Goal: Task Accomplishment & Management: Use online tool/utility

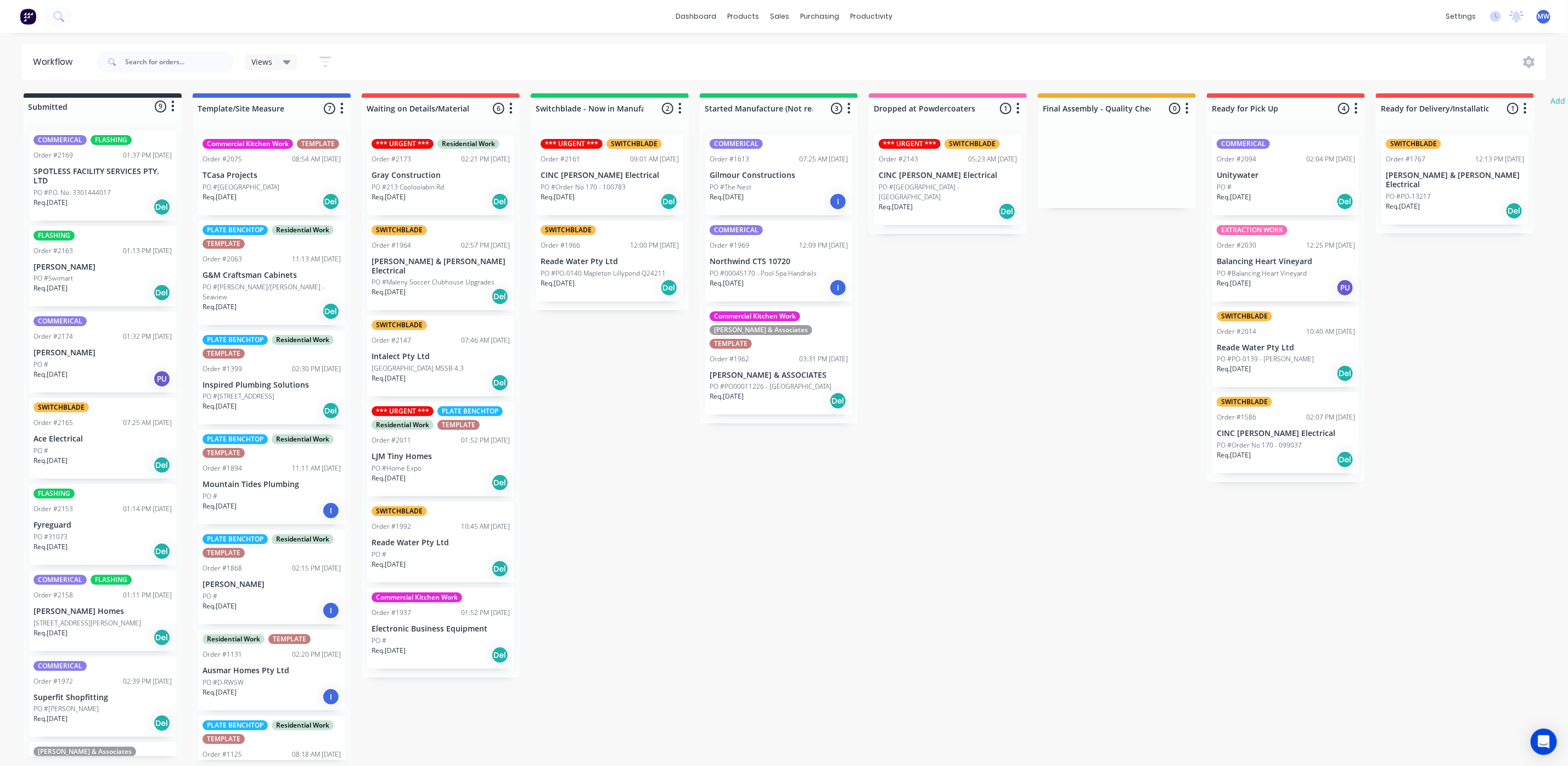
click at [126, 190] on div "PO #P.O. No: 3301444017" at bounding box center [102, 193] width 138 height 10
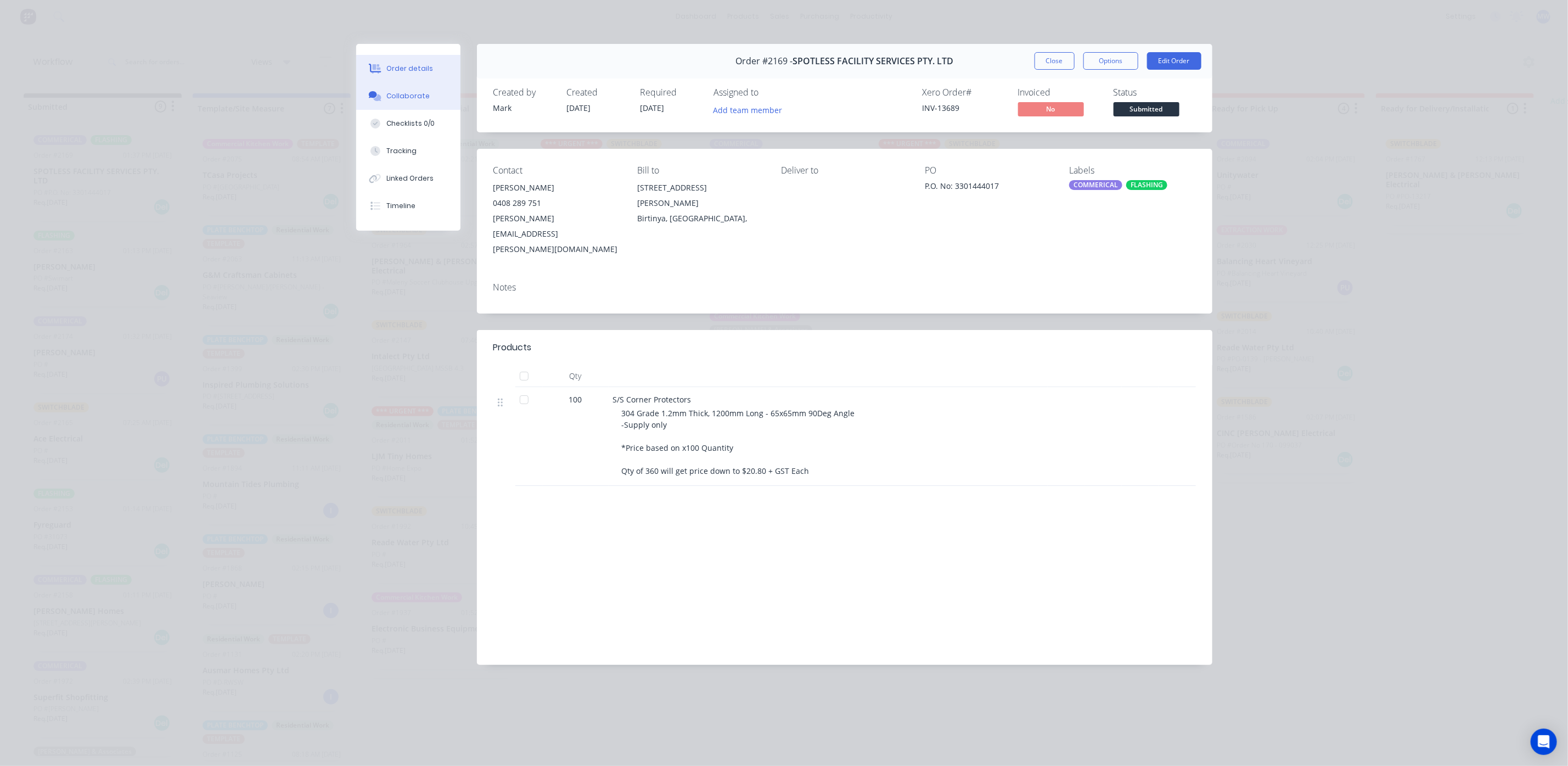
click at [400, 99] on div "Collaborate" at bounding box center [408, 96] width 44 height 10
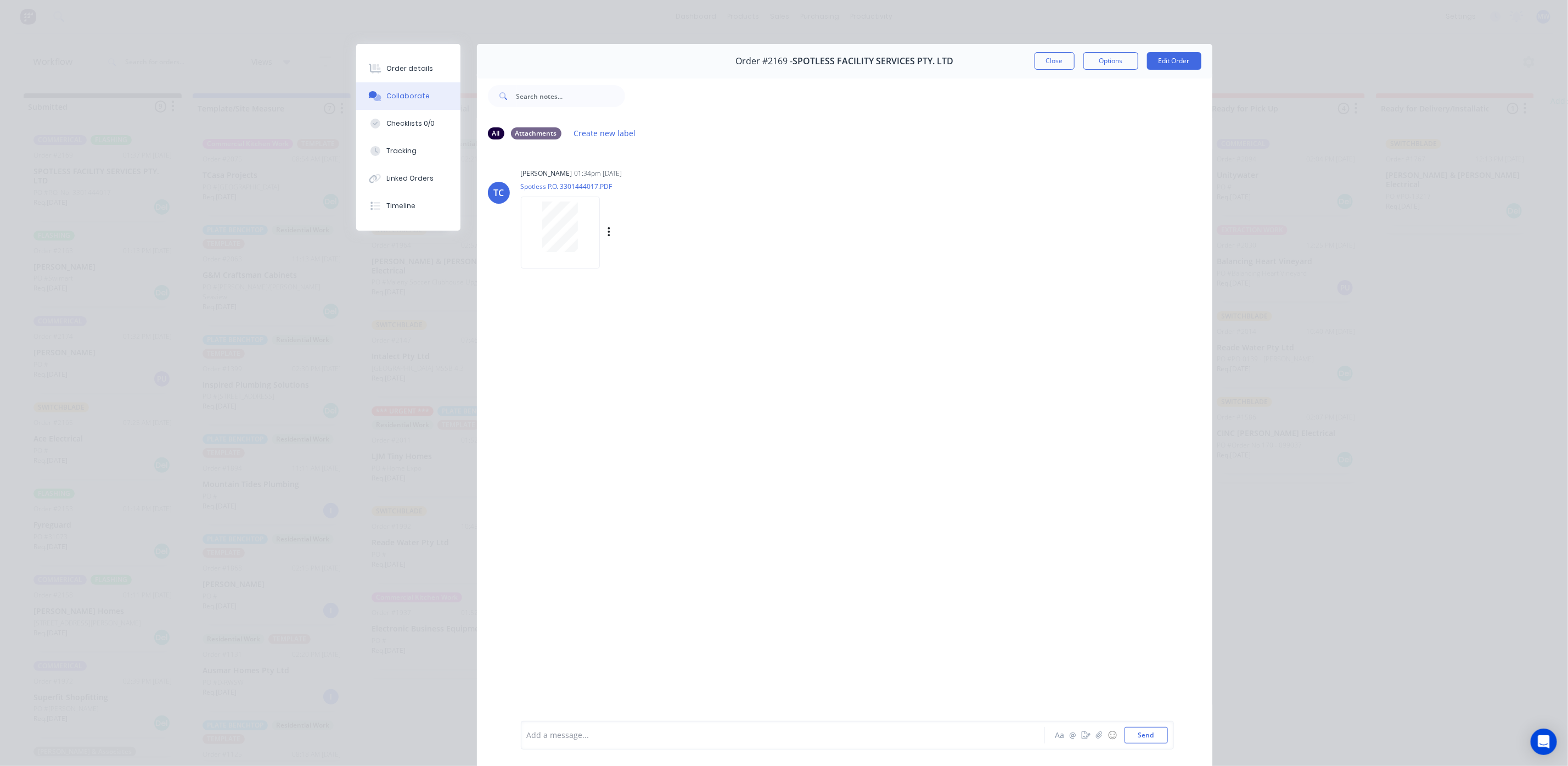
click at [574, 246] on div at bounding box center [560, 226] width 69 height 50
click at [1035, 58] on button "Close" at bounding box center [1054, 61] width 40 height 18
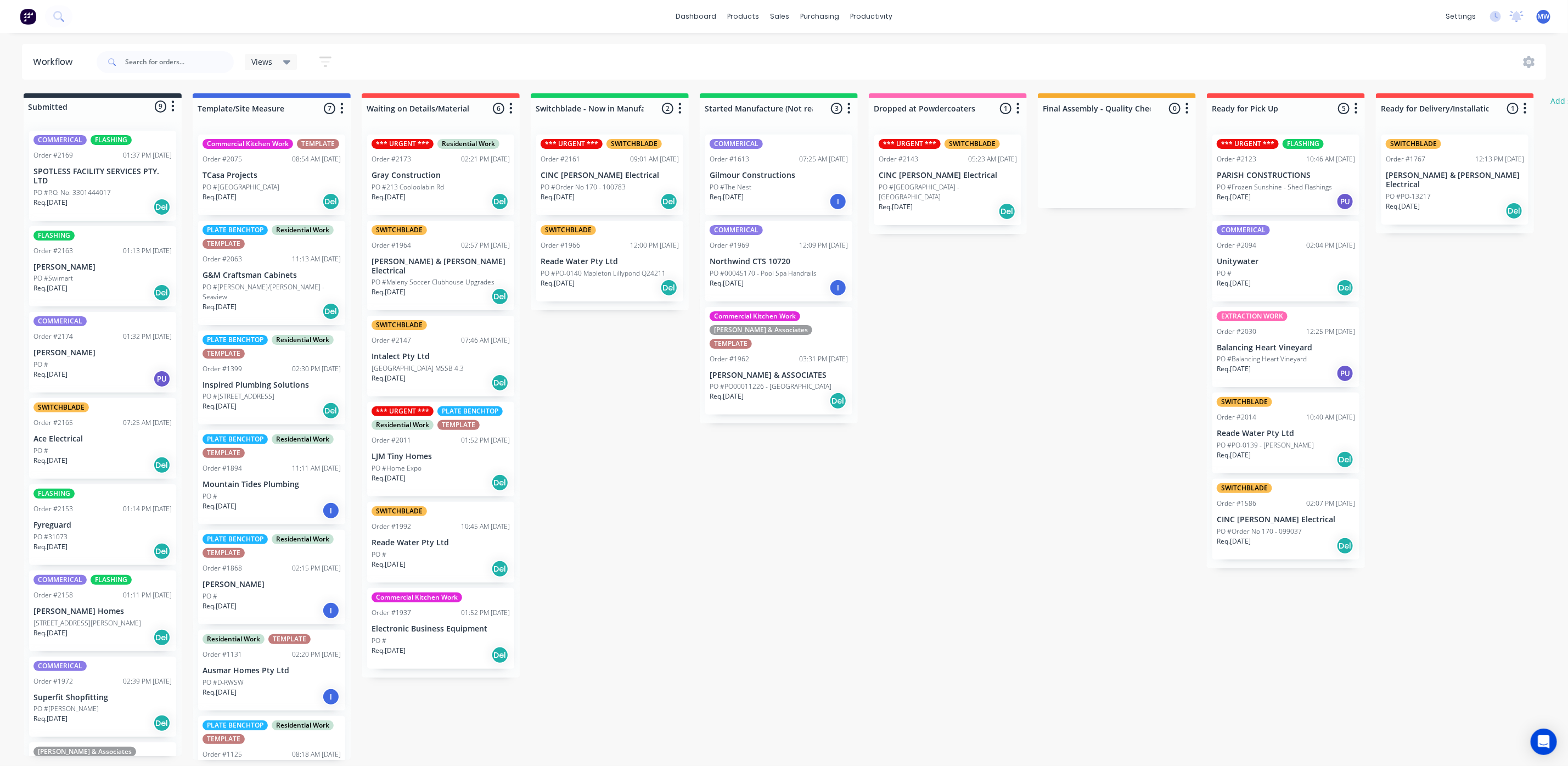
click at [434, 201] on div "Req. [DATE] Del" at bounding box center [441, 201] width 138 height 18
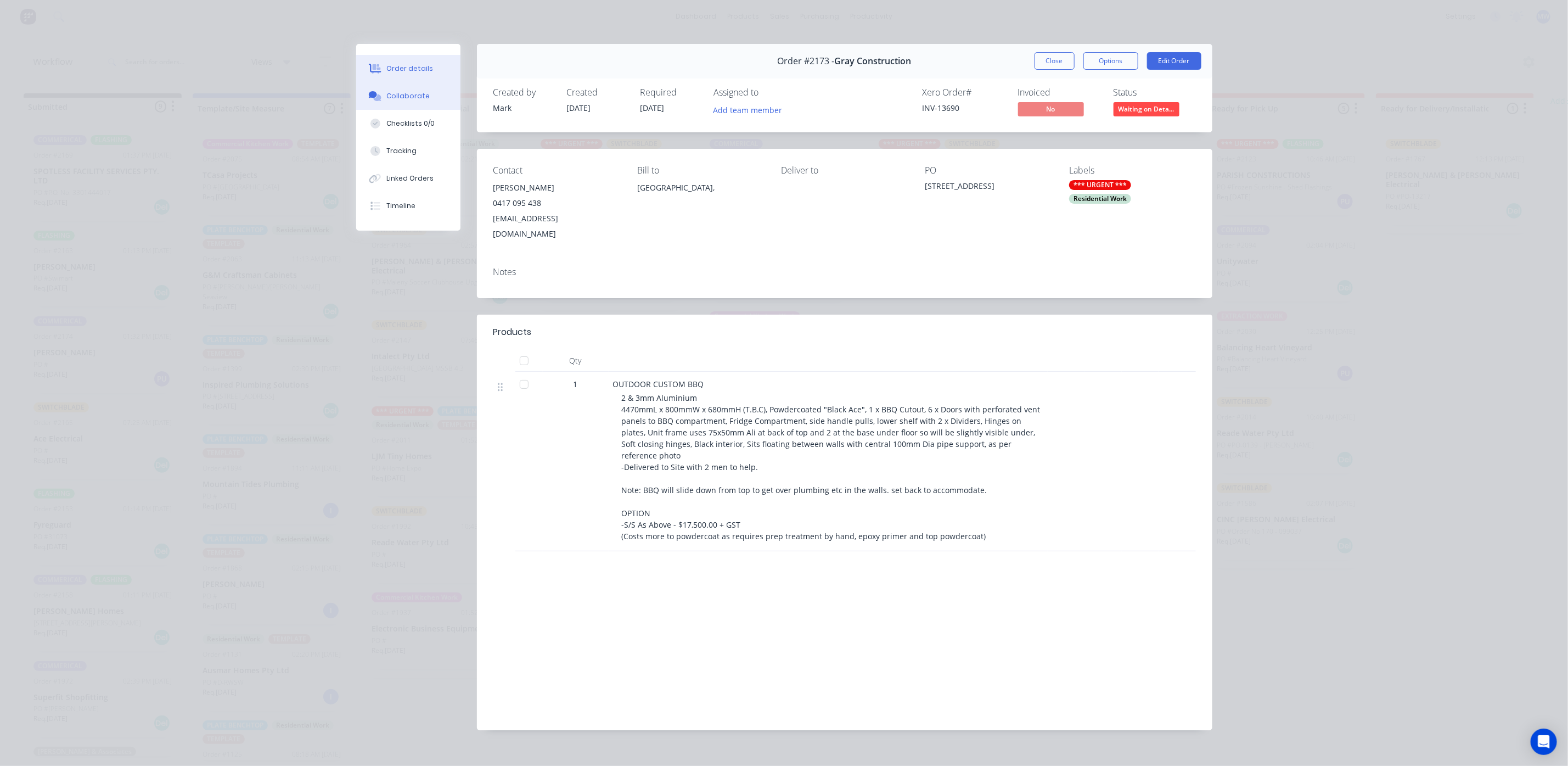
click at [408, 98] on div "Collaborate" at bounding box center [408, 96] width 44 height 10
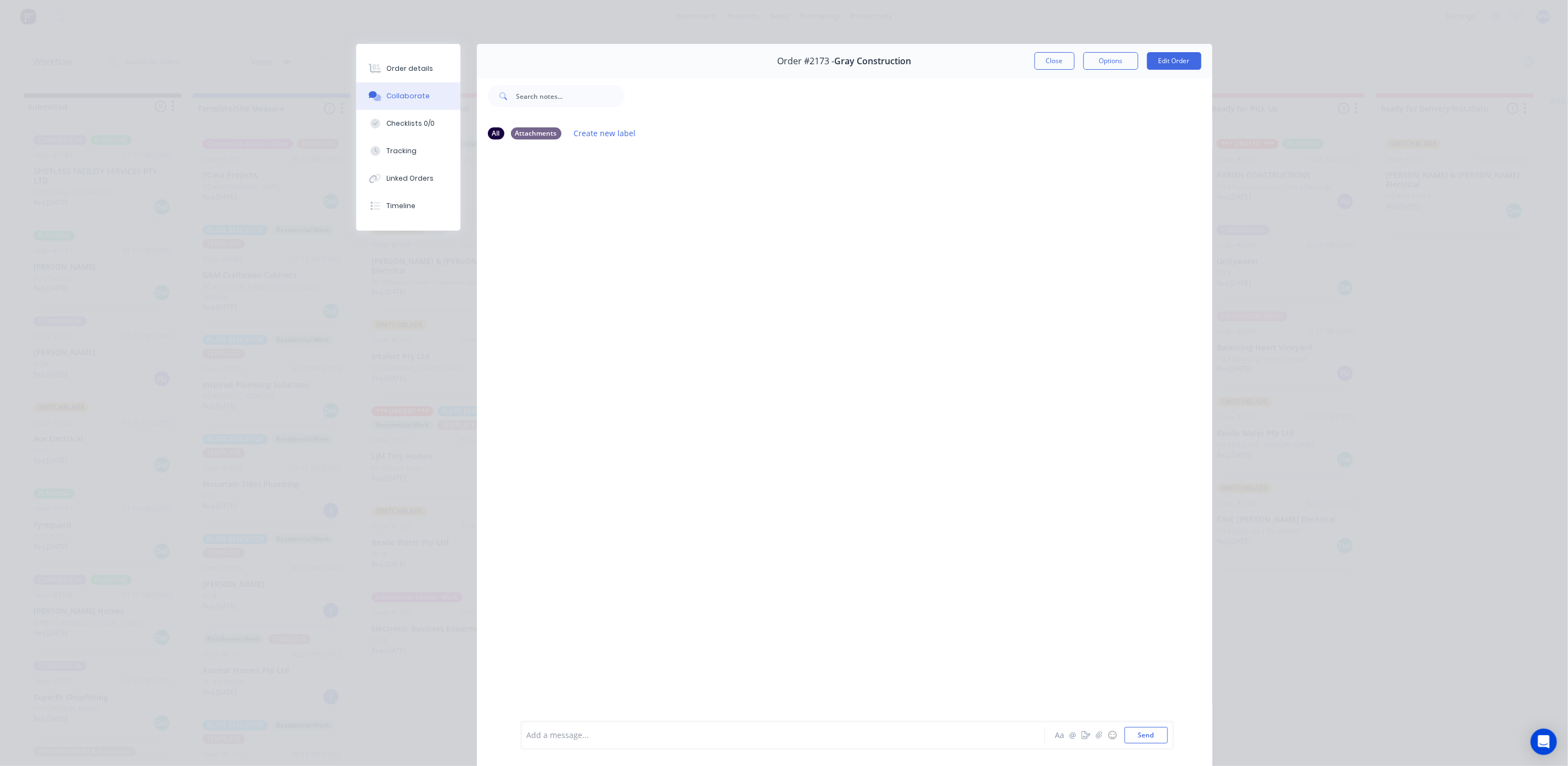
click at [1046, 60] on button "Close" at bounding box center [1054, 61] width 40 height 18
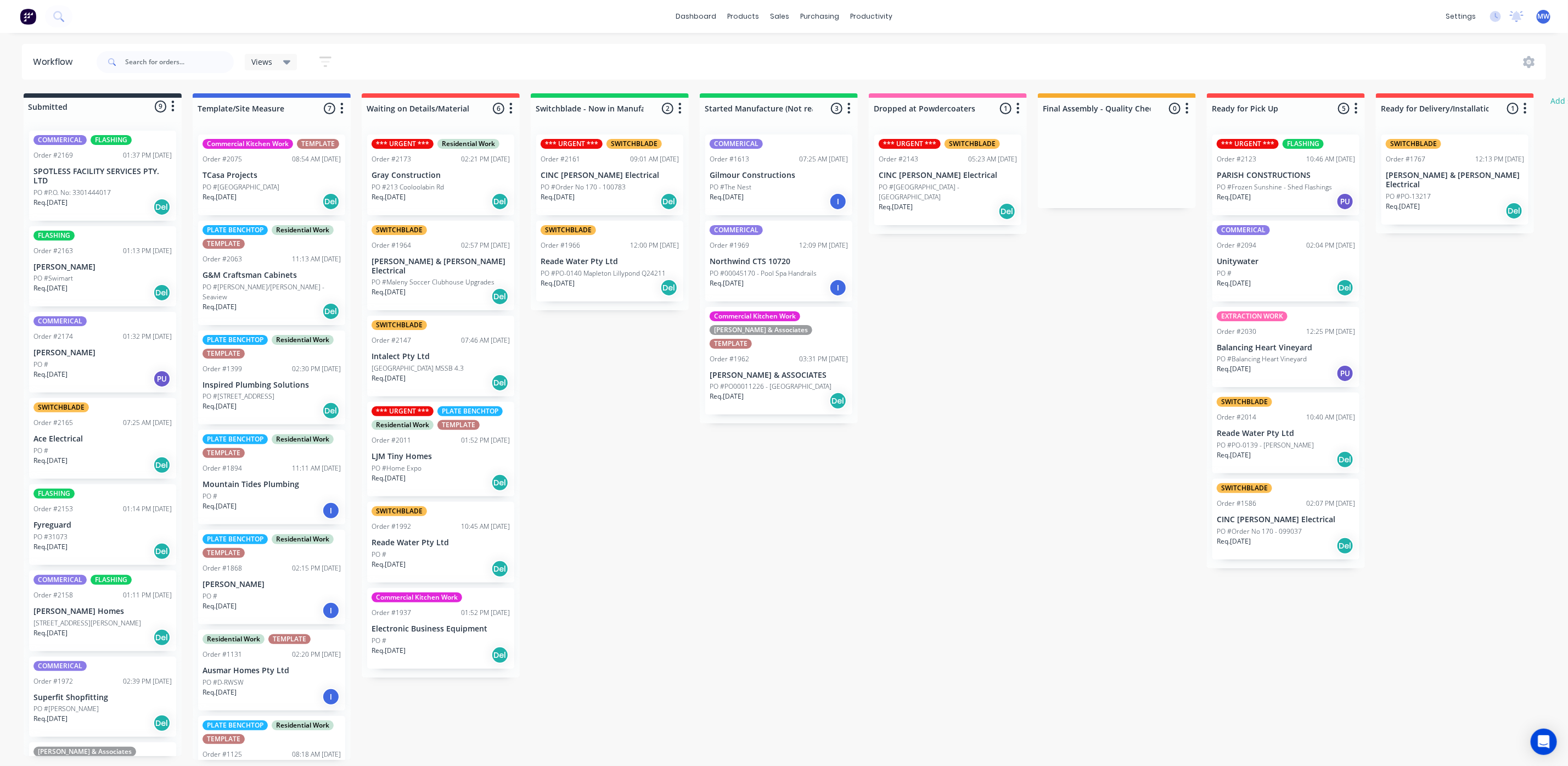
click at [114, 200] on div "Req. 26/08/25 Del" at bounding box center [102, 207] width 138 height 18
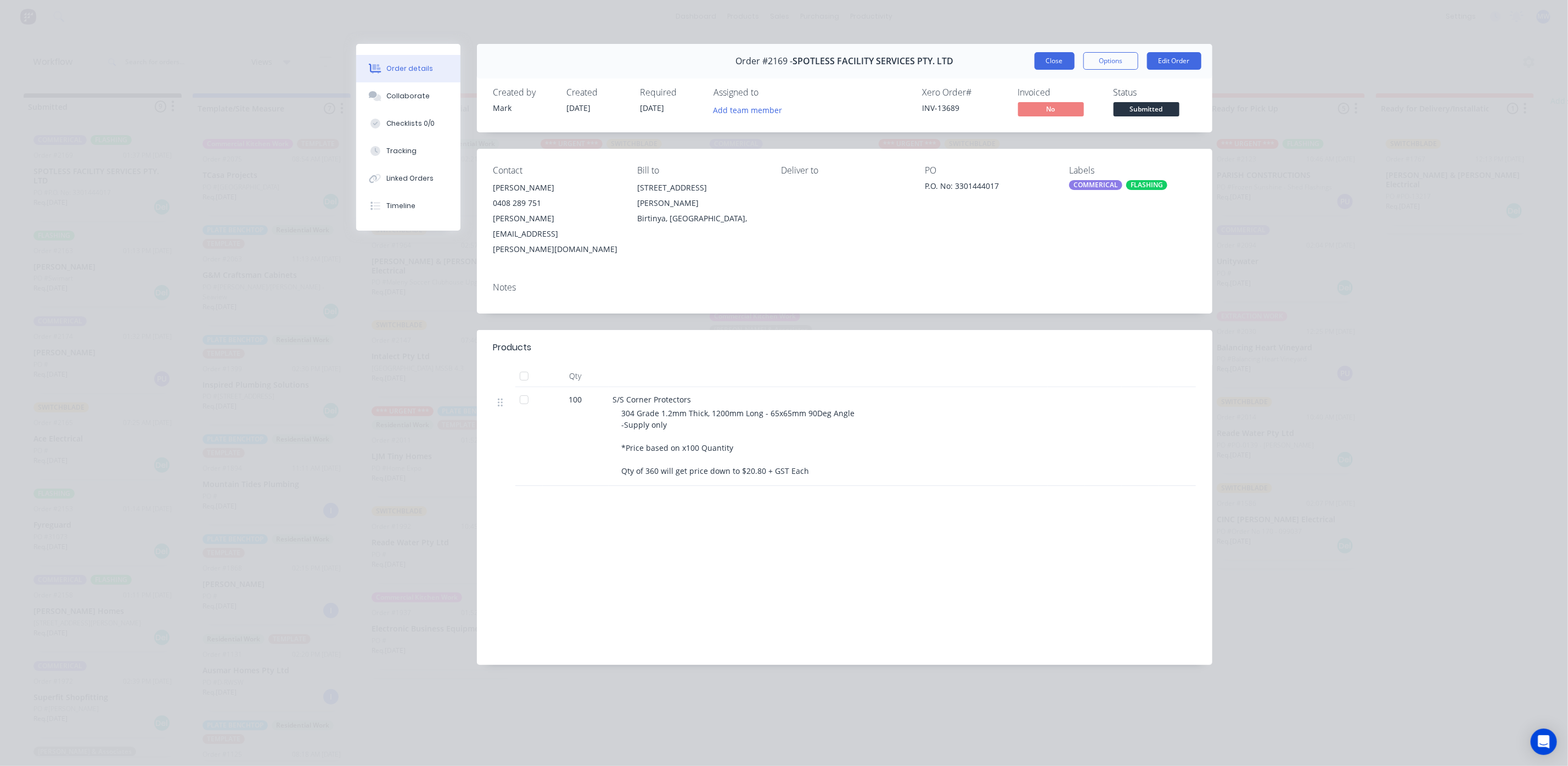
click at [1057, 63] on button "Close" at bounding box center [1054, 61] width 40 height 18
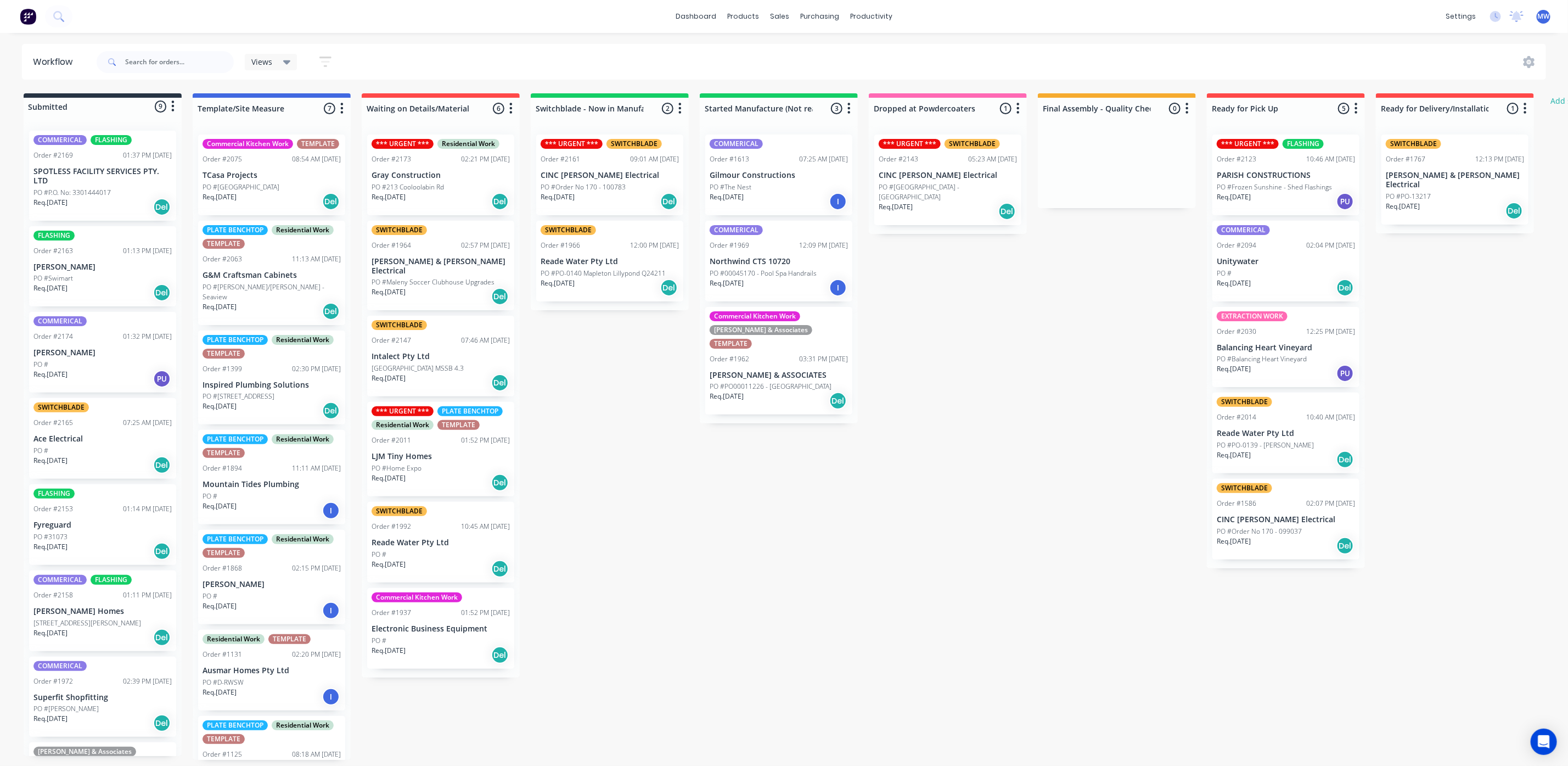
click at [95, 284] on div "Req. 12/08/25 Del" at bounding box center [102, 293] width 138 height 18
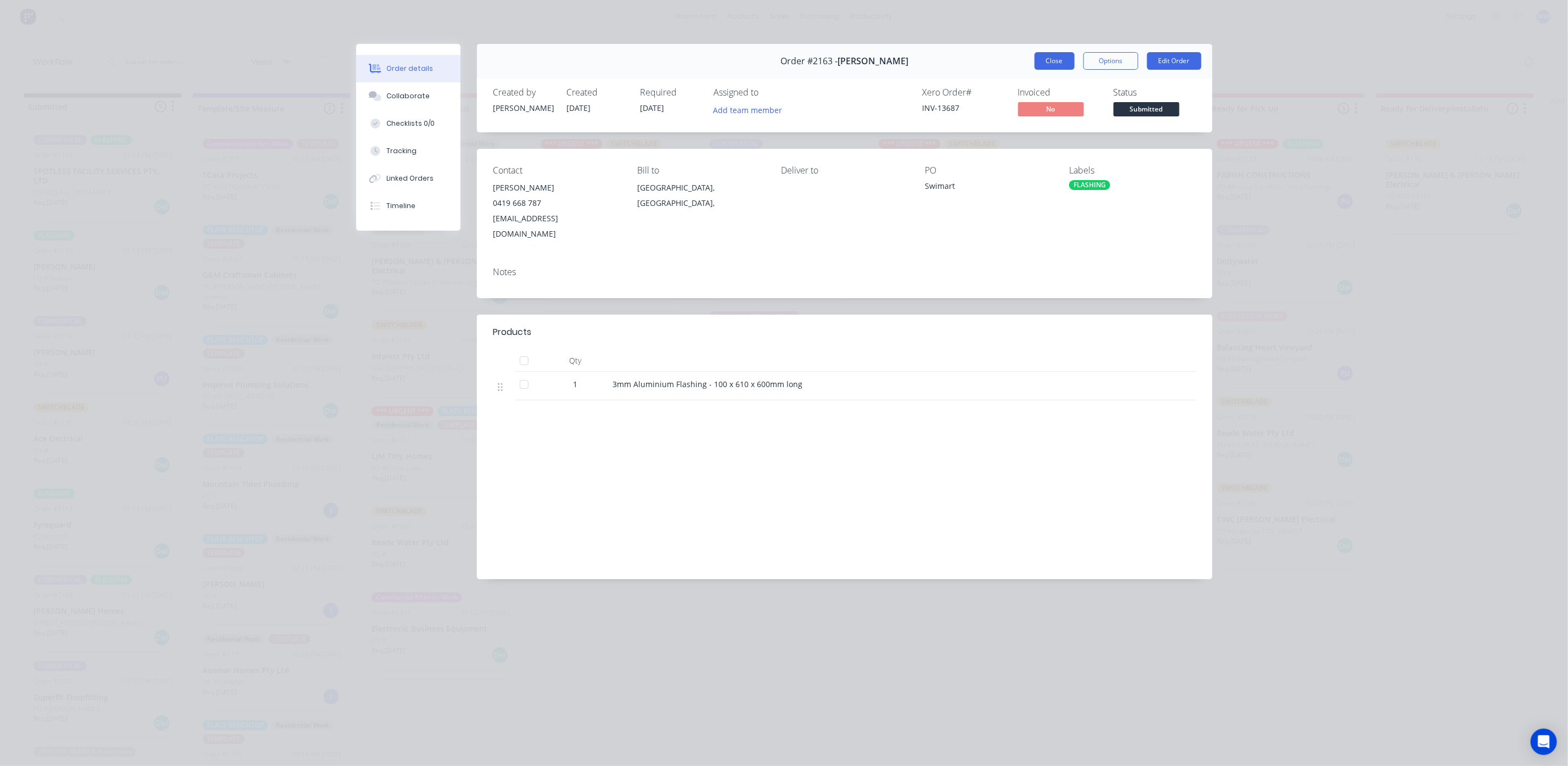
click at [1060, 63] on button "Close" at bounding box center [1054, 61] width 40 height 18
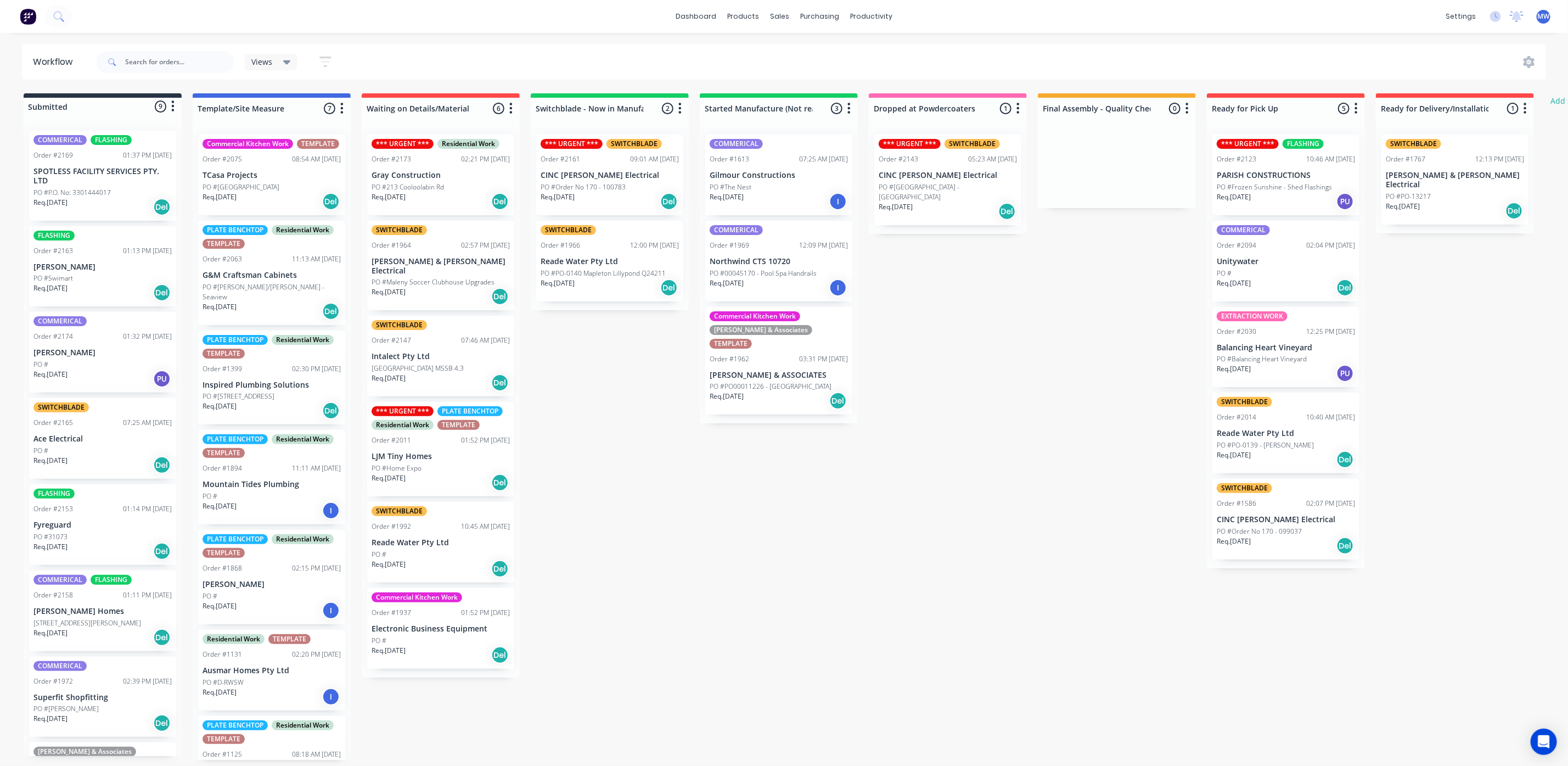
click at [121, 279] on div "PO #Swimart" at bounding box center [102, 278] width 138 height 10
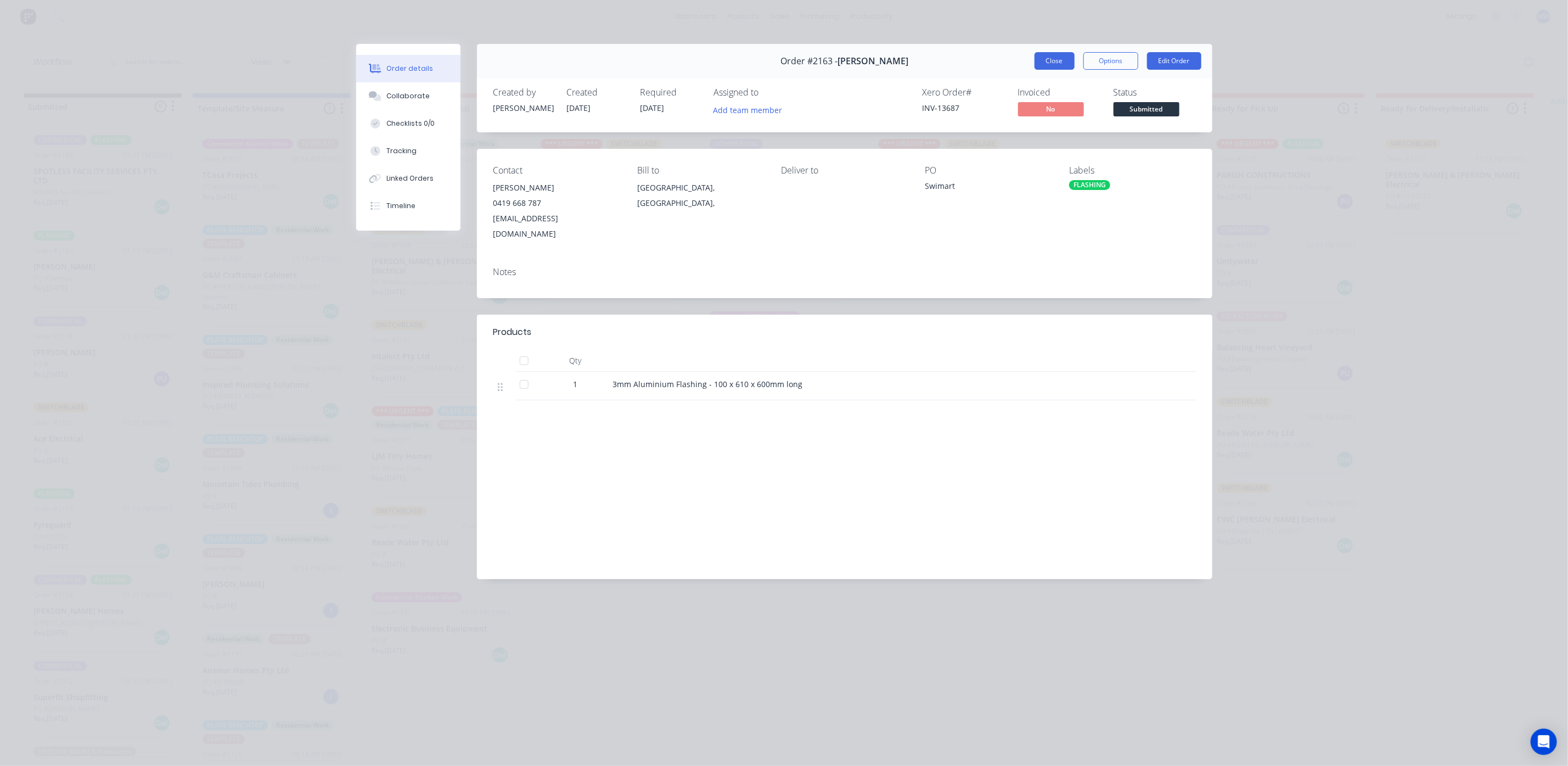
click at [1048, 60] on button "Close" at bounding box center [1054, 61] width 40 height 18
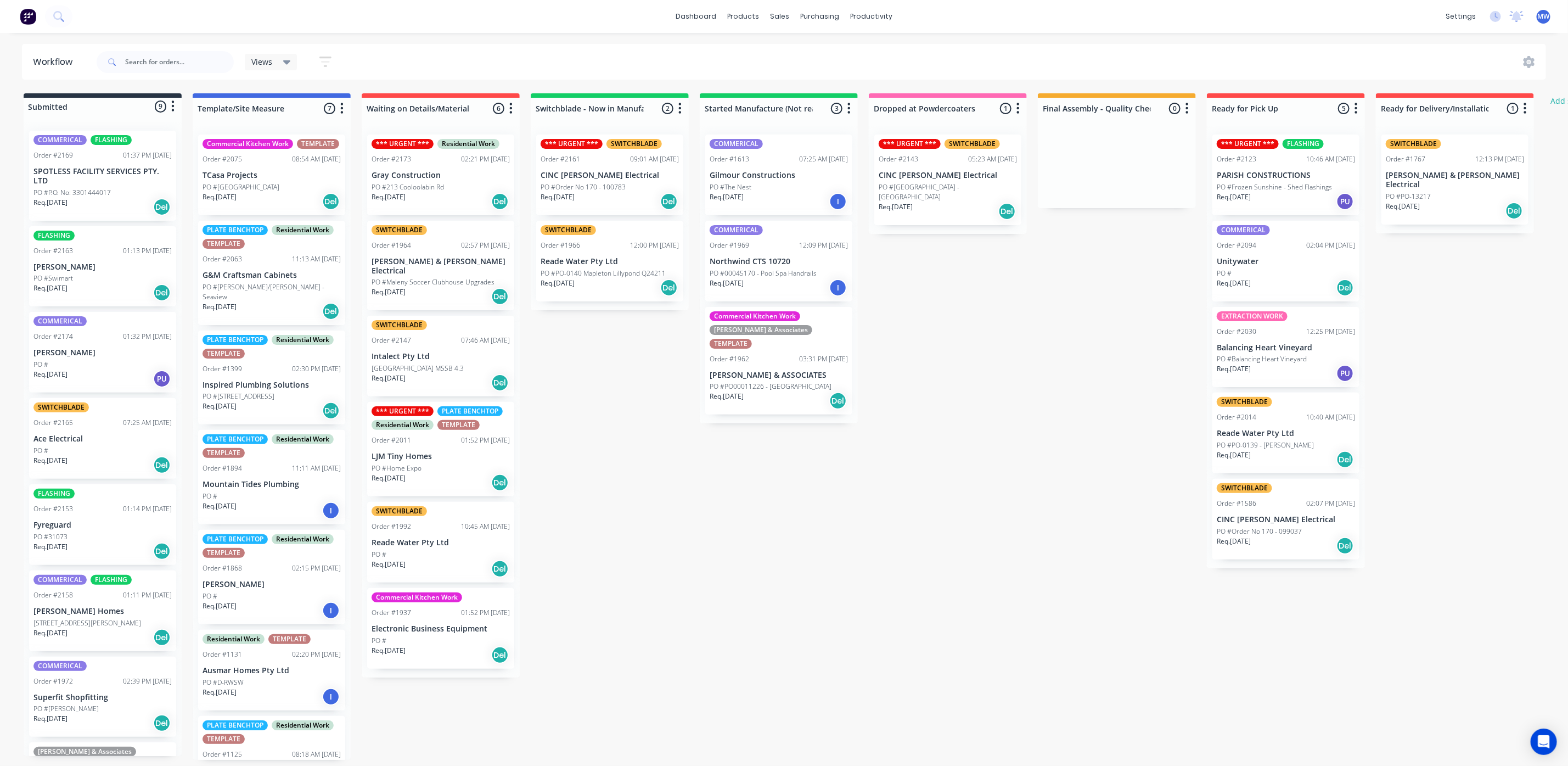
click at [98, 276] on div "PO #Swimart" at bounding box center [102, 278] width 138 height 10
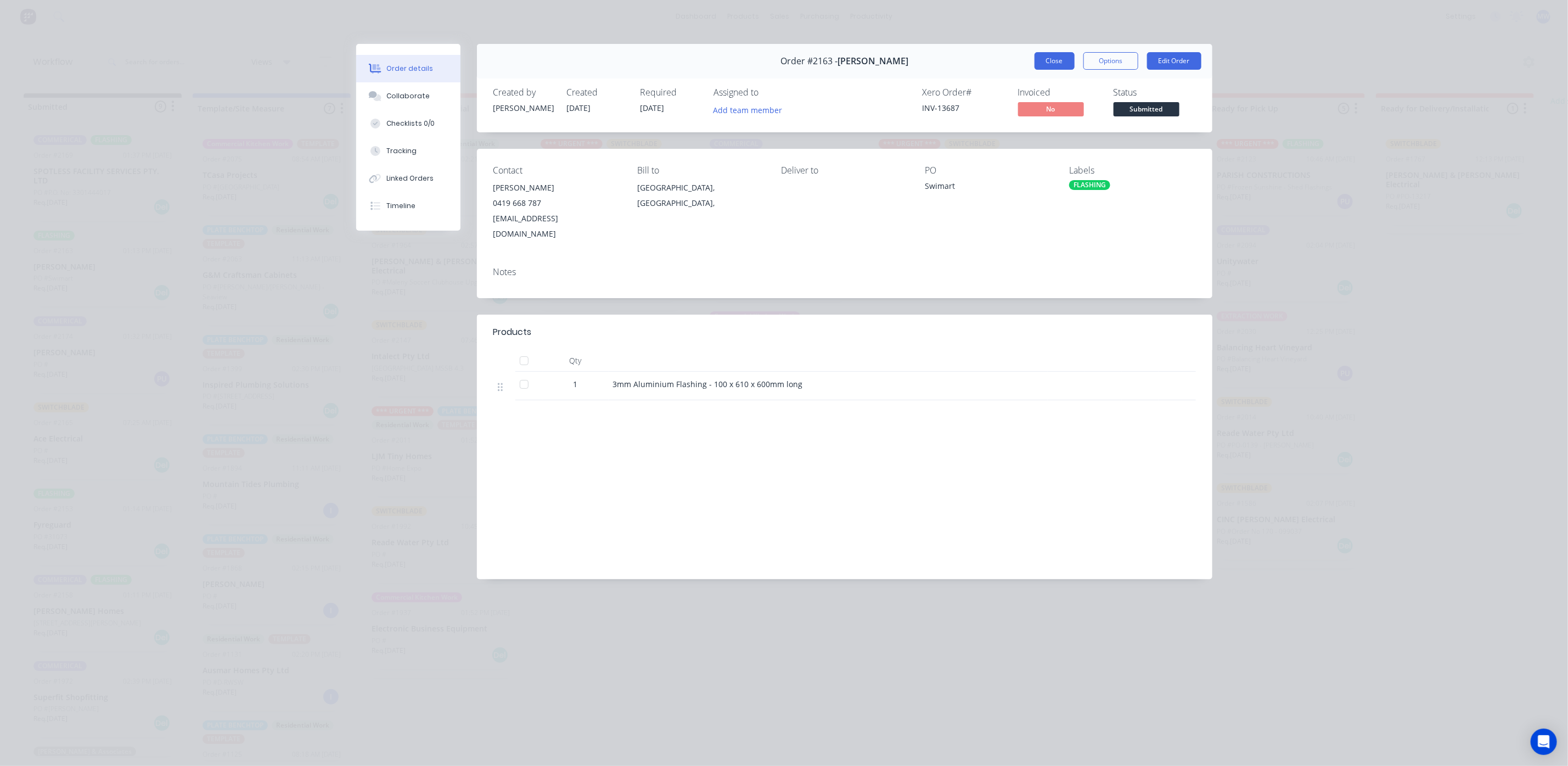
click at [1043, 63] on button "Close" at bounding box center [1054, 61] width 40 height 18
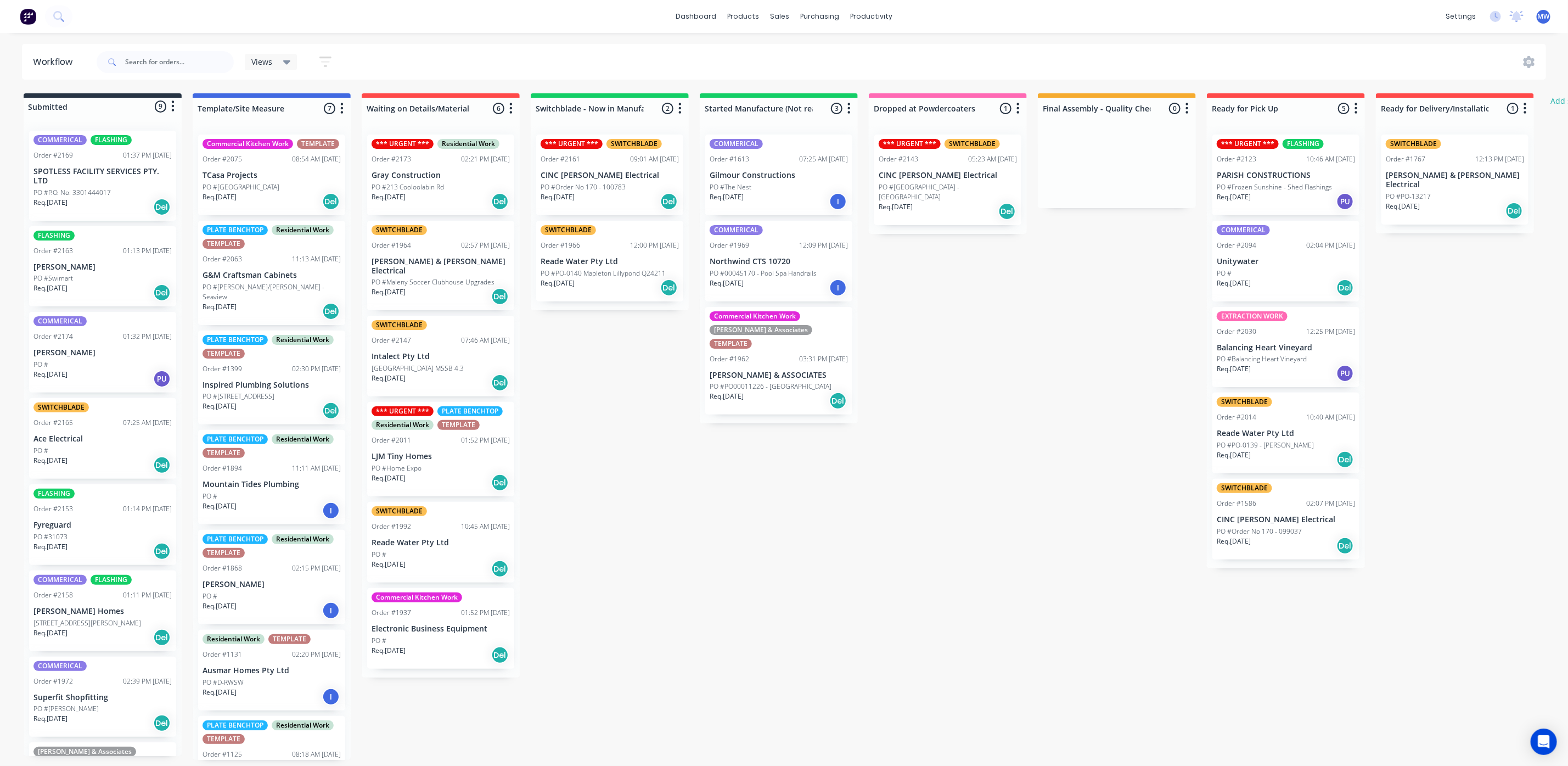
scroll to position [82, 0]
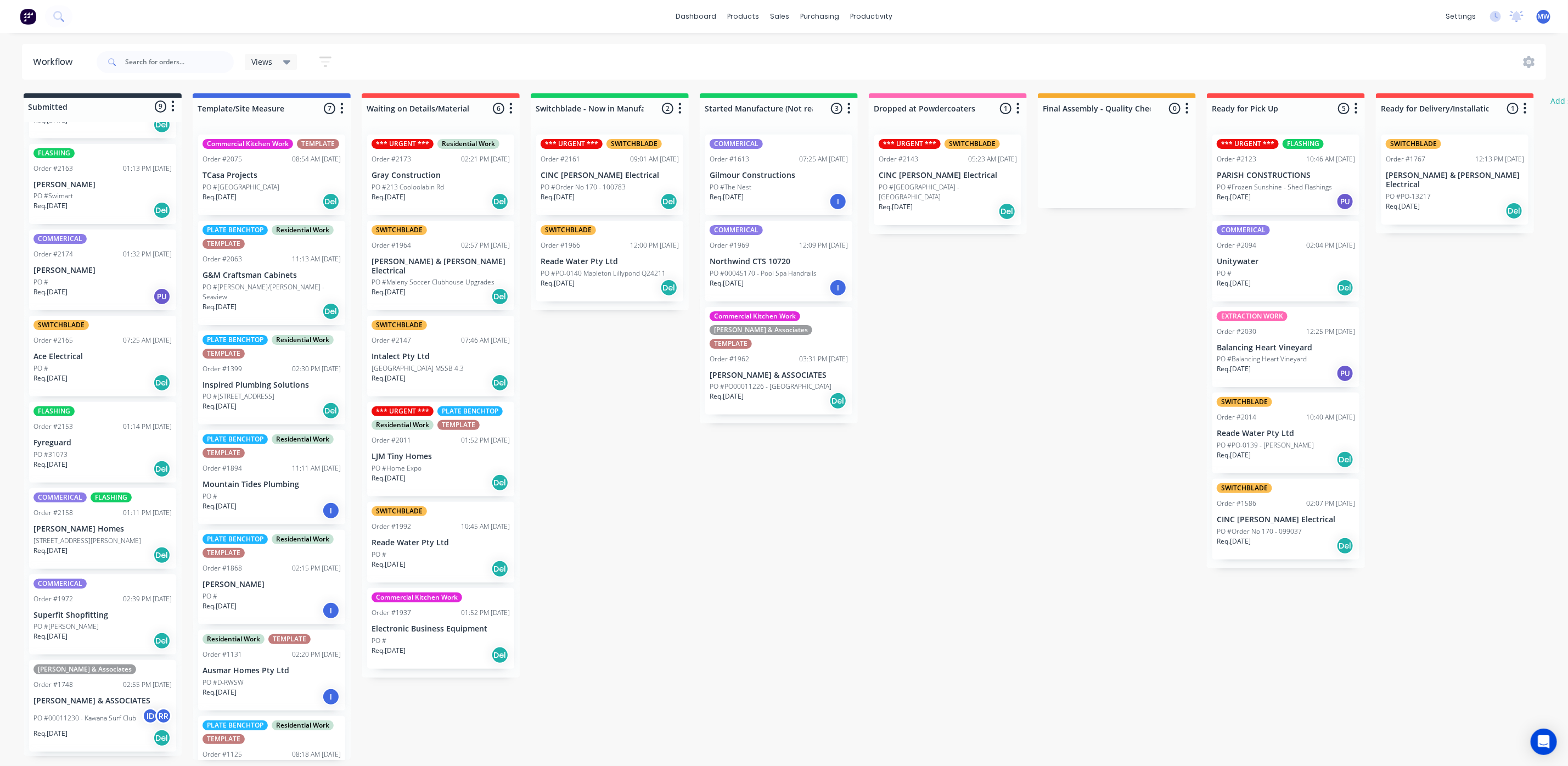
click at [99, 387] on div "Req. 12/08/25 Del" at bounding box center [102, 382] width 138 height 18
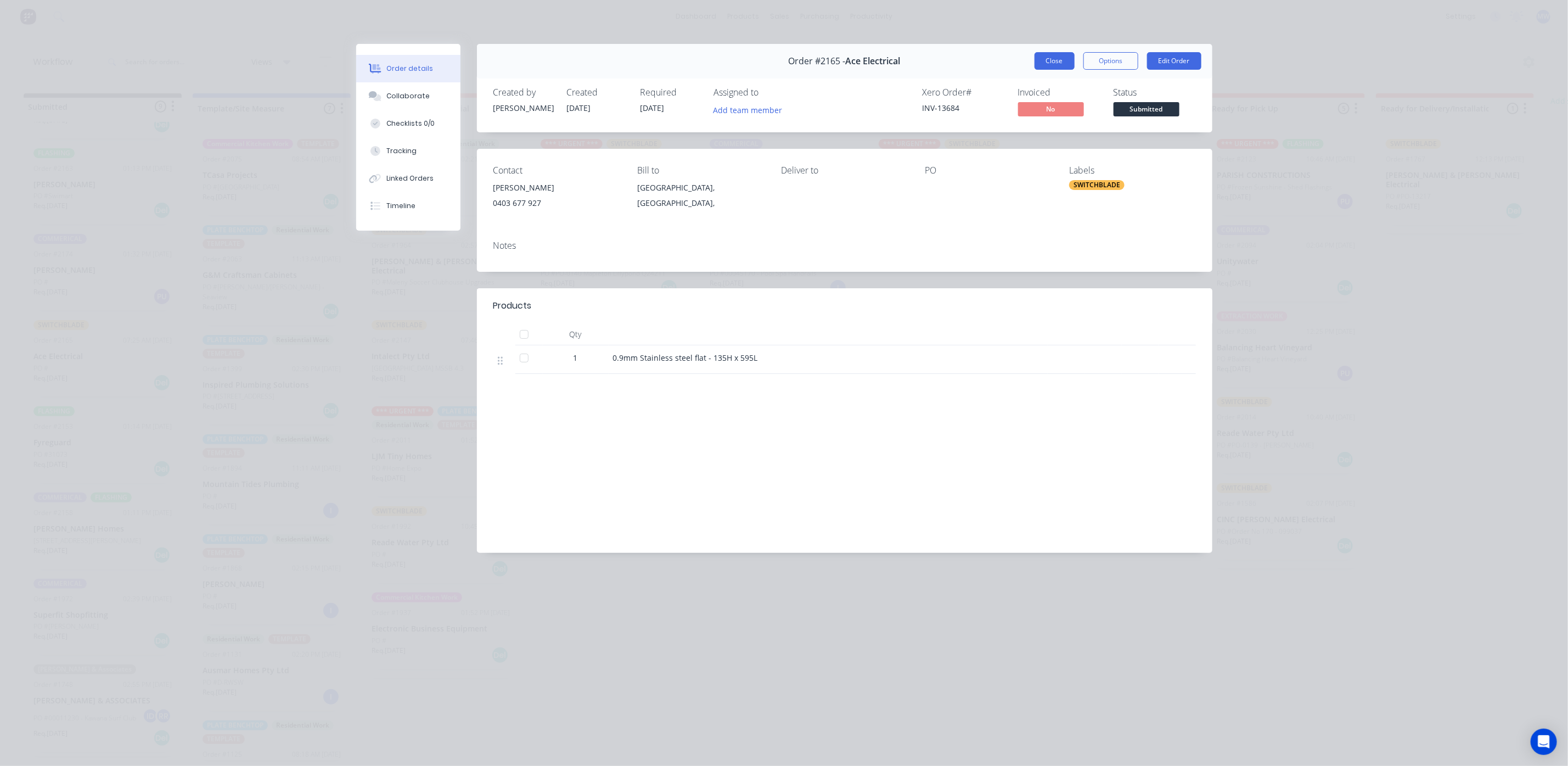
click at [1044, 63] on button "Close" at bounding box center [1054, 61] width 40 height 18
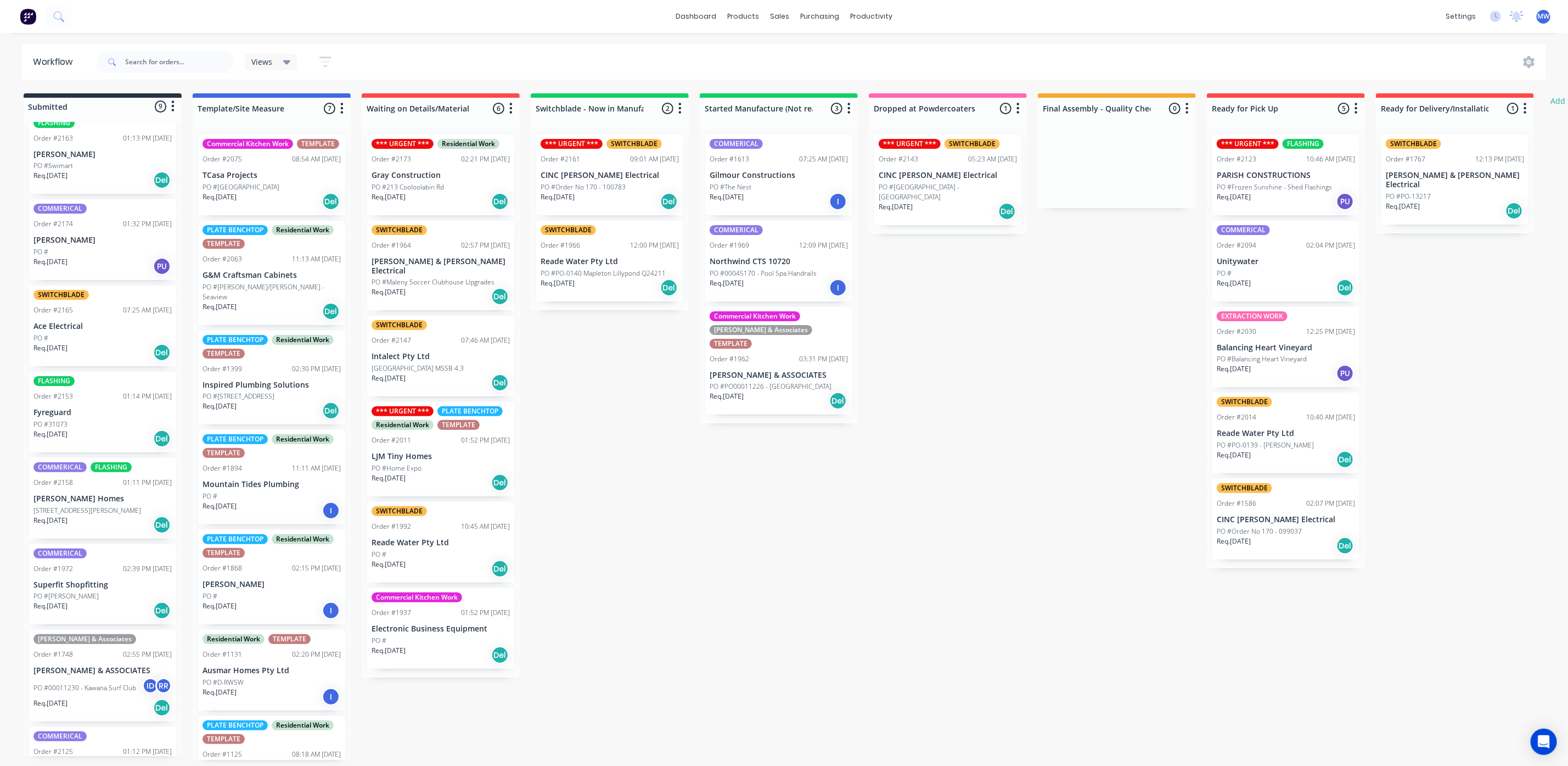
scroll to position [160, 0]
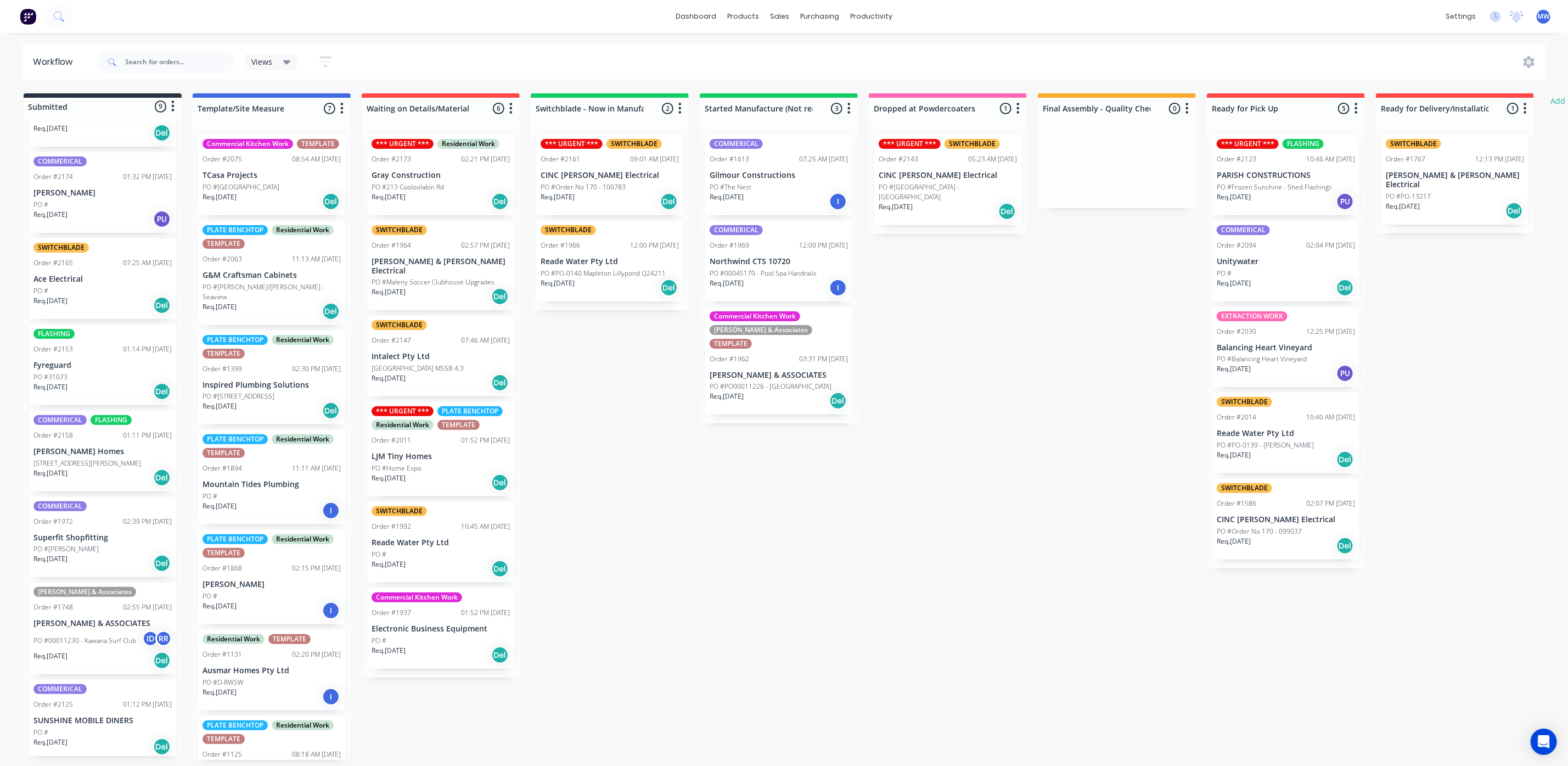
click at [107, 482] on div "Req. 25/08/25 Del" at bounding box center [102, 478] width 138 height 18
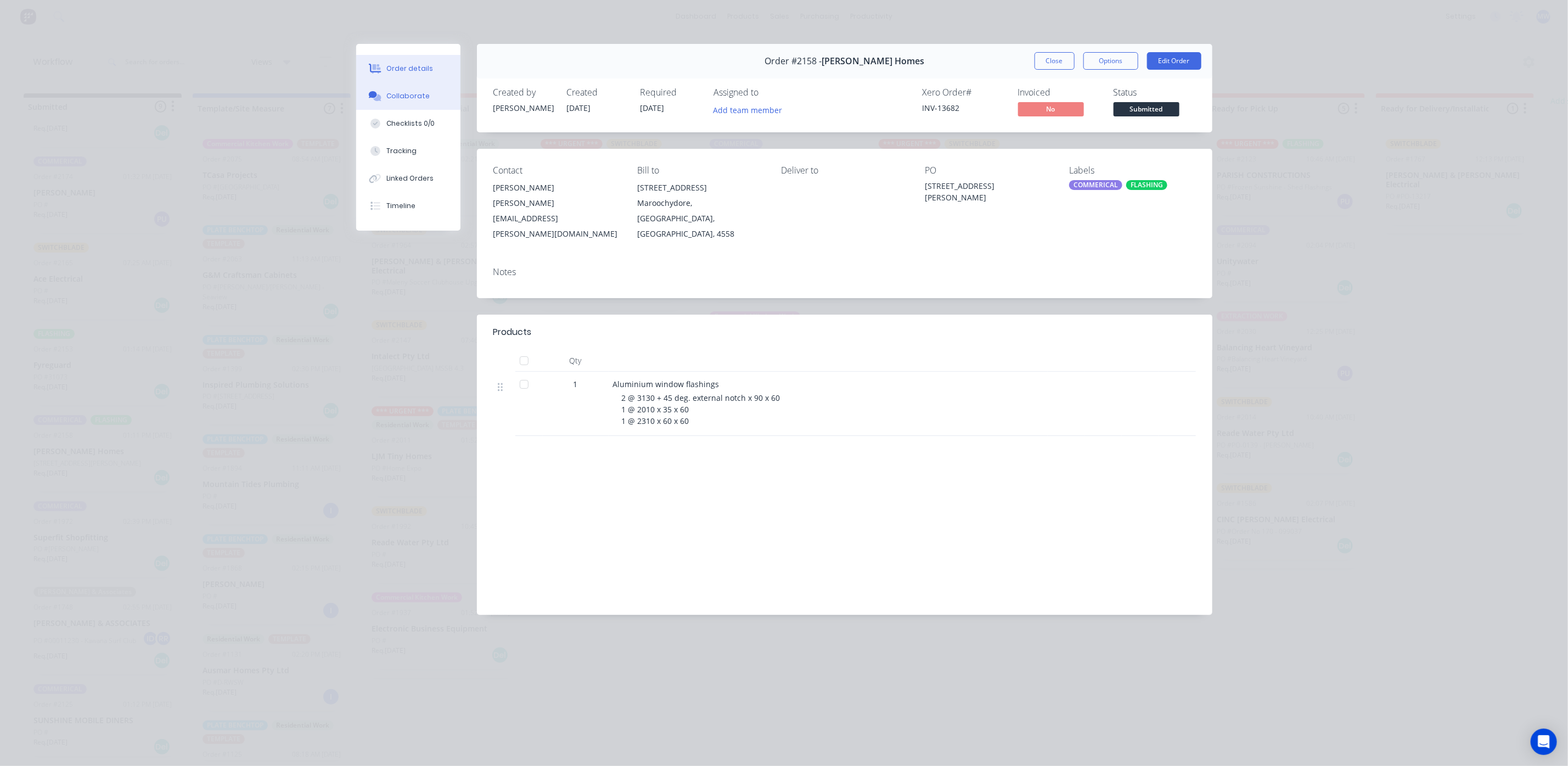
click at [395, 94] on div "Collaborate" at bounding box center [408, 96] width 44 height 10
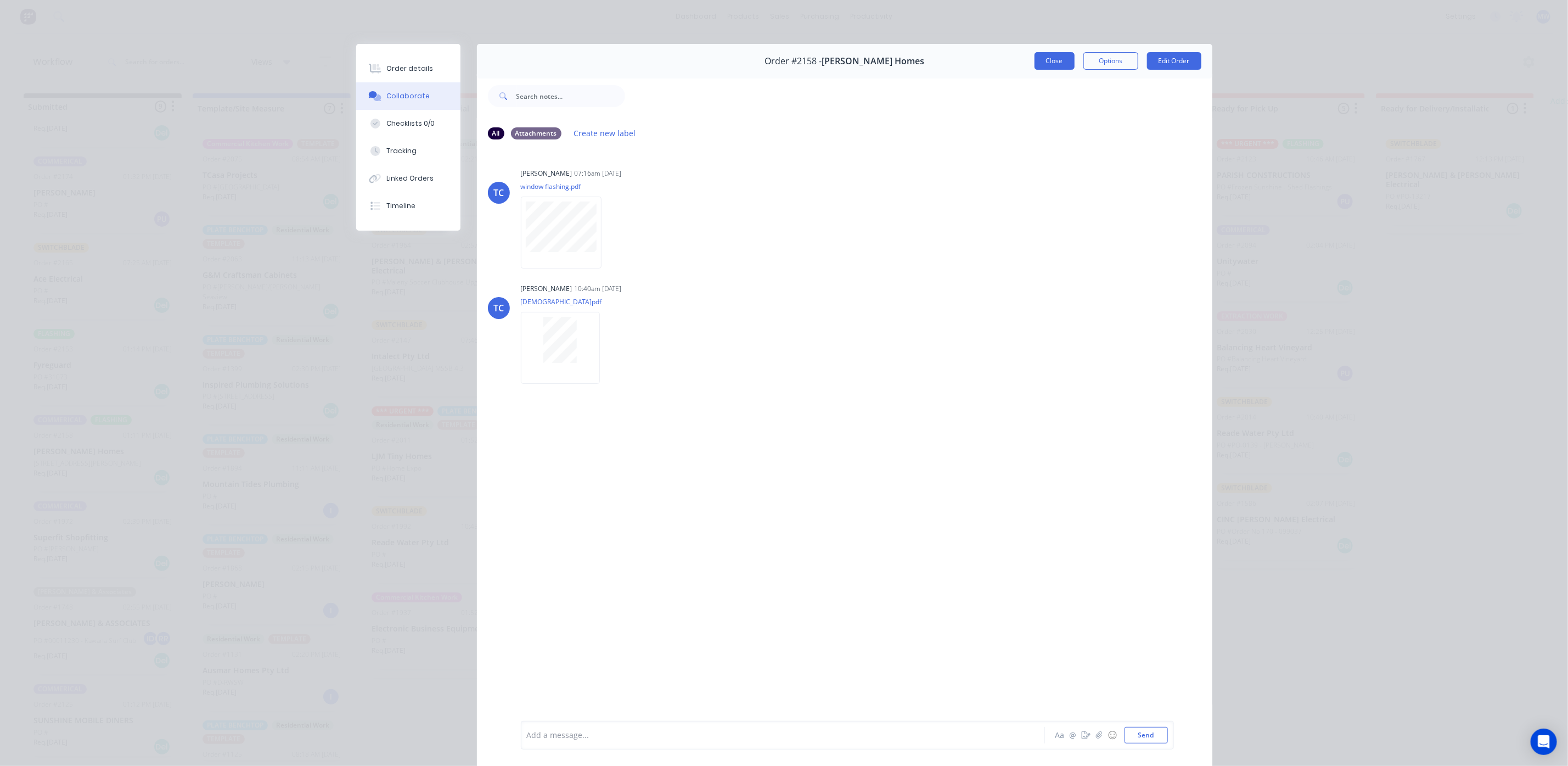
click at [1041, 66] on button "Close" at bounding box center [1054, 61] width 40 height 18
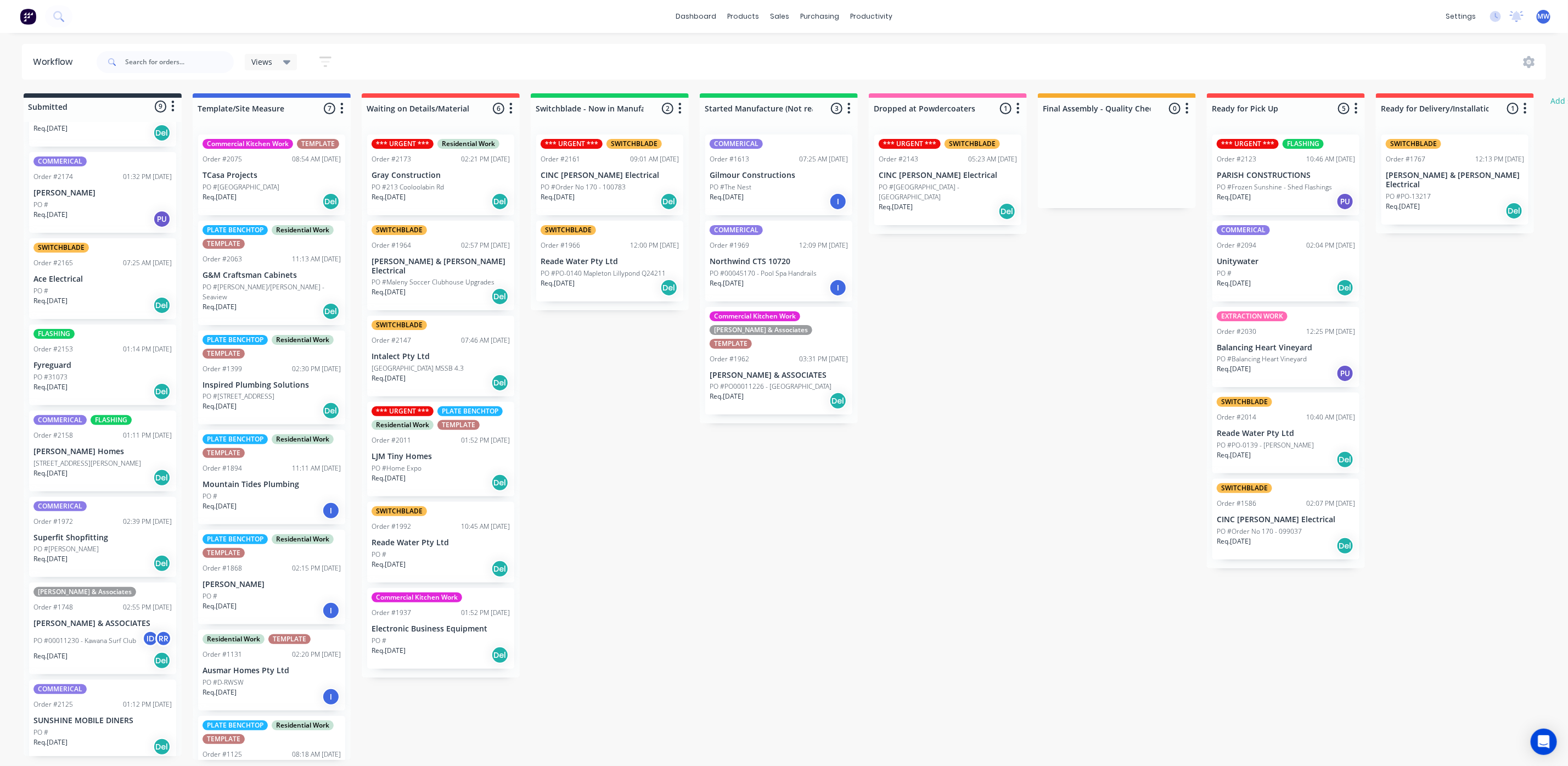
scroll to position [7, 0]
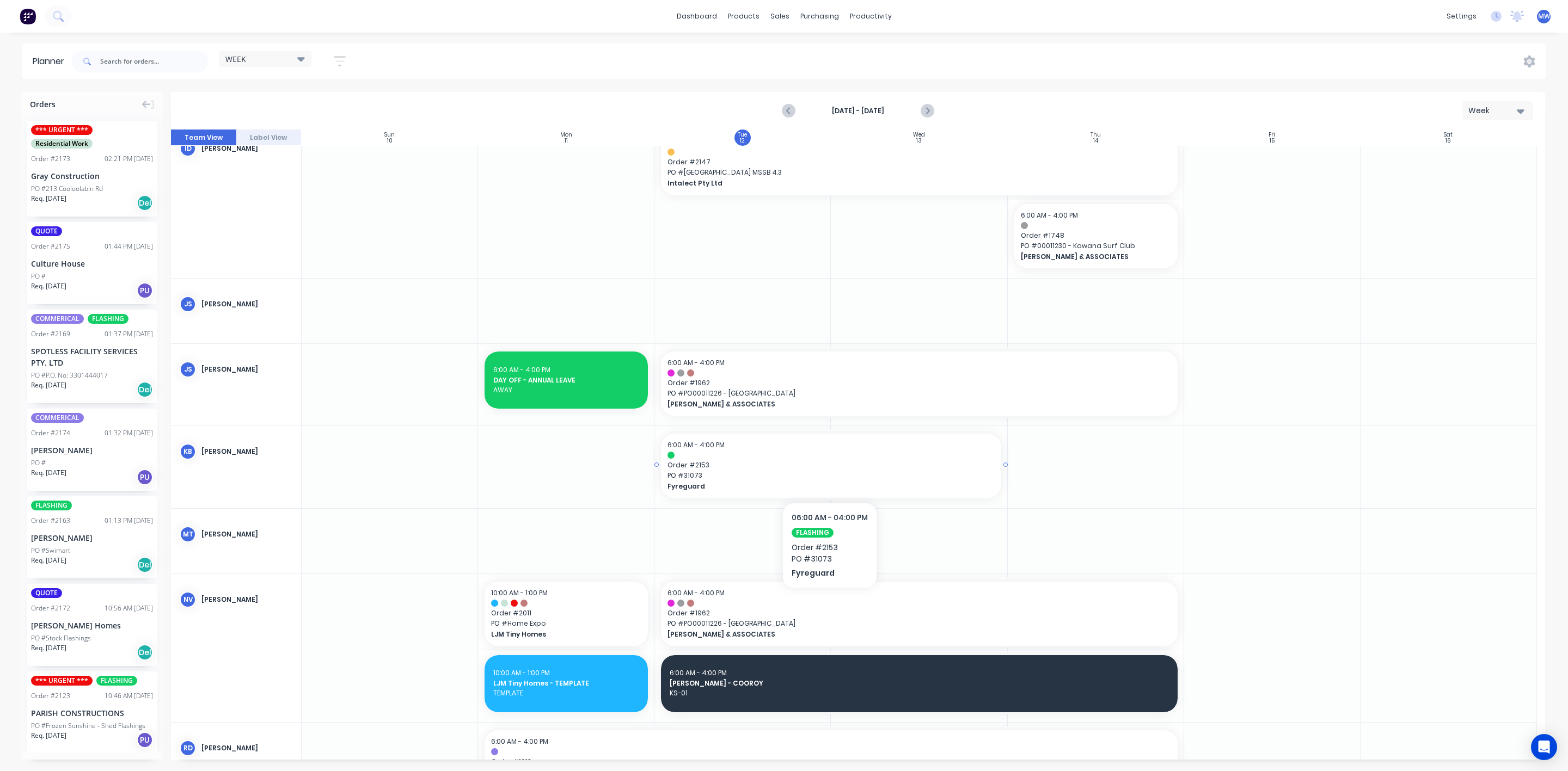
scroll to position [82, 0]
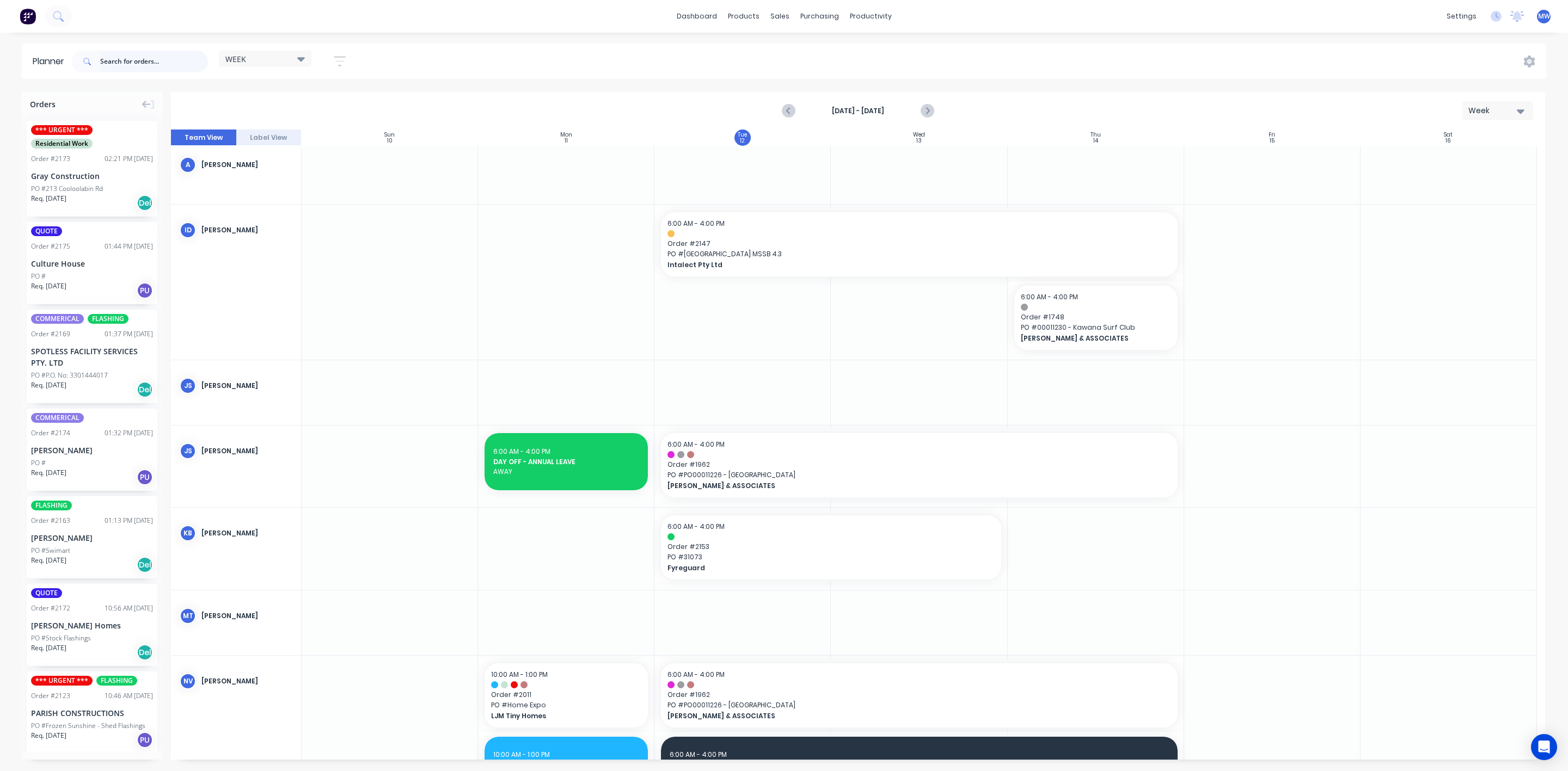
click at [144, 65] on input "text" at bounding box center [154, 61] width 108 height 22
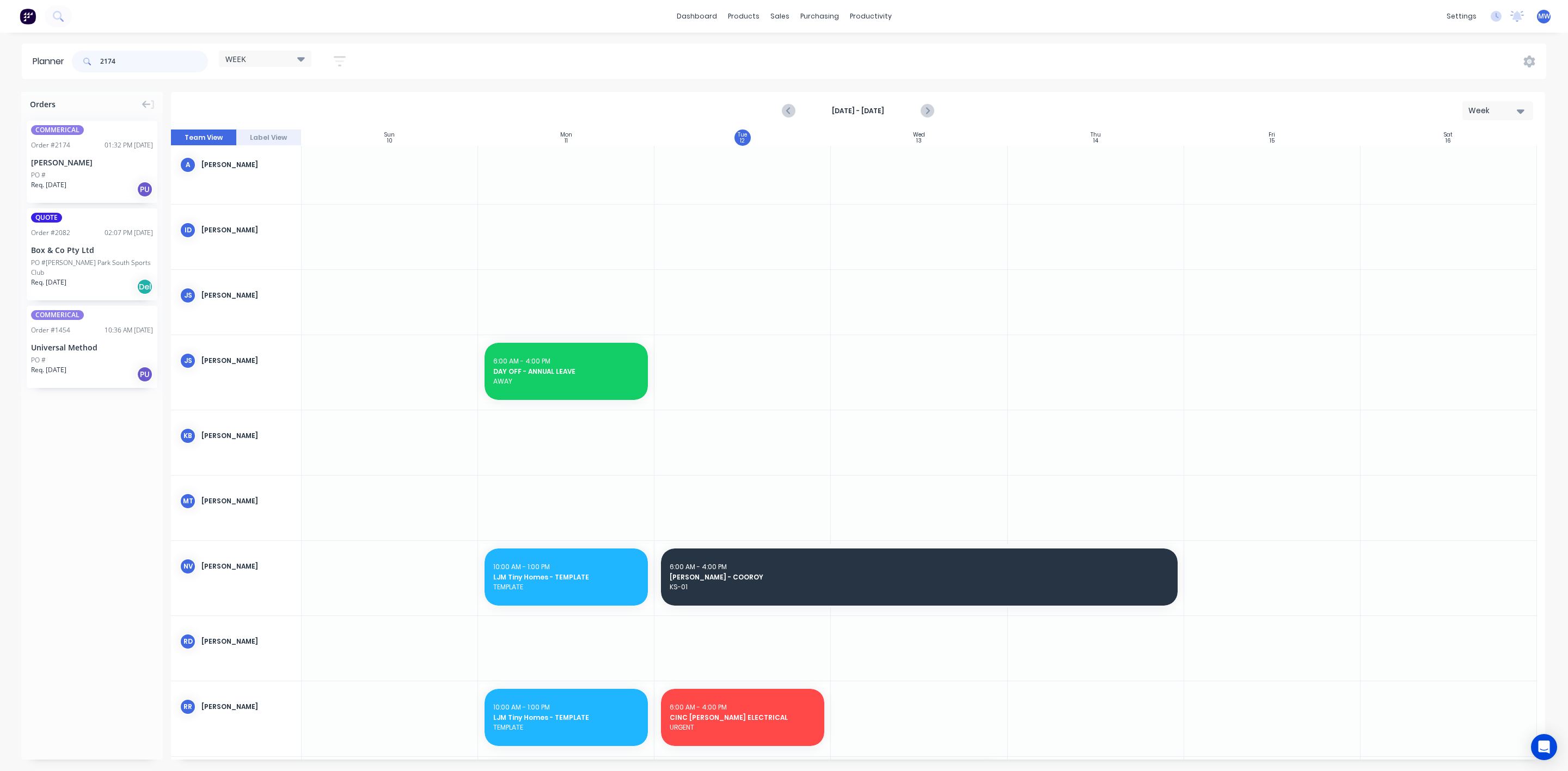
type input "2174"
drag, startPoint x: 91, startPoint y: 178, endPoint x: 859, endPoint y: 307, distance: 778.8
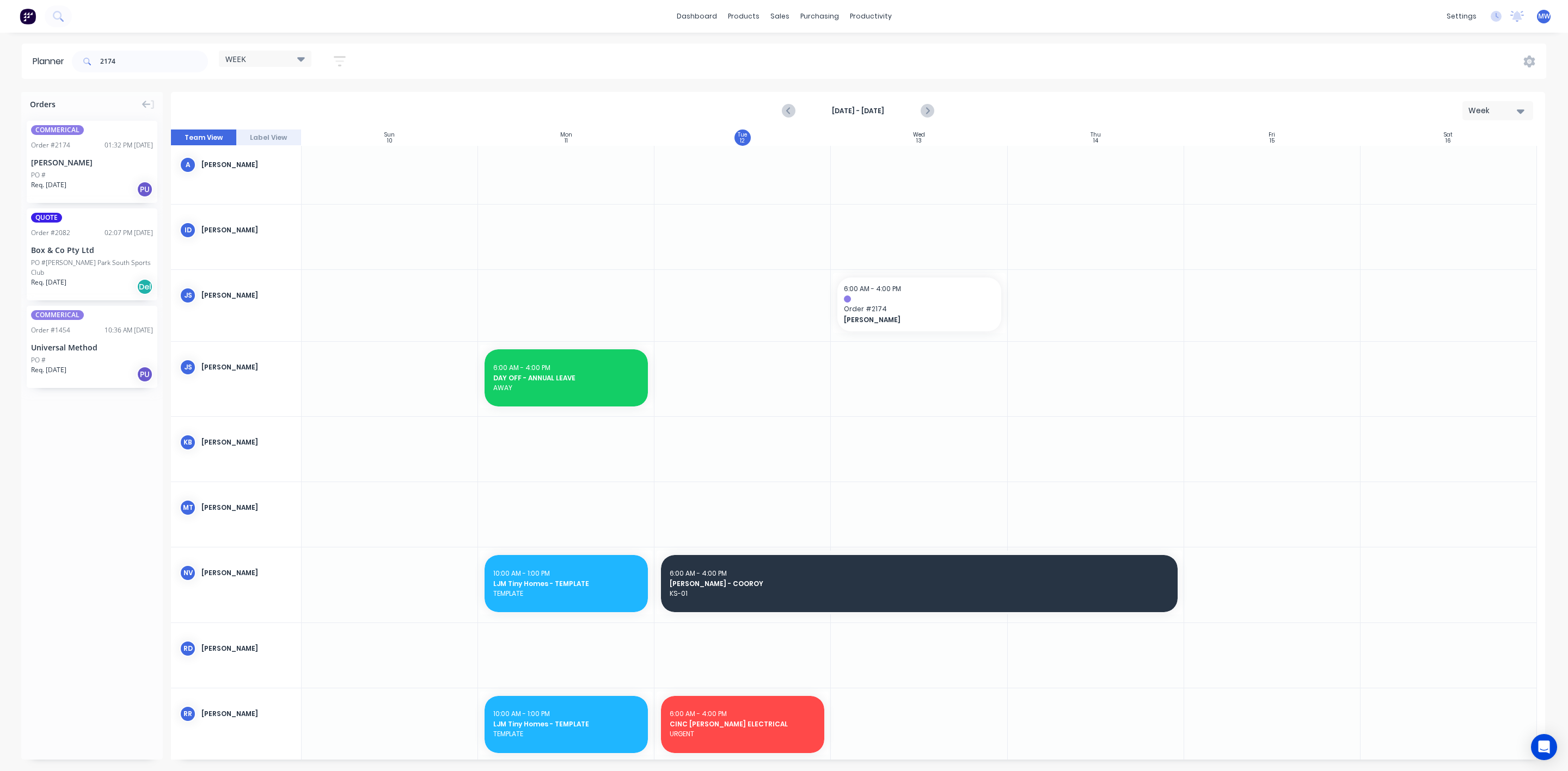
click at [863, 340] on div at bounding box center [919, 305] width 177 height 71
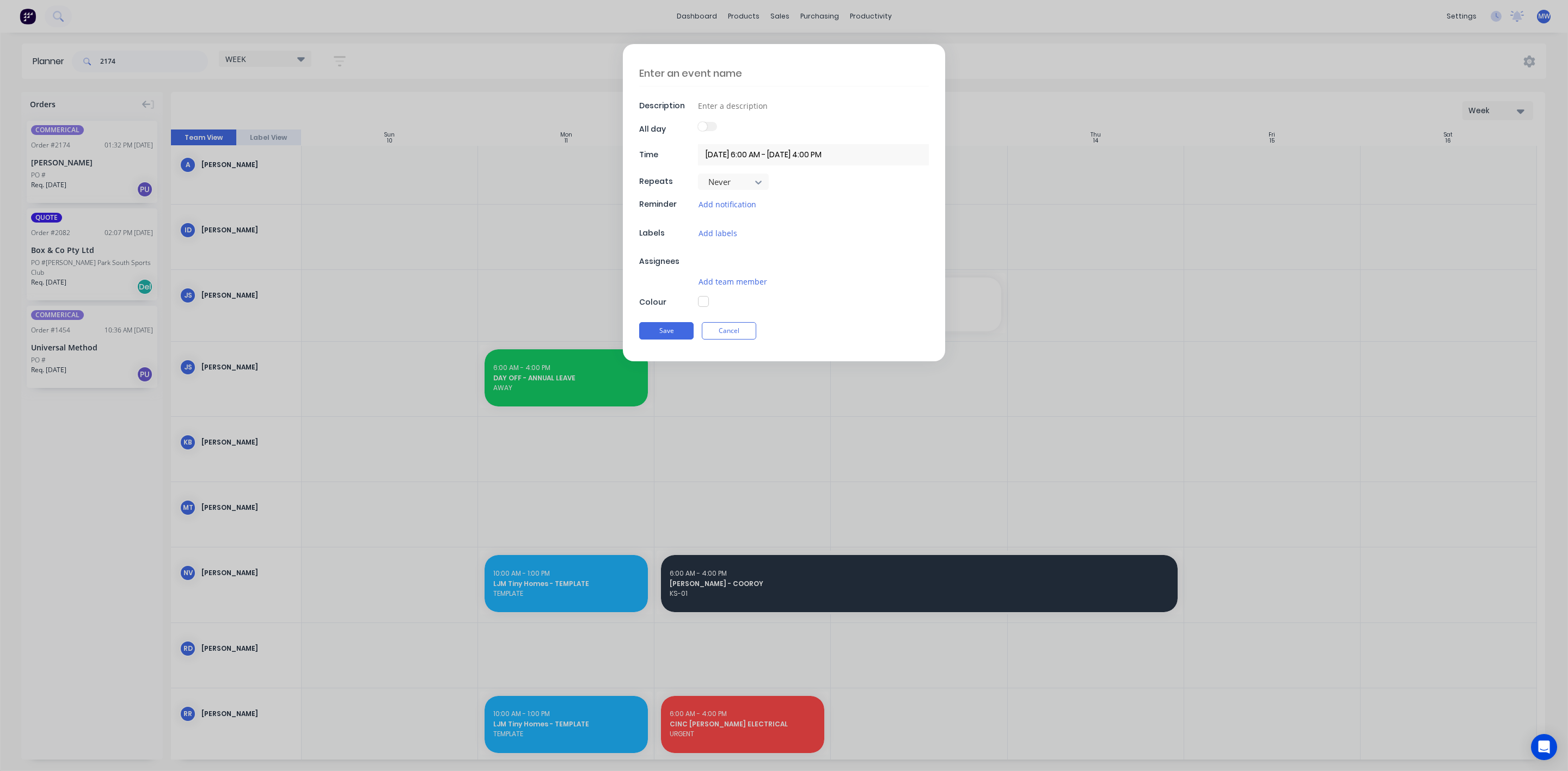
type textarea "x"
click at [686, 77] on textarea at bounding box center [784, 73] width 290 height 26
type textarea "D"
type textarea "x"
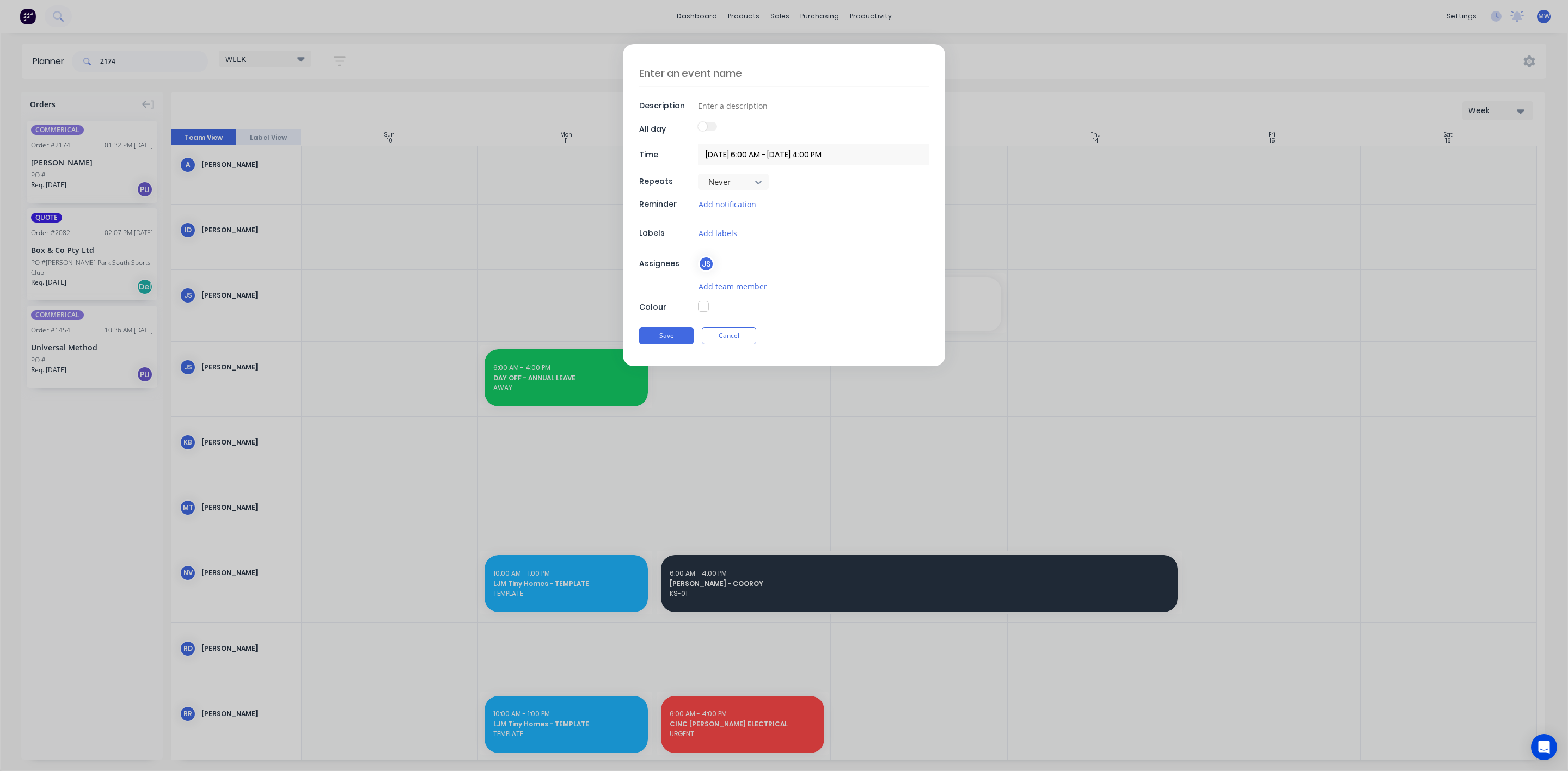
type textarea "B"
type textarea "x"
type textarea "BI"
type textarea "x"
type textarea "BIL"
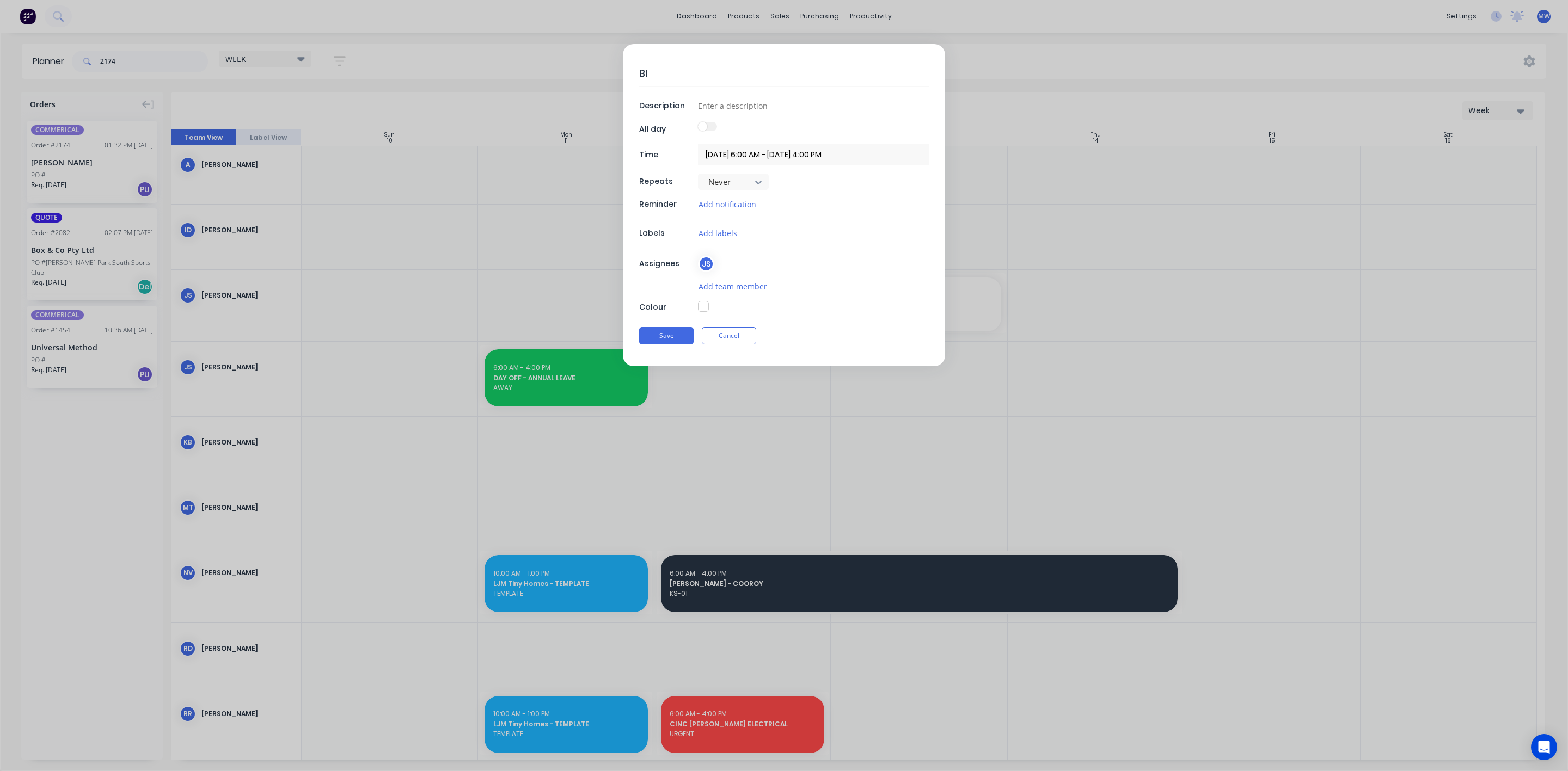
type textarea "x"
type textarea "BILL"
type textarea "x"
type textarea "BILL"
type textarea "x"
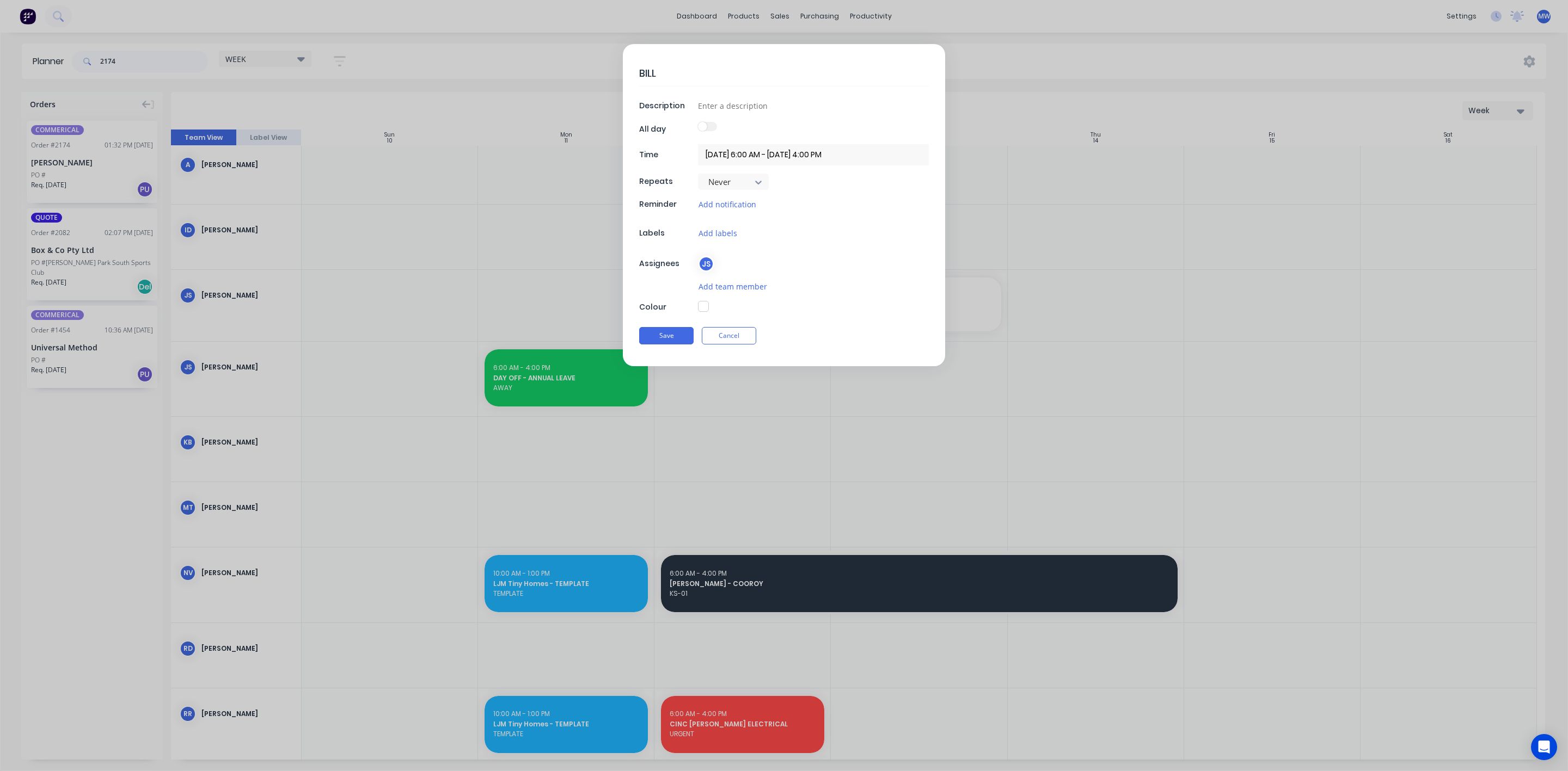
type textarea "BILL B"
type textarea "x"
type textarea "BILL BR"
type textarea "x"
type textarea "BILL BRO"
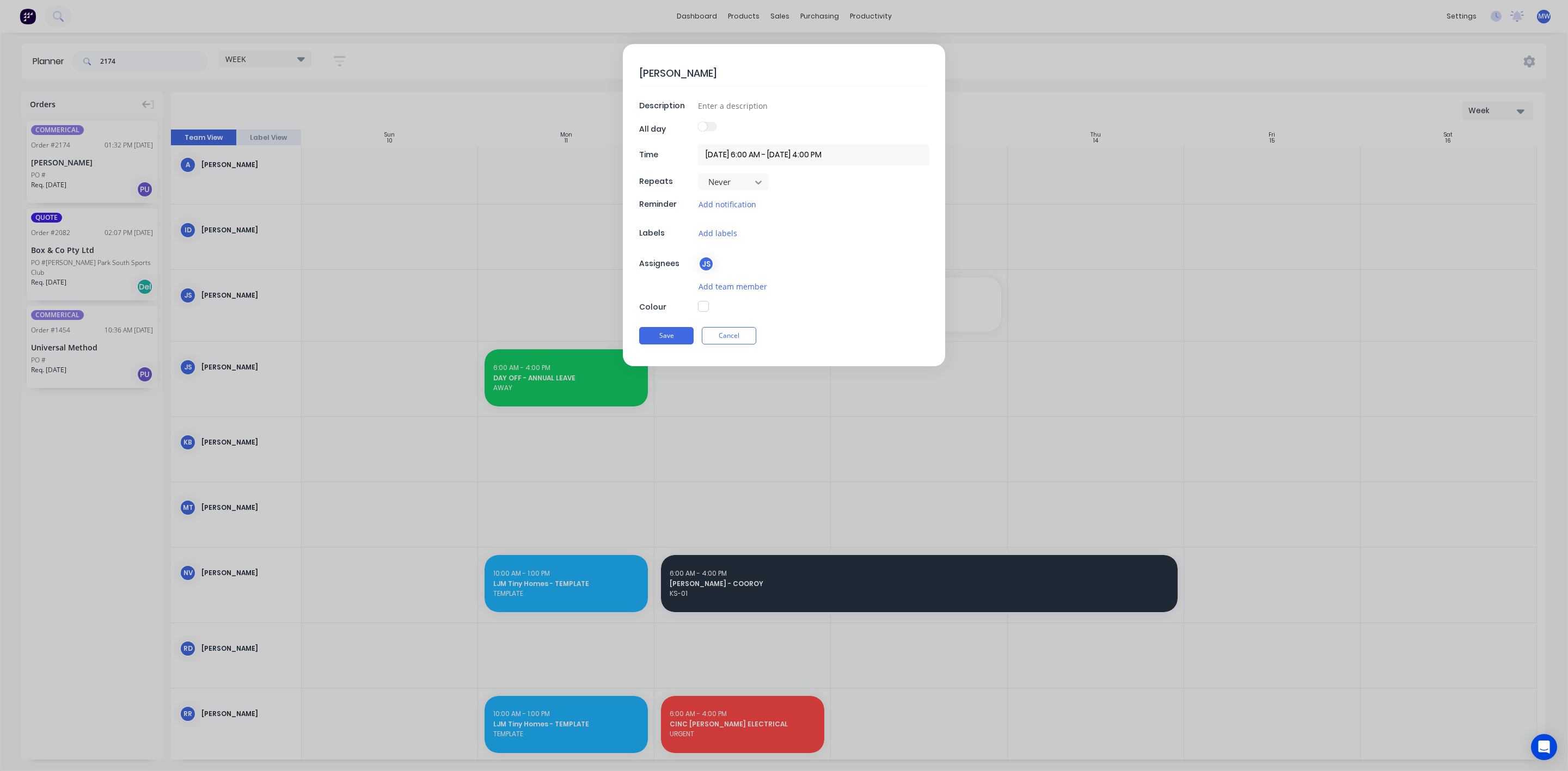
type textarea "x"
type textarea "BILL BROW"
type textarea "x"
type textarea "BILL BROWN"
type textarea "x"
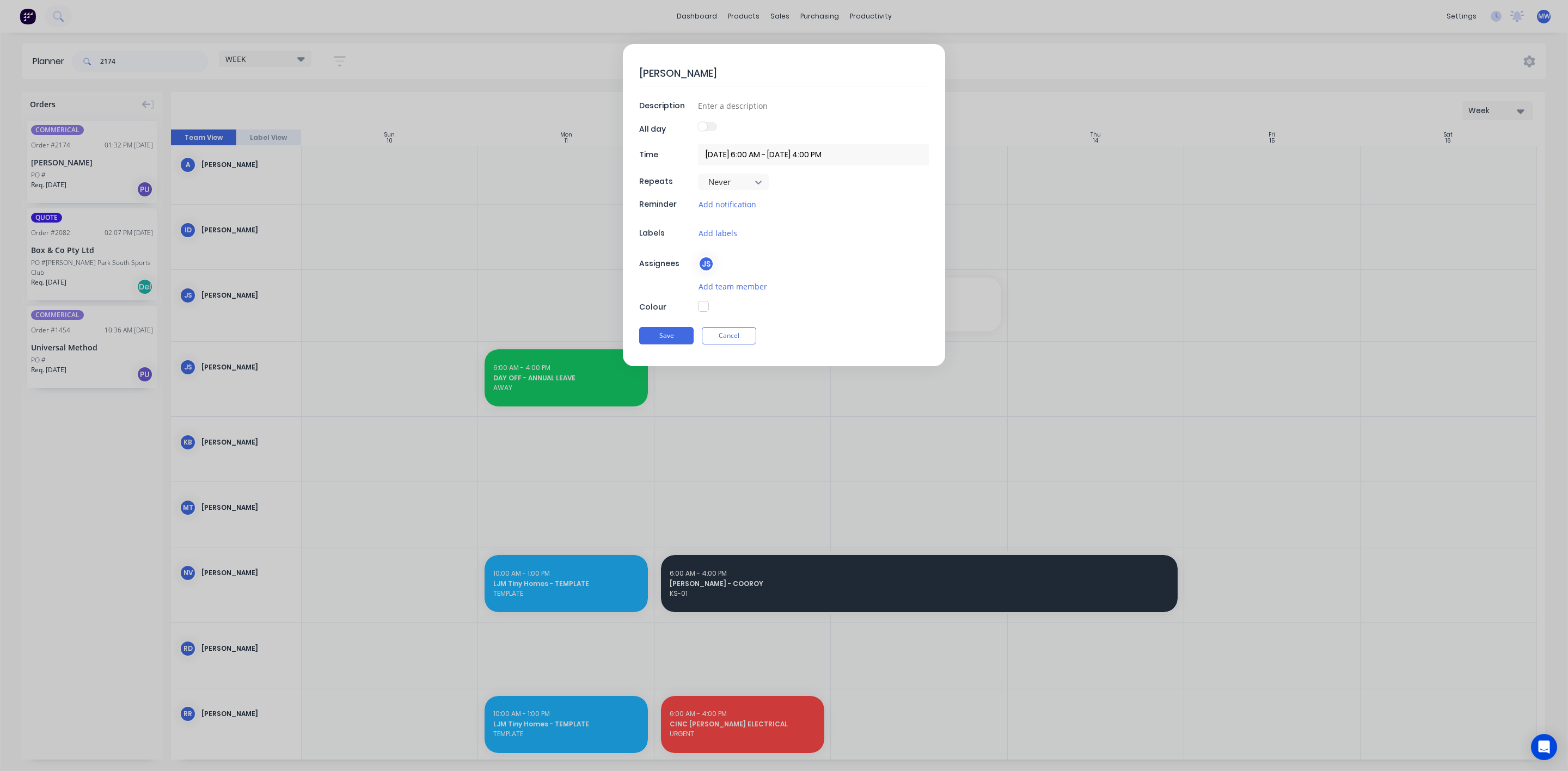
type textarea "[PERSON_NAME]"
type textarea "x"
type textarea "[PERSON_NAME]"
type textarea "x"
click at [765, 108] on input at bounding box center [813, 105] width 231 height 16
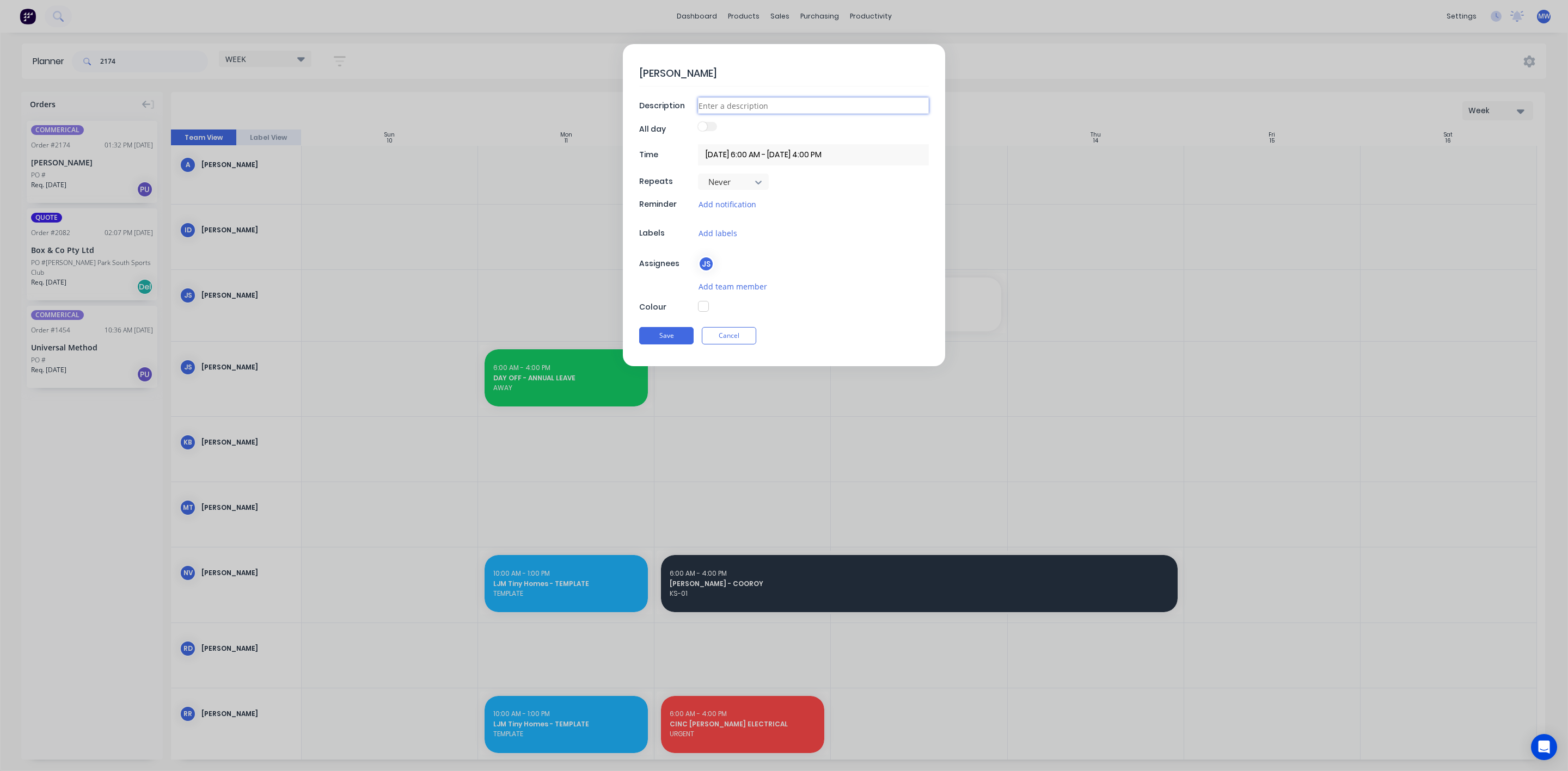
type input "D"
type textarea "x"
type input "DR"
type textarea "x"
type input "DRW"
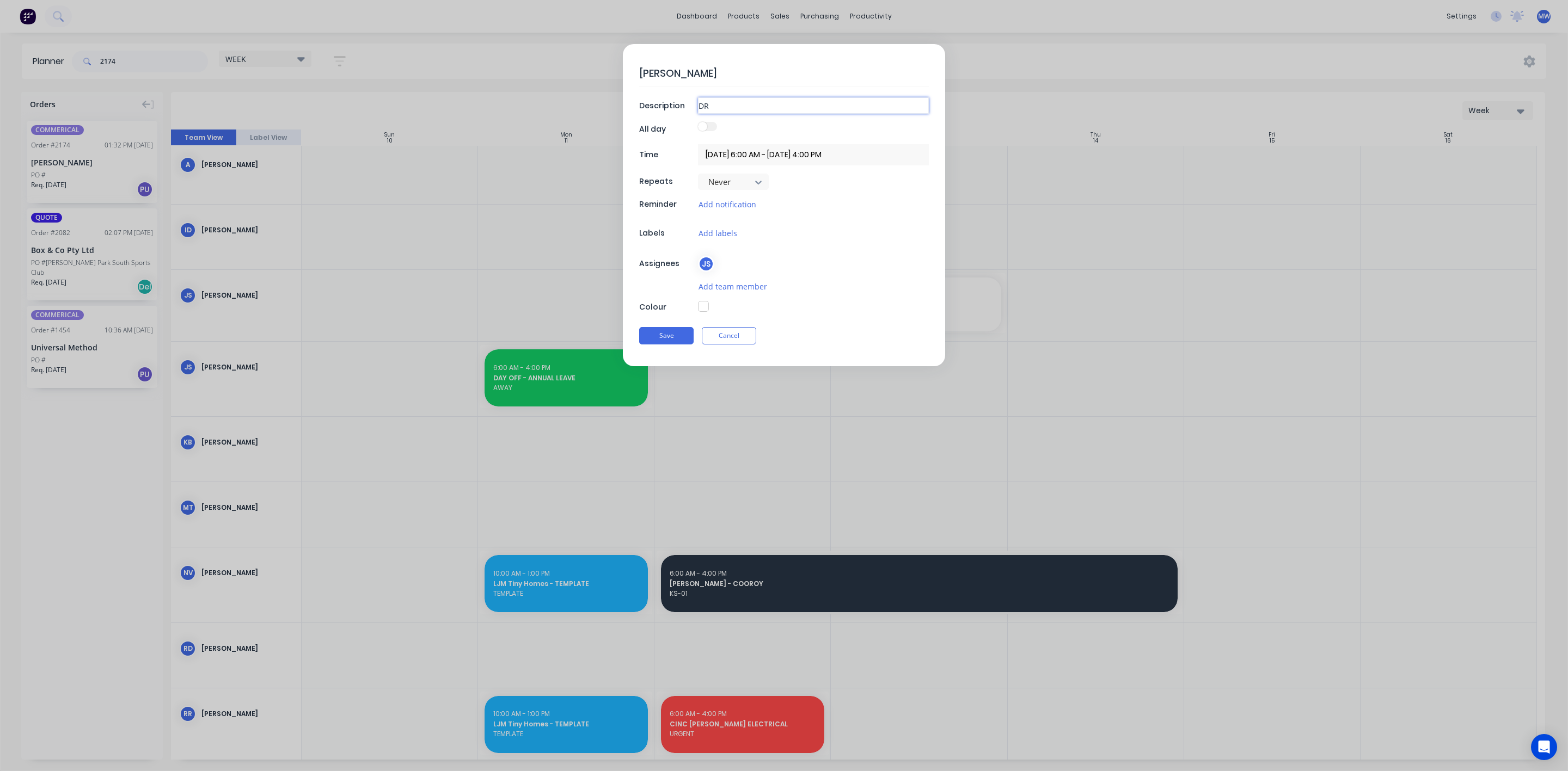
type textarea "x"
type input "DR"
type textarea "x"
type input "DRA"
type textarea "x"
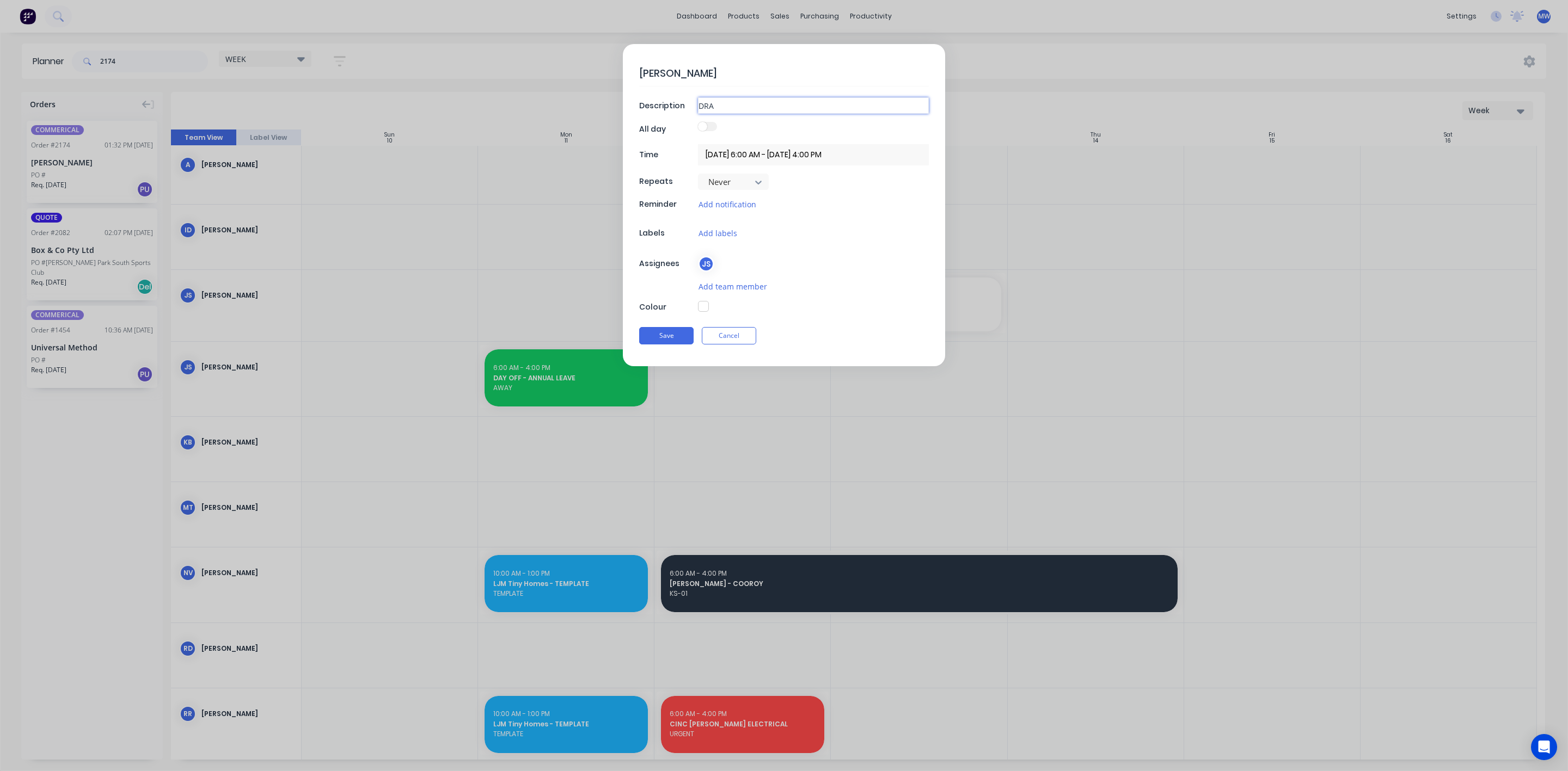
type input "DRAW"
type textarea "x"
type input "DRAW"
type textarea "x"
type input "DRAW U"
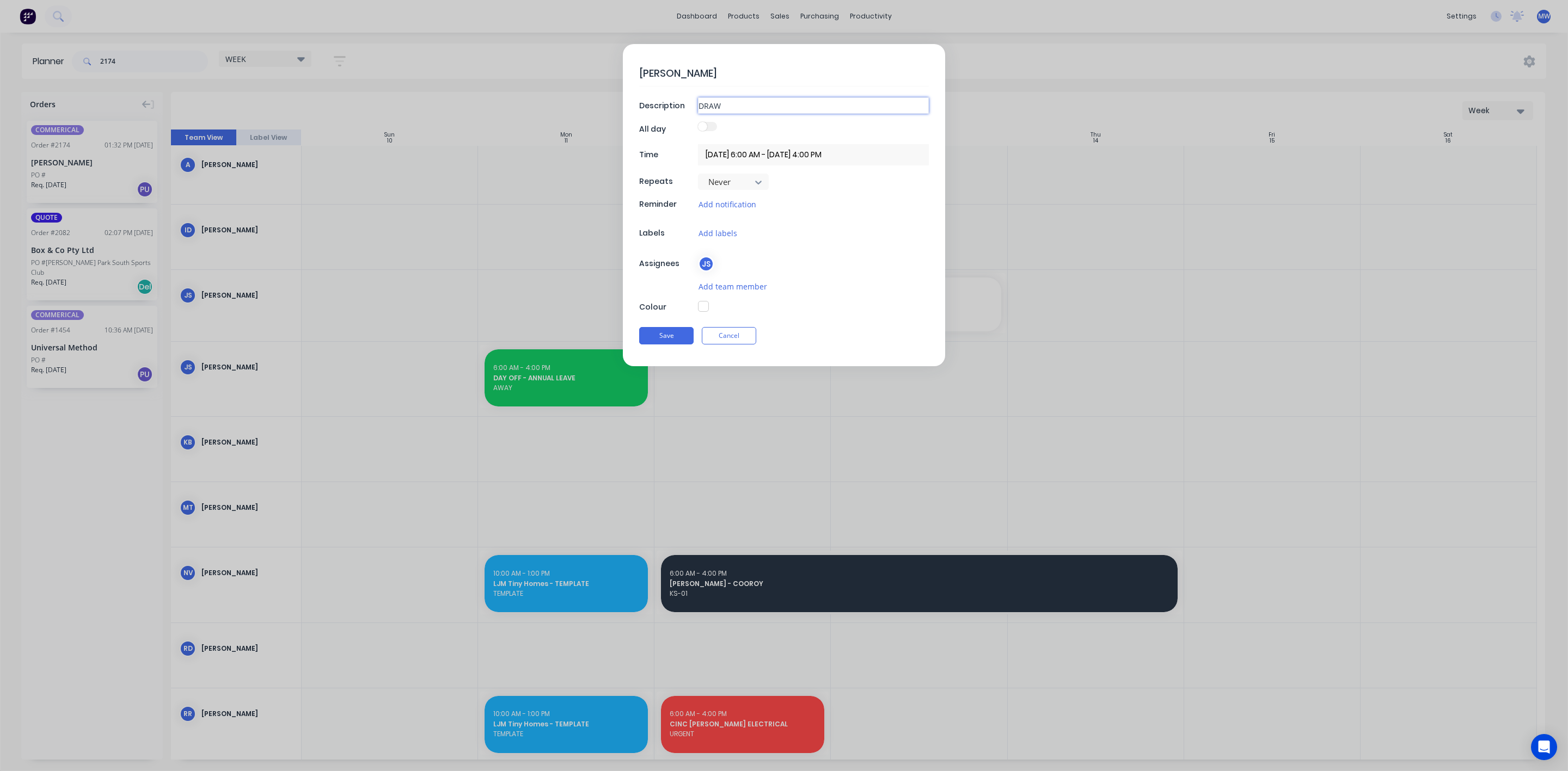
type textarea "x"
type input "DRAW UP"
type textarea "x"
type input "DRAW UP"
type textarea "x"
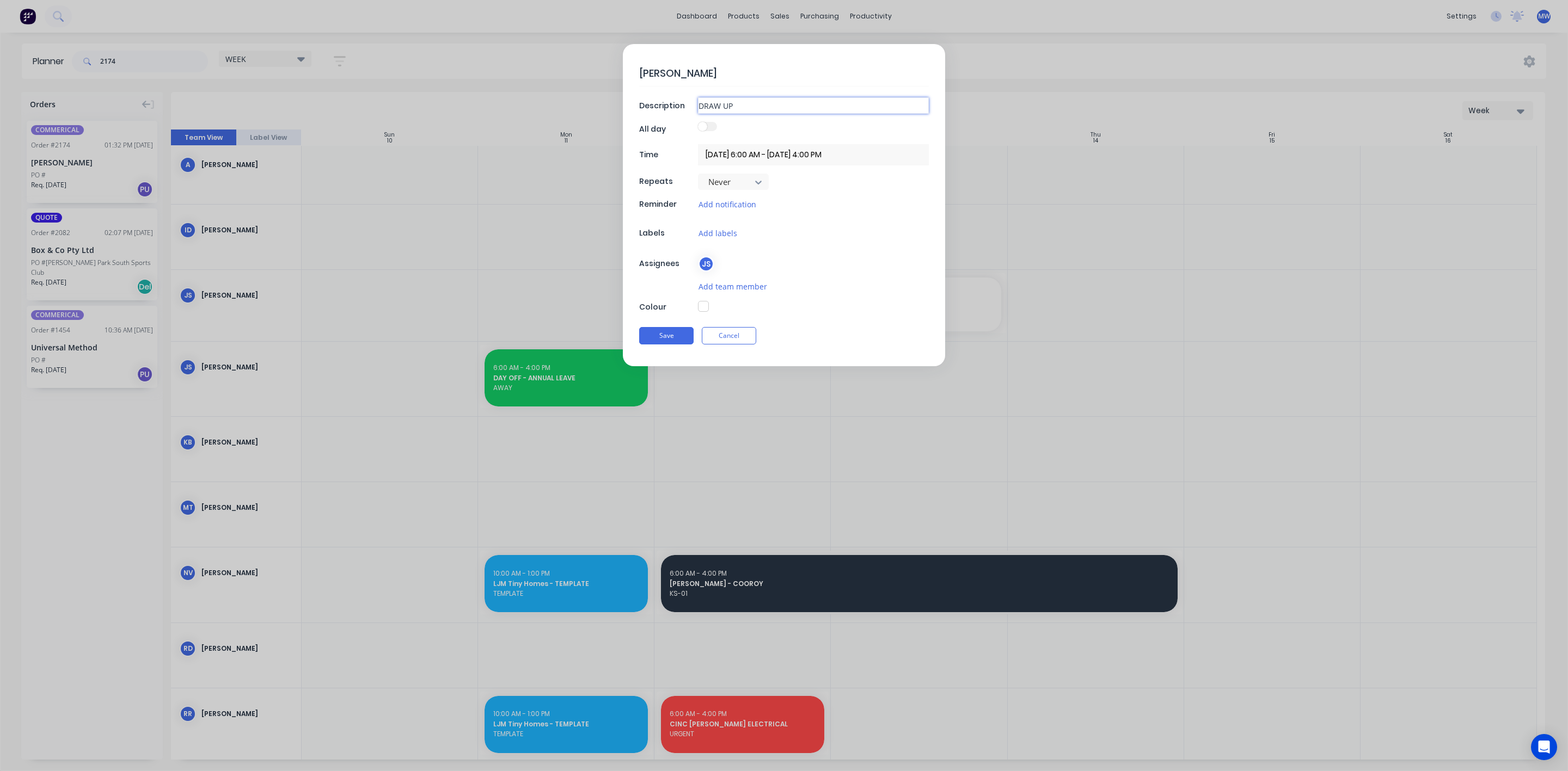
type input "DRAW UP B"
type textarea "x"
type input "DRAW UP BE"
type textarea "x"
type input "DRAW UP BEL"
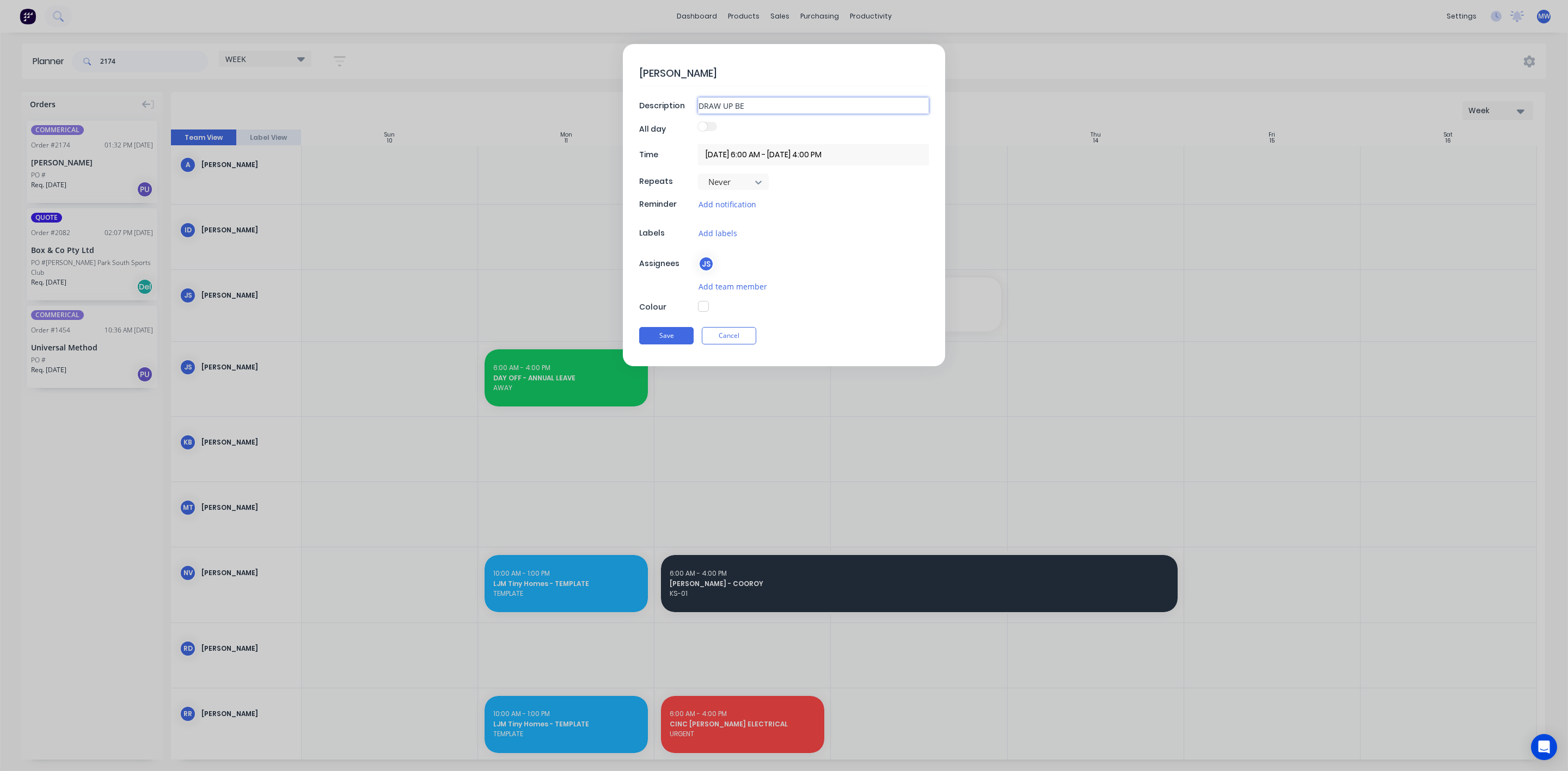
type textarea "x"
type input "DRAW UP BELL"
type textarea "x"
type input "DRAW UP BELLO"
type textarea "x"
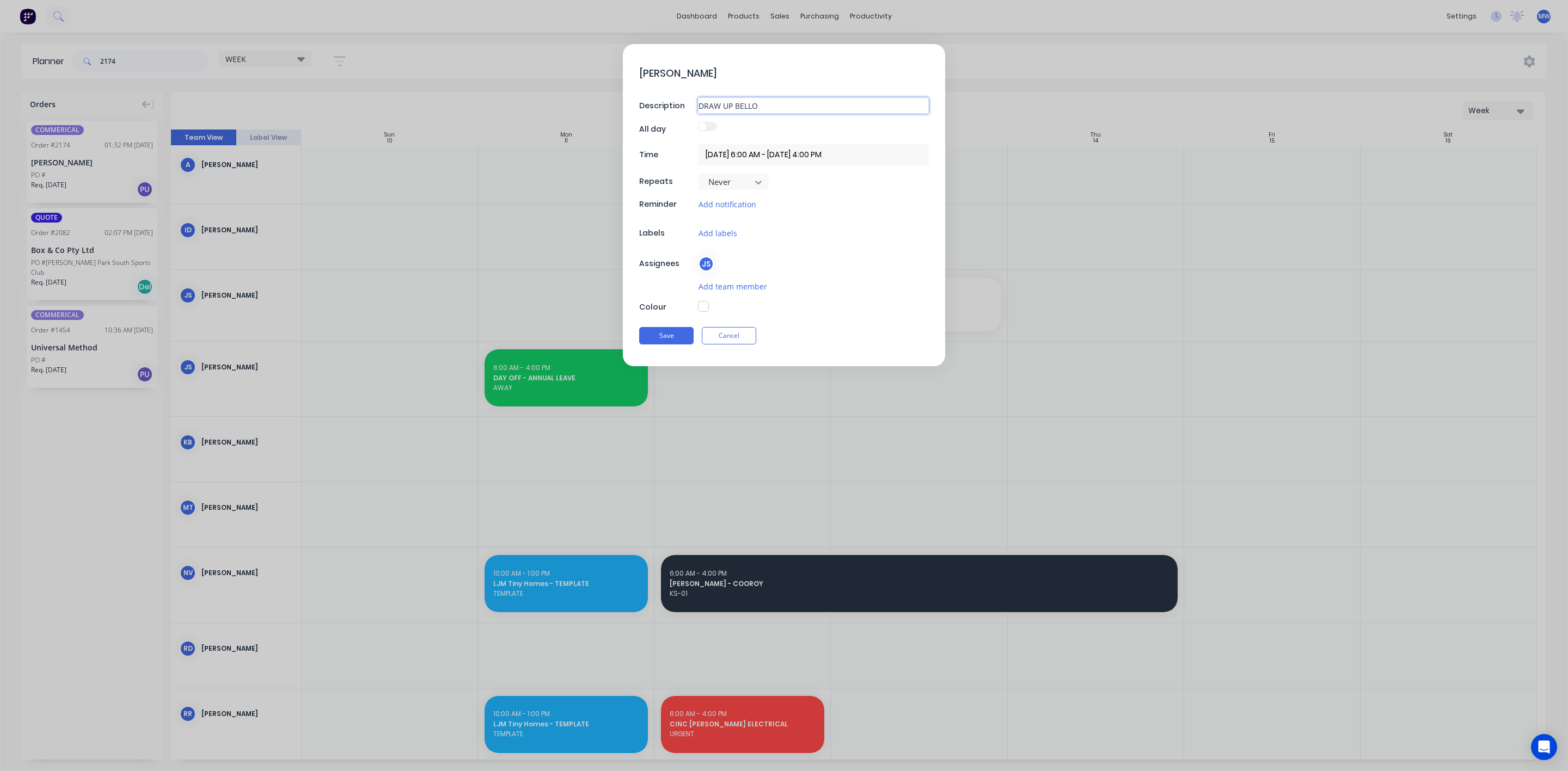
type input "DRAW UP BELL"
type textarea "x"
type input "DRAW UP BELLH"
type textarea "x"
type input "DRAW UP BELLHO"
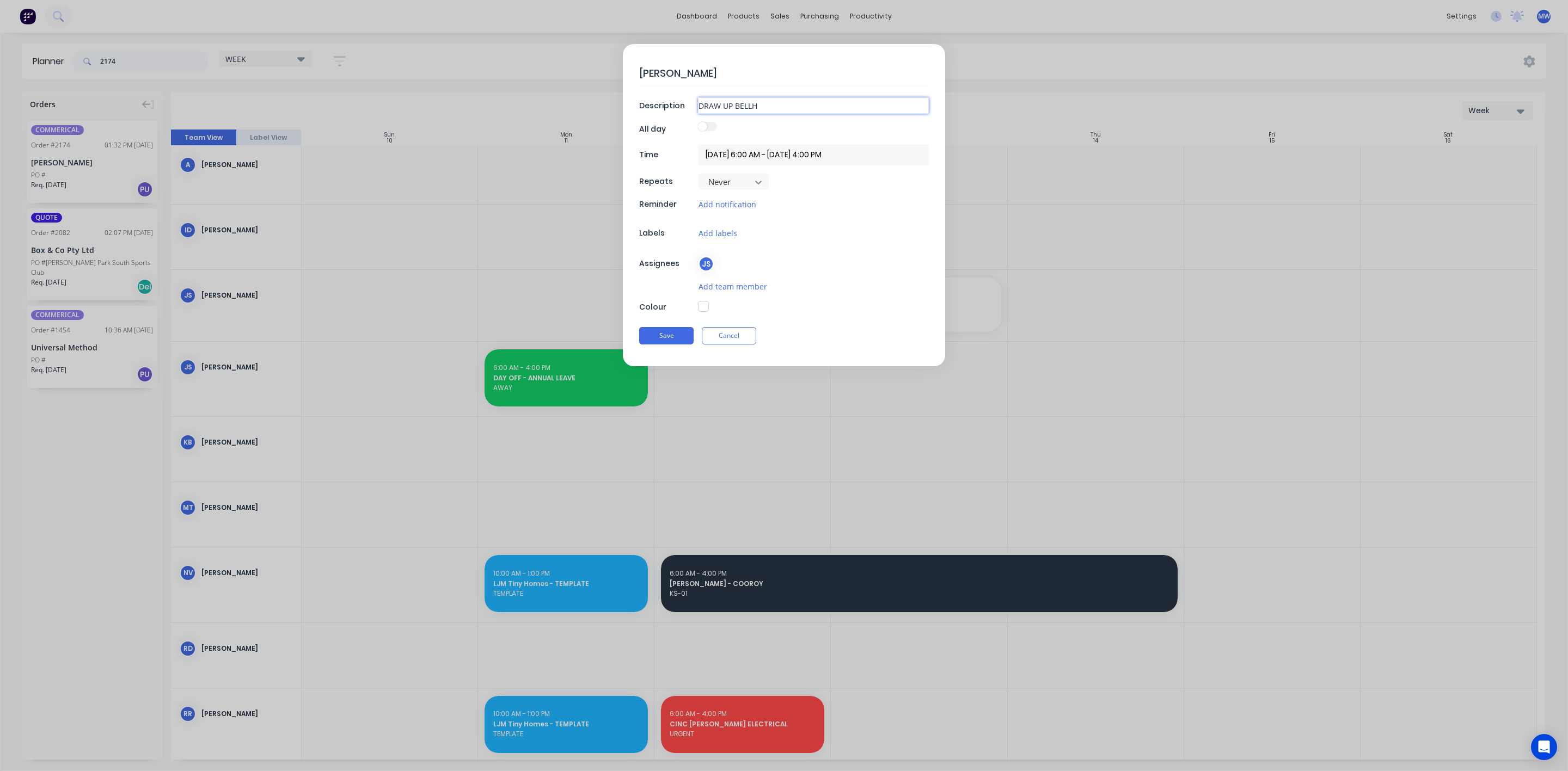
type textarea "x"
type input "DRAW UP BELLHOU"
type textarea "x"
type input "DRAW UP BELLHOUS"
type textarea "x"
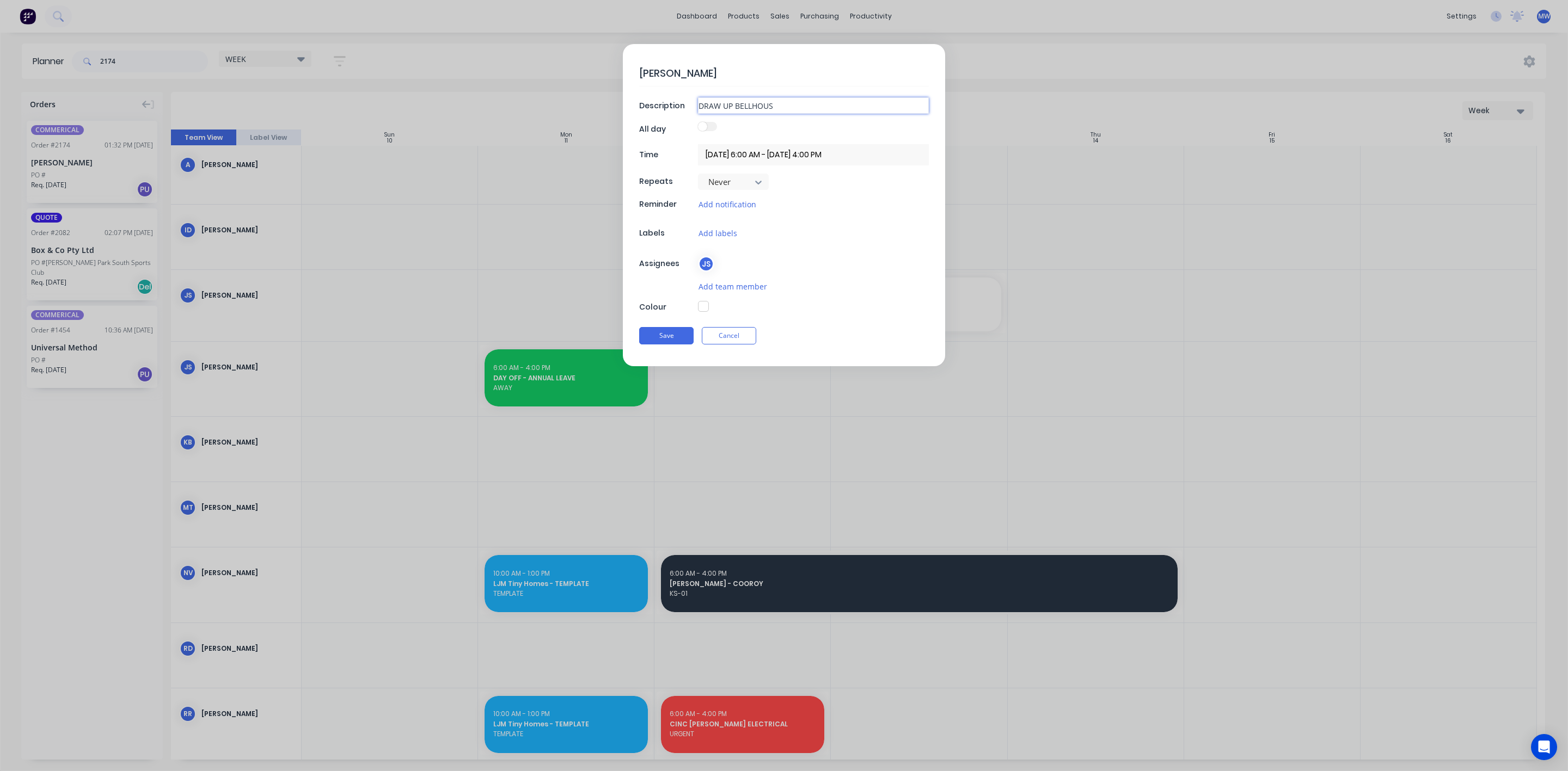
type input "DRAW UP BELLHOUSI"
type textarea "x"
type input "DRAW UP BELLHOUSIN"
type textarea "x"
type input "DRAW UP BELLHOUSING"
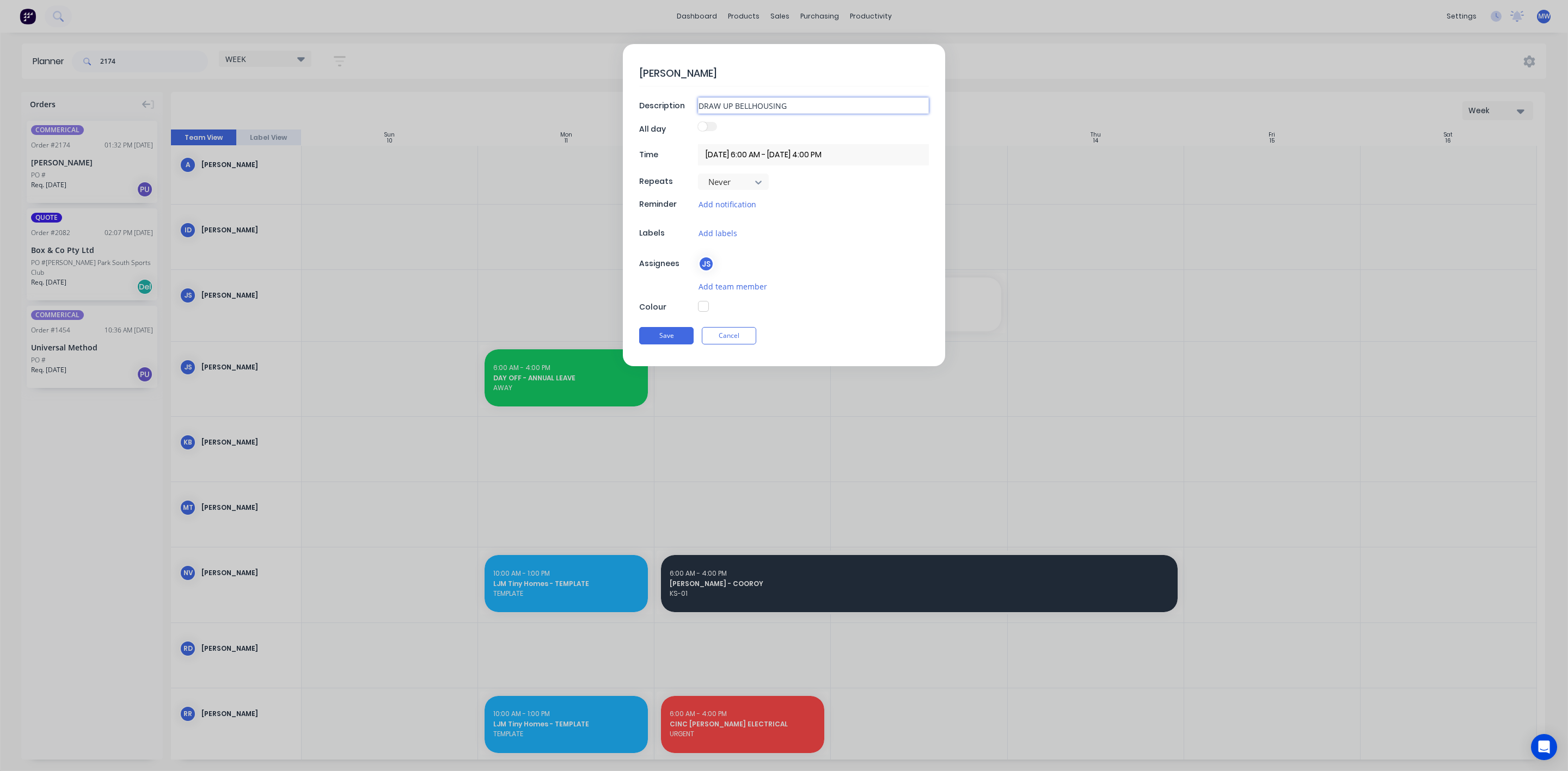
type textarea "x"
type input "DRAW UP BELLHOUSING"
type textarea "x"
type input "DRAW UP BELLHOUSING P"
type textarea "x"
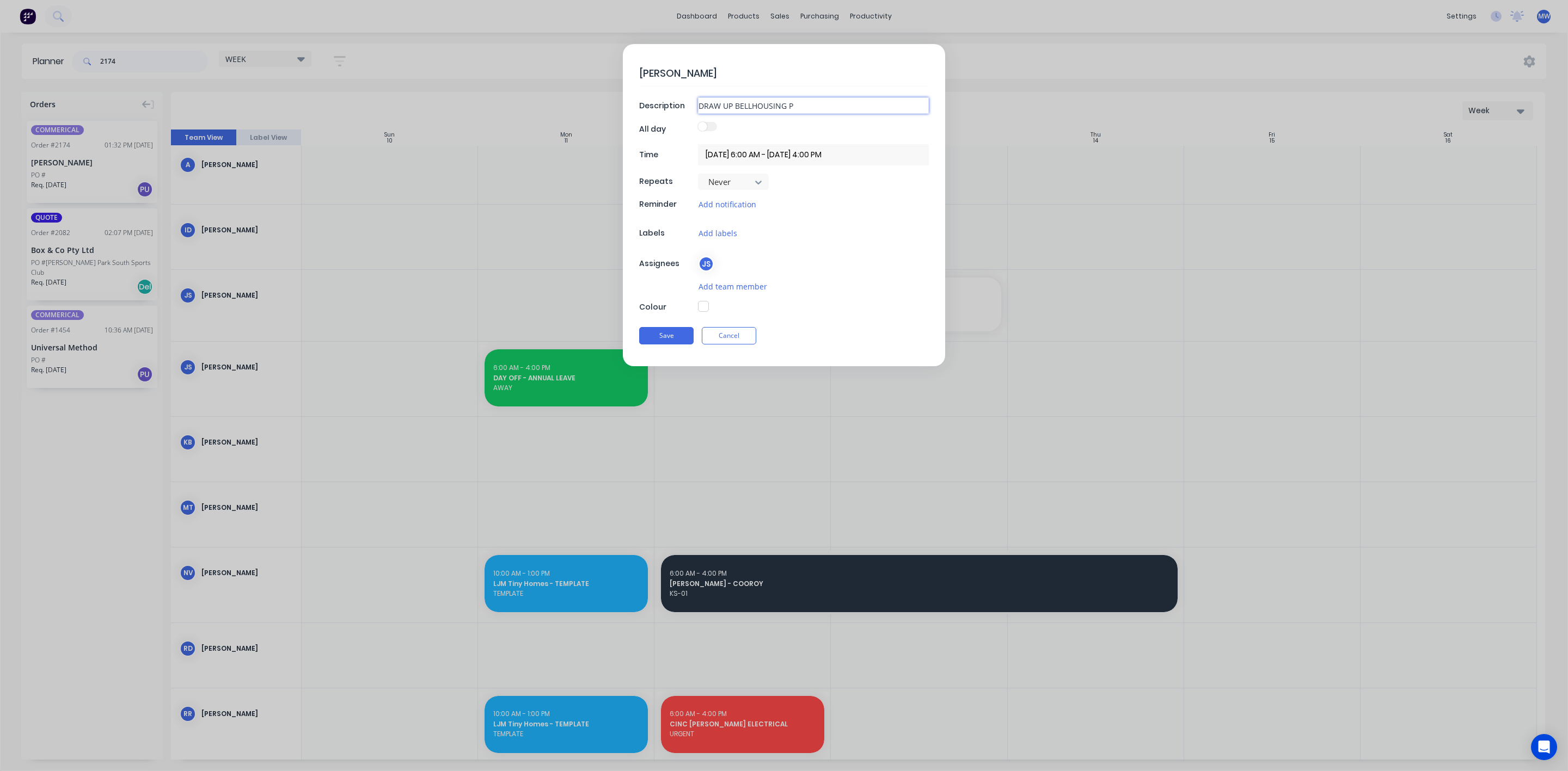
type input "DRAW UP BELLHOUSING PA"
type textarea "x"
type input "DRAW UP BELLHOUSING PAL"
type textarea "x"
type input "DRAW UP BELLHOUSING PALT"
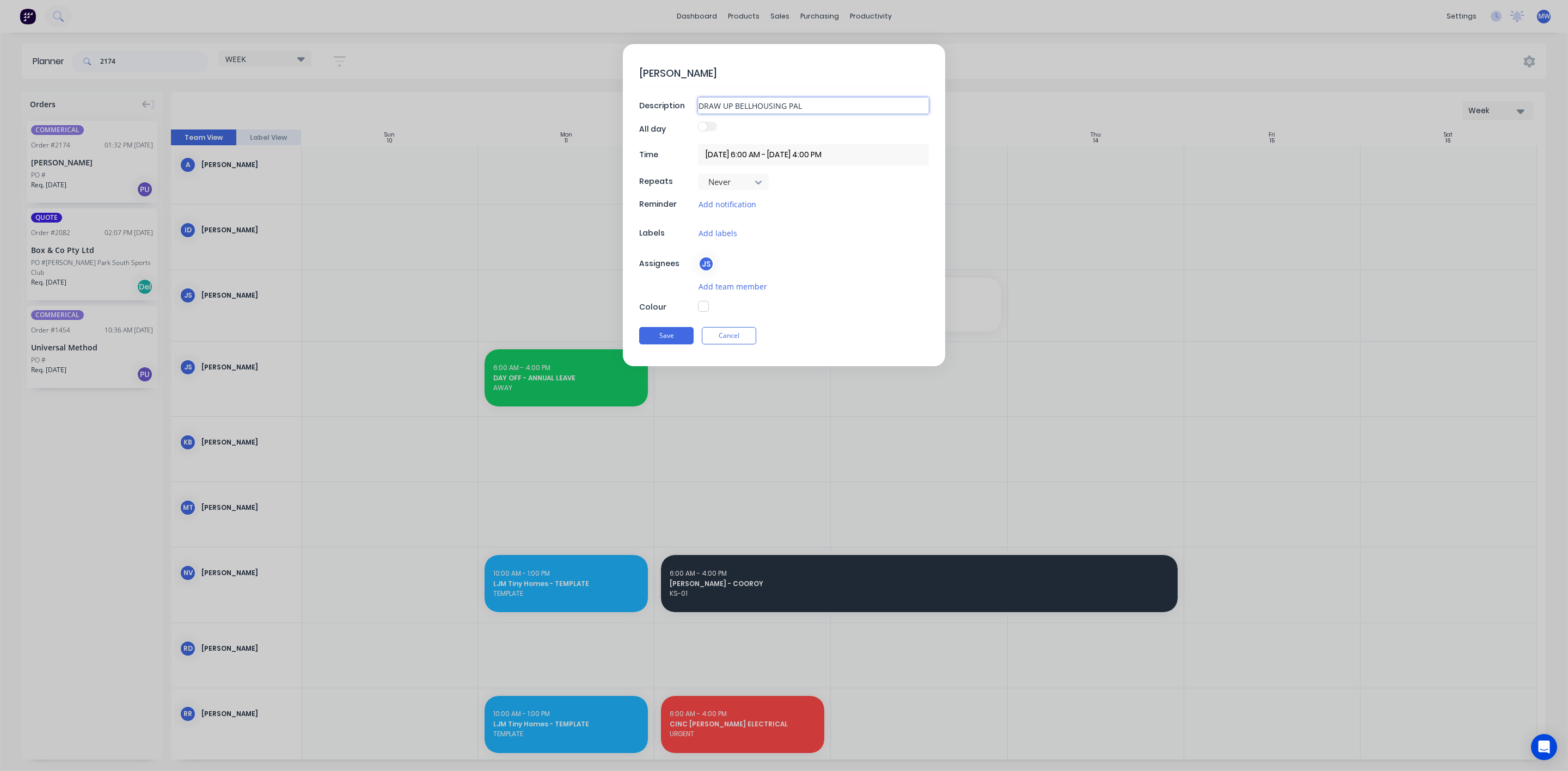
type textarea "x"
type input "DRAW UP BELLHOUSING PAL"
type textarea "x"
type input "DRAW UP BELLHOUSING PA"
type textarea "x"
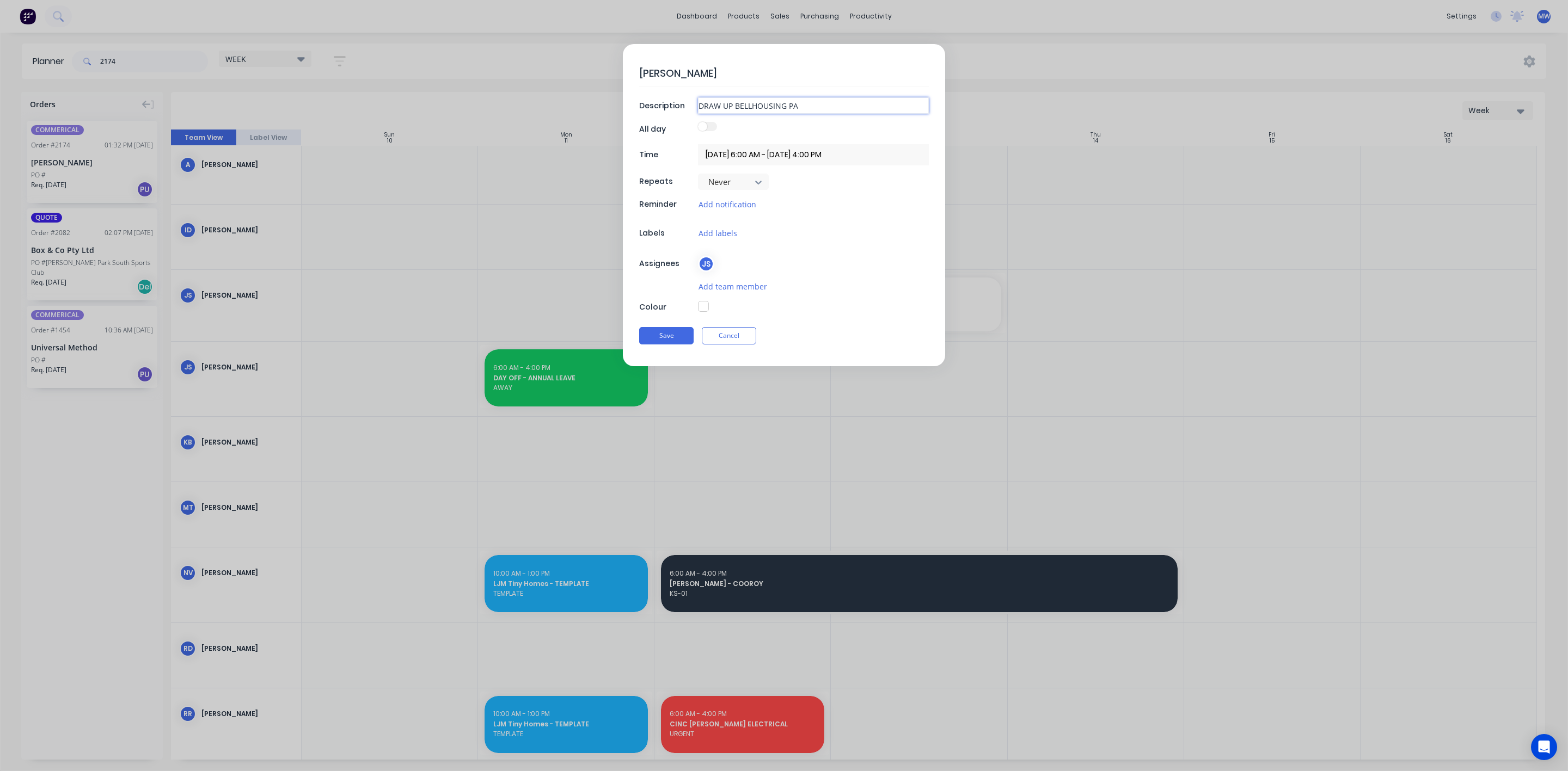
type input "DRAW UP BELLHOUSING P"
type textarea "x"
type input "DRAW UP BELLHOUSING PL"
type textarea "x"
type input "DRAW UP BELLHOUSING PLA"
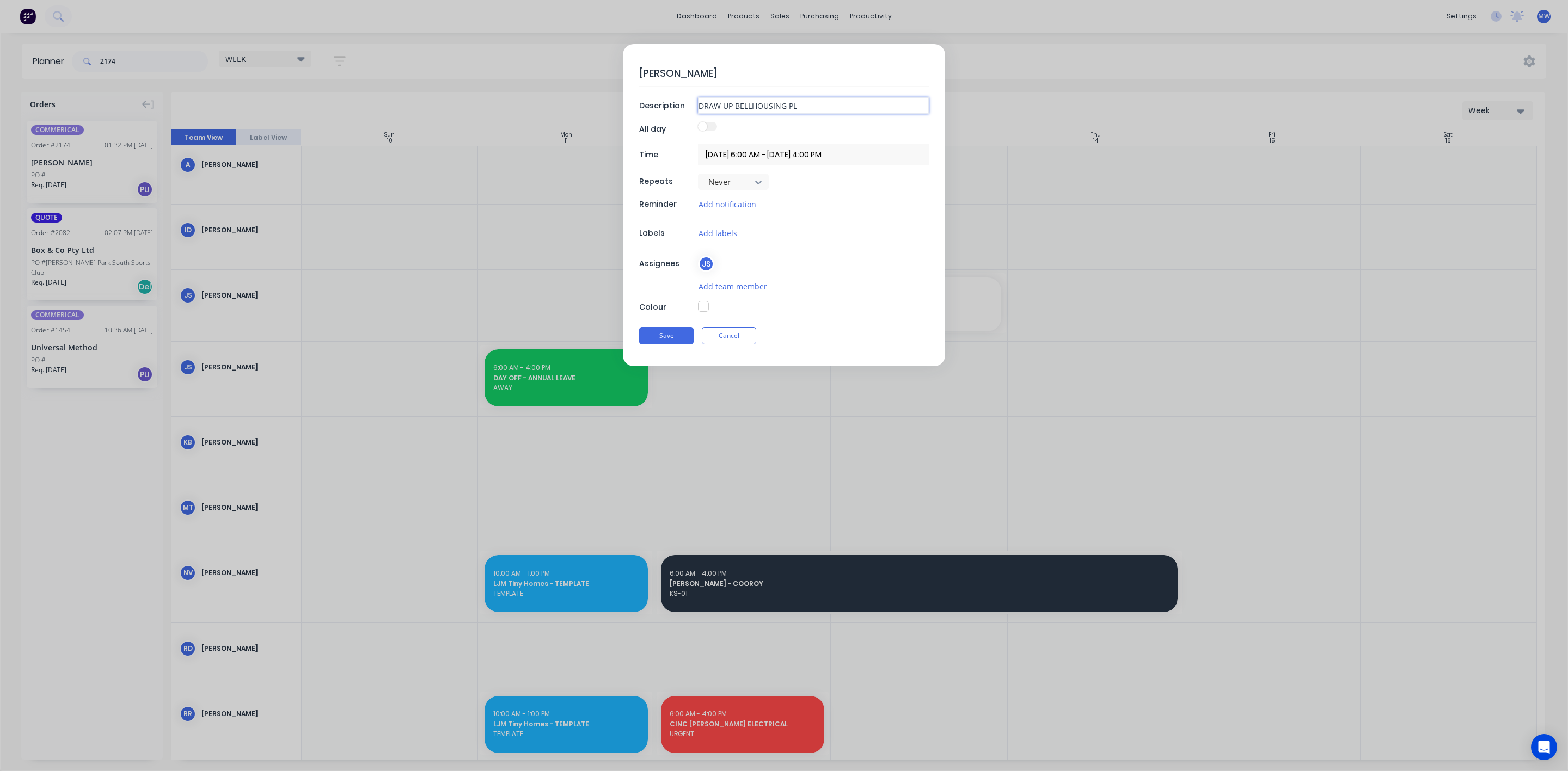
type textarea "x"
type input "DRAW UP BELLHOUSING PLAT"
type textarea "x"
type input "DRAW UP BELLHOUSING PLATE"
type textarea "x"
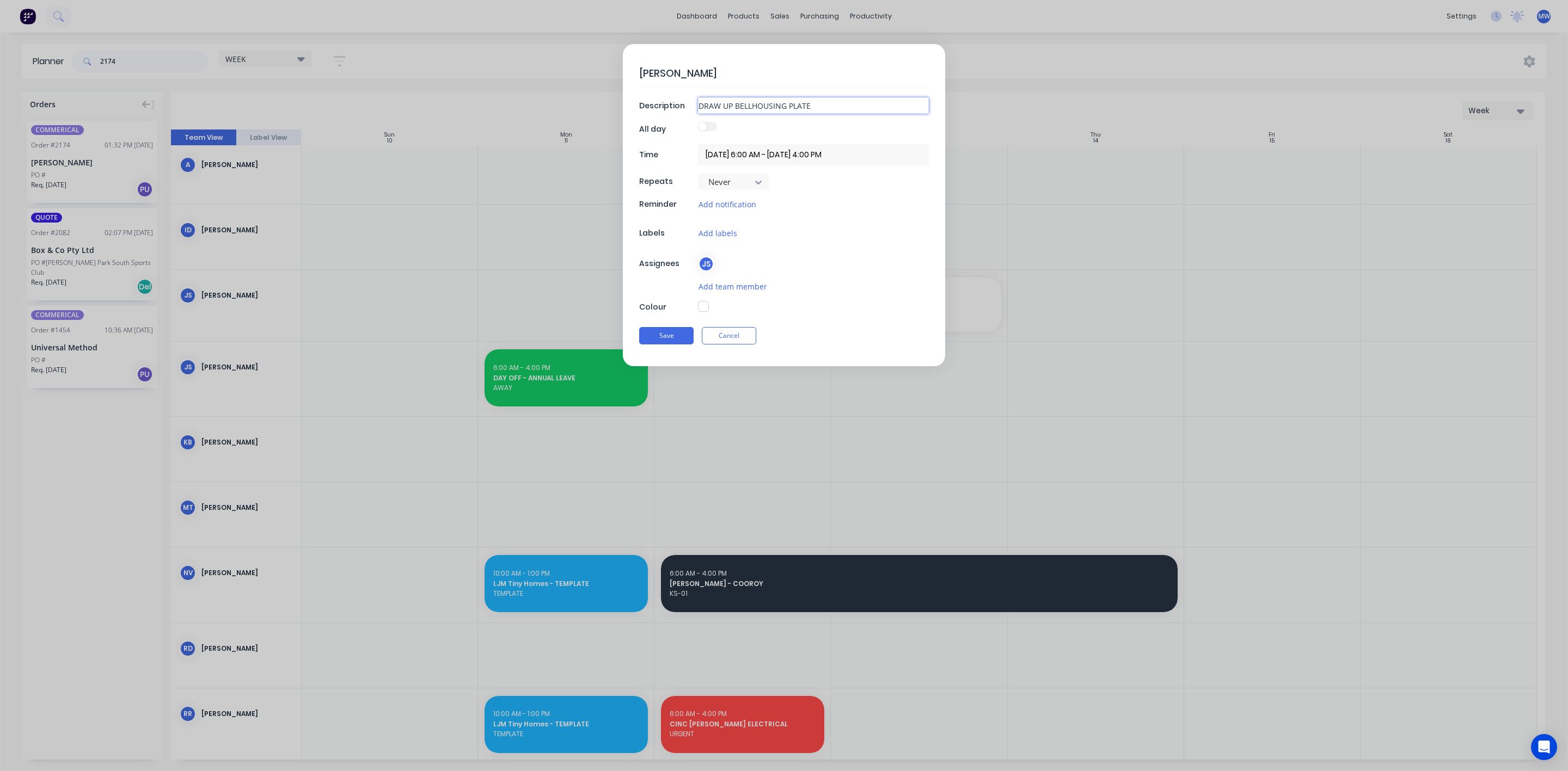
type input "DRAW UP BELLHOUSING PLATE"
click at [701, 311] on button "button" at bounding box center [704, 307] width 11 height 11
type textarea "x"
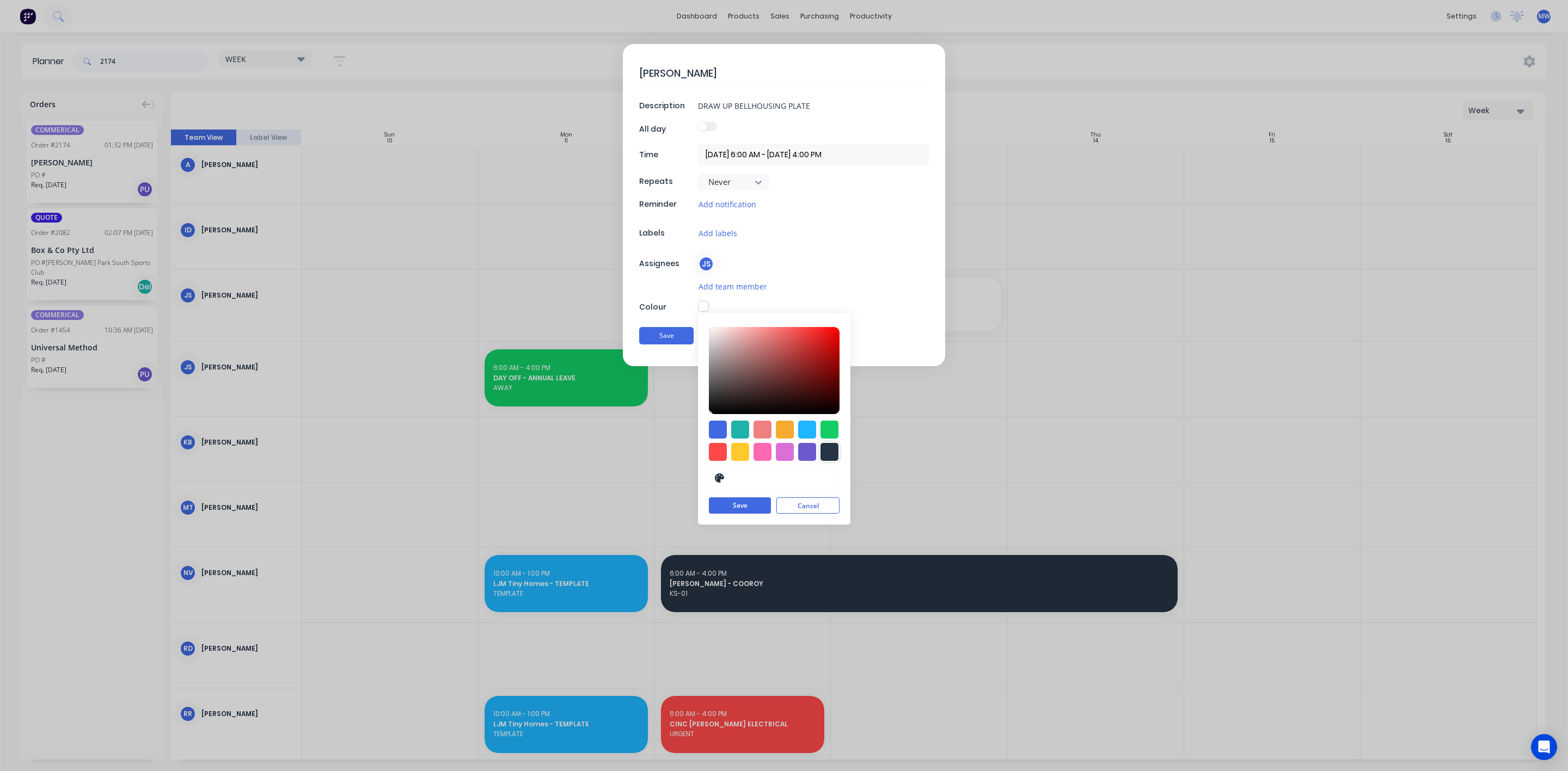
click at [827, 457] on div at bounding box center [830, 452] width 18 height 18
type input "#273444"
click at [740, 508] on button "Save" at bounding box center [740, 506] width 62 height 16
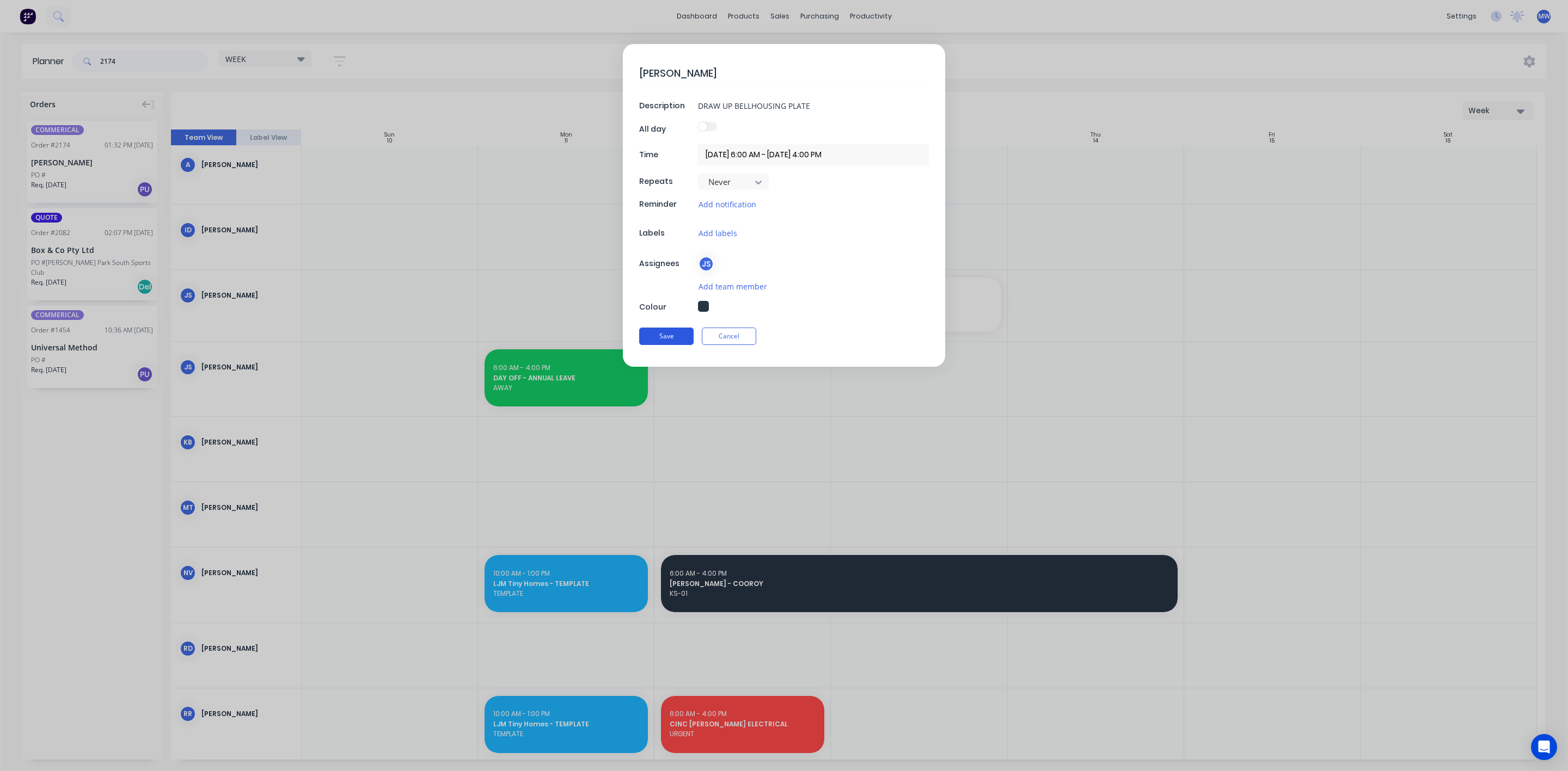
click at [668, 340] on button "Save" at bounding box center [666, 336] width 54 height 18
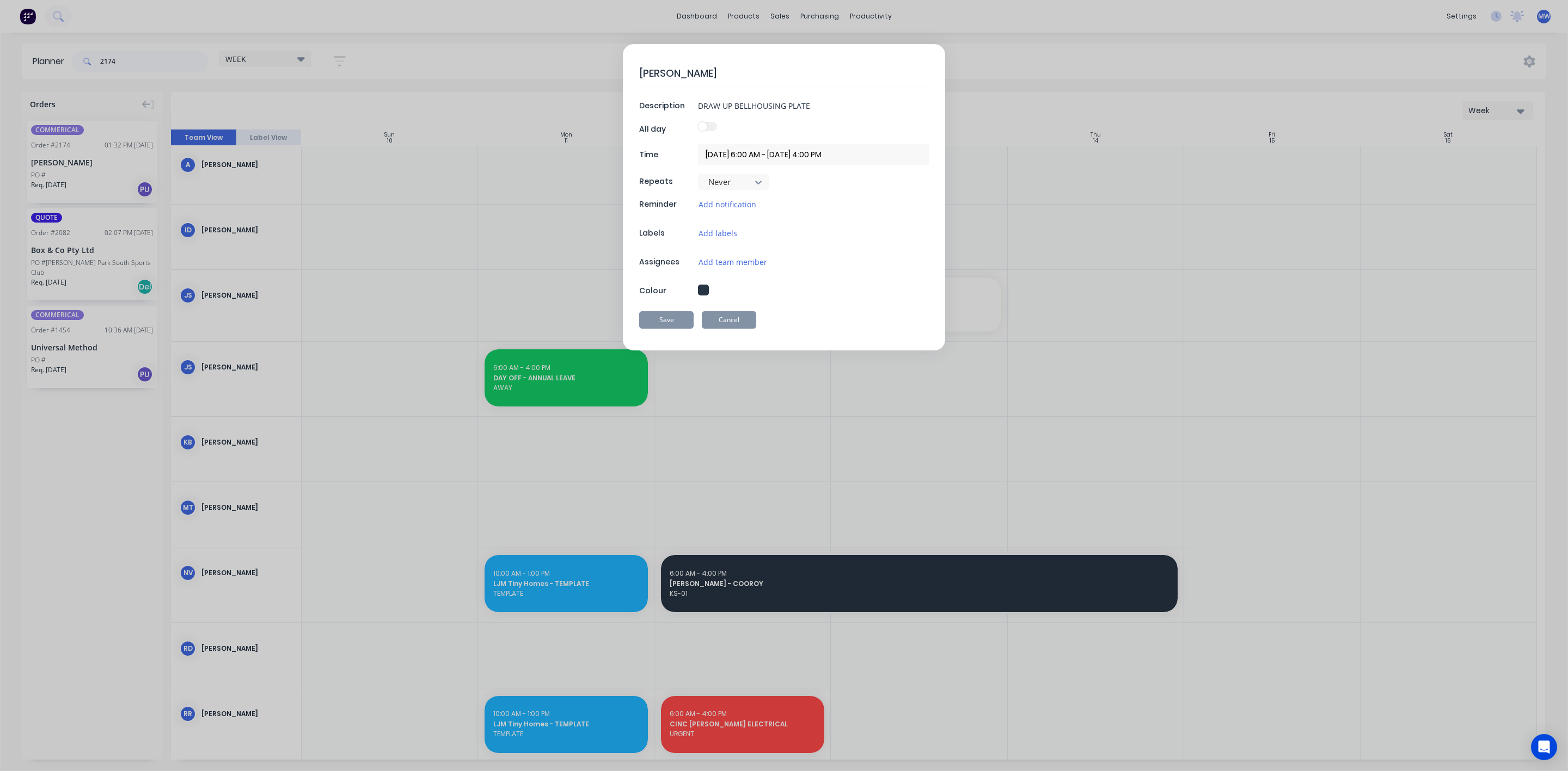
type textarea "x"
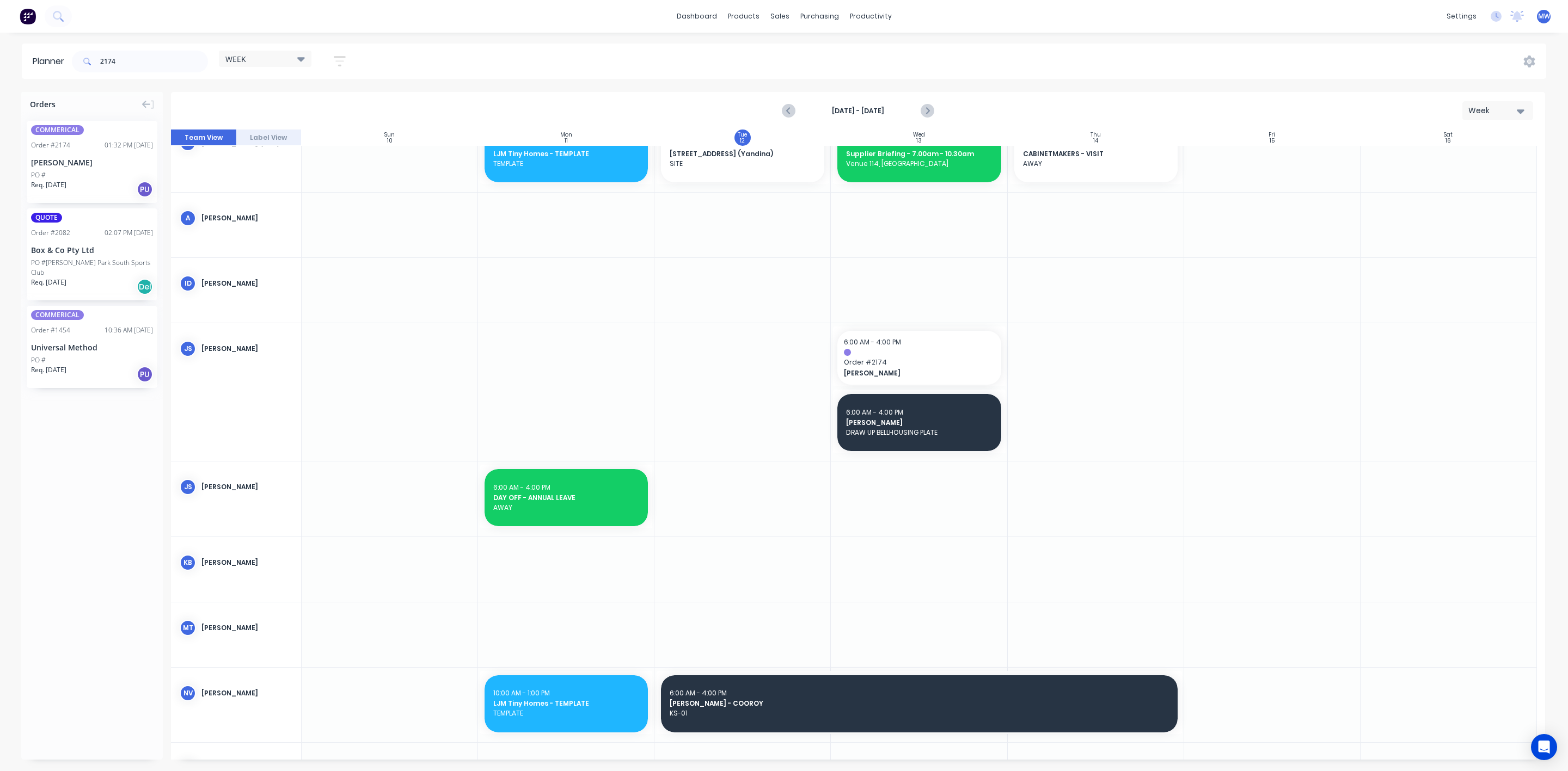
scroll to position [0, 0]
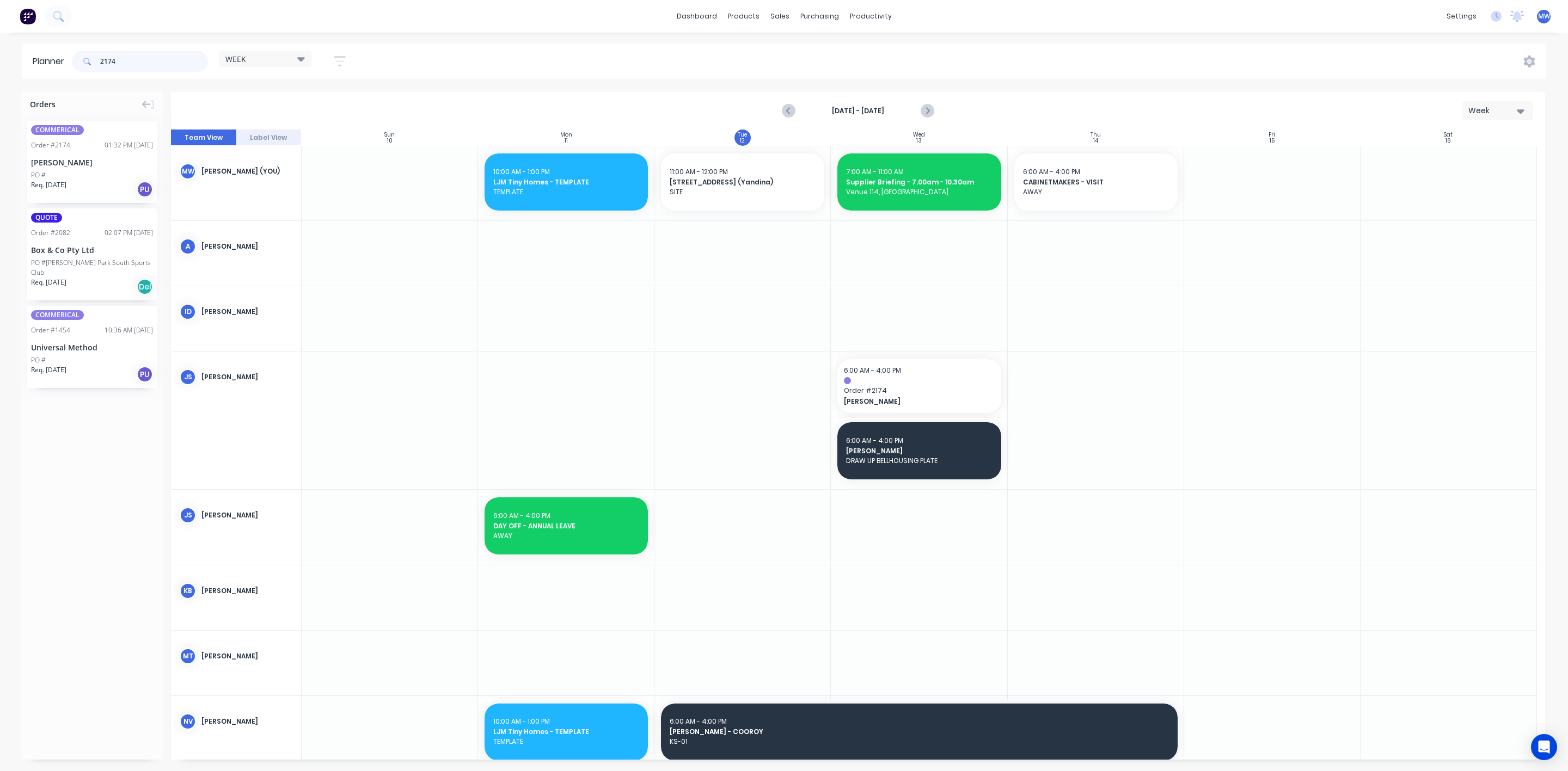
drag, startPoint x: 130, startPoint y: 60, endPoint x: 33, endPoint y: 72, distance: 97.7
click at [34, 72] on header "Planner 2174 WEEK Save new view None edit WEEK (Default) edit Rex edit SCSM - M…" at bounding box center [784, 61] width 1524 height 35
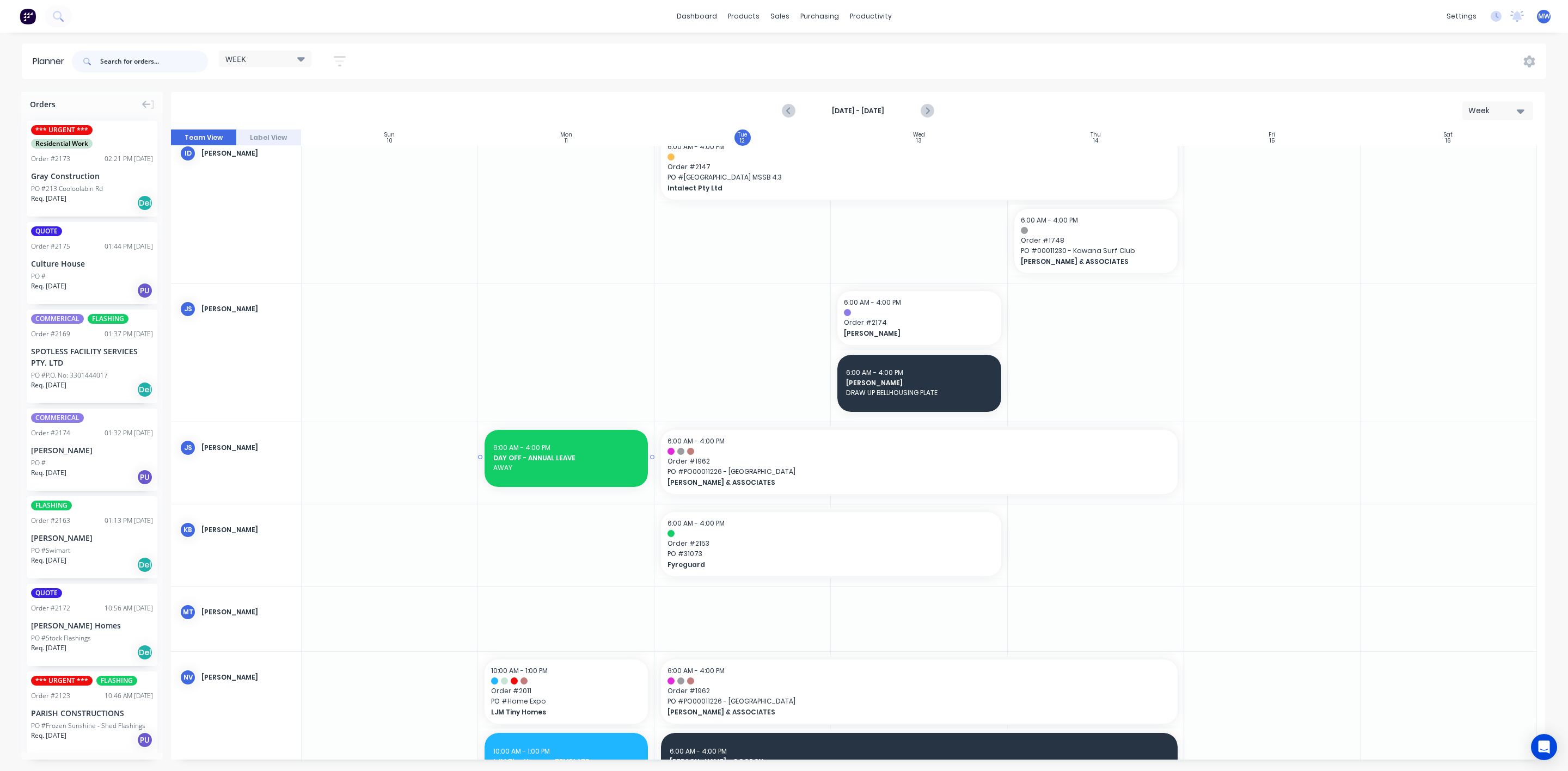
scroll to position [163, 0]
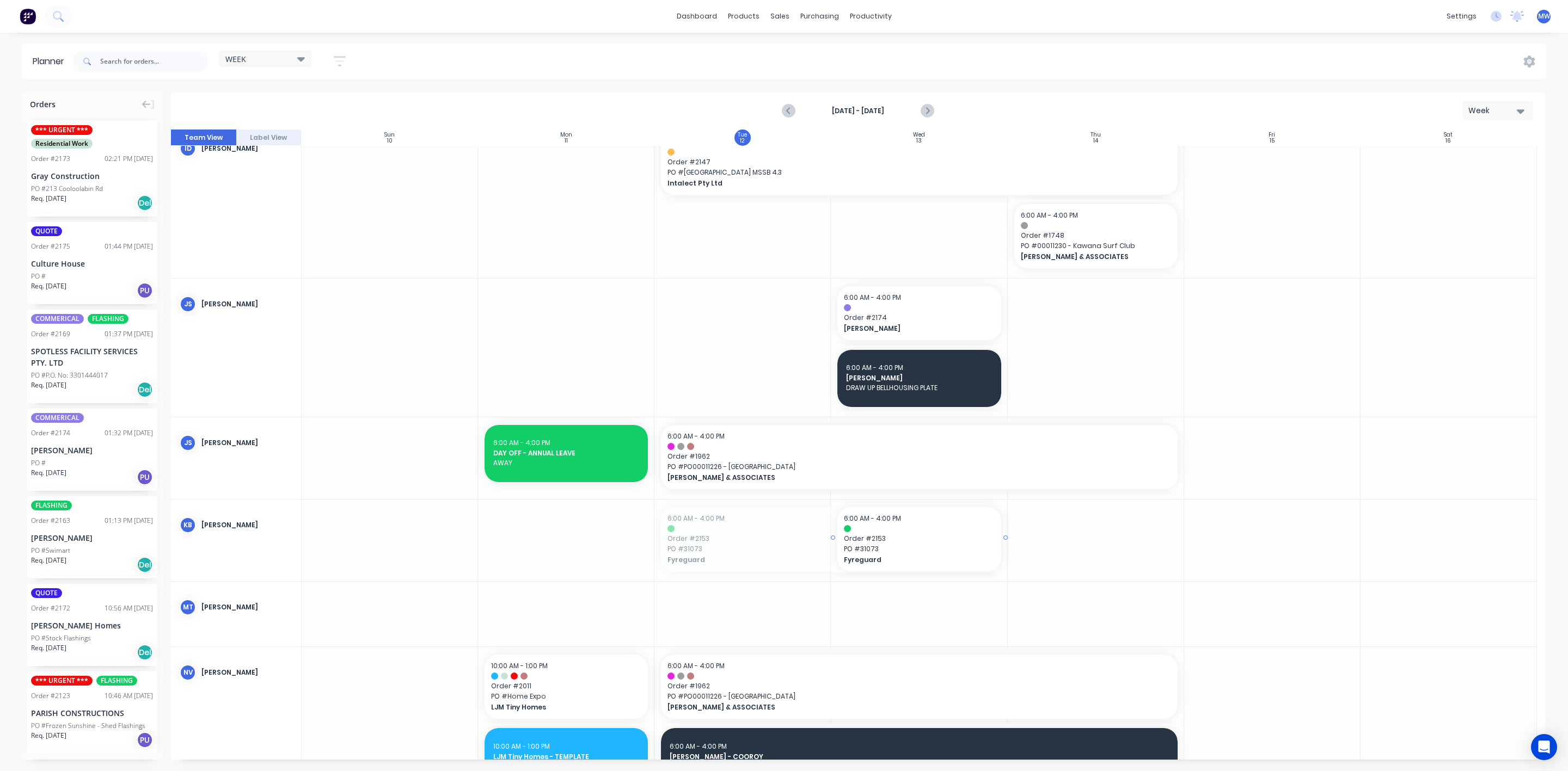
drag, startPoint x: 655, startPoint y: 538, endPoint x: 748, endPoint y: 539, distance: 93.0
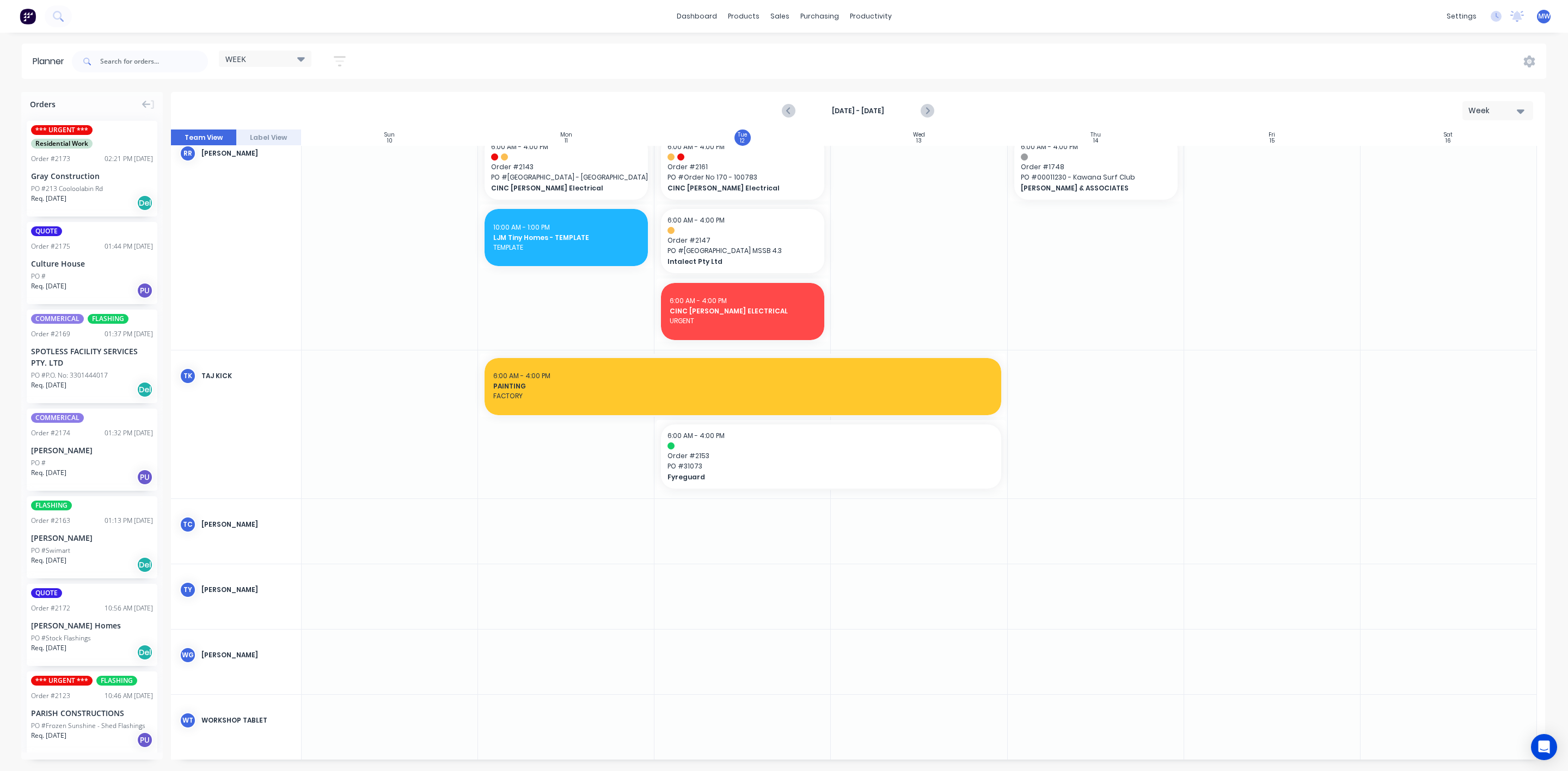
scroll to position [921, 0]
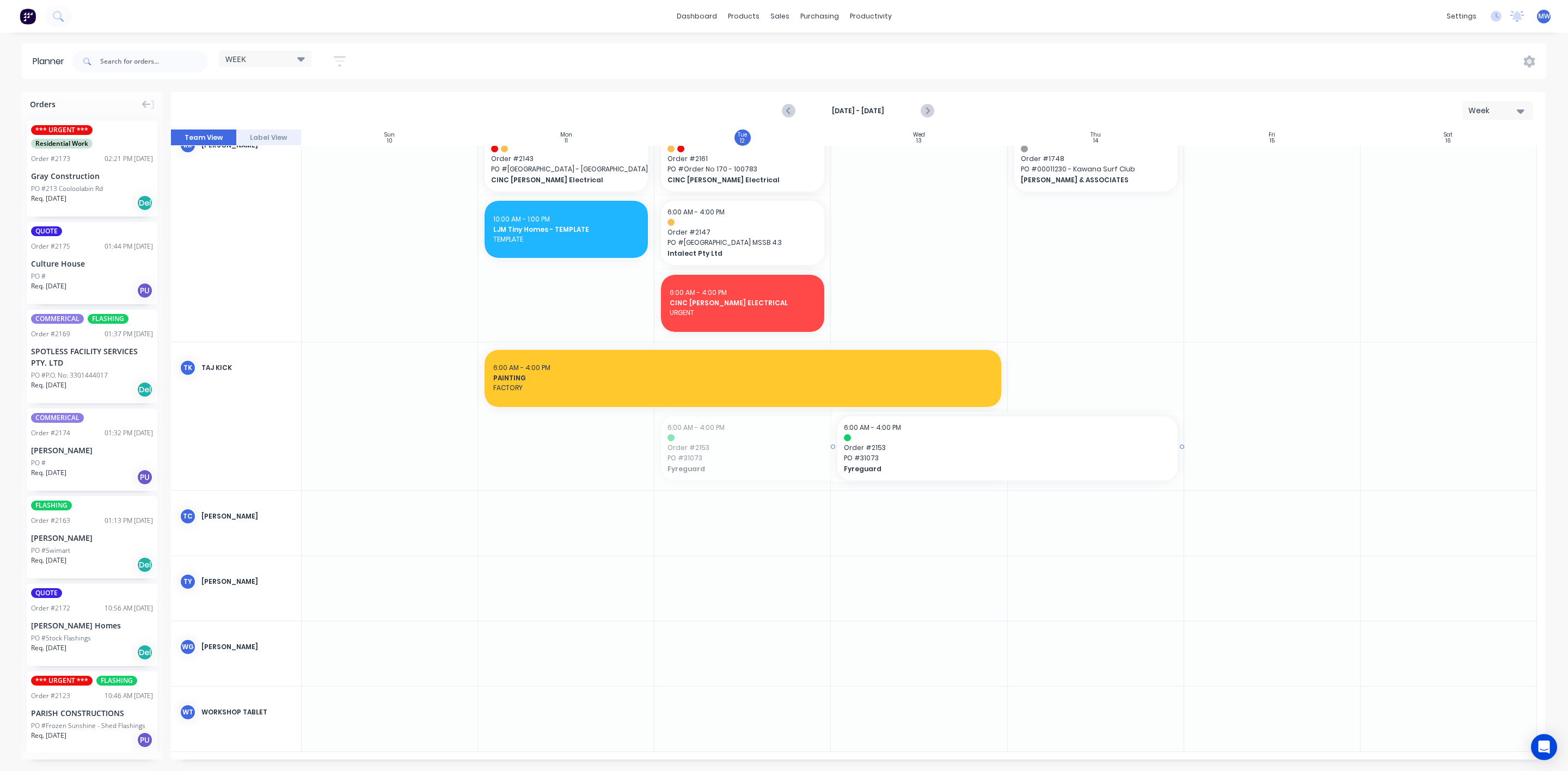
drag, startPoint x: 695, startPoint y: 461, endPoint x: 869, endPoint y: 454, distance: 174.1
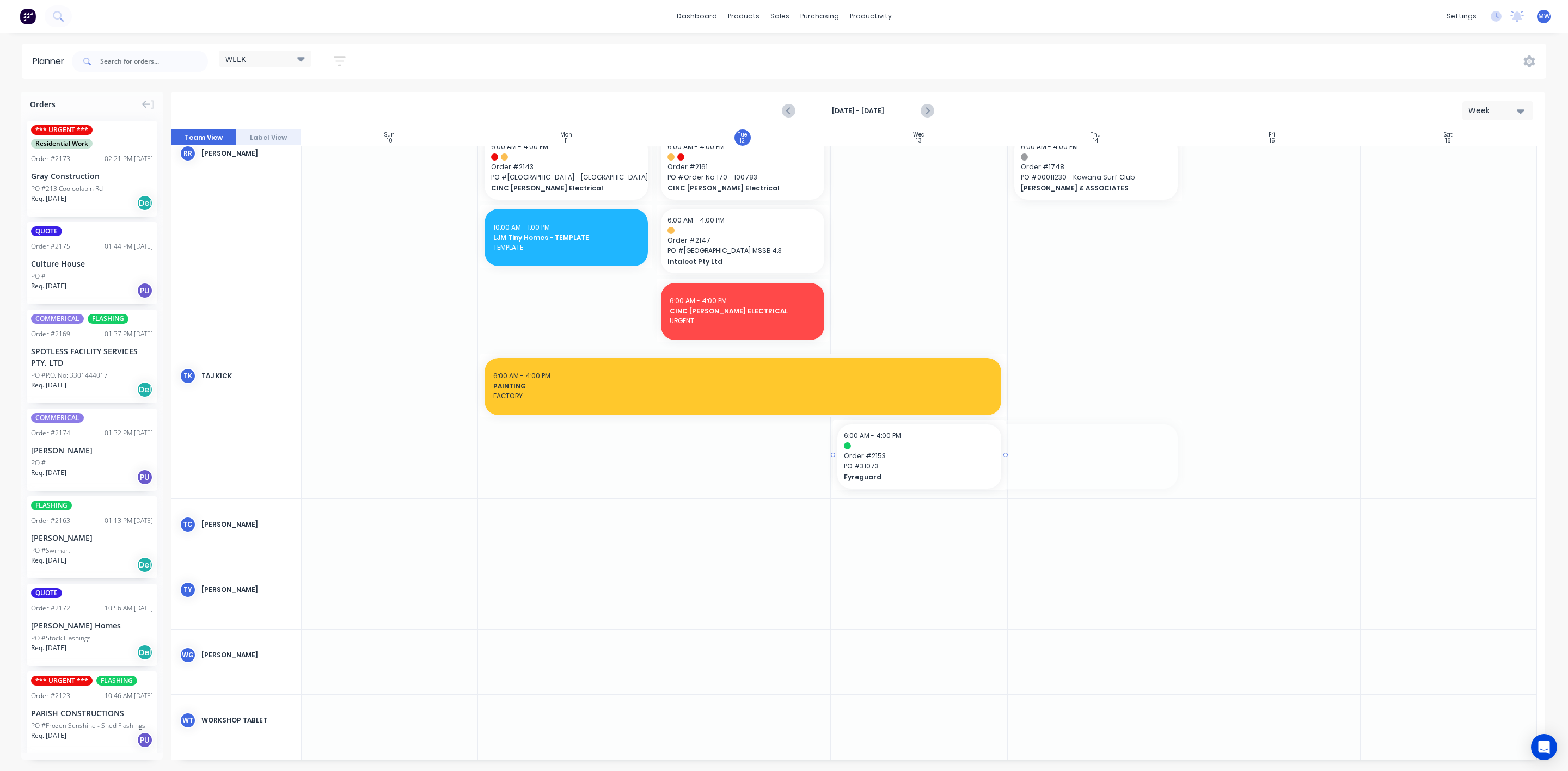
drag, startPoint x: 1181, startPoint y: 454, endPoint x: 990, endPoint y: 459, distance: 191.1
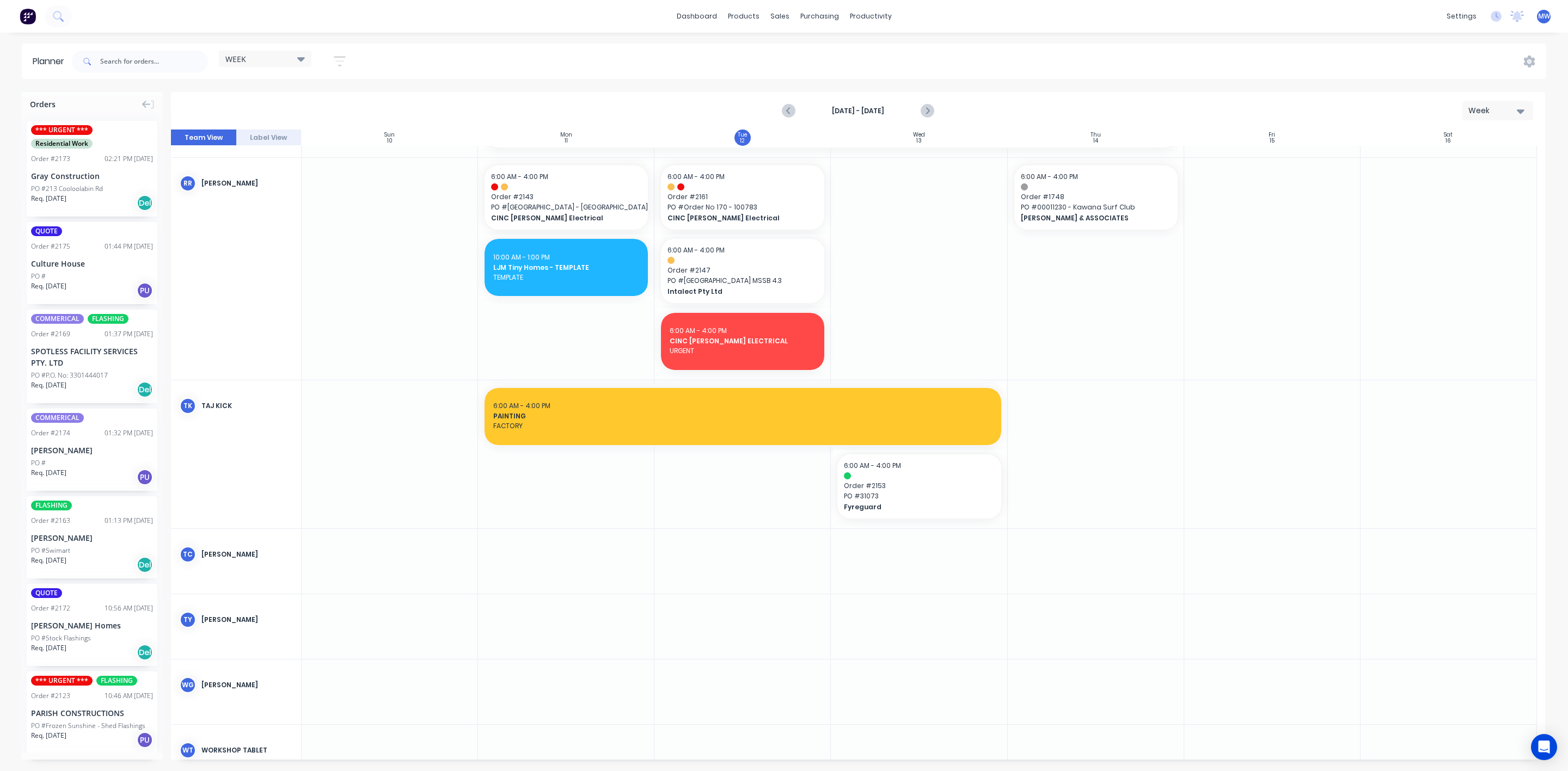
scroll to position [921, 0]
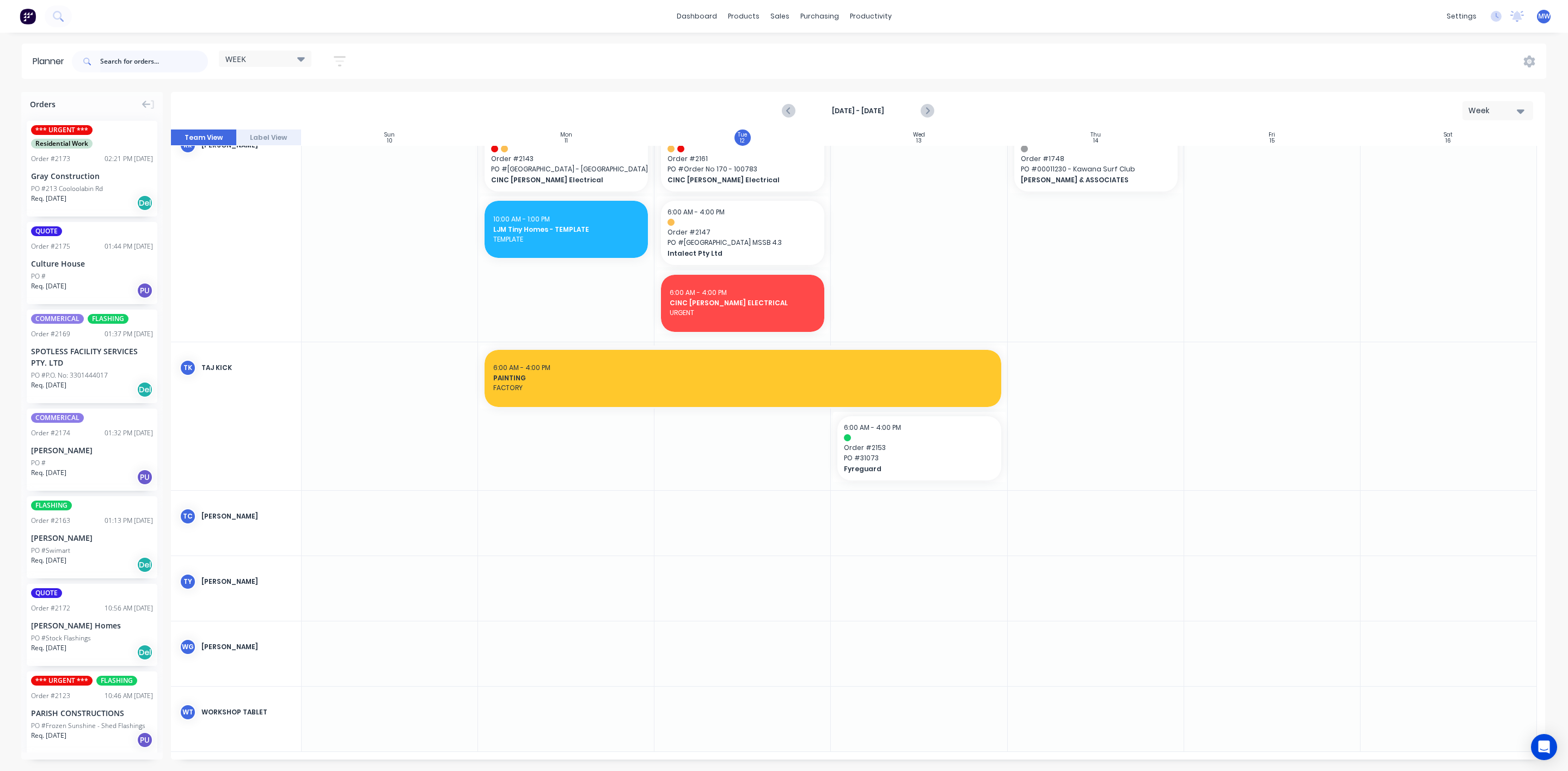
click at [134, 63] on input "text" at bounding box center [154, 61] width 108 height 22
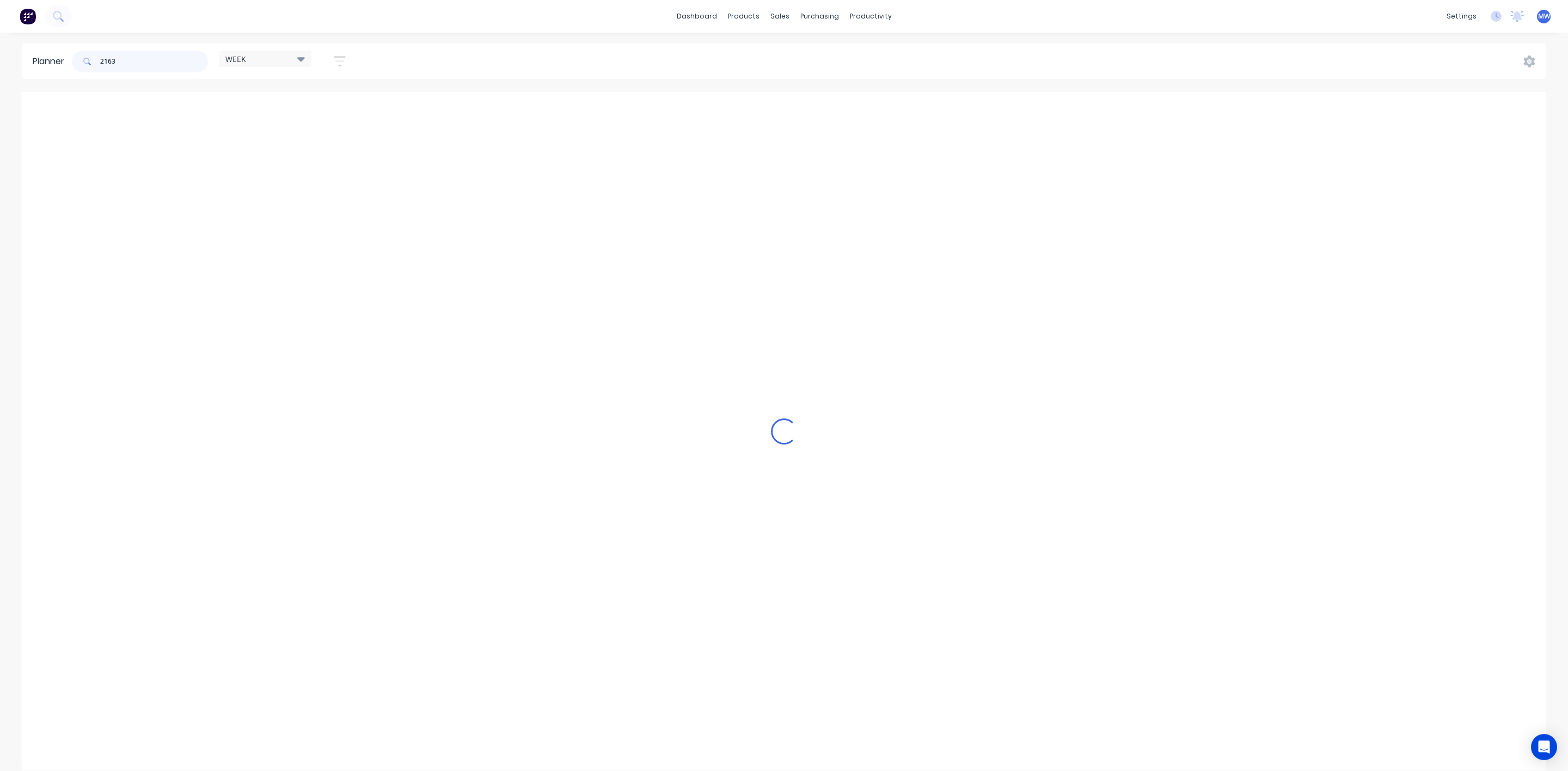
scroll to position [425, 0]
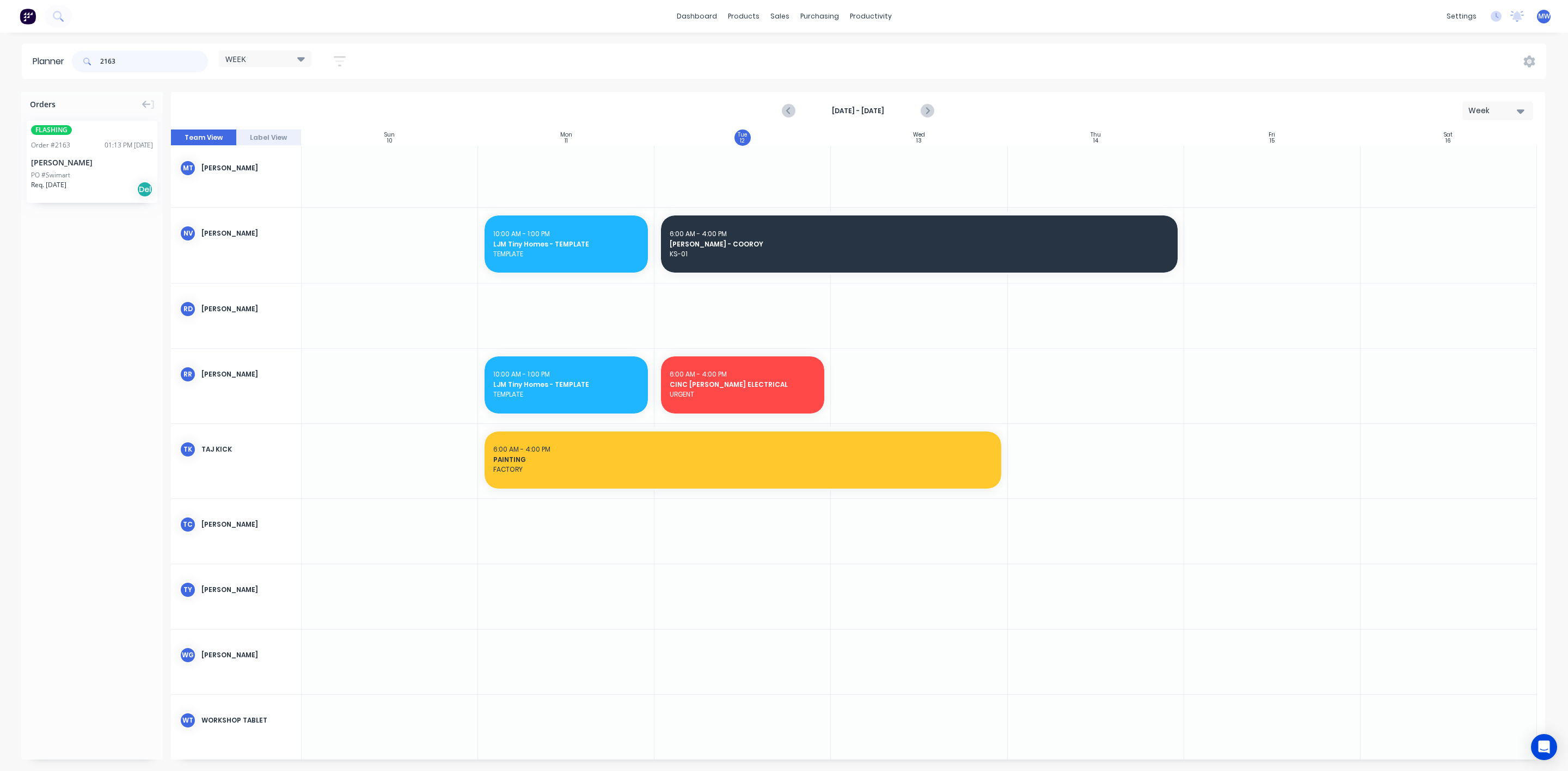
type input "2163"
drag, startPoint x: 88, startPoint y: 183, endPoint x: 861, endPoint y: 654, distance: 905.2
drag, startPoint x: 131, startPoint y: 57, endPoint x: 32, endPoint y: 65, distance: 99.3
click at [32, 65] on header "Planner 2163 WEEK Save new view None edit WEEK (Default) edit Rex edit SCSM - M…" at bounding box center [784, 61] width 1524 height 35
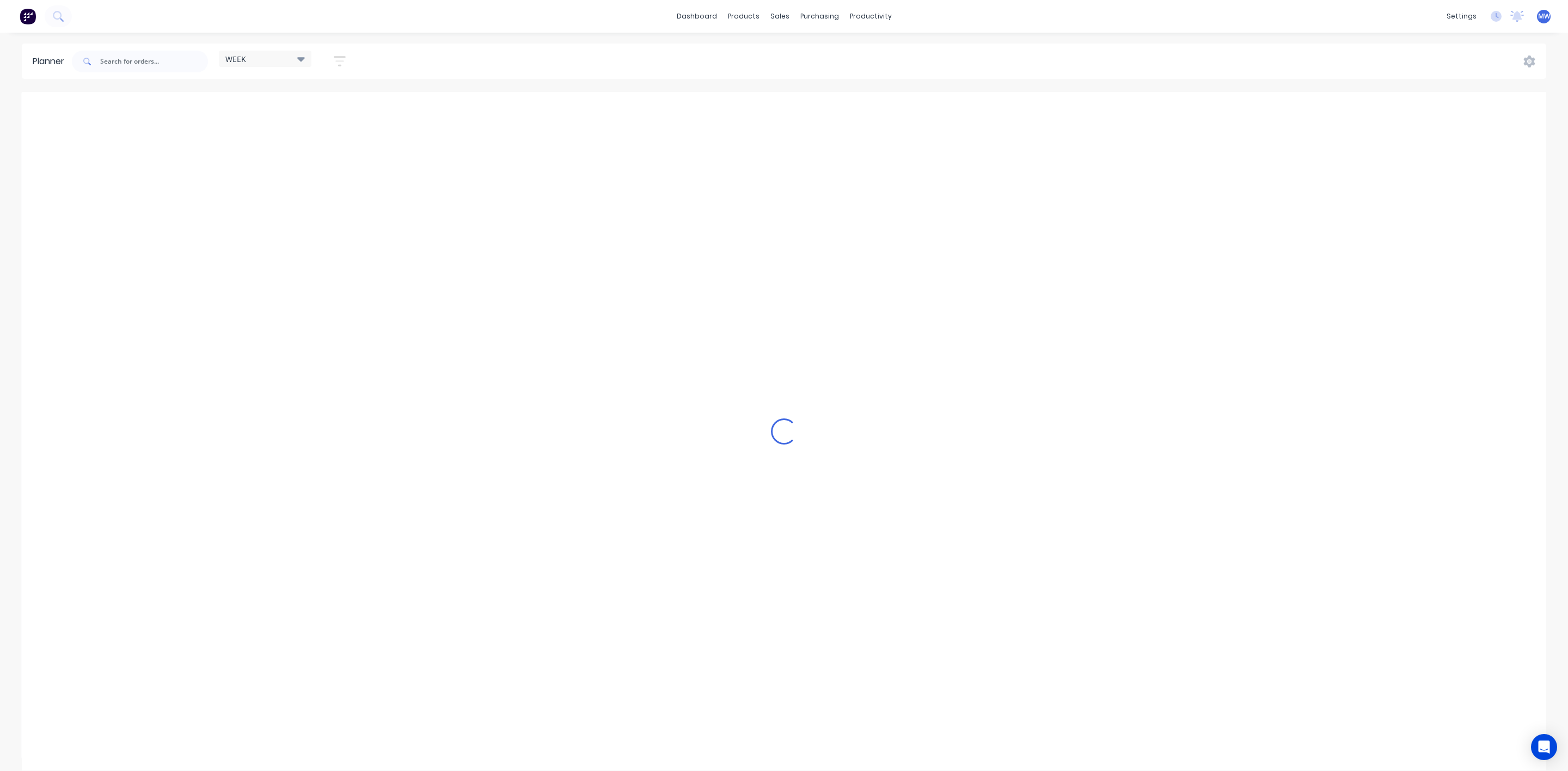
scroll to position [450, 0]
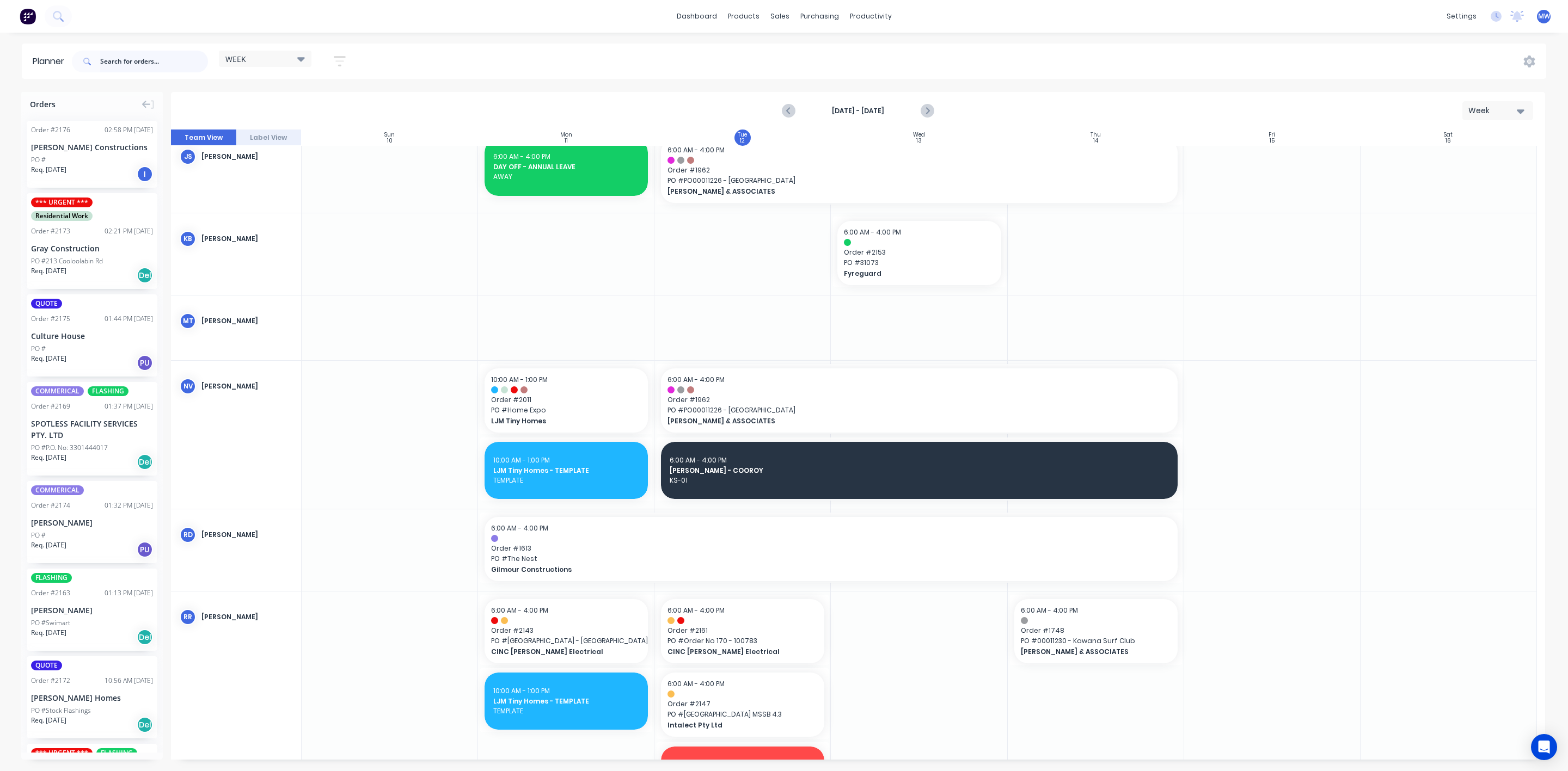
drag, startPoint x: 131, startPoint y: 62, endPoint x: 131, endPoint y: 68, distance: 6.0
click at [131, 62] on input "text" at bounding box center [154, 61] width 108 height 22
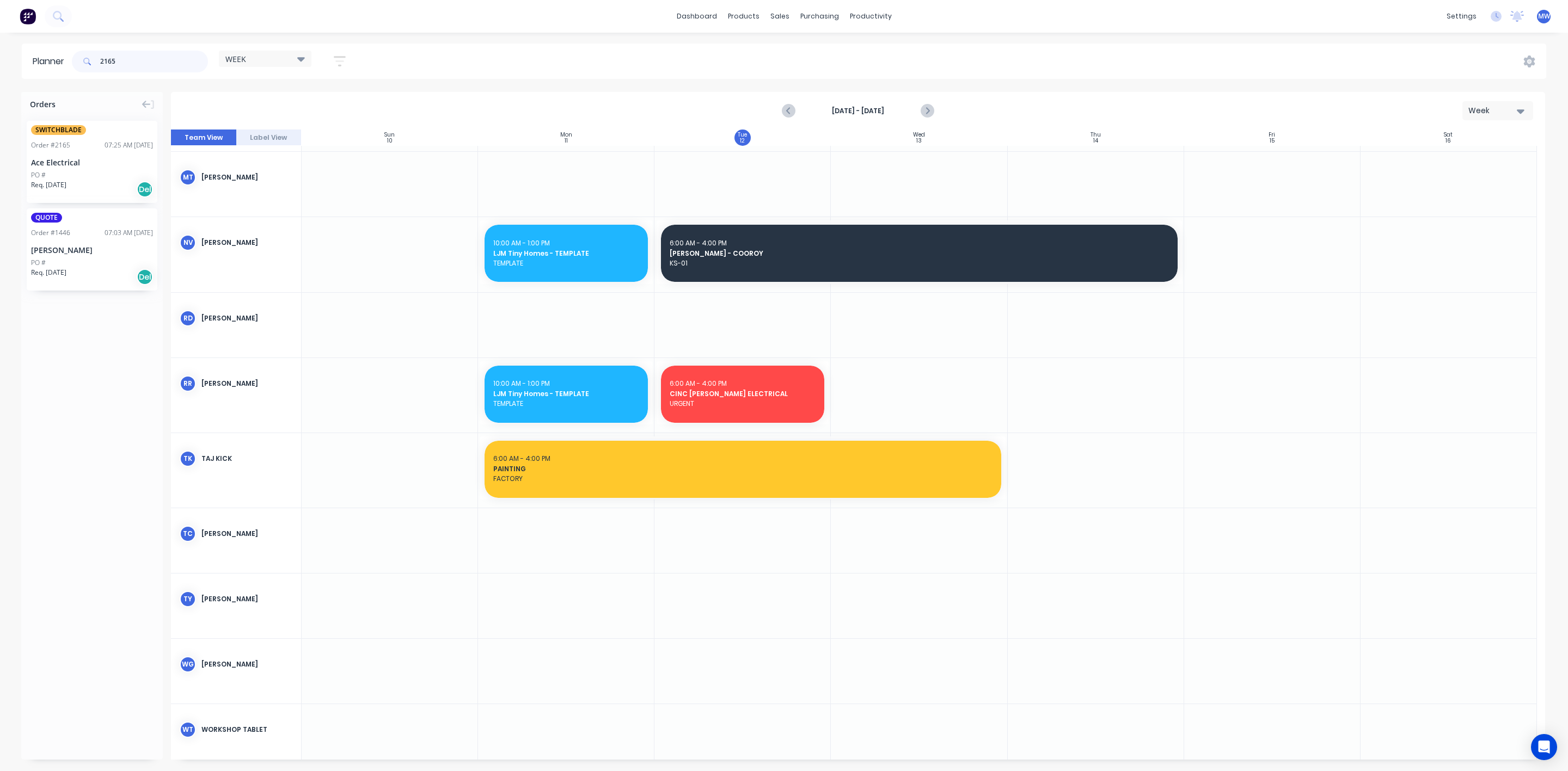
scroll to position [433, 0]
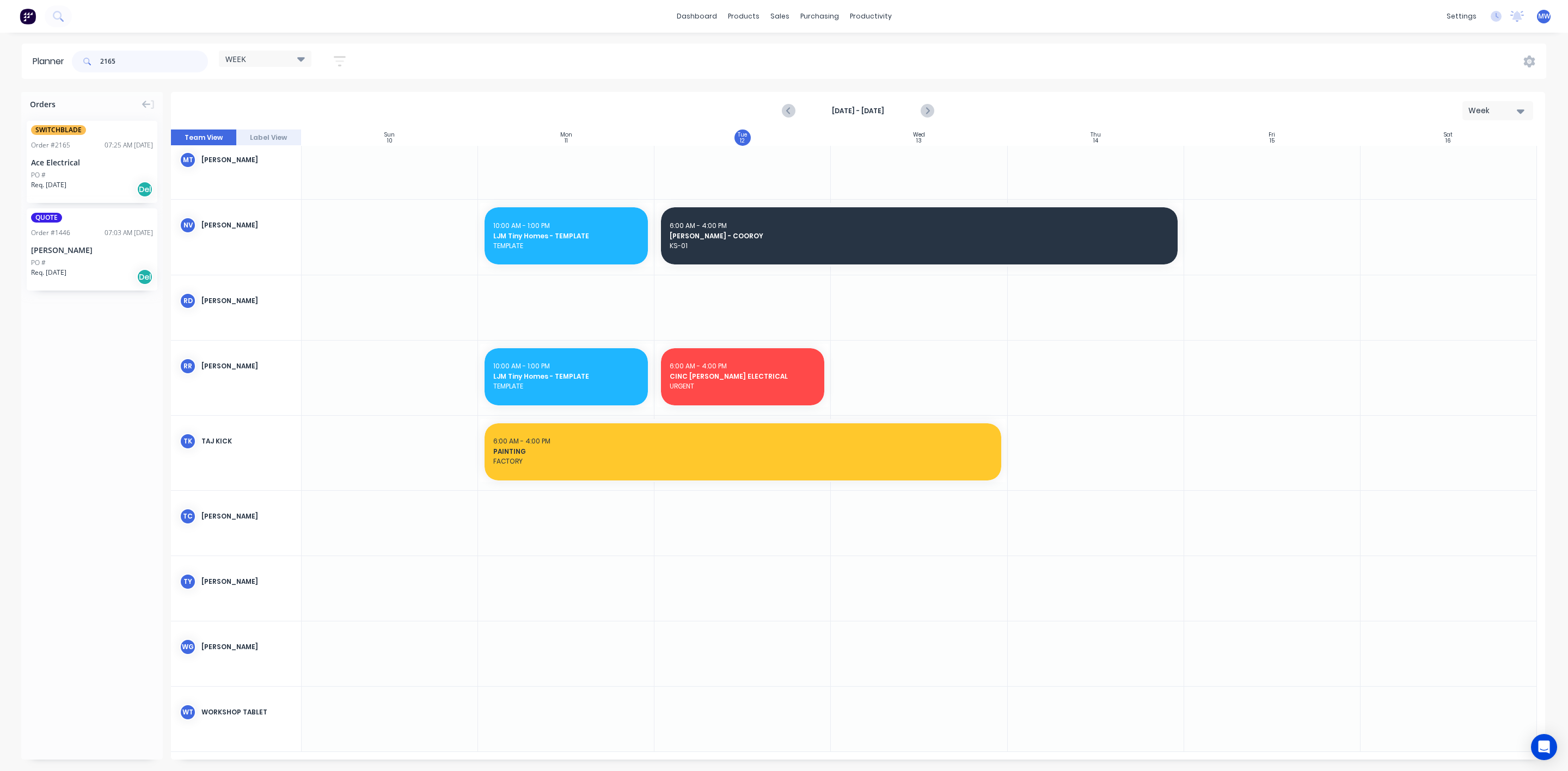
type input "2165"
drag, startPoint x: 79, startPoint y: 159, endPoint x: 867, endPoint y: 647, distance: 926.9
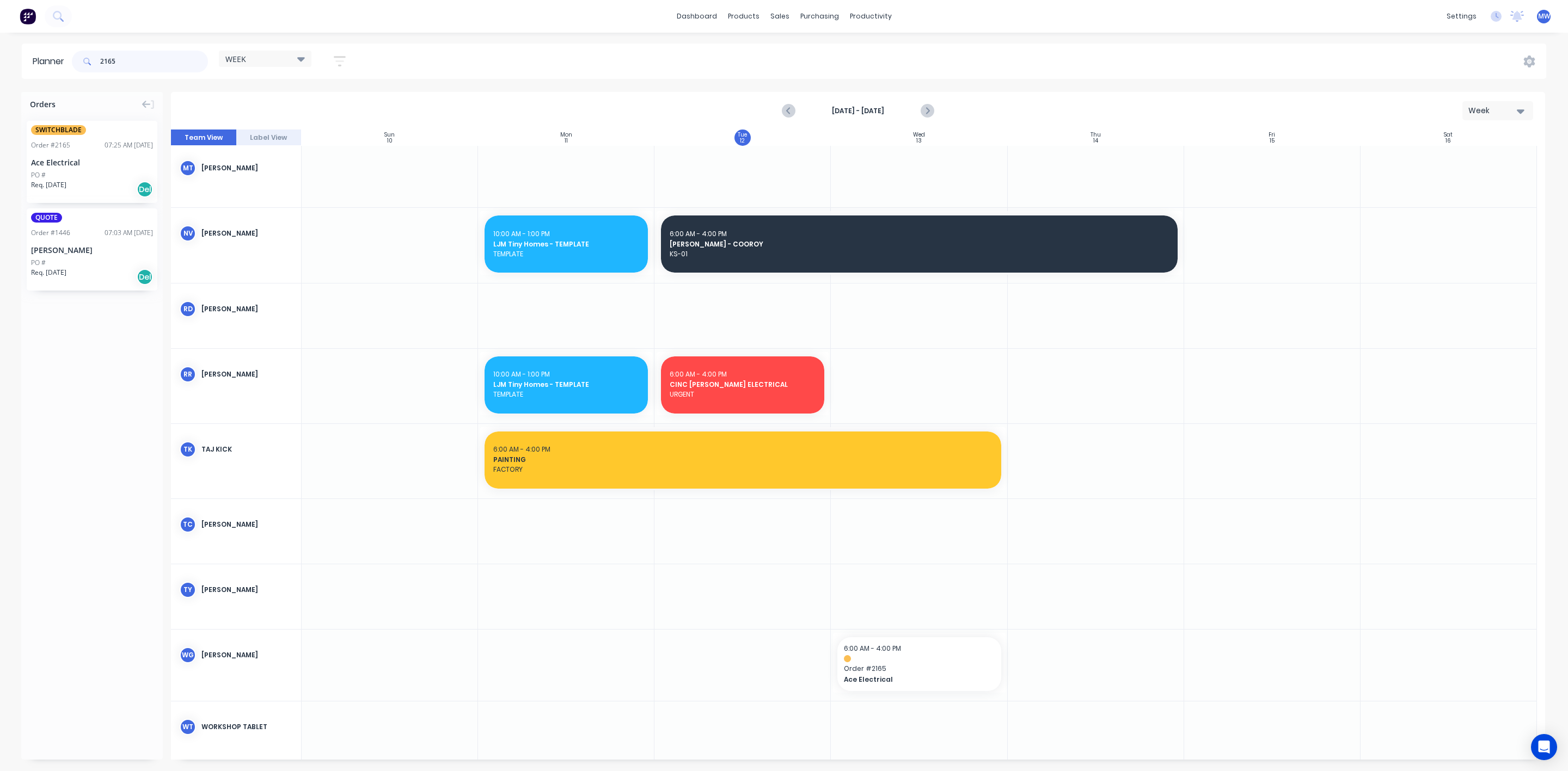
drag, startPoint x: 141, startPoint y: 65, endPoint x: 22, endPoint y: 69, distance: 119.1
click at [24, 68] on header "Planner 2165 WEEK Save new view None edit WEEK (Default) edit Rex edit SCSM - M…" at bounding box center [784, 61] width 1524 height 35
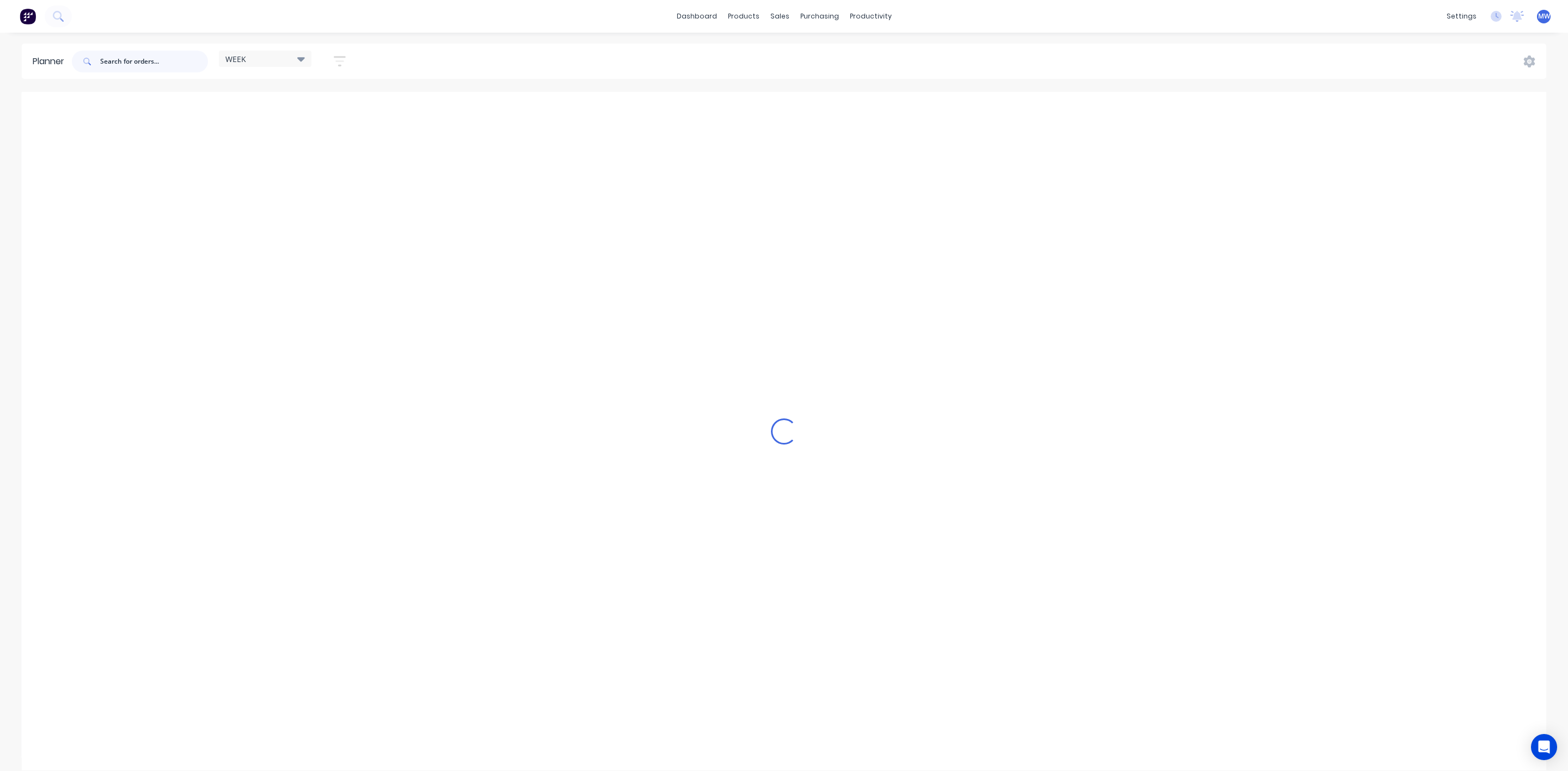
scroll to position [440, 0]
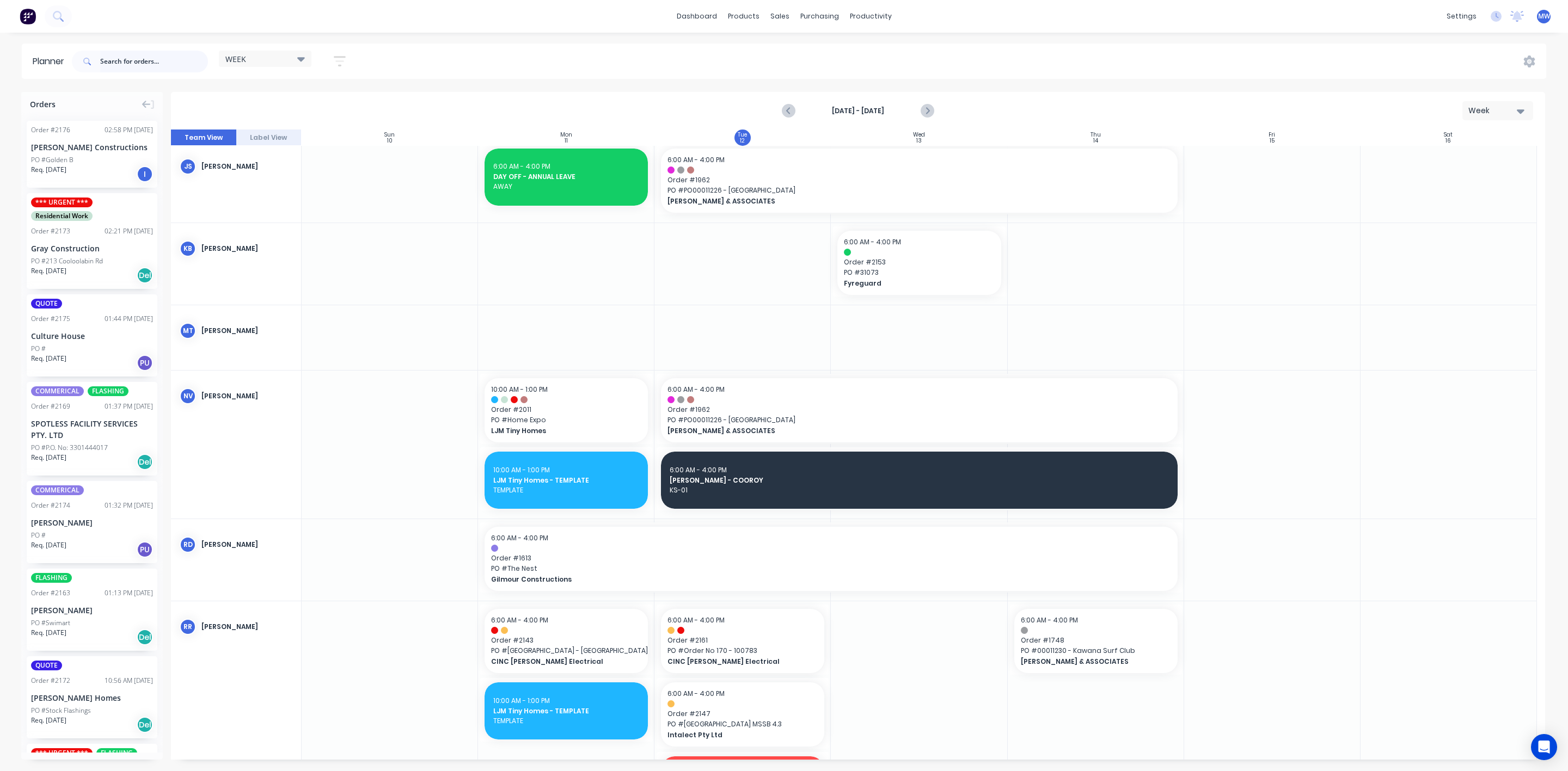
click at [131, 72] on input "text" at bounding box center [154, 61] width 108 height 22
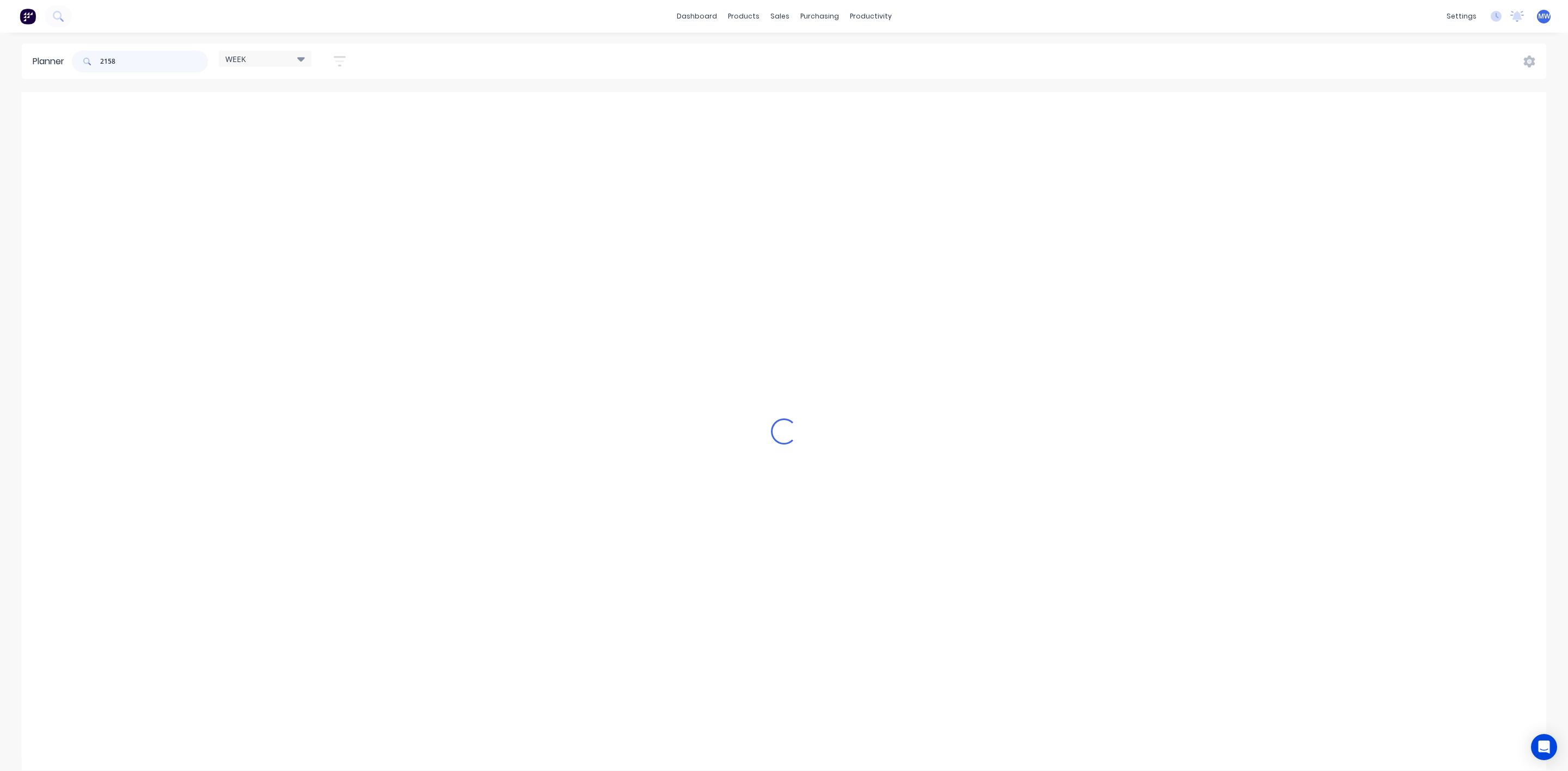
scroll to position [223, 0]
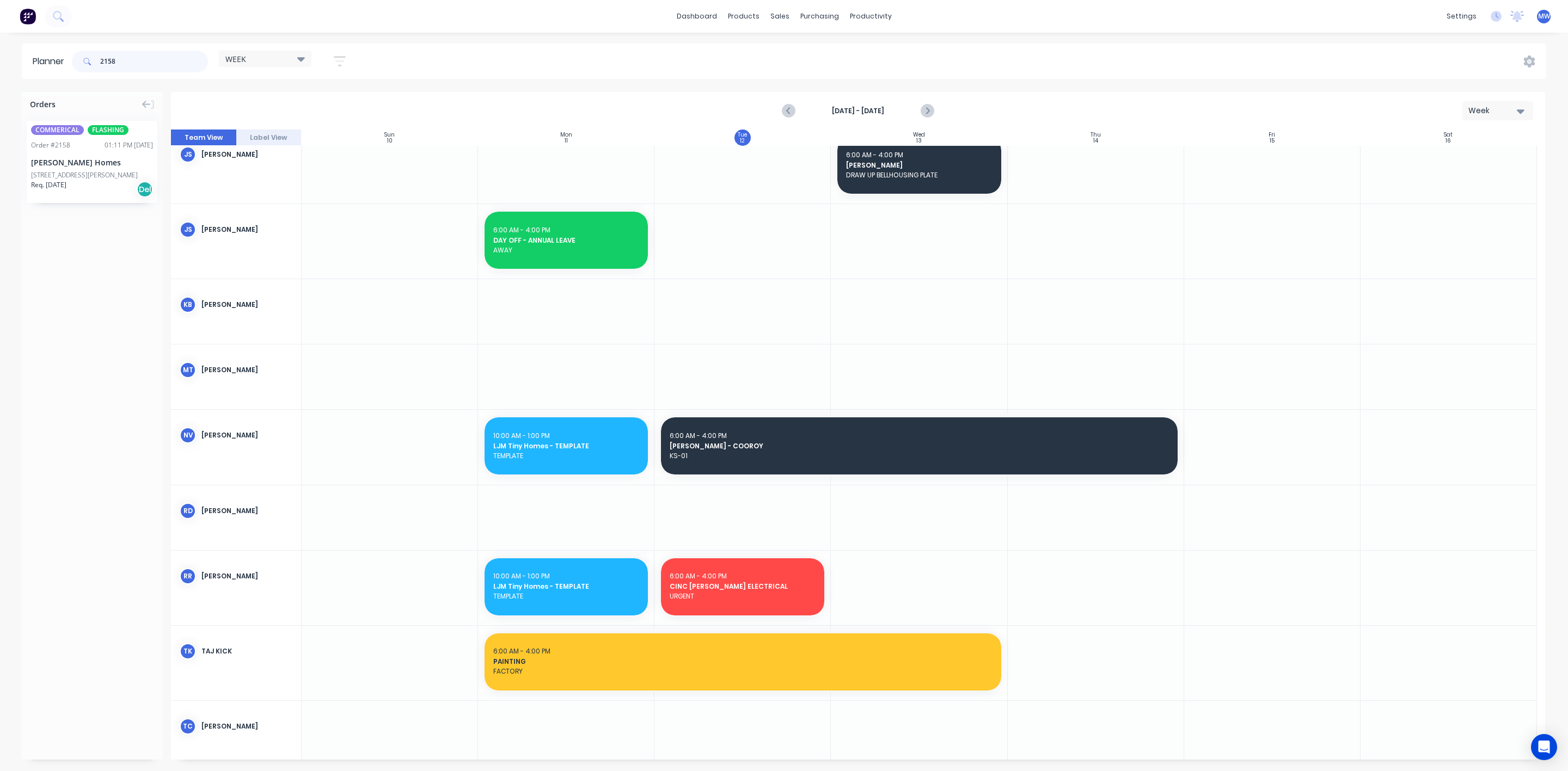
type input "2158"
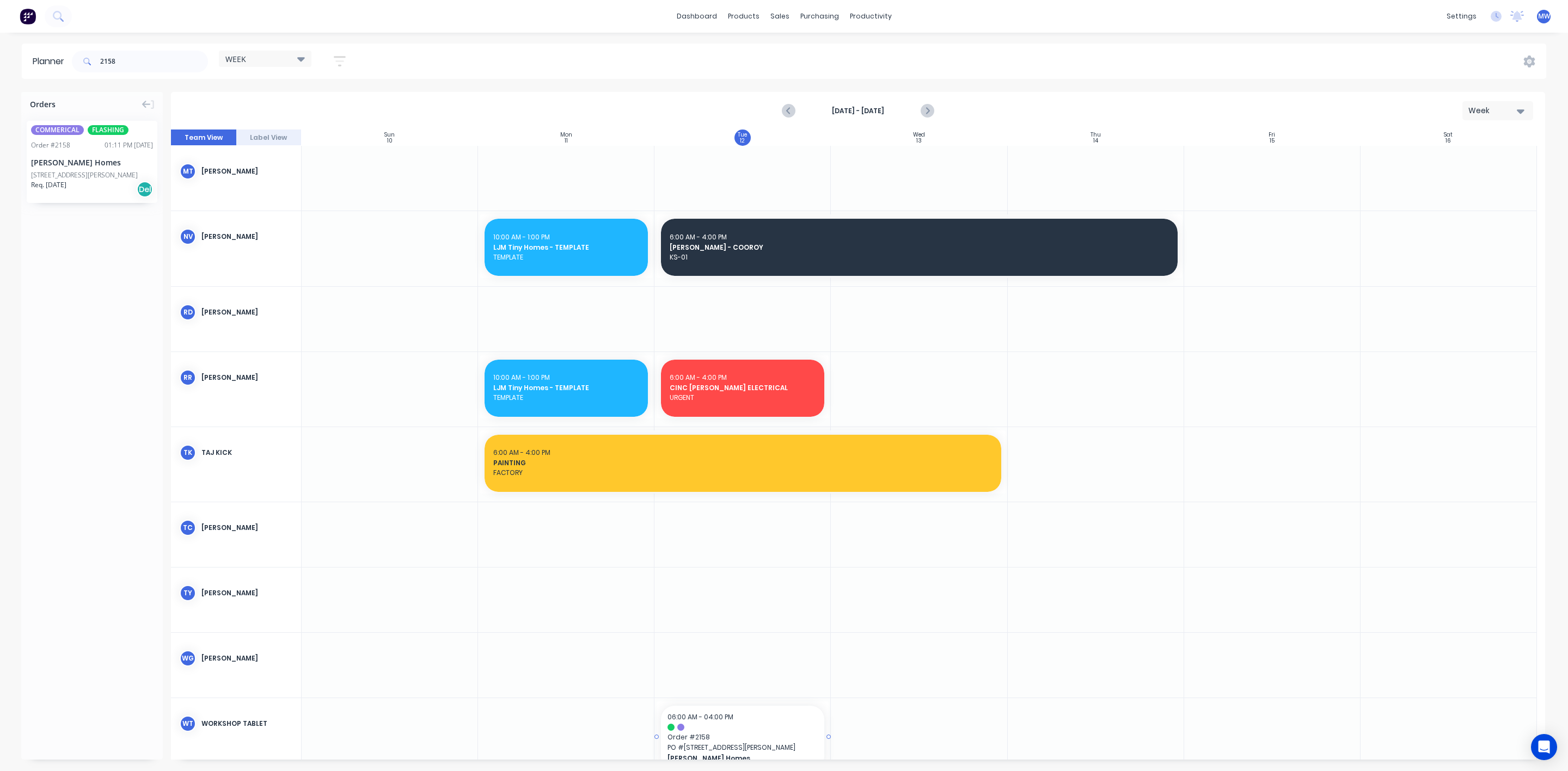
scroll to position [433, 0]
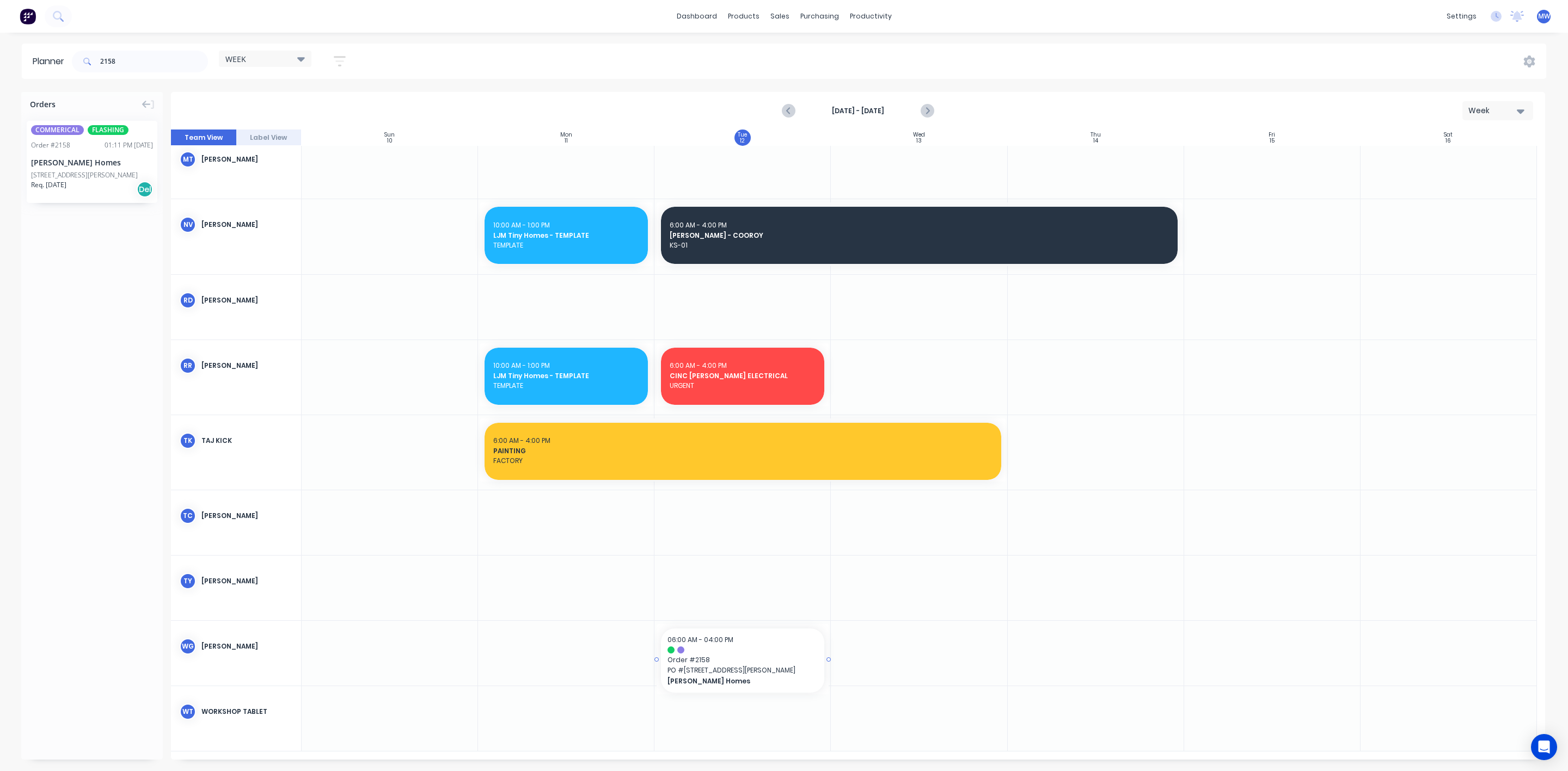
drag, startPoint x: 91, startPoint y: 178, endPoint x: 734, endPoint y: 645, distance: 794.7
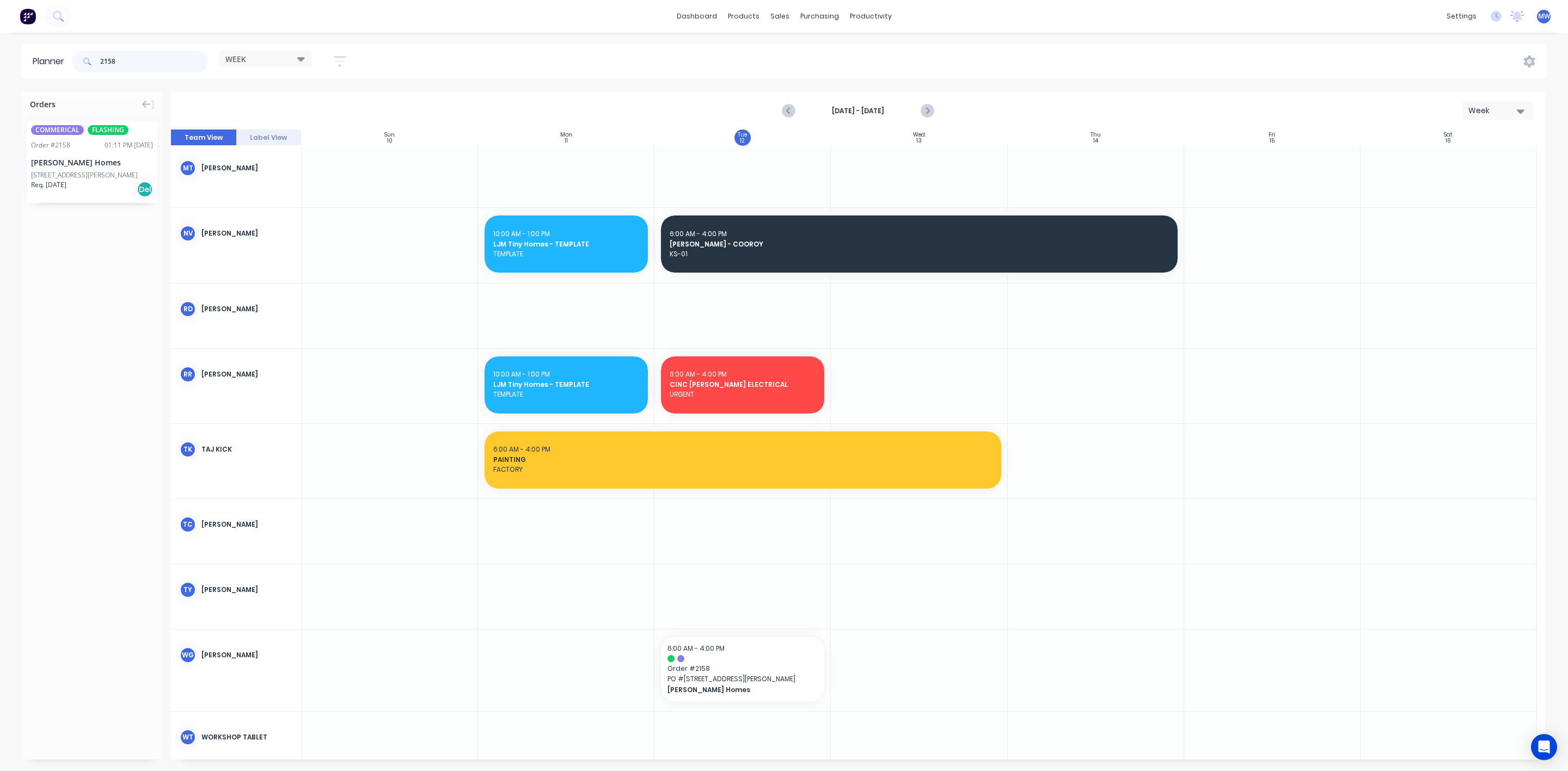
drag, startPoint x: 169, startPoint y: 68, endPoint x: 65, endPoint y: 64, distance: 104.1
click at [51, 65] on header "Planner 2158 WEEK Save new view None edit WEEK (Default) edit Rex edit SCSM - M…" at bounding box center [784, 61] width 1524 height 35
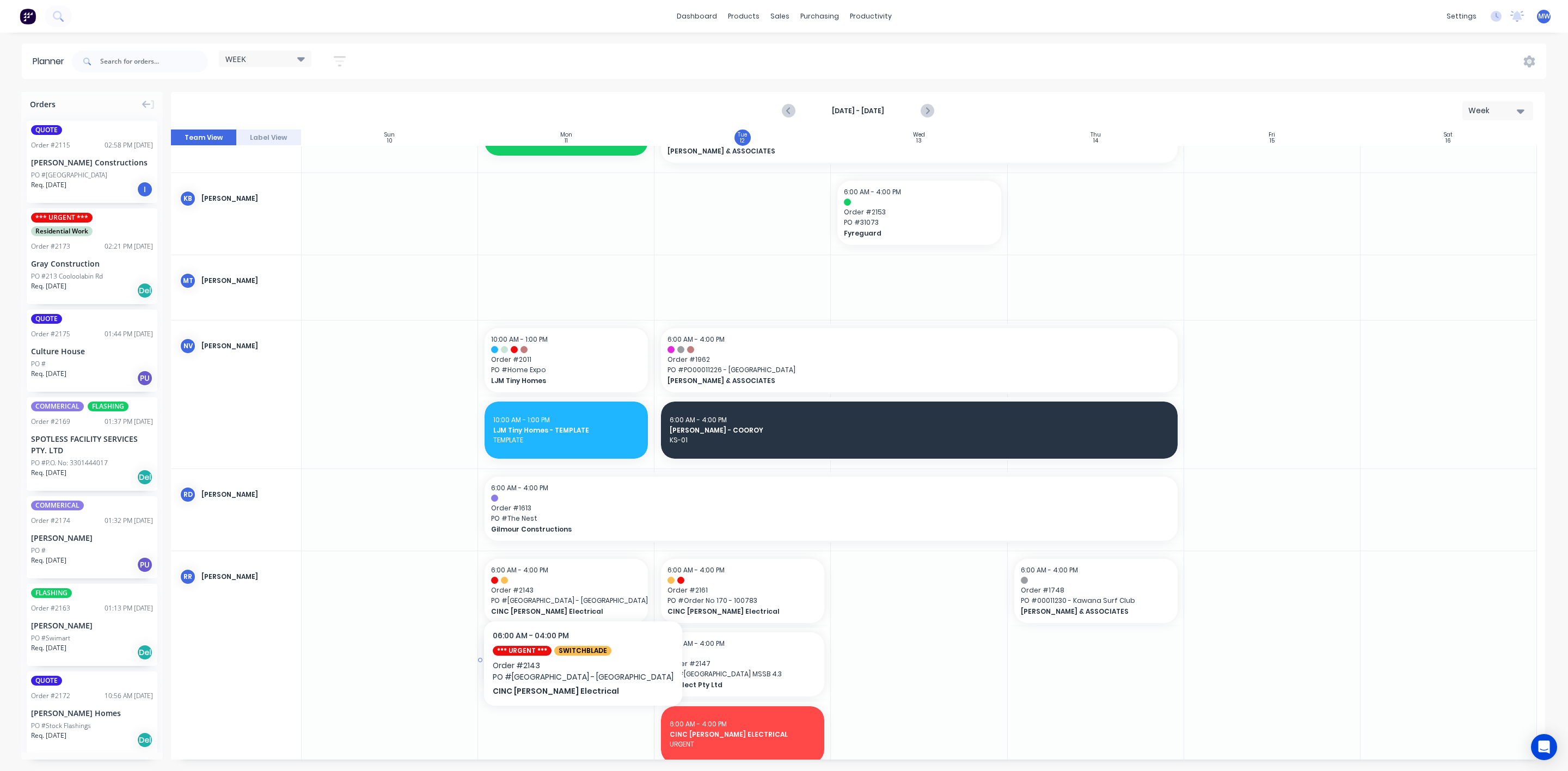
scroll to position [653, 0]
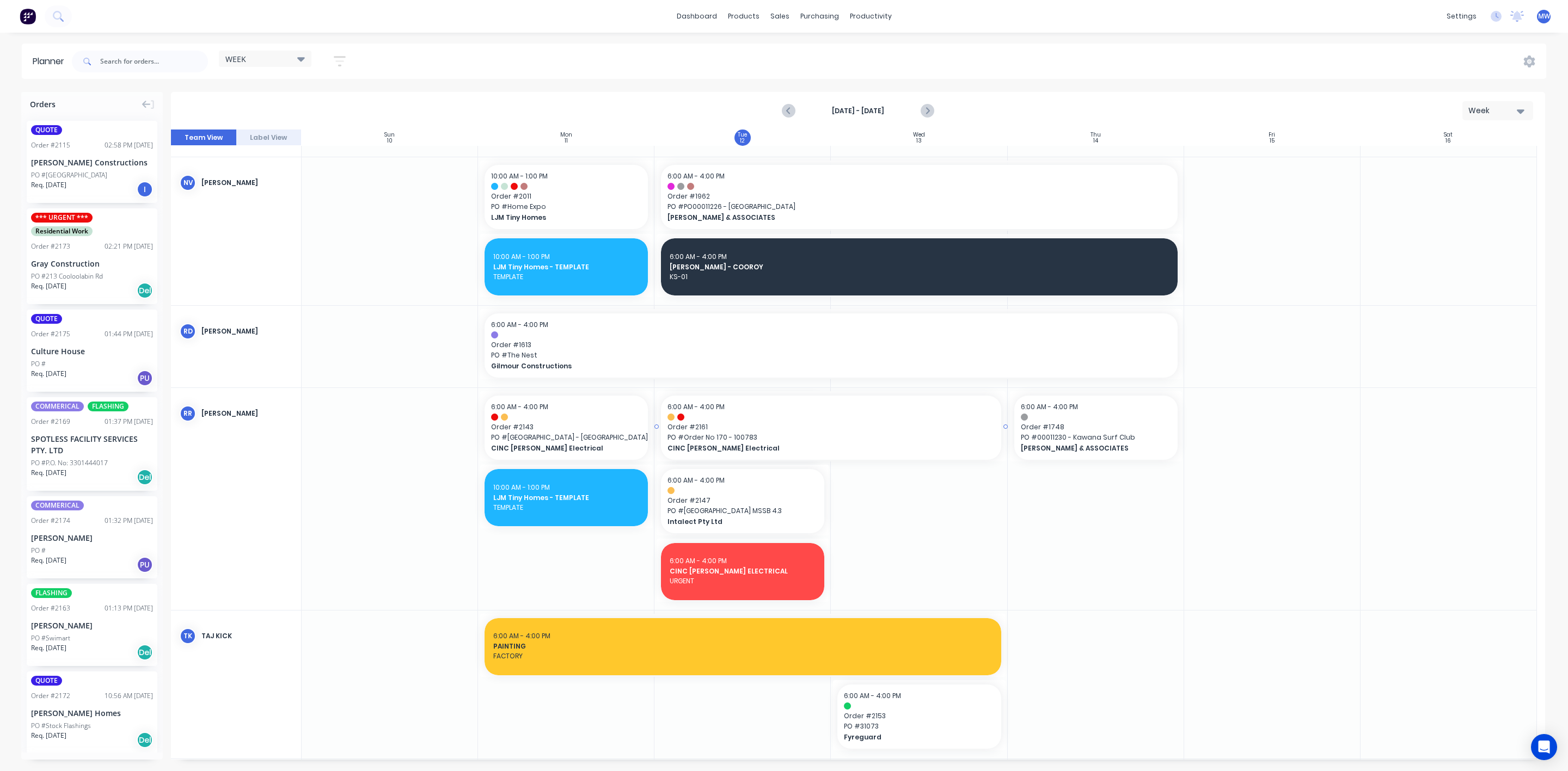
drag, startPoint x: 827, startPoint y: 428, endPoint x: 878, endPoint y: 428, distance: 51.0
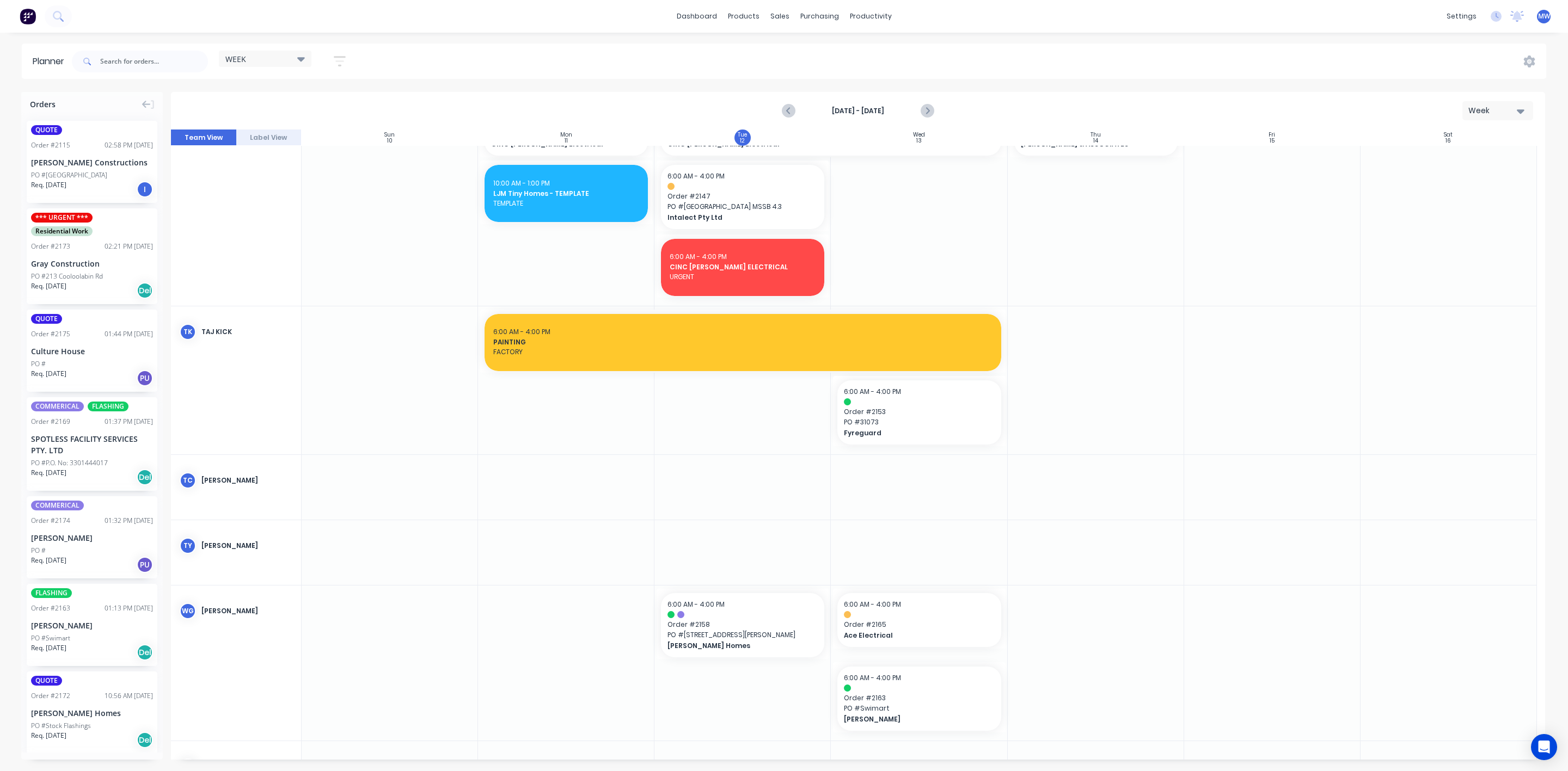
scroll to position [849, 0]
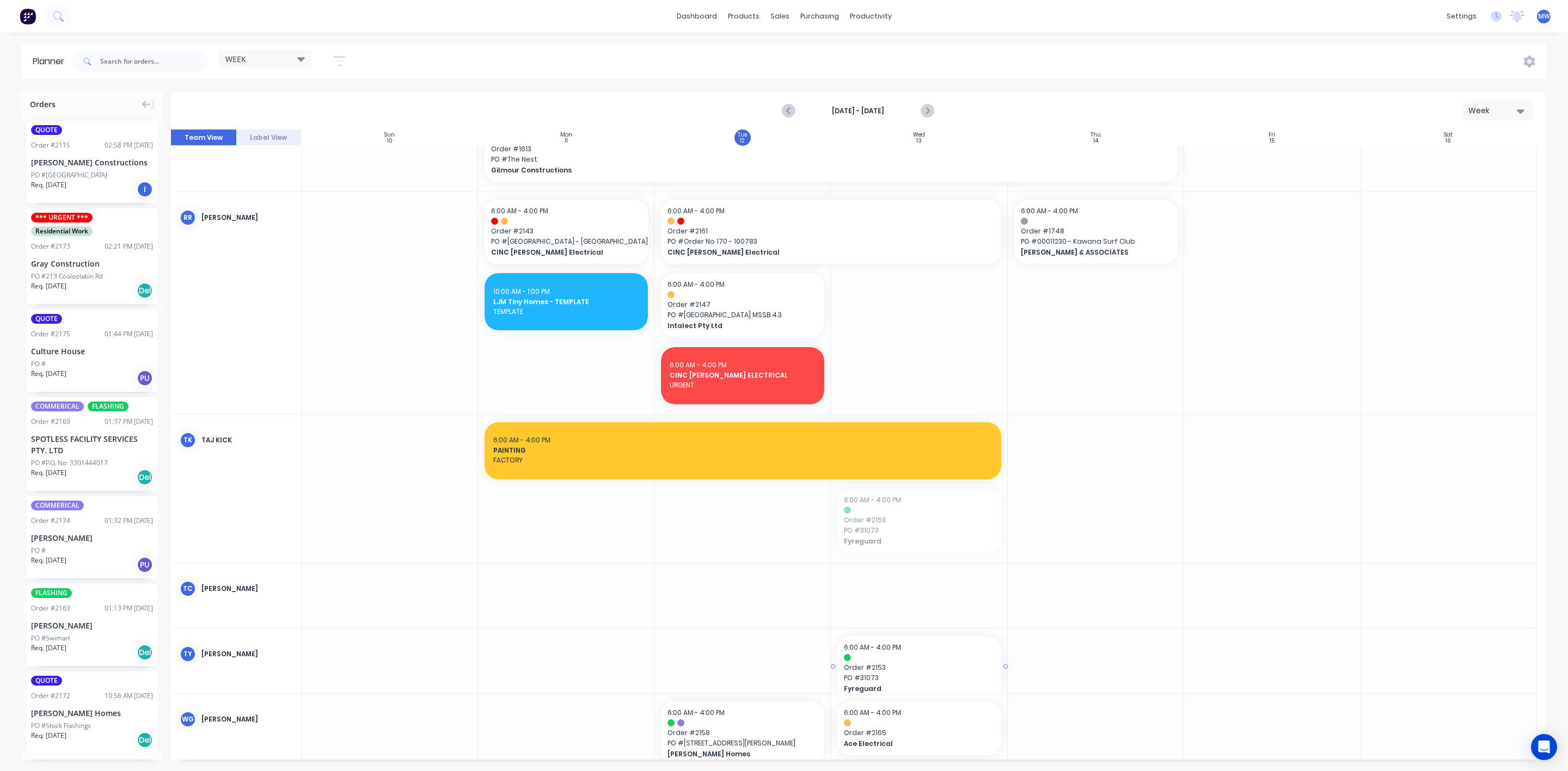
drag, startPoint x: 892, startPoint y: 539, endPoint x: 894, endPoint y: 660, distance: 121.0
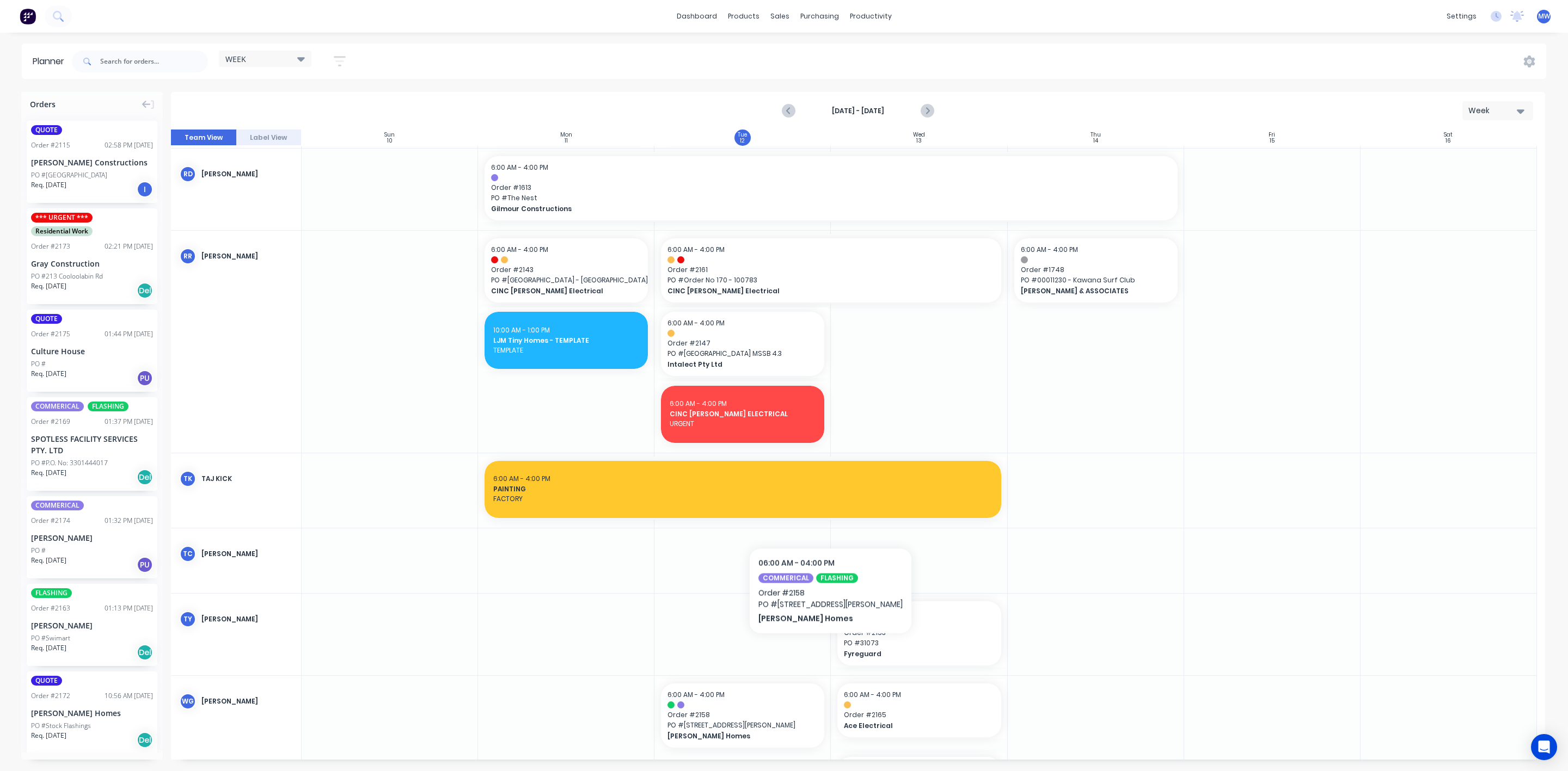
scroll to position [792, 0]
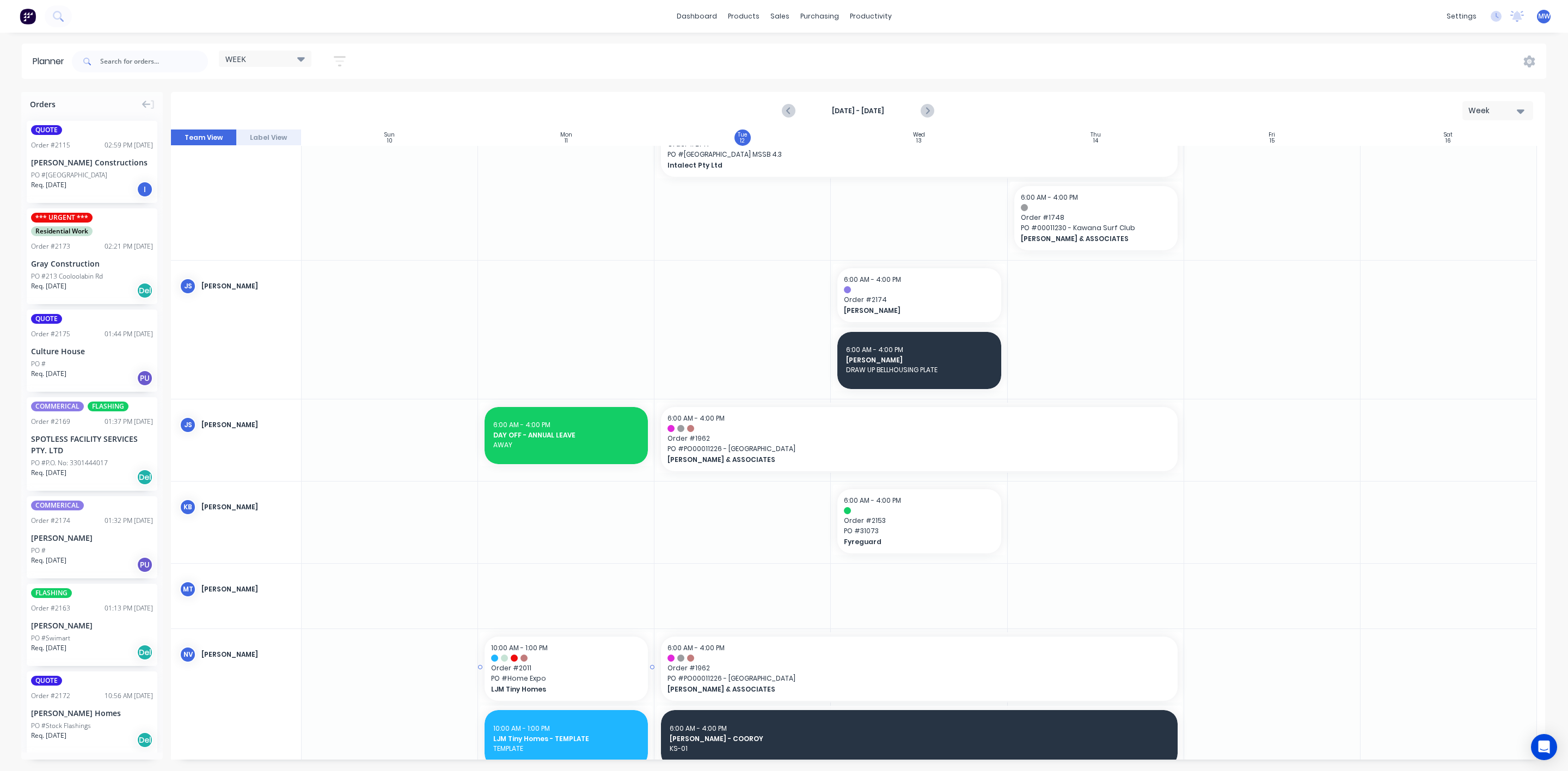
scroll to position [163, 0]
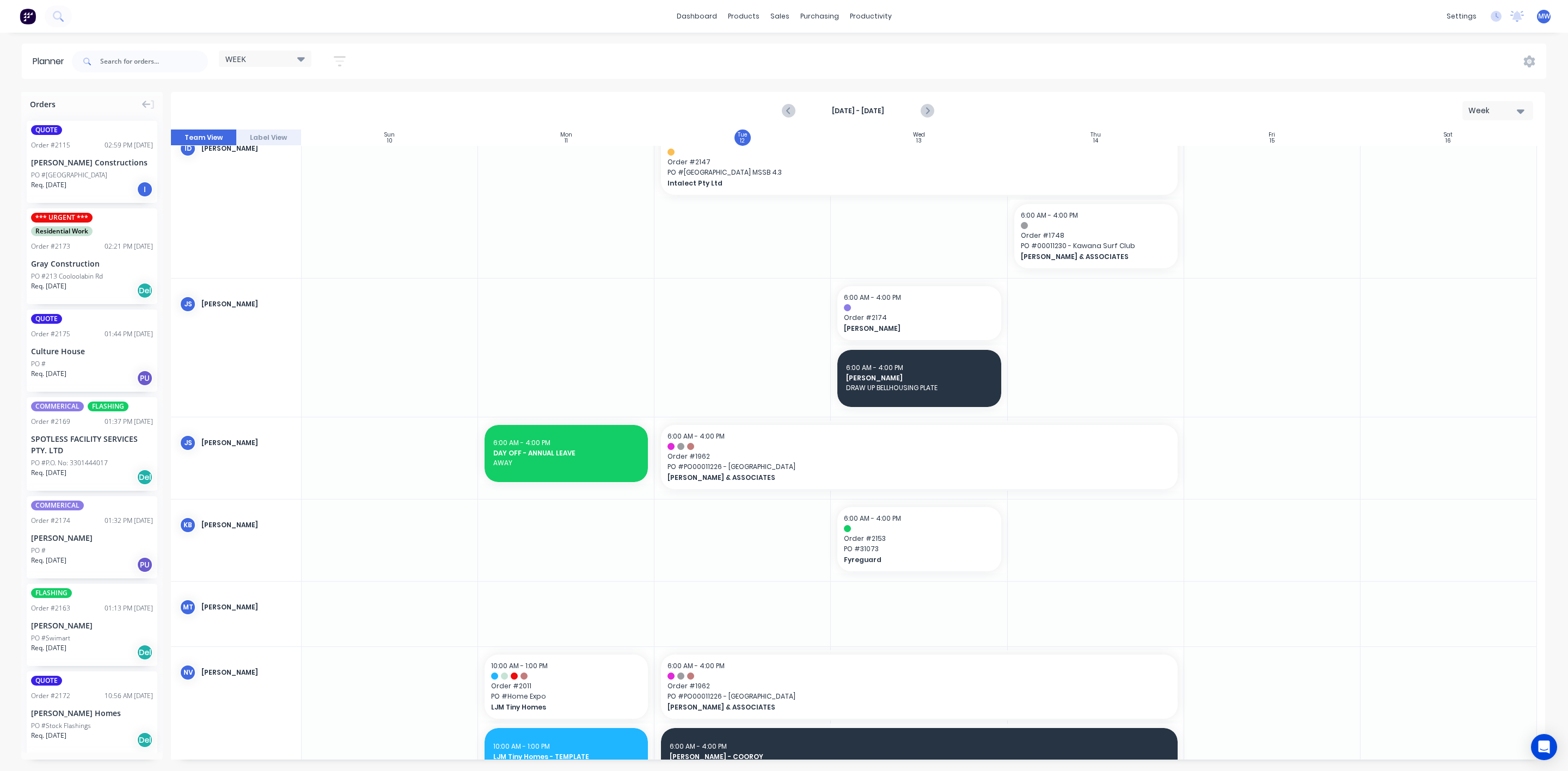
click at [701, 495] on div at bounding box center [743, 458] width 177 height 82
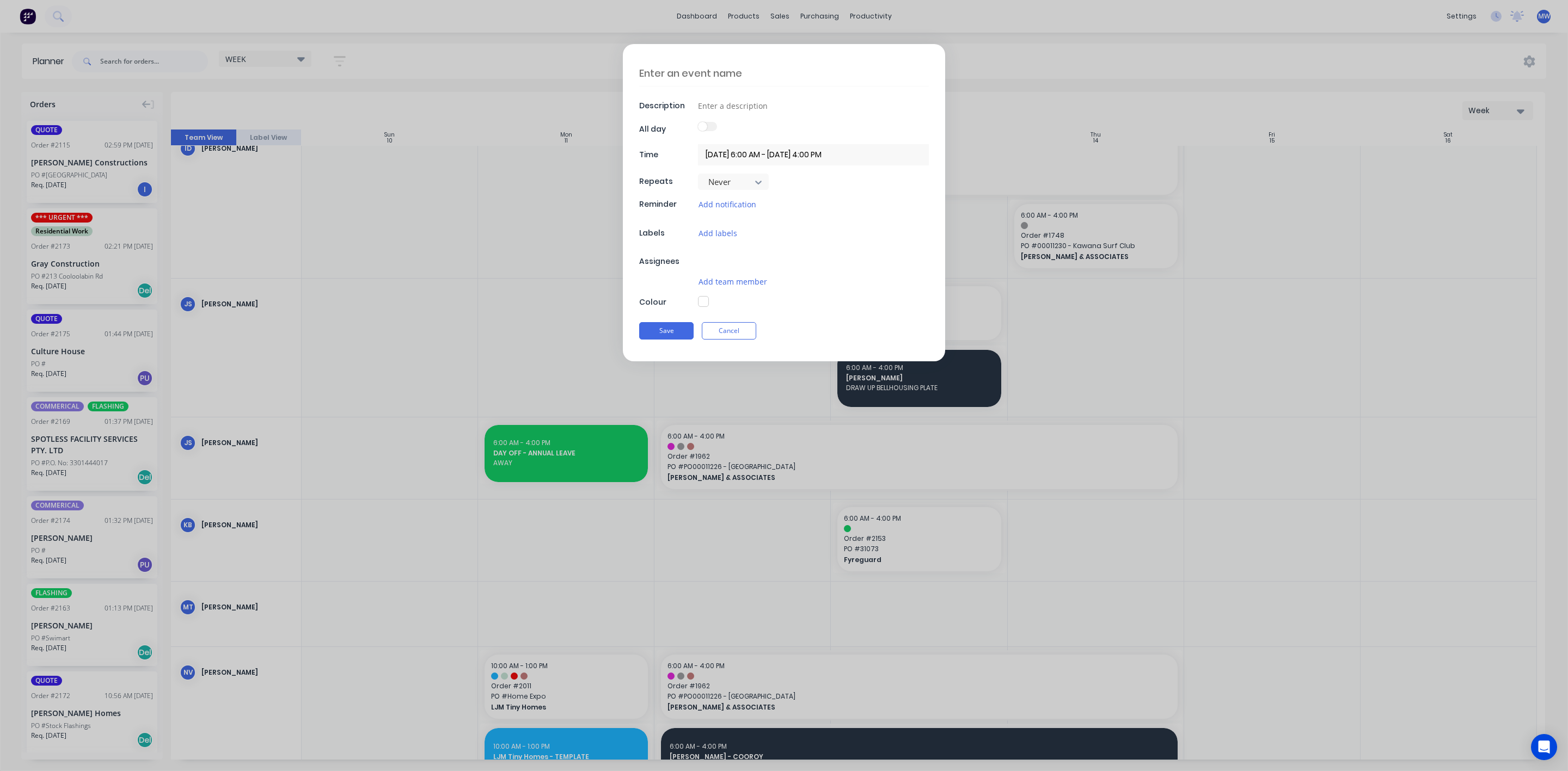
type textarea "x"
click at [724, 333] on button "Cancel" at bounding box center [729, 336] width 54 height 18
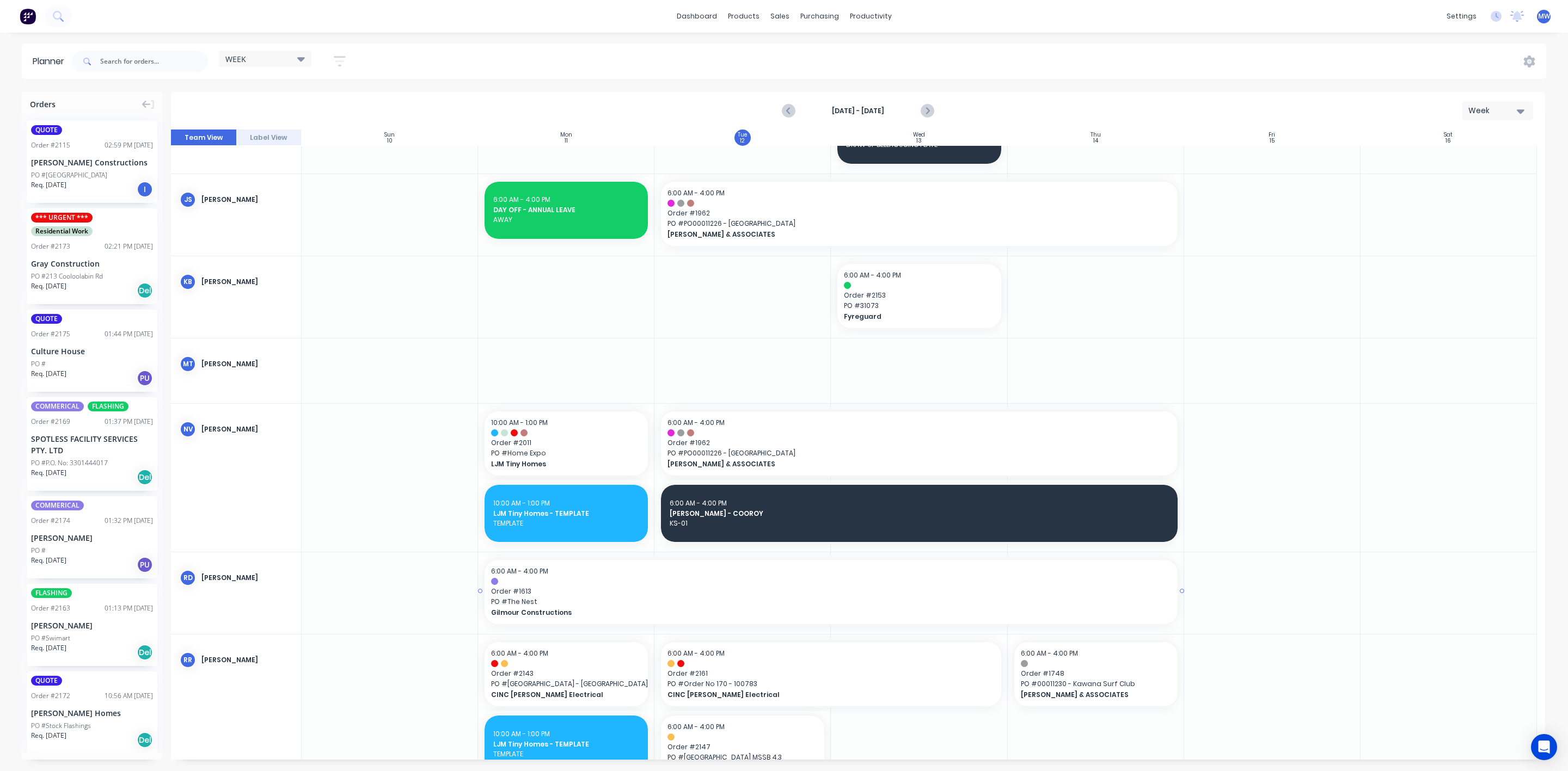
scroll to position [408, 0]
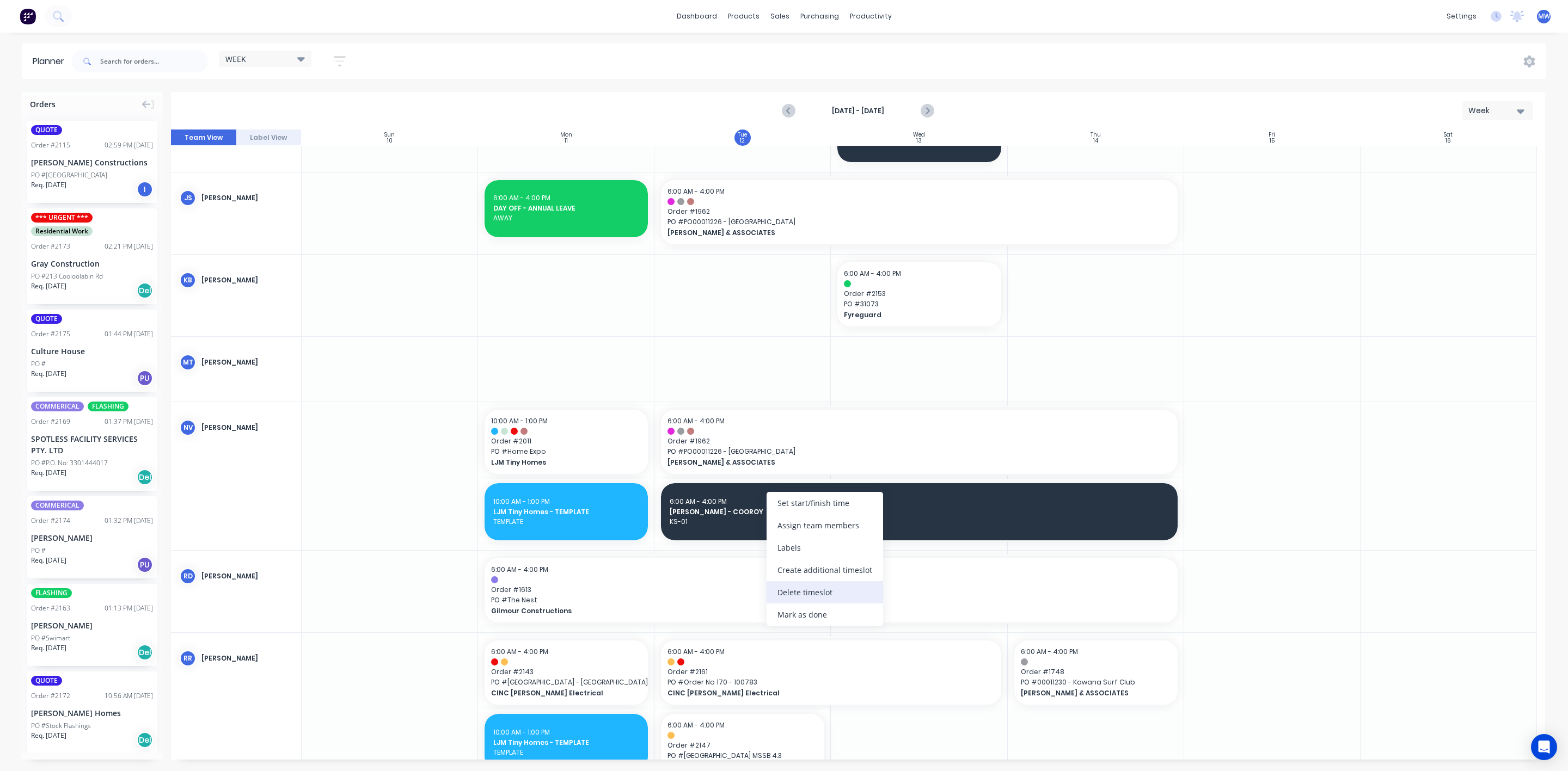
click at [810, 590] on div "Delete timeslot" at bounding box center [824, 592] width 116 height 23
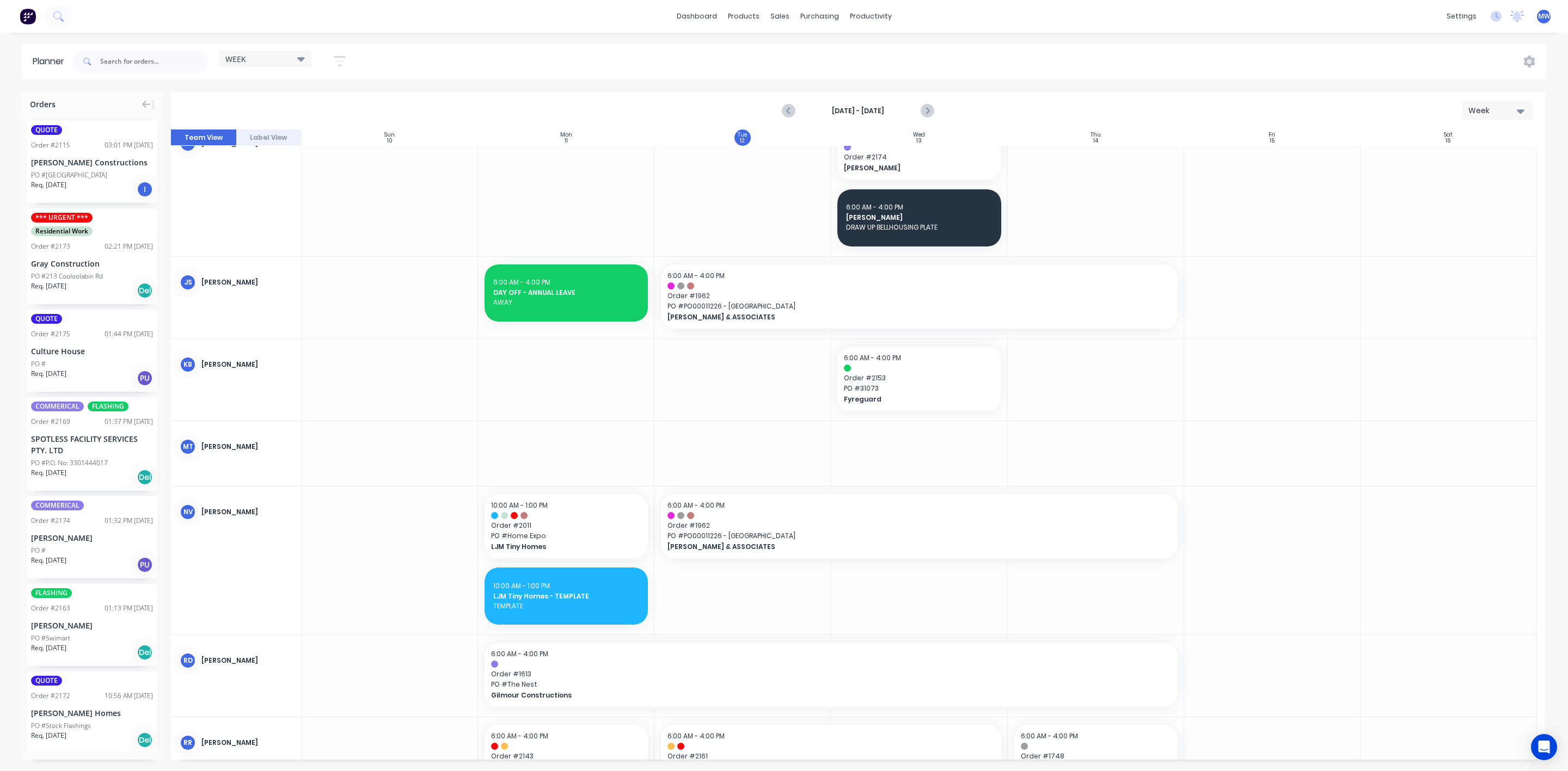
scroll to position [327, 0]
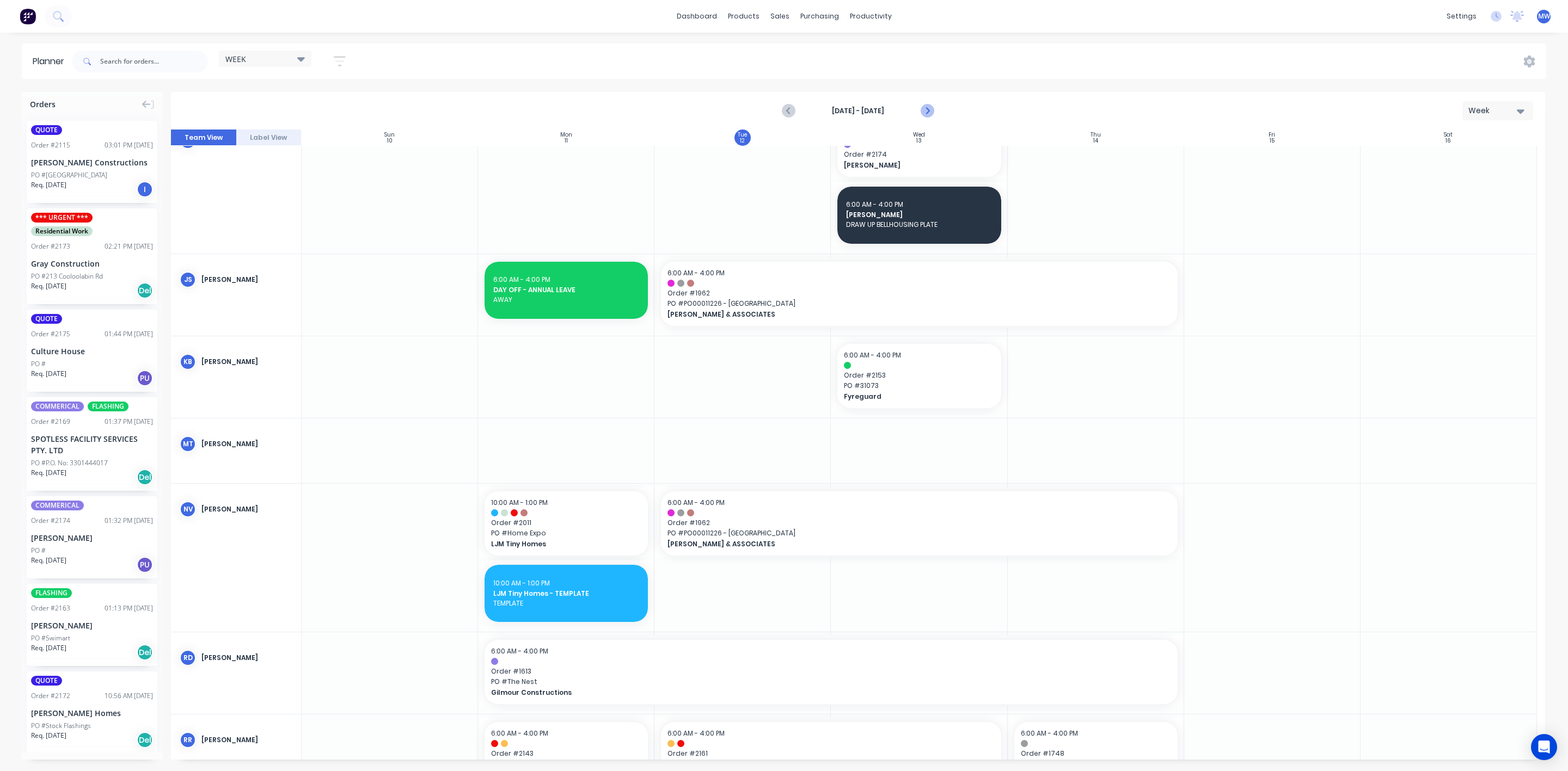
click at [931, 108] on icon "Next page" at bounding box center [926, 111] width 13 height 13
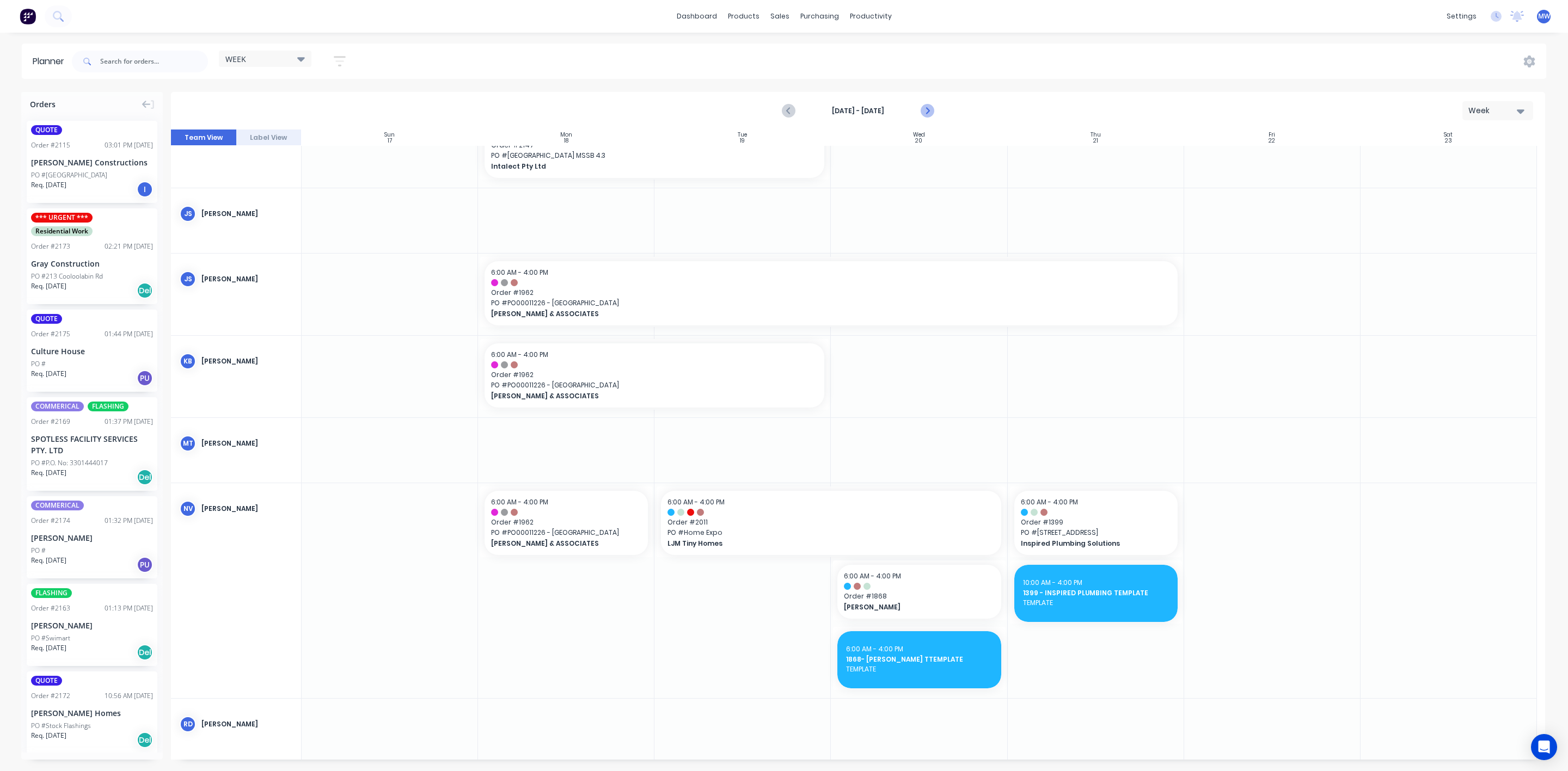
click at [931, 108] on icon "Next page" at bounding box center [926, 111] width 13 height 13
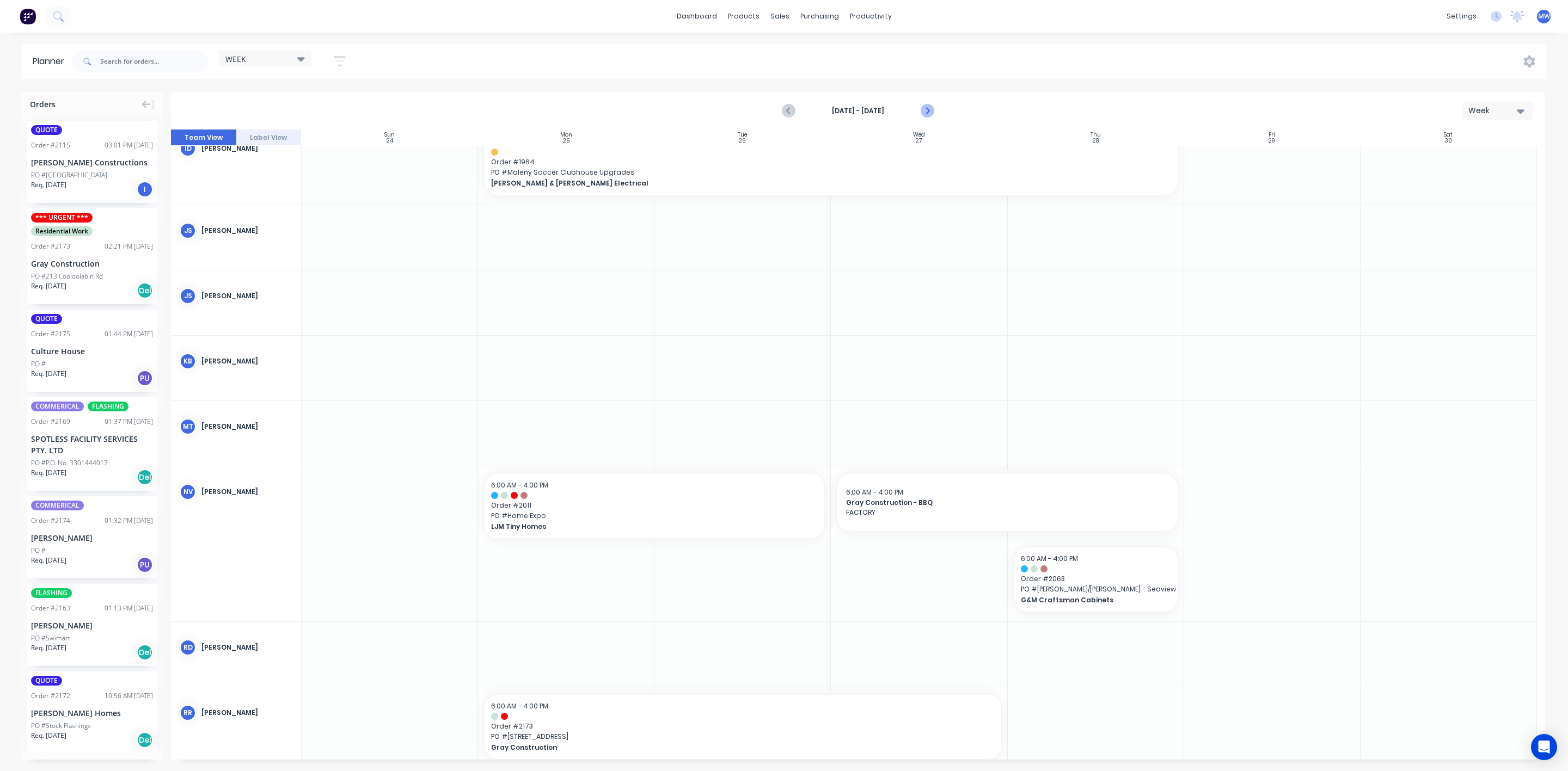
scroll to position [170, 0]
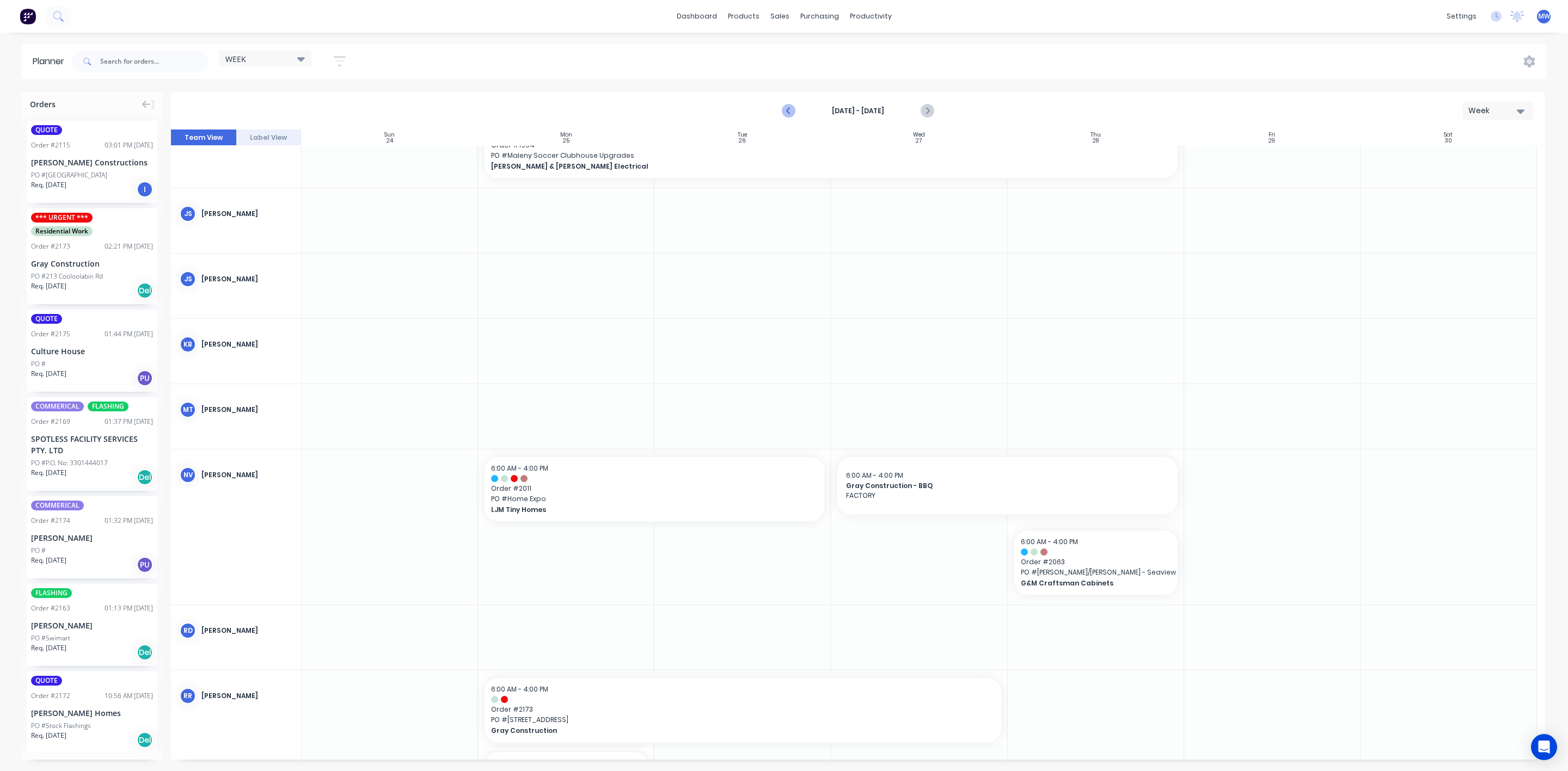
click at [783, 106] on icon "Previous page" at bounding box center [788, 111] width 13 height 13
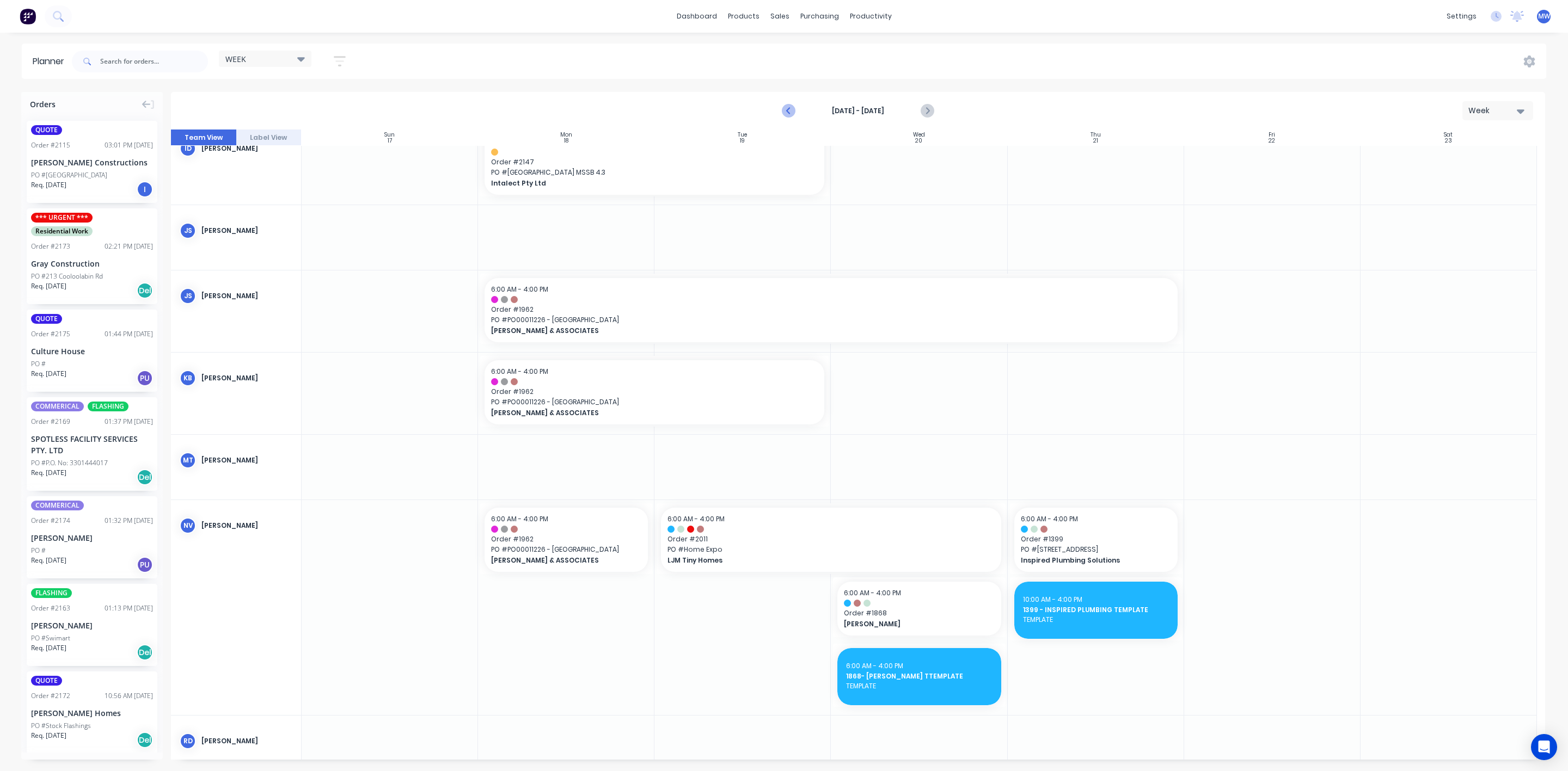
scroll to position [180, 0]
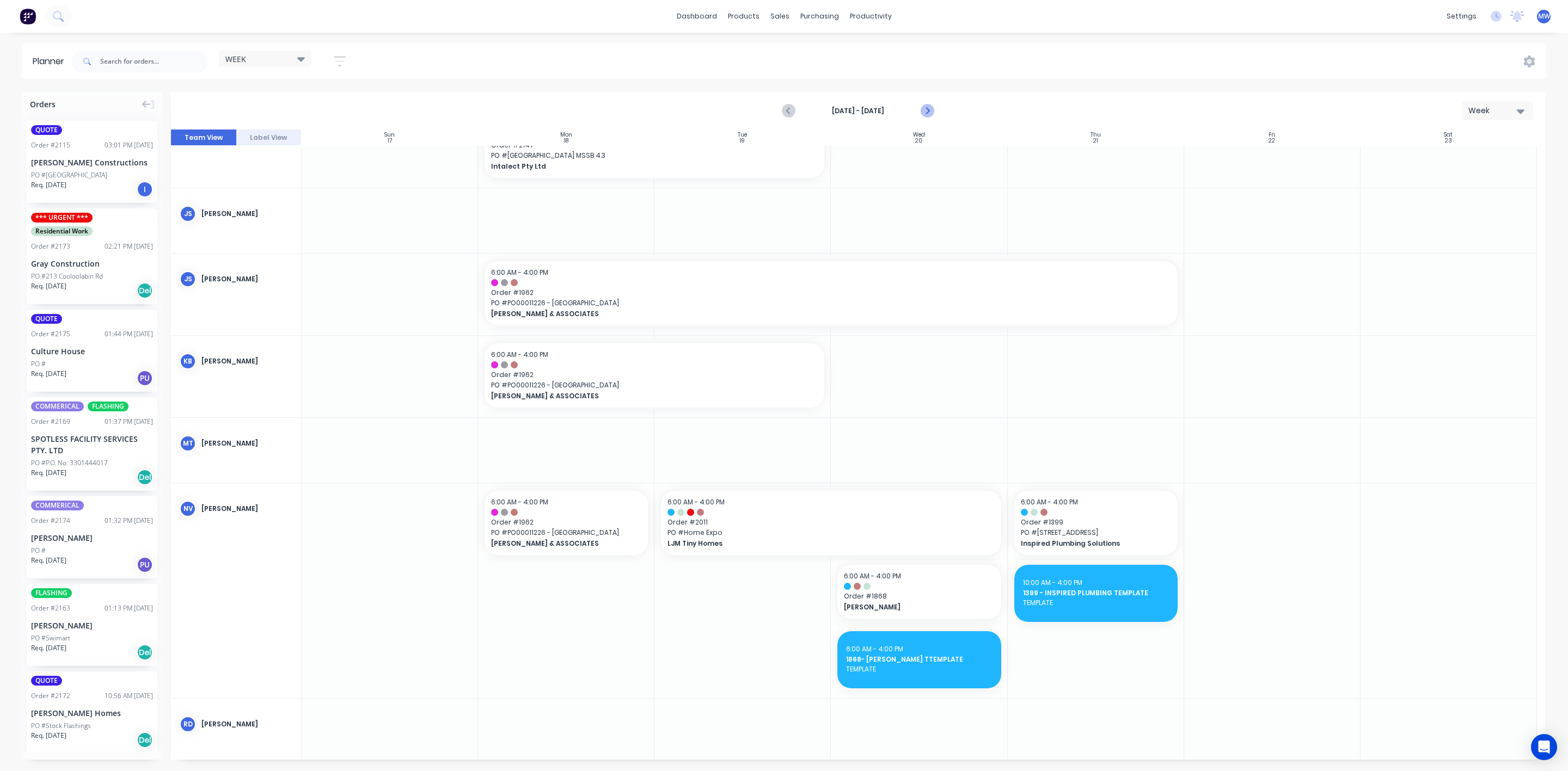
click at [921, 108] on icon "Next page" at bounding box center [926, 111] width 13 height 13
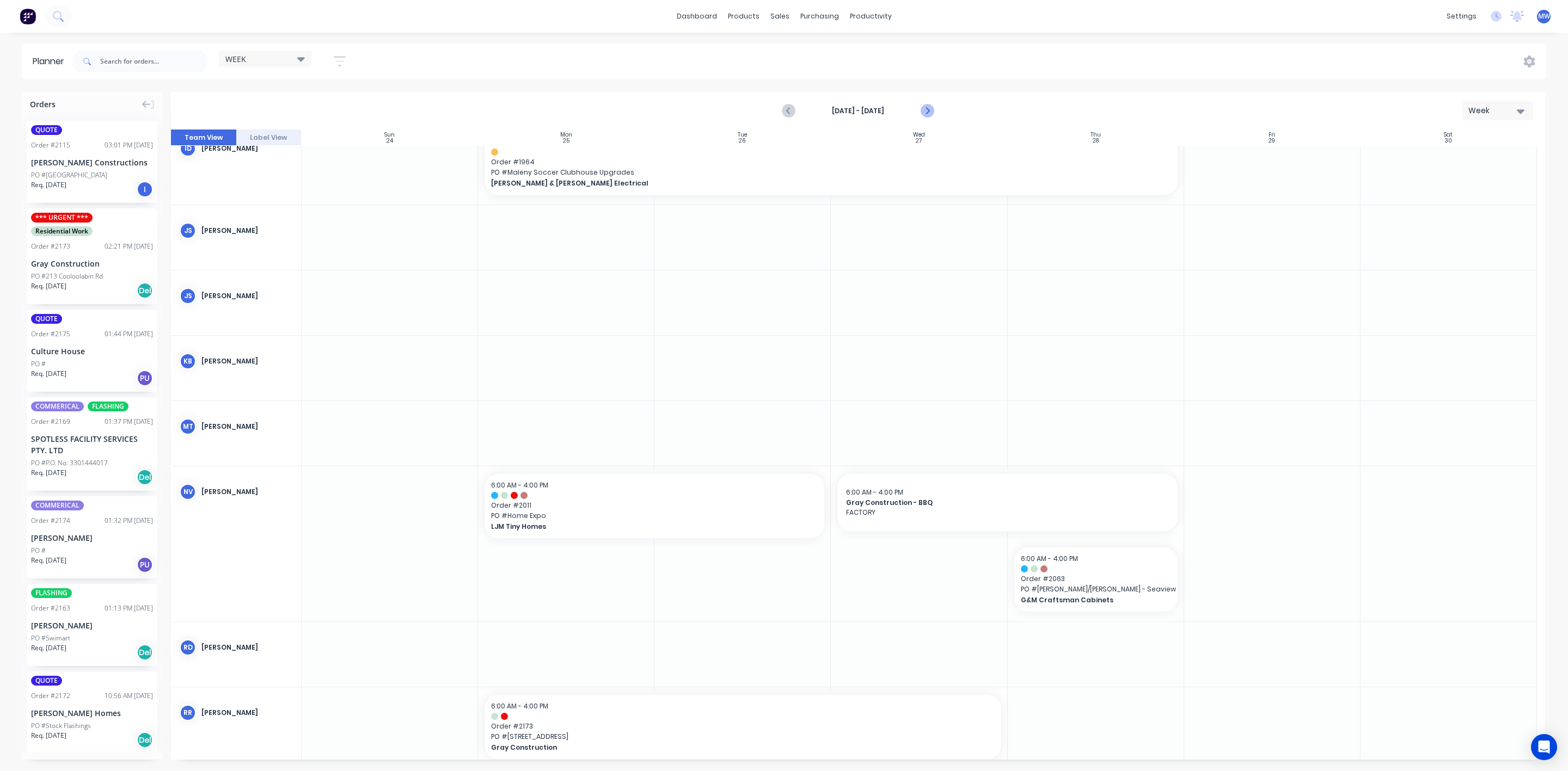
scroll to position [170, 0]
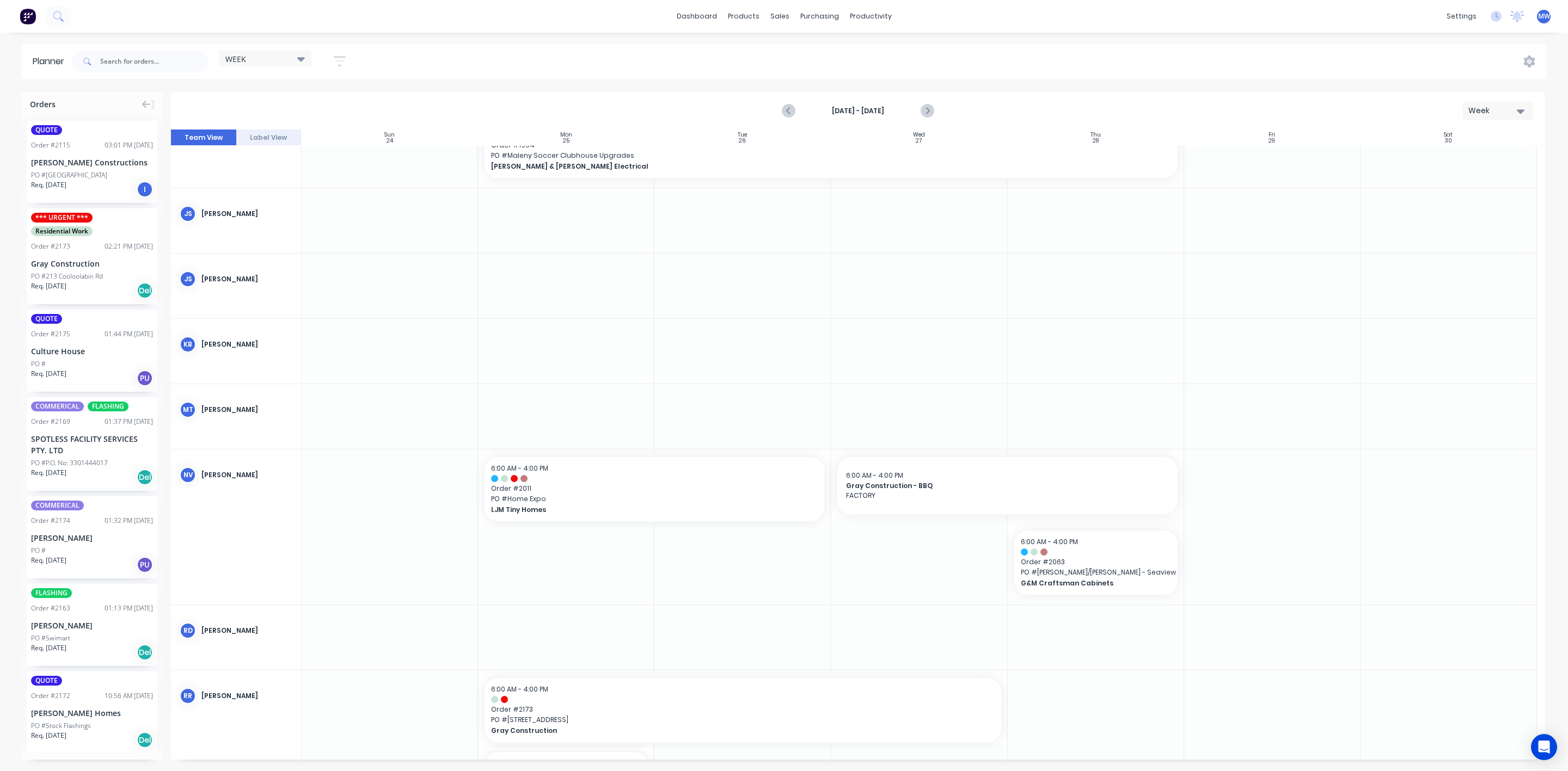
click at [1523, 106] on icon "button" at bounding box center [1521, 111] width 8 height 12
click at [1468, 180] on div "Month" at bounding box center [1478, 184] width 108 height 22
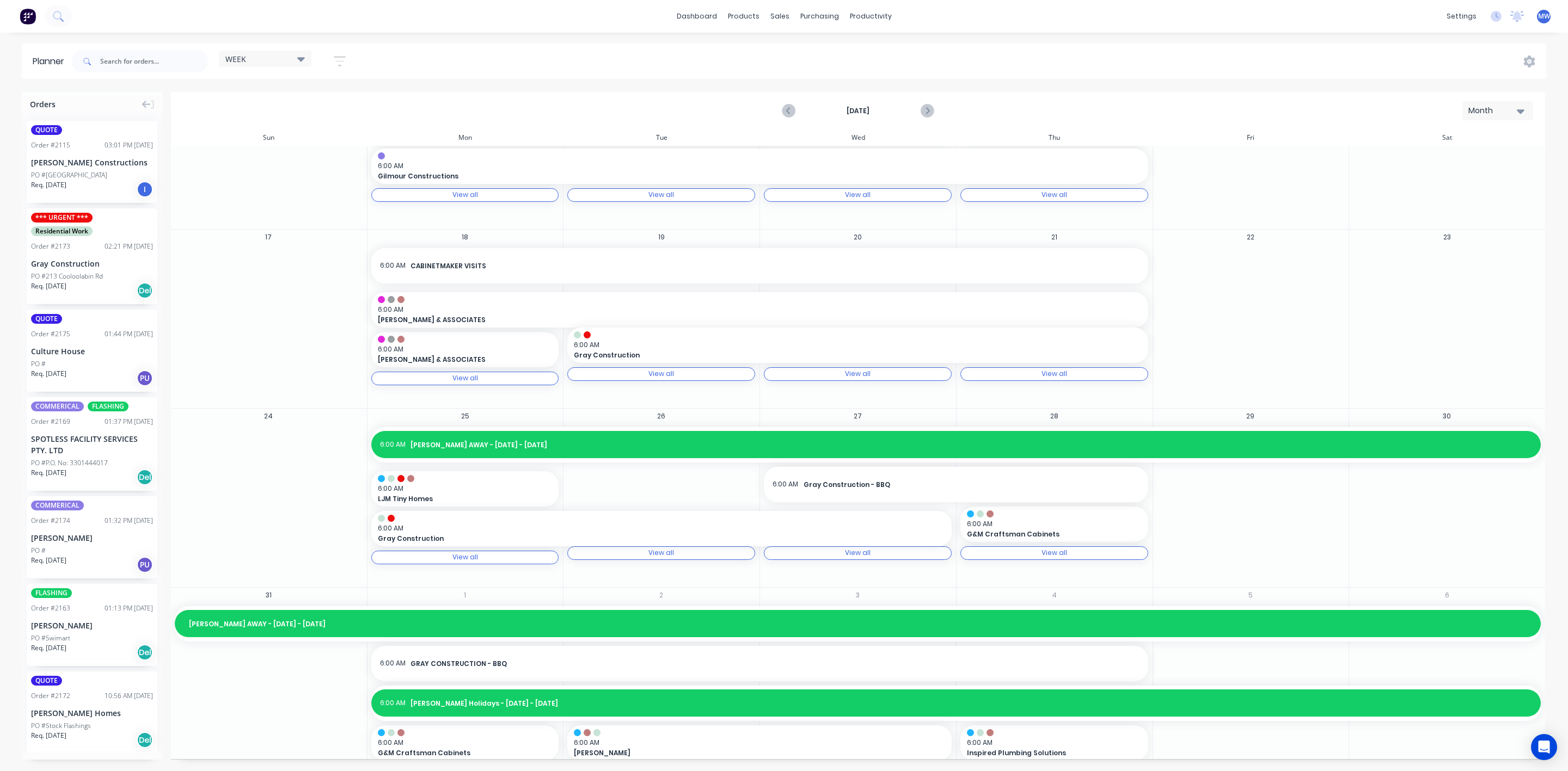
scroll to position [461, 0]
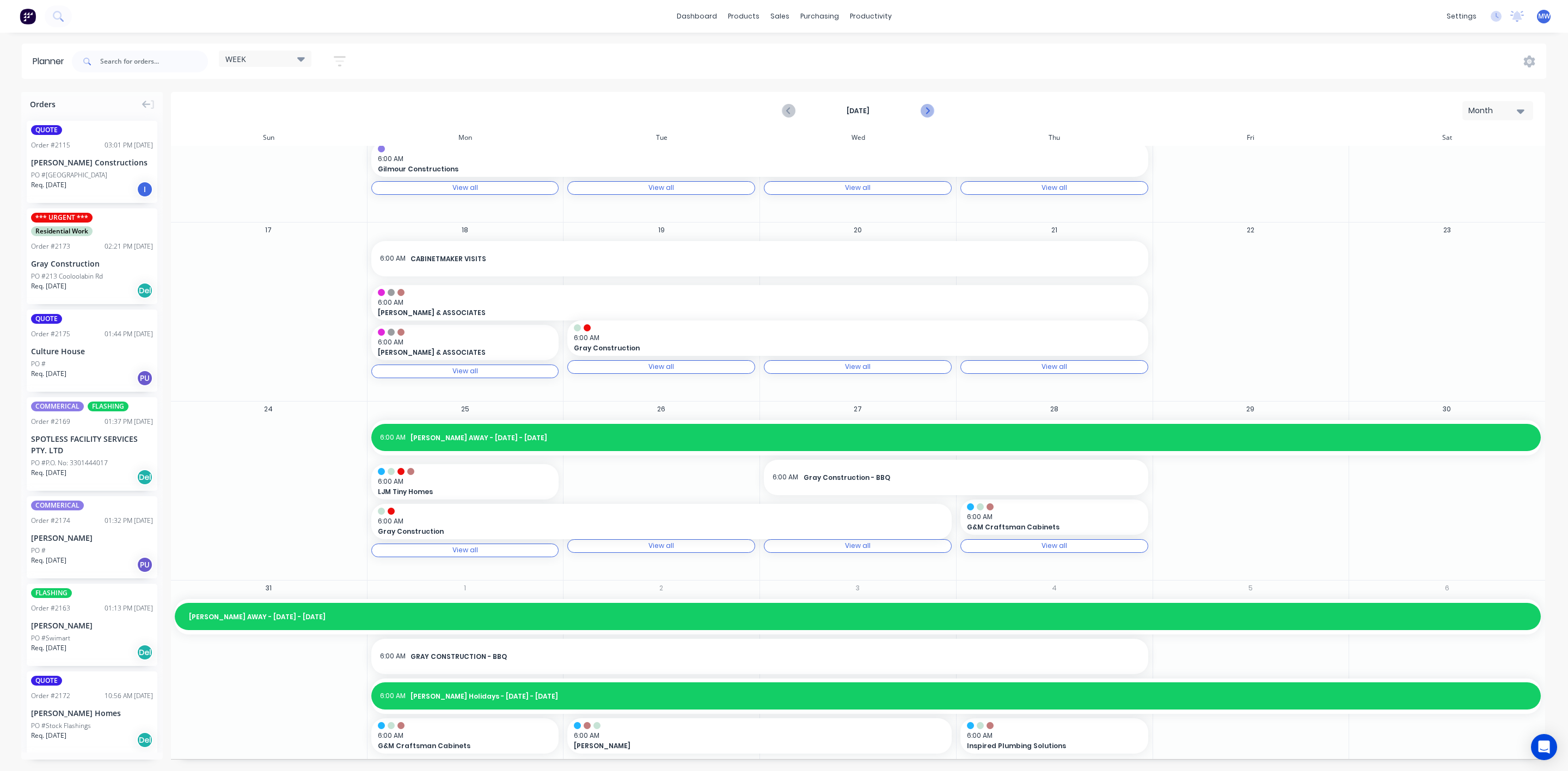
click at [922, 106] on icon "Next page" at bounding box center [926, 111] width 13 height 13
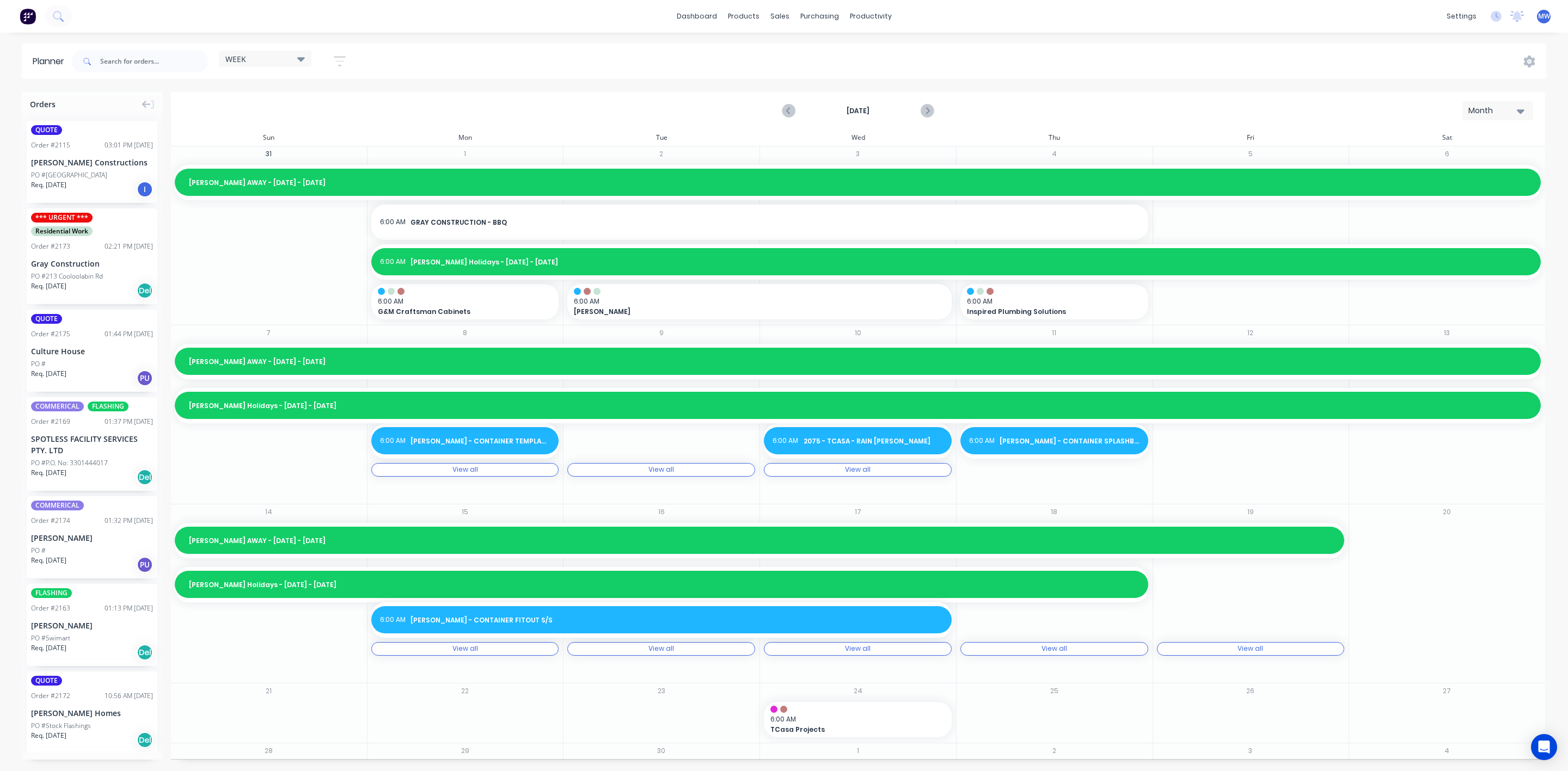
scroll to position [44, 0]
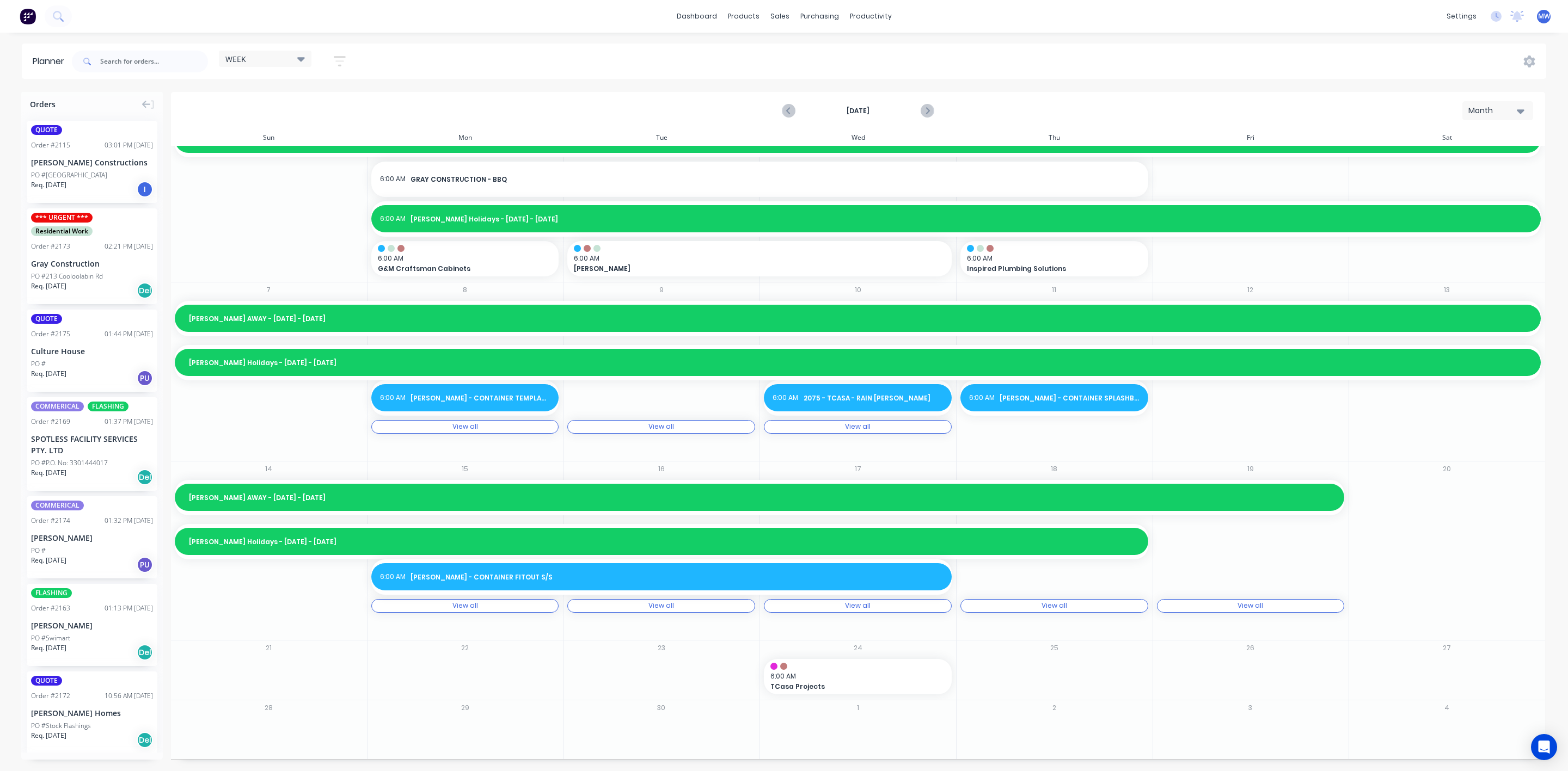
click at [457, 659] on div at bounding box center [465, 677] width 195 height 35
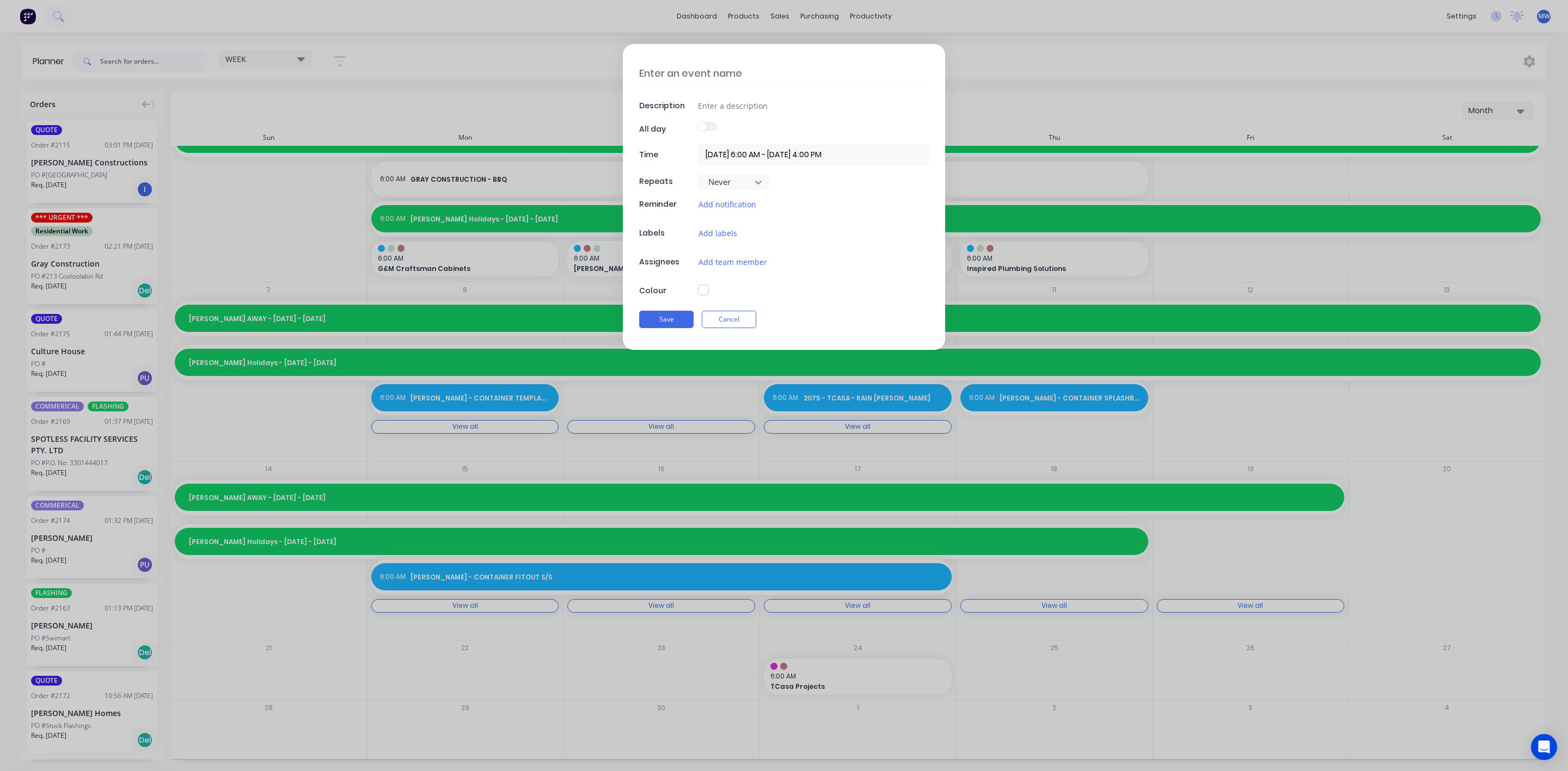
scroll to position [0, 0]
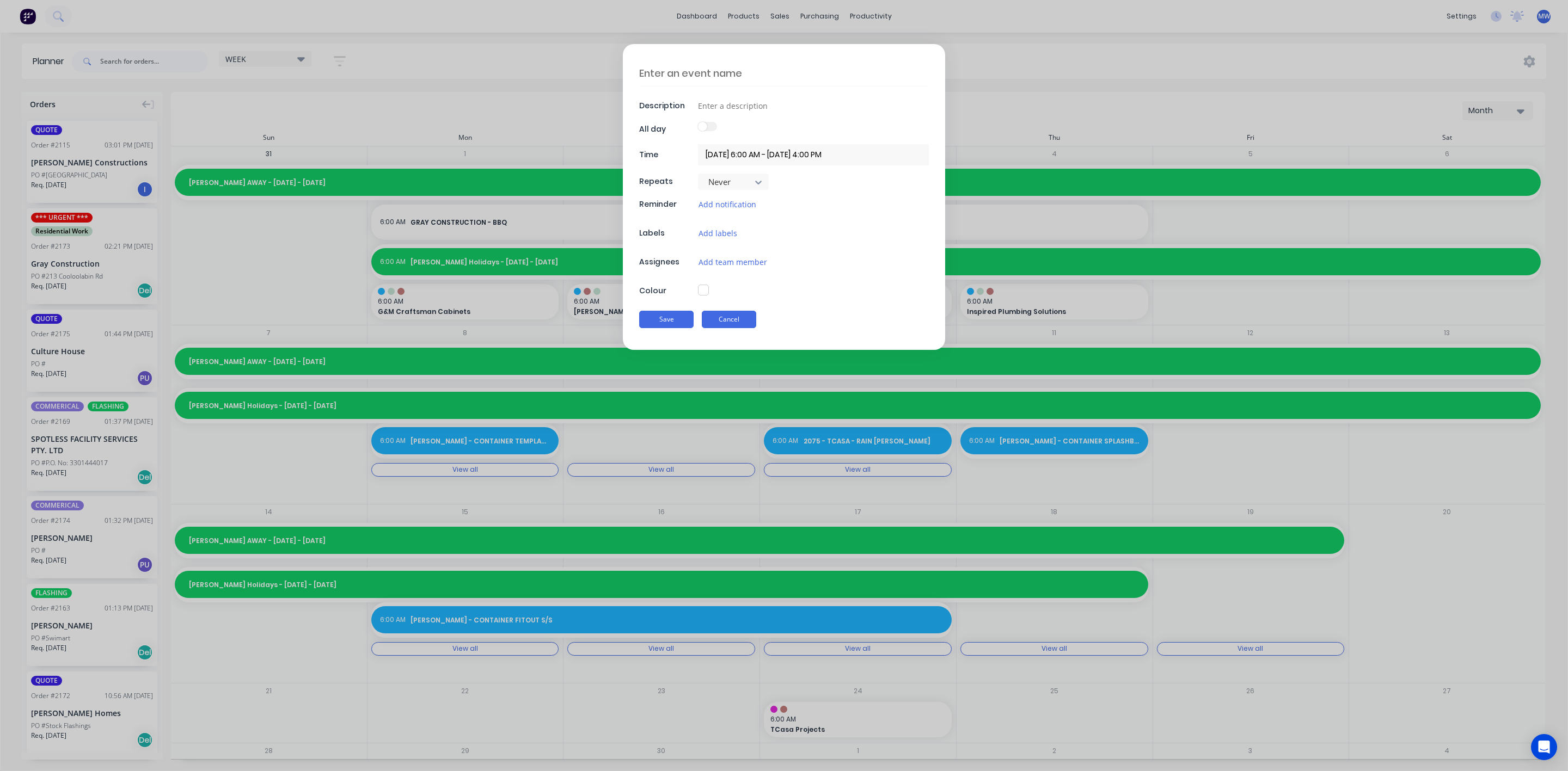
click at [740, 323] on button "Cancel" at bounding box center [729, 319] width 54 height 18
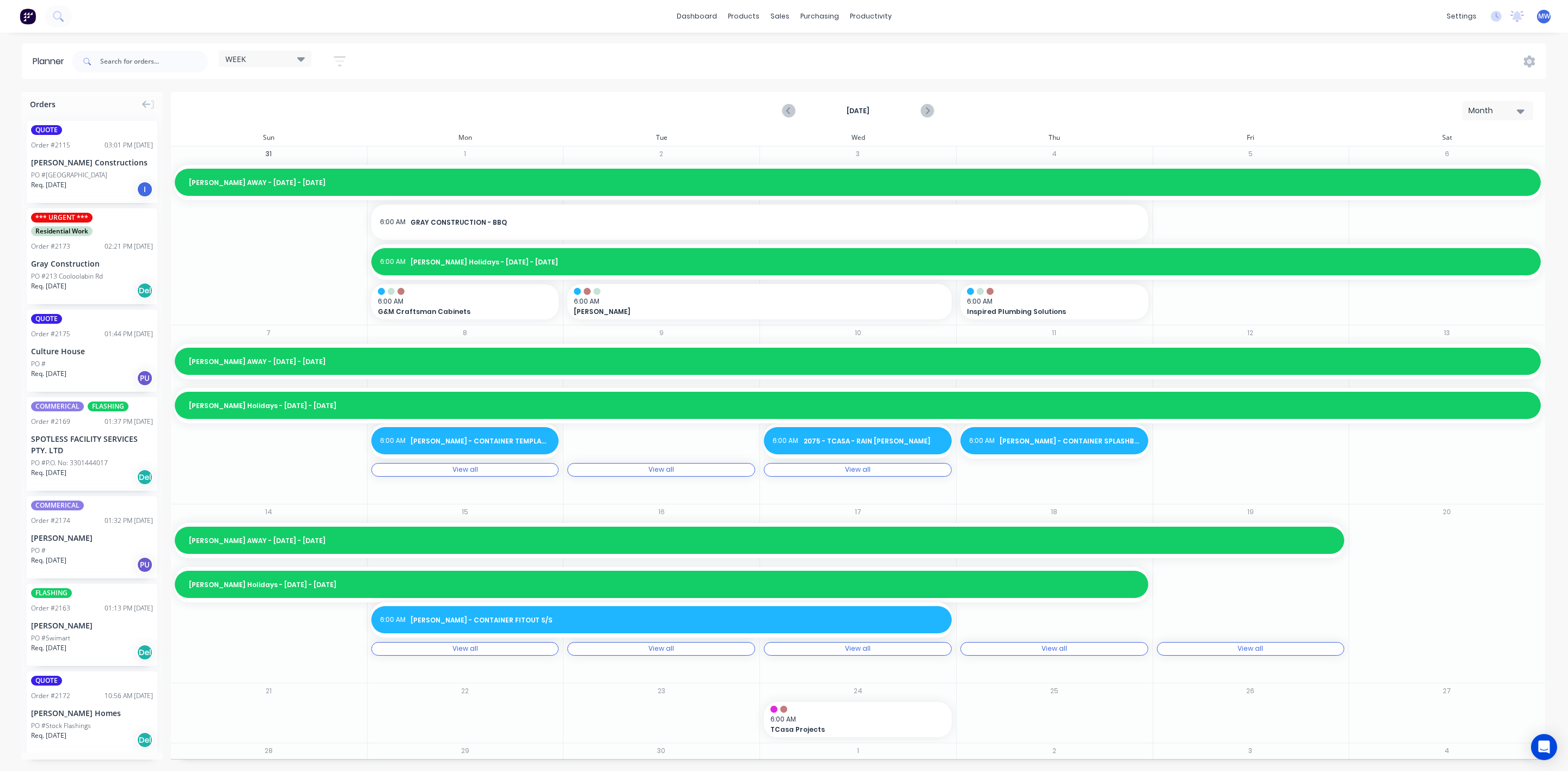
click at [1522, 108] on icon "button" at bounding box center [1521, 111] width 8 height 12
click at [1447, 166] on div "Week" at bounding box center [1478, 162] width 108 height 22
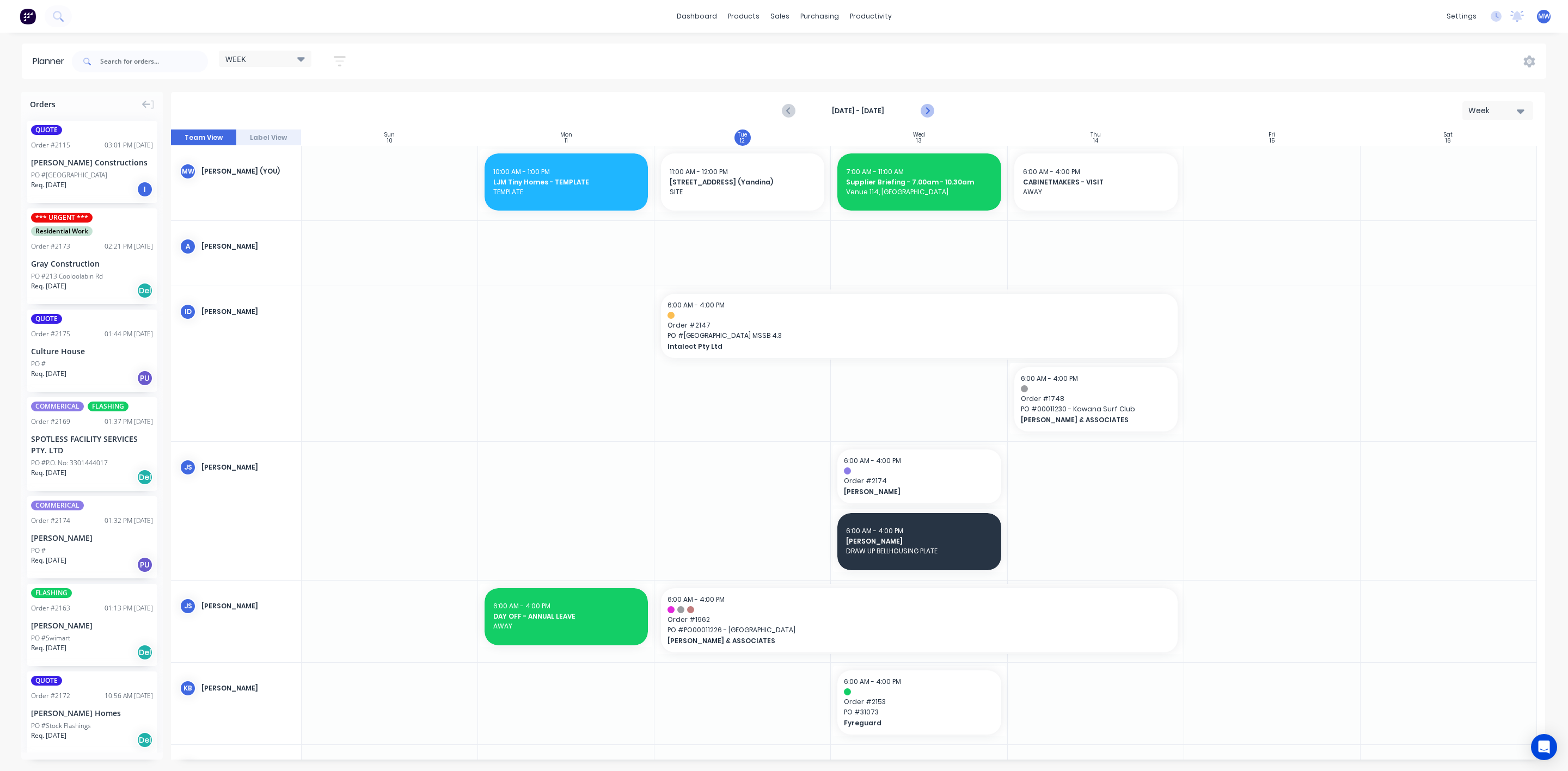
click at [925, 108] on icon "Next page" at bounding box center [926, 111] width 13 height 13
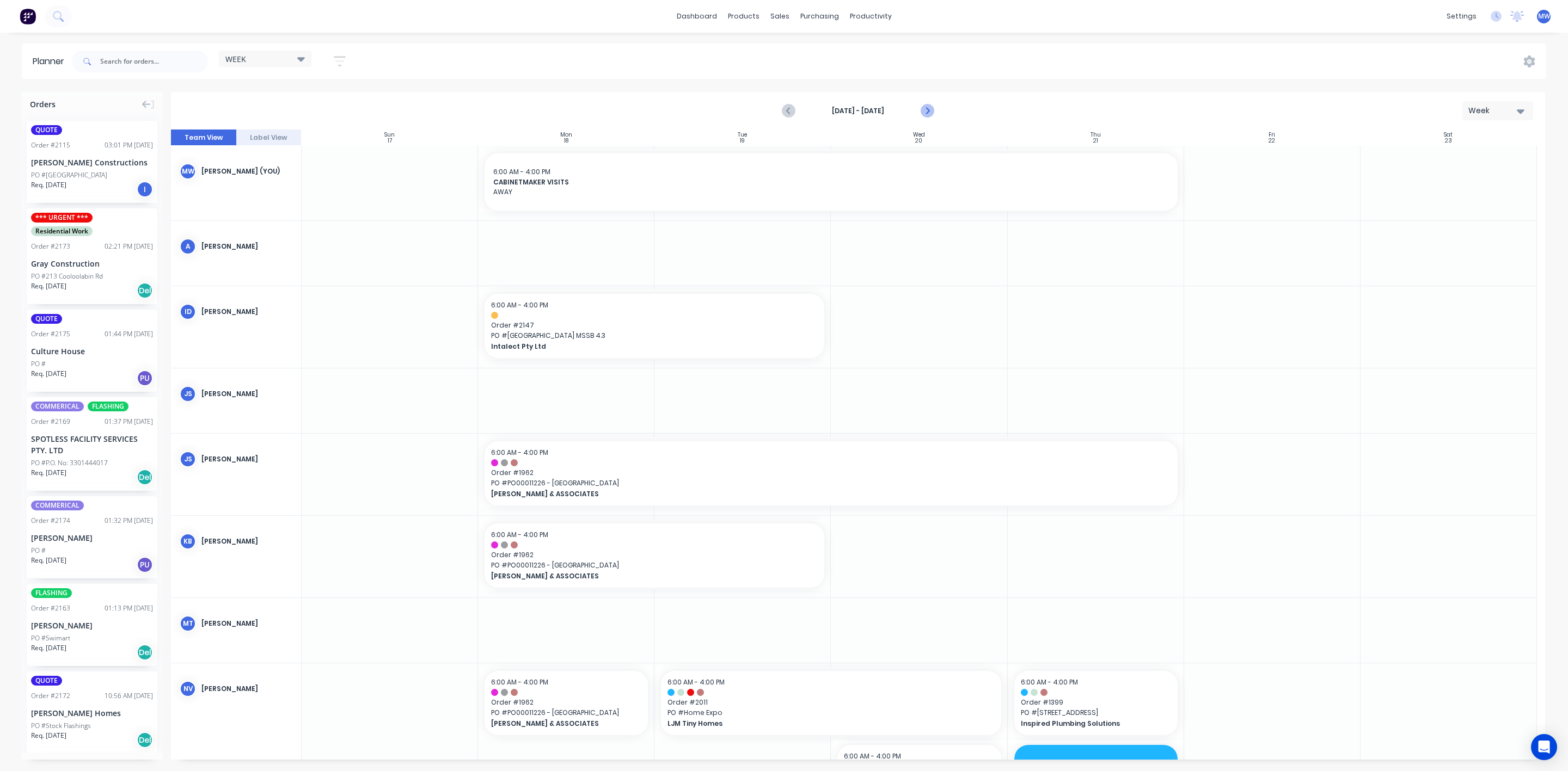
click at [925, 108] on icon "Next page" at bounding box center [927, 111] width 5 height 9
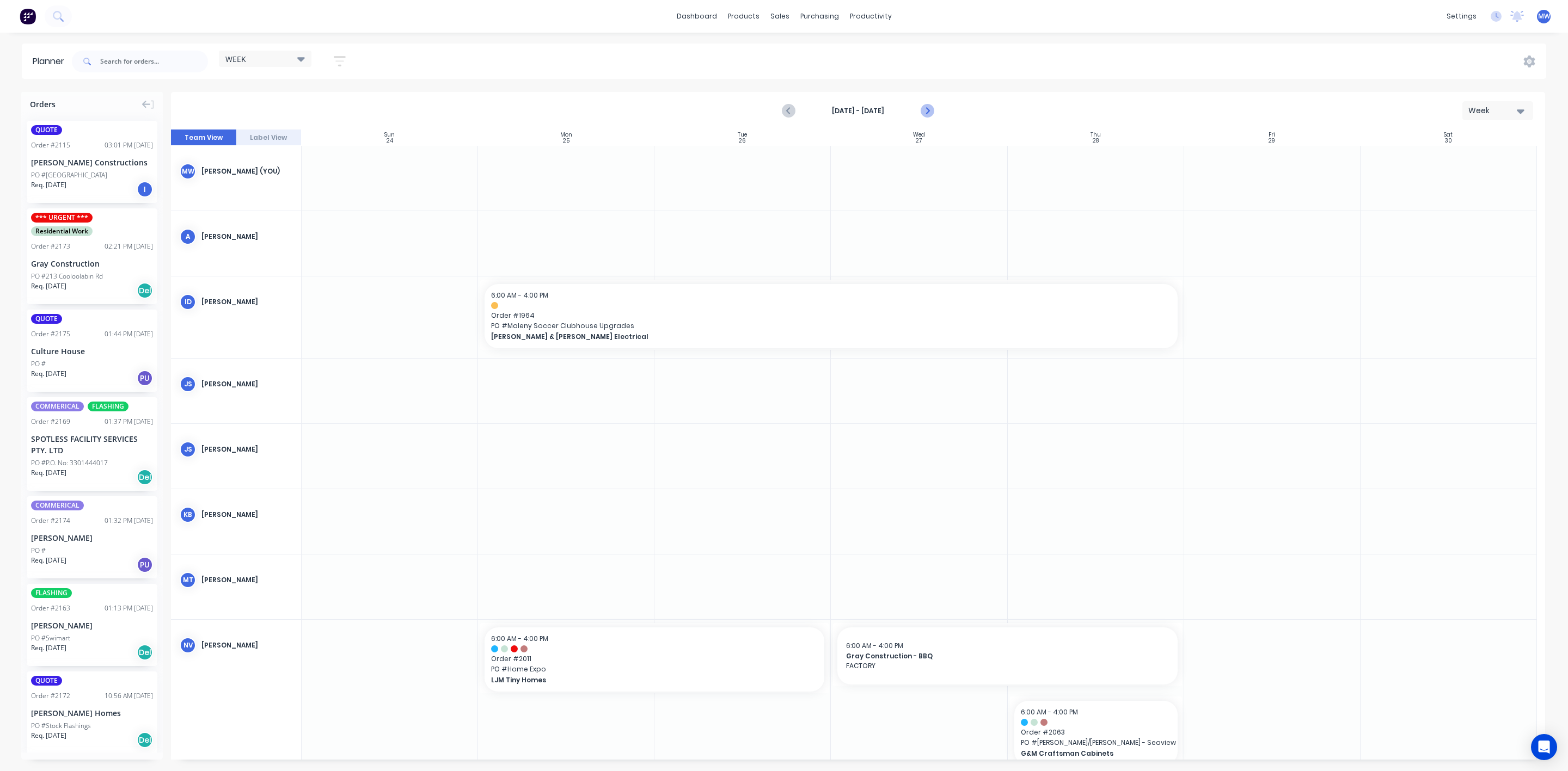
click at [925, 108] on icon "Next page" at bounding box center [927, 111] width 5 height 9
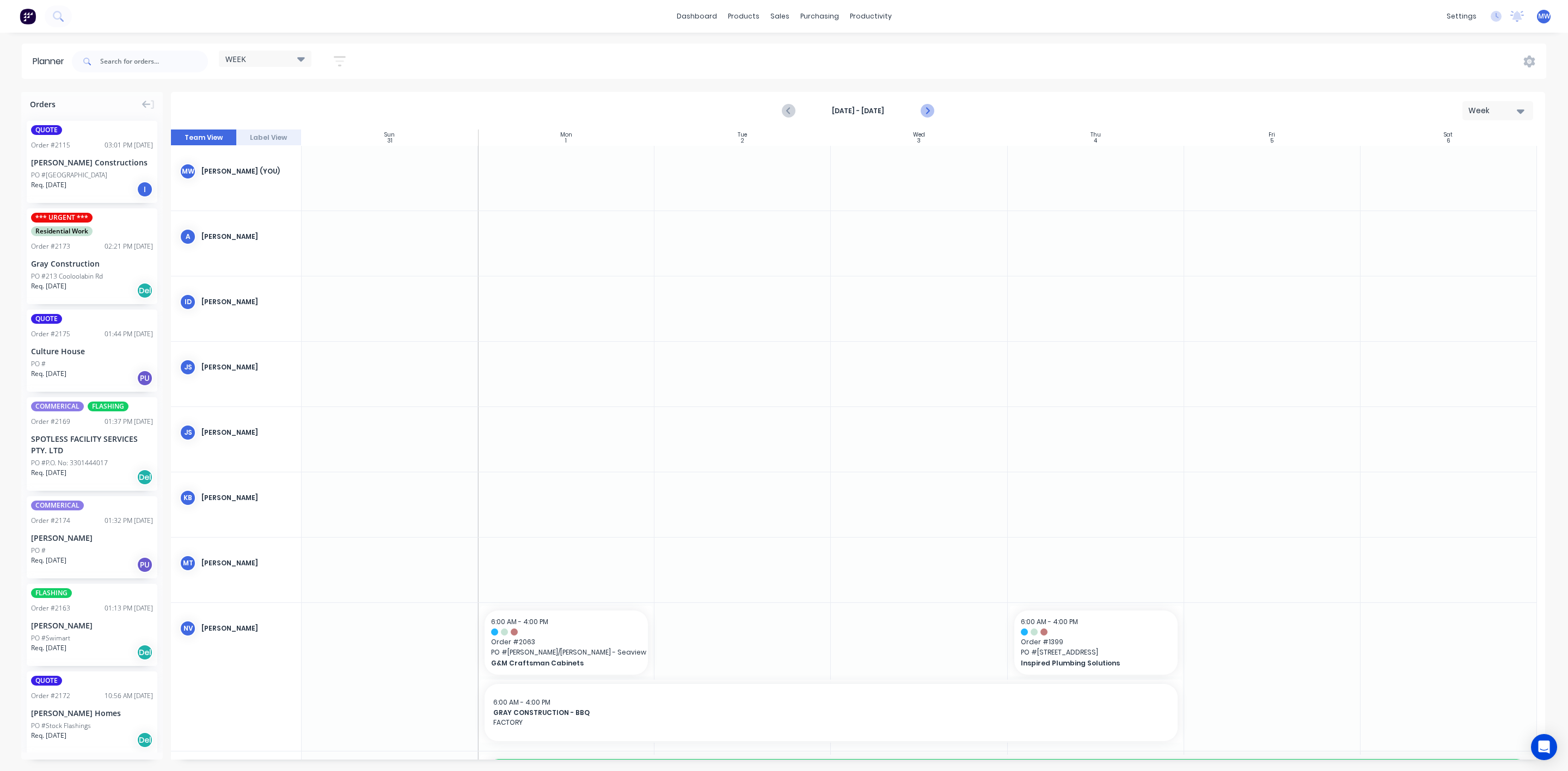
click at [925, 108] on icon "Next page" at bounding box center [927, 111] width 5 height 9
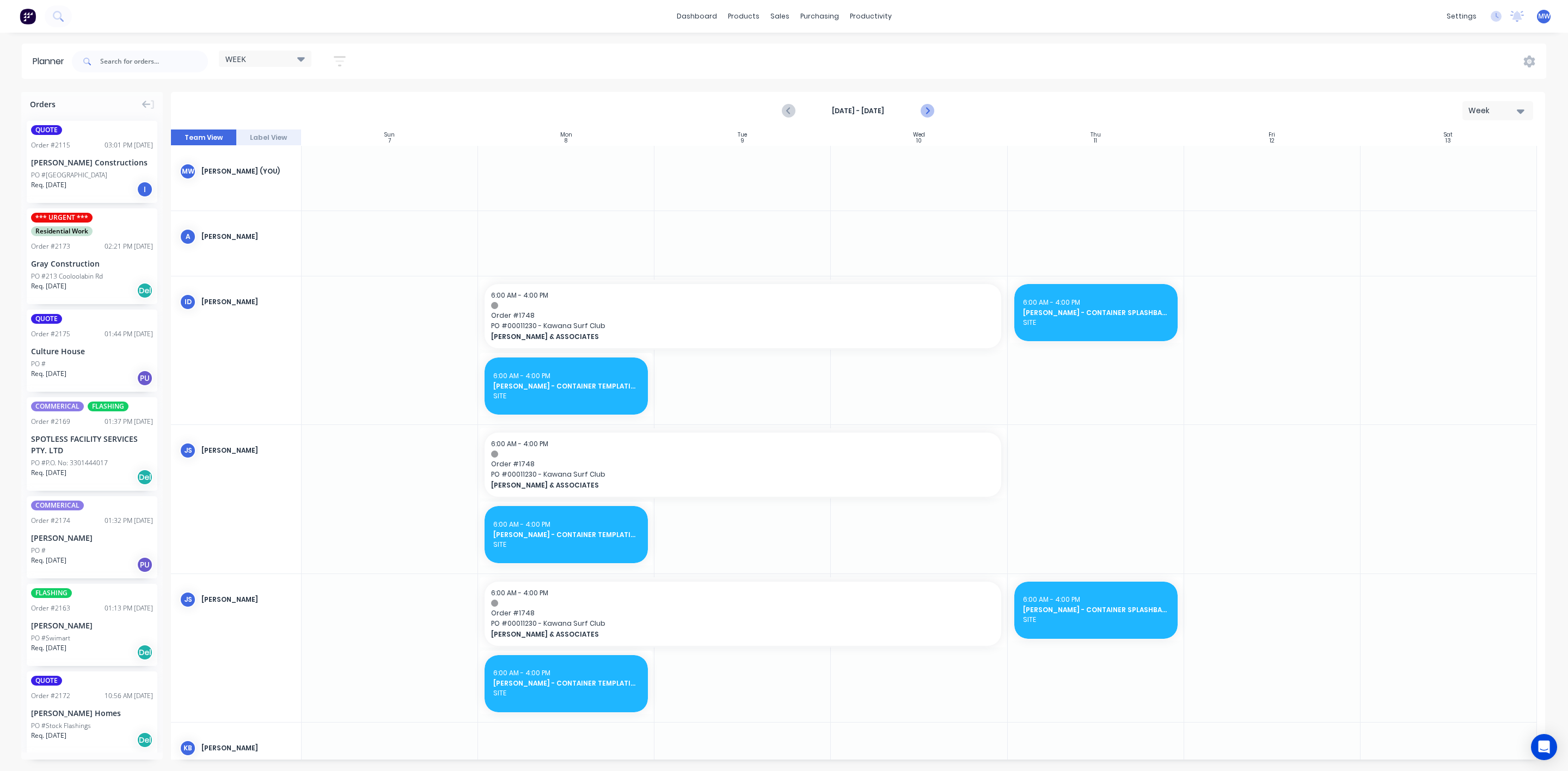
click at [925, 108] on icon "Next page" at bounding box center [927, 111] width 5 height 9
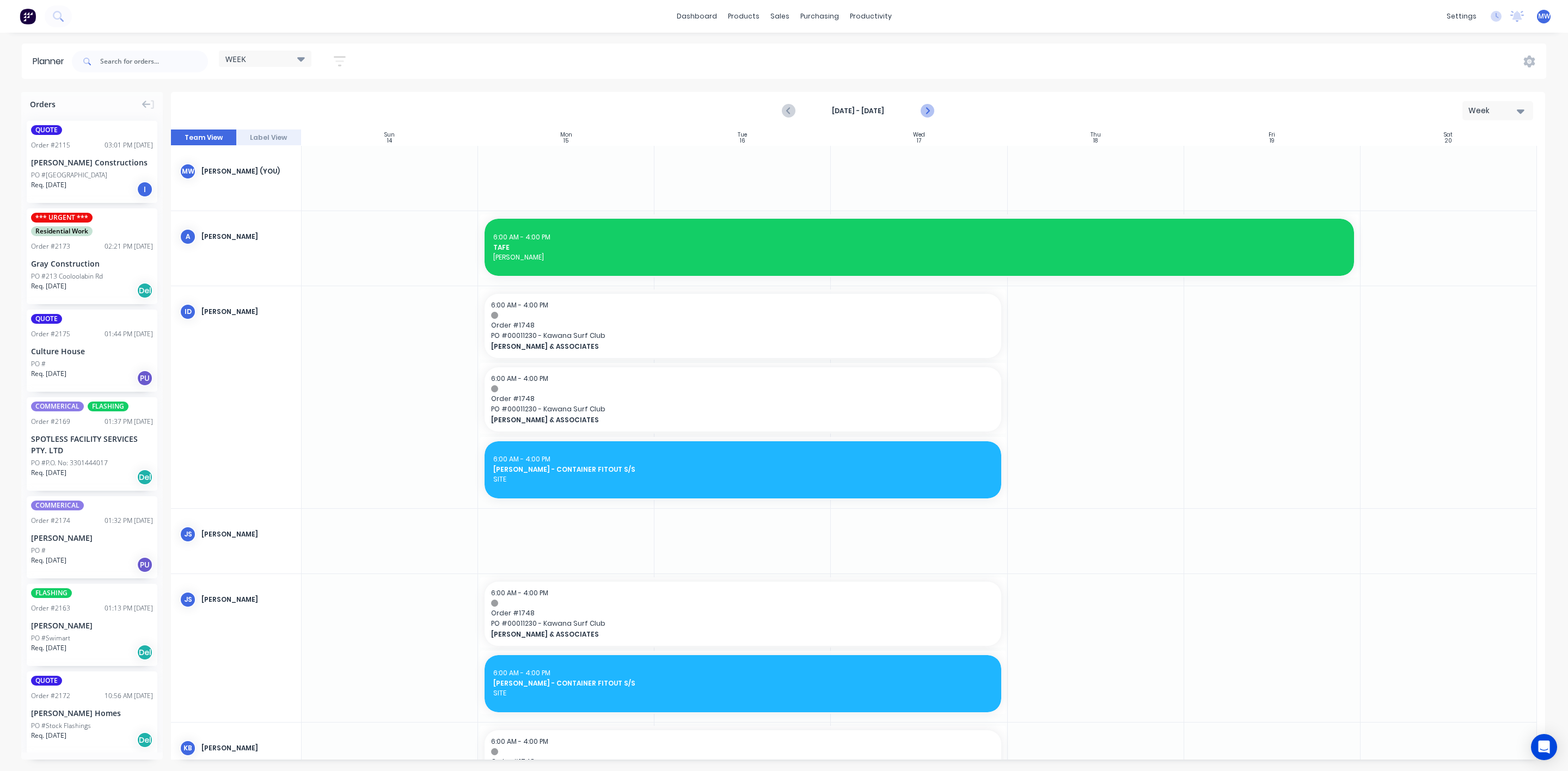
click at [925, 108] on icon "Next page" at bounding box center [927, 111] width 5 height 9
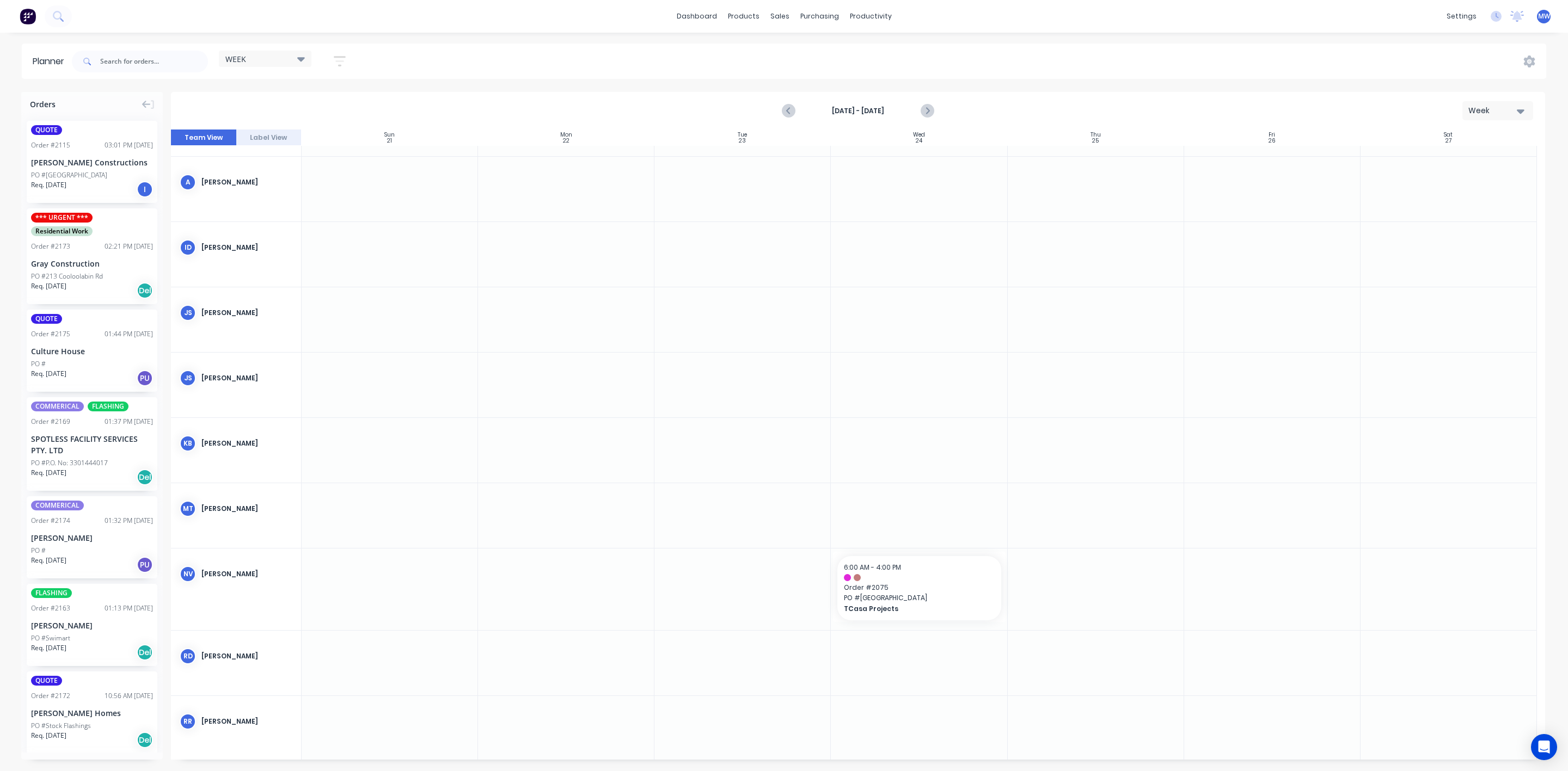
scroll to position [82, 0]
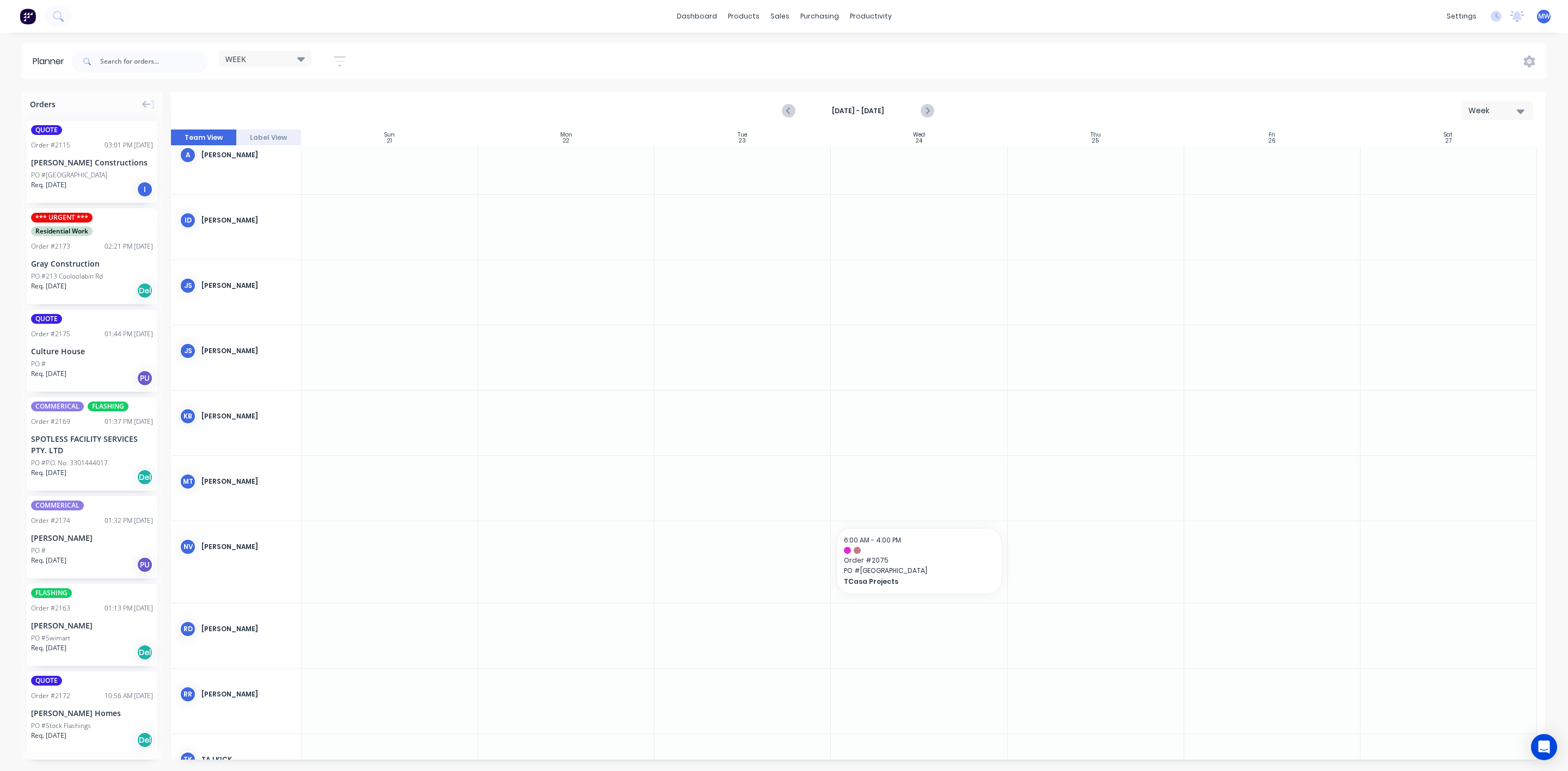
click at [555, 290] on div at bounding box center [566, 293] width 177 height 65
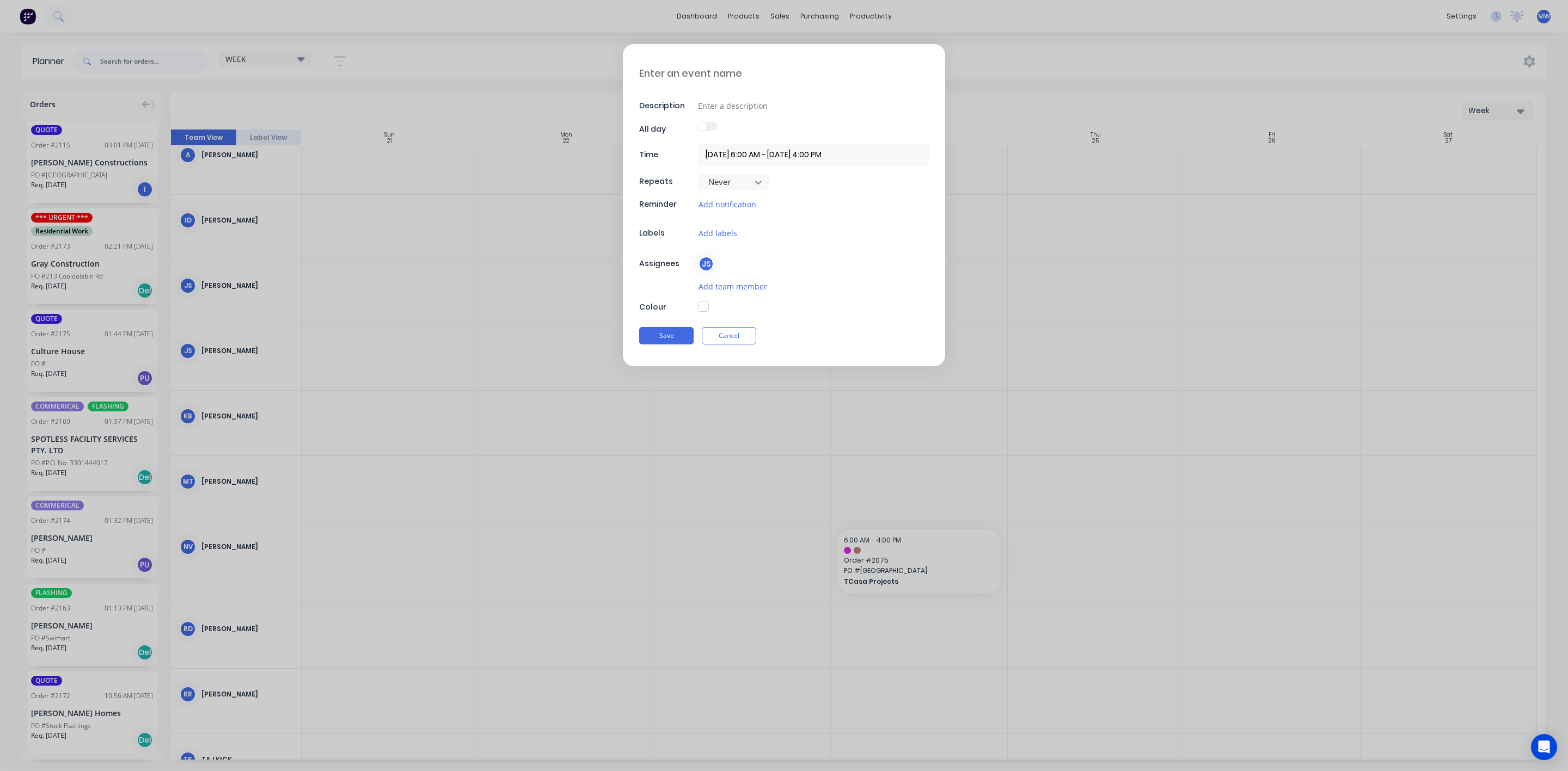
click at [694, 67] on textarea at bounding box center [784, 73] width 290 height 26
type textarea "x"
type textarea "J"
type textarea "x"
type textarea "JAY"
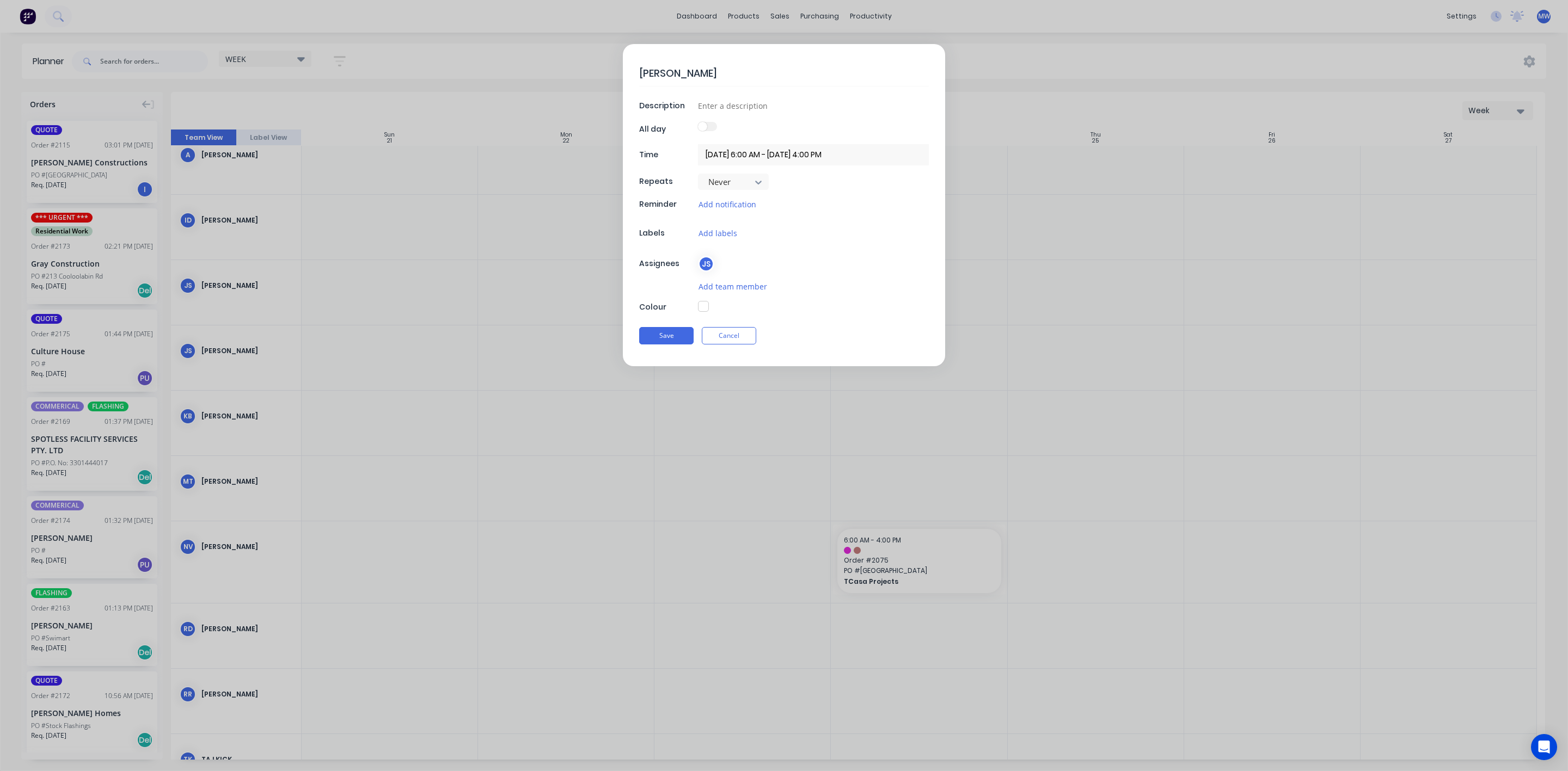
type textarea "x"
type textarea "JAY"
type textarea "x"
type textarea "JAY A"
type textarea "x"
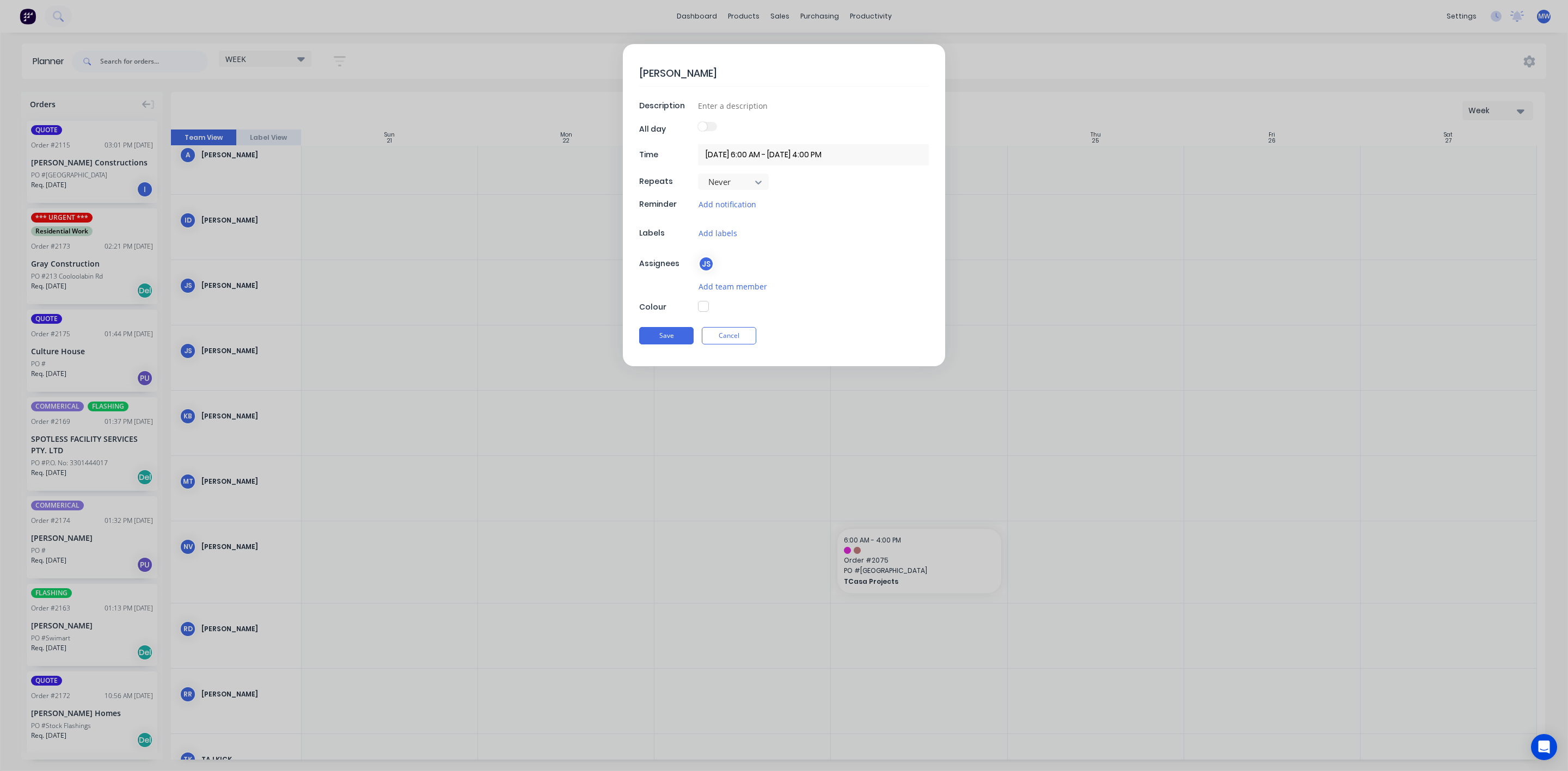
type textarea "JAY AW"
type textarea "x"
type textarea "JAY AWA"
type textarea "x"
type textarea "JAY AWAY"
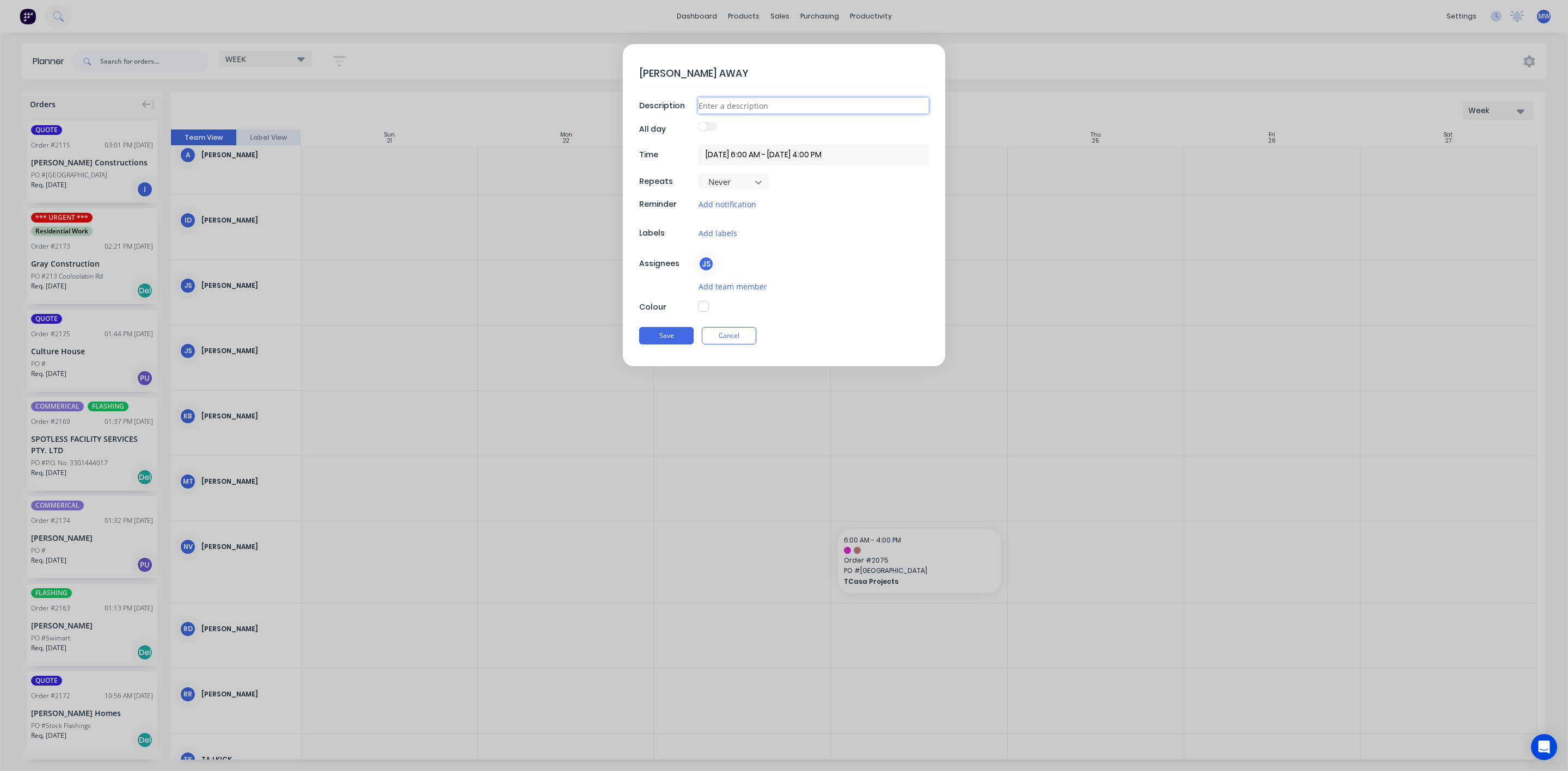
click at [761, 106] on input at bounding box center [813, 105] width 231 height 16
type textarea "x"
type input "A"
type textarea "x"
type input "AN"
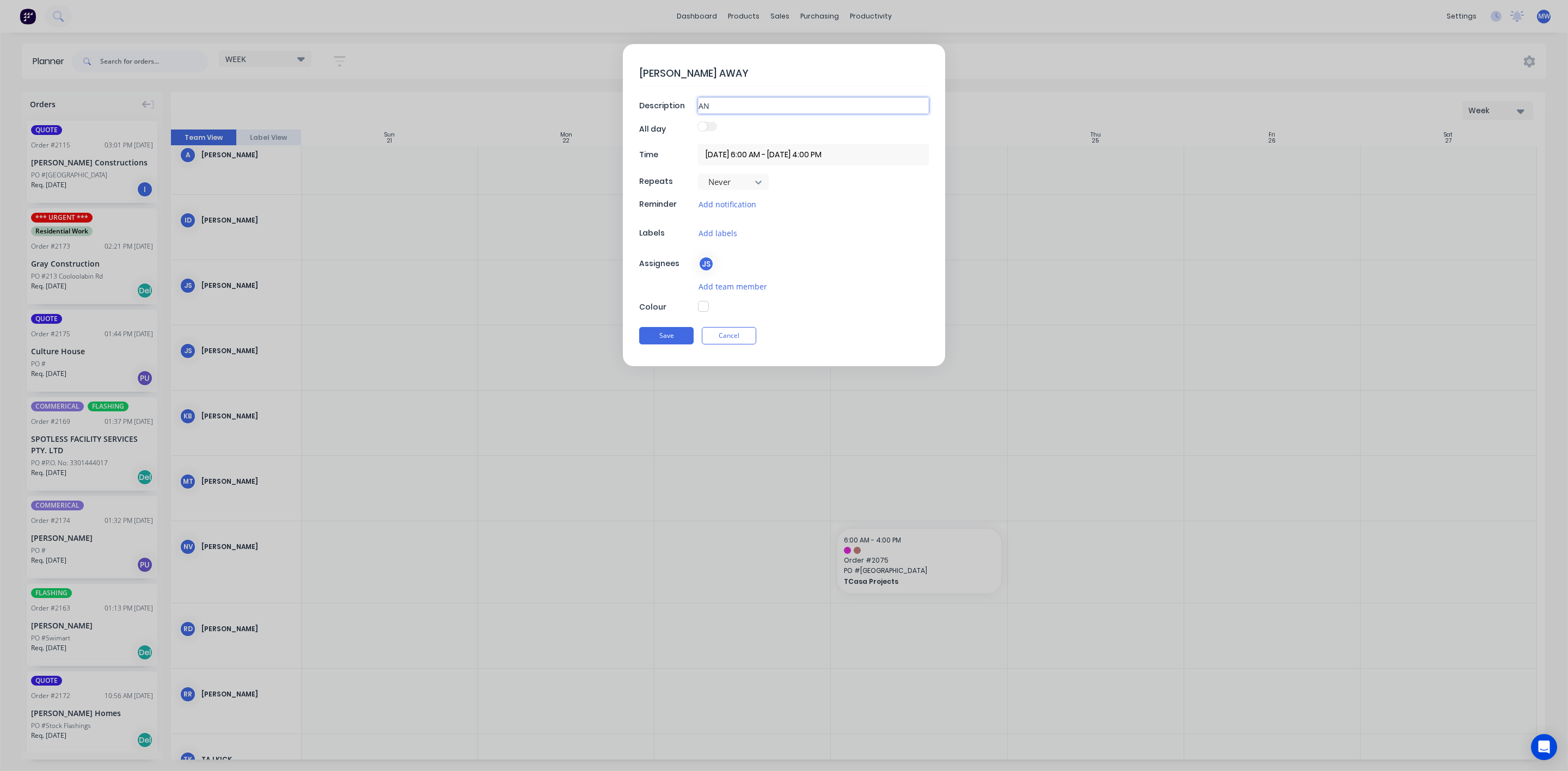
type textarea "x"
type input "ANNU"
type textarea "x"
type input "ANNUA"
type textarea "x"
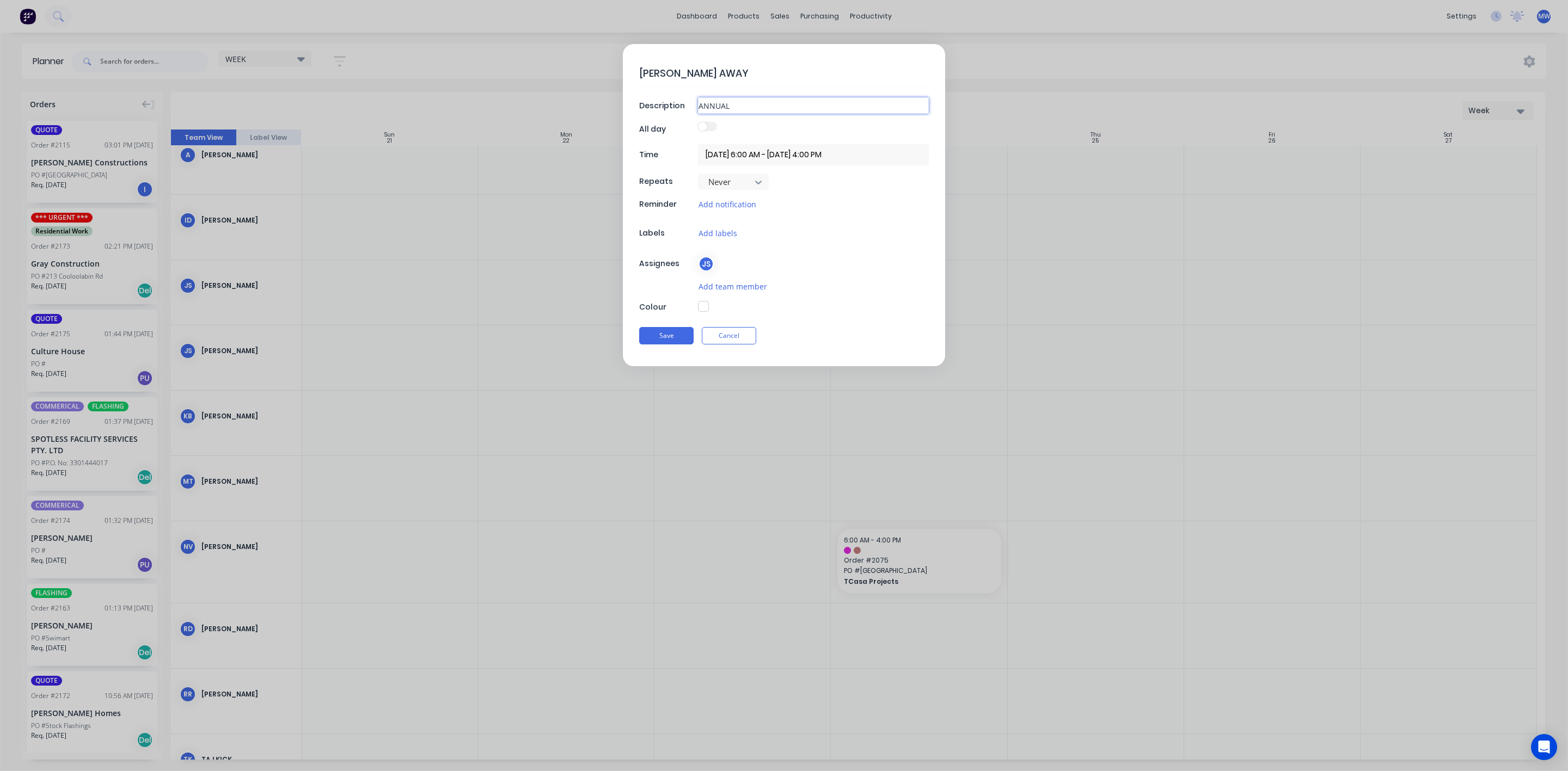
type input "ANNUAL"
type textarea "x"
type input "ANNUAL L"
type textarea "x"
type input "ANNUAL LE"
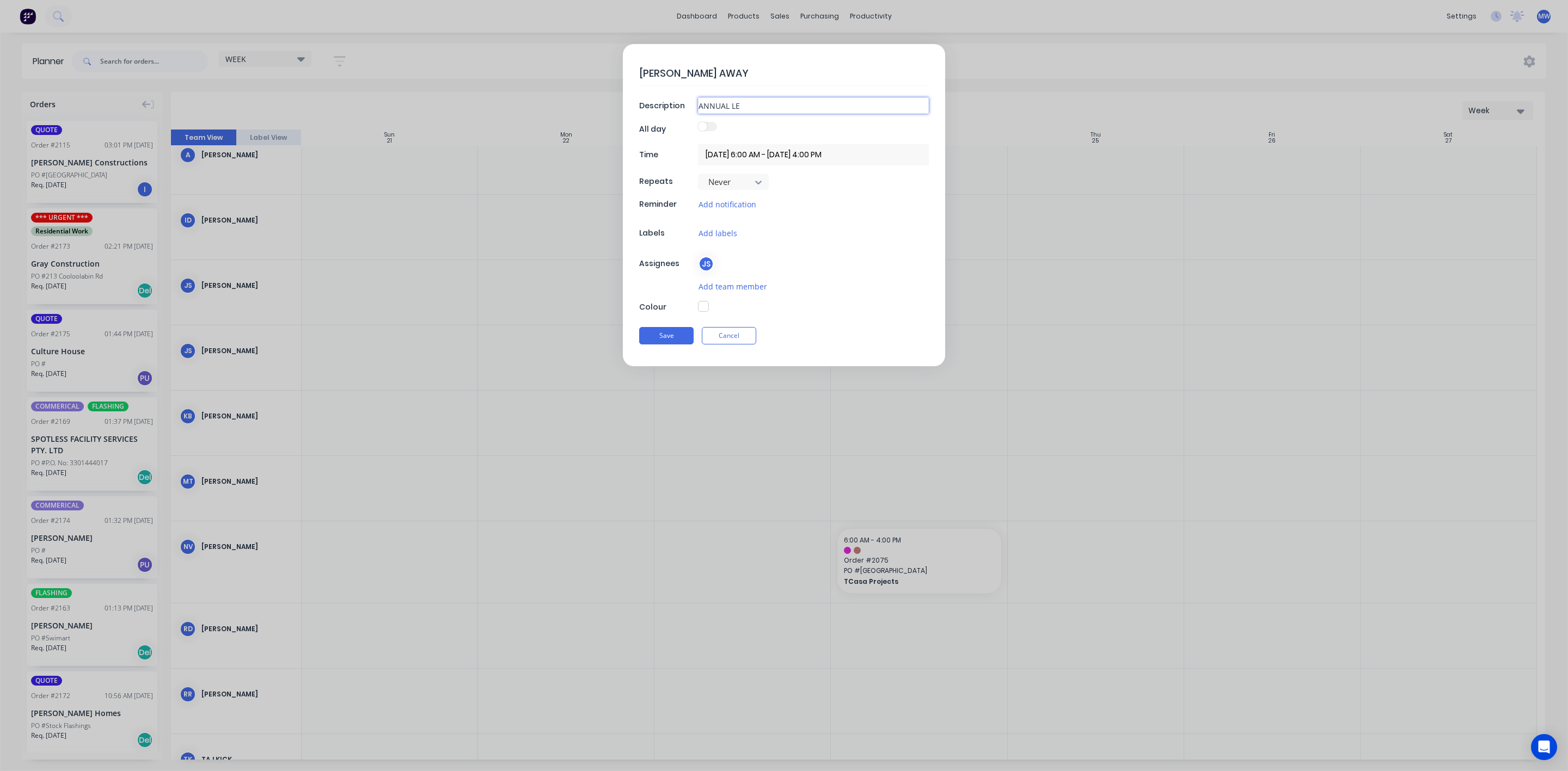
type textarea "x"
type input "ANNUAL LEAVE DAY"
click at [702, 311] on button "button" at bounding box center [704, 307] width 11 height 11
type textarea "x"
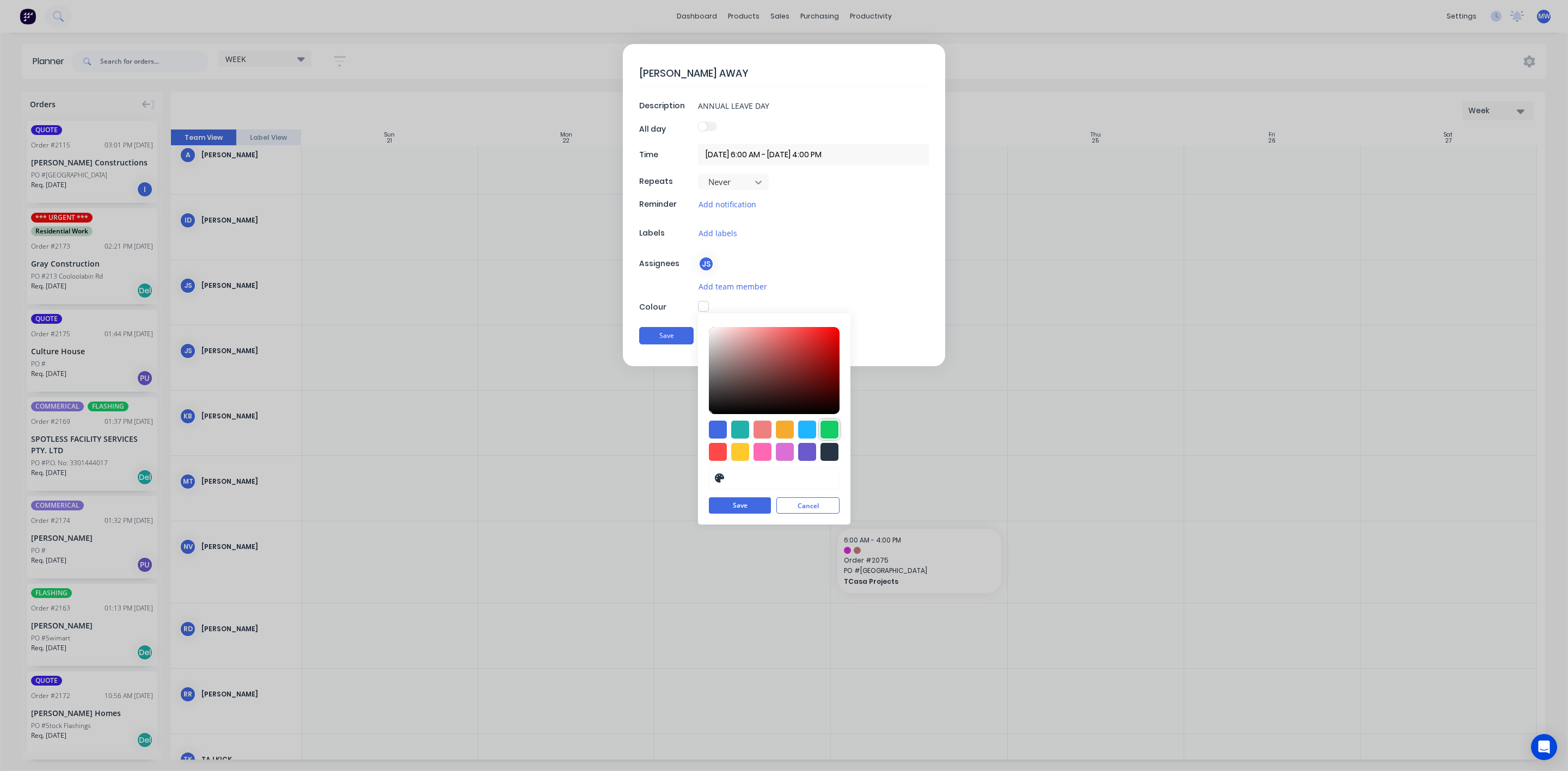
click at [830, 430] on div at bounding box center [830, 430] width 18 height 18
type input "#13CE66"
click at [730, 510] on button "Save" at bounding box center [740, 506] width 62 height 16
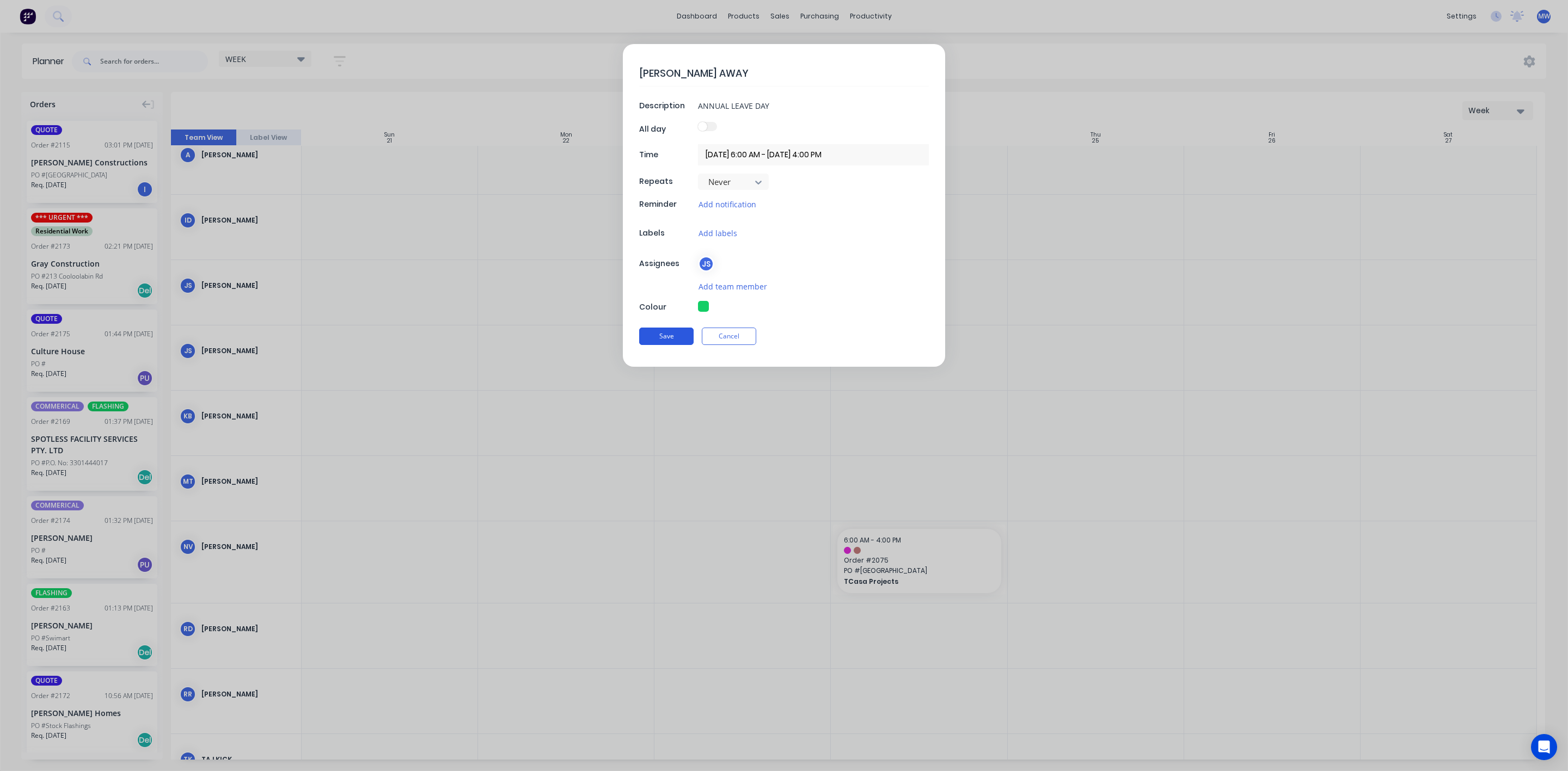
click at [673, 340] on button "Save" at bounding box center [666, 336] width 54 height 18
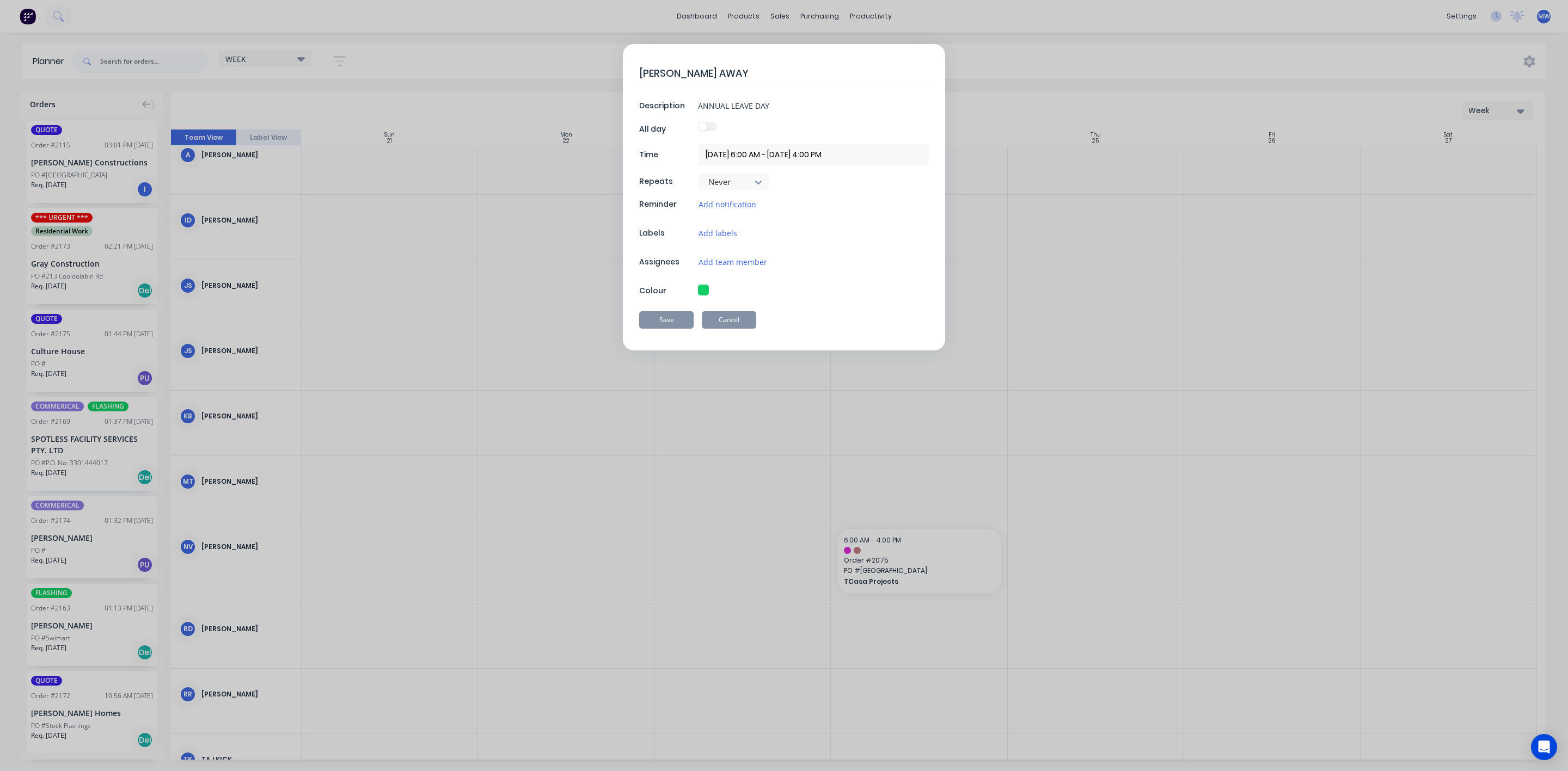
type textarea "x"
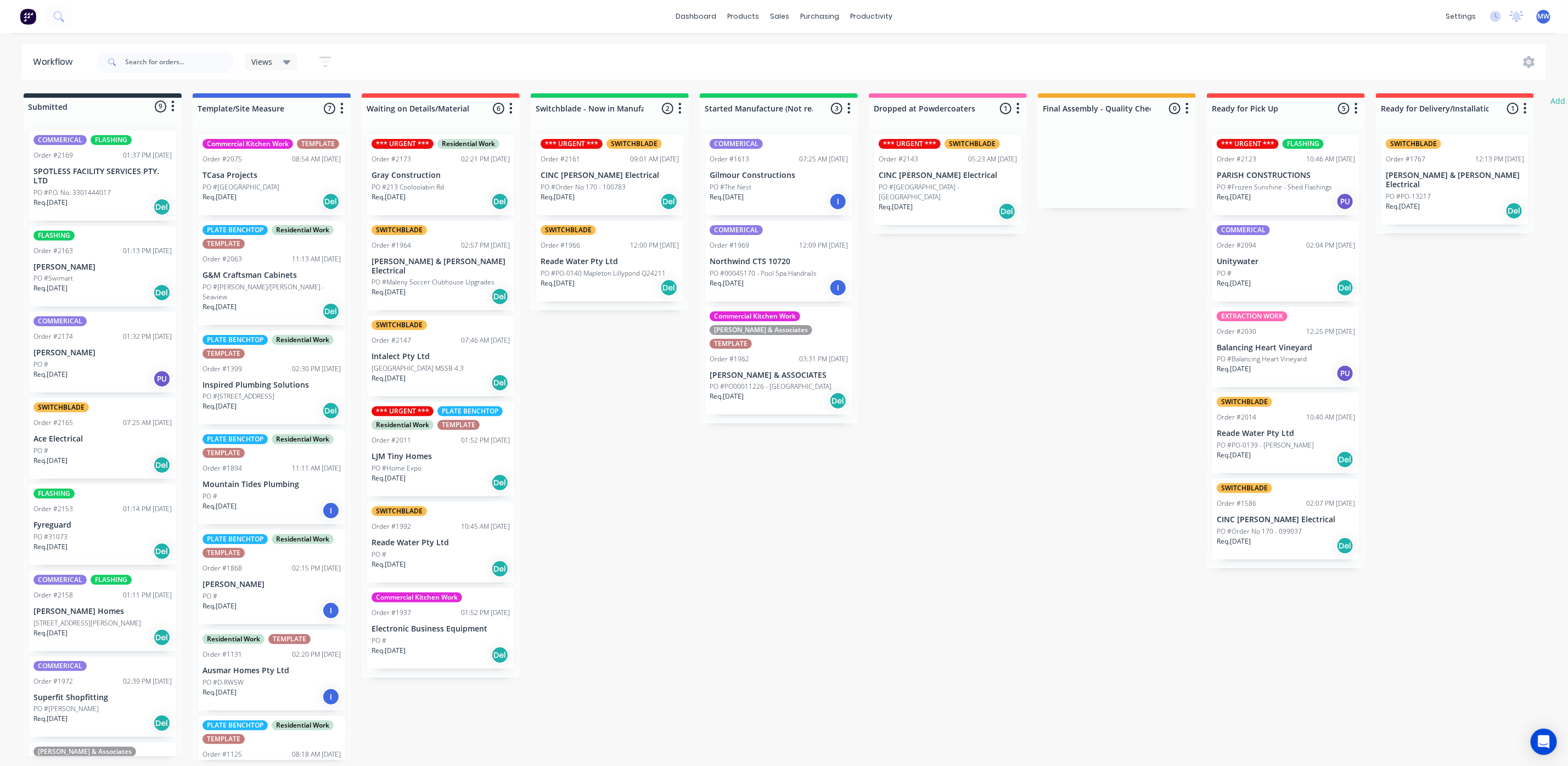
click at [762, 395] on div "Req. [DATE] Del" at bounding box center [779, 401] width 138 height 18
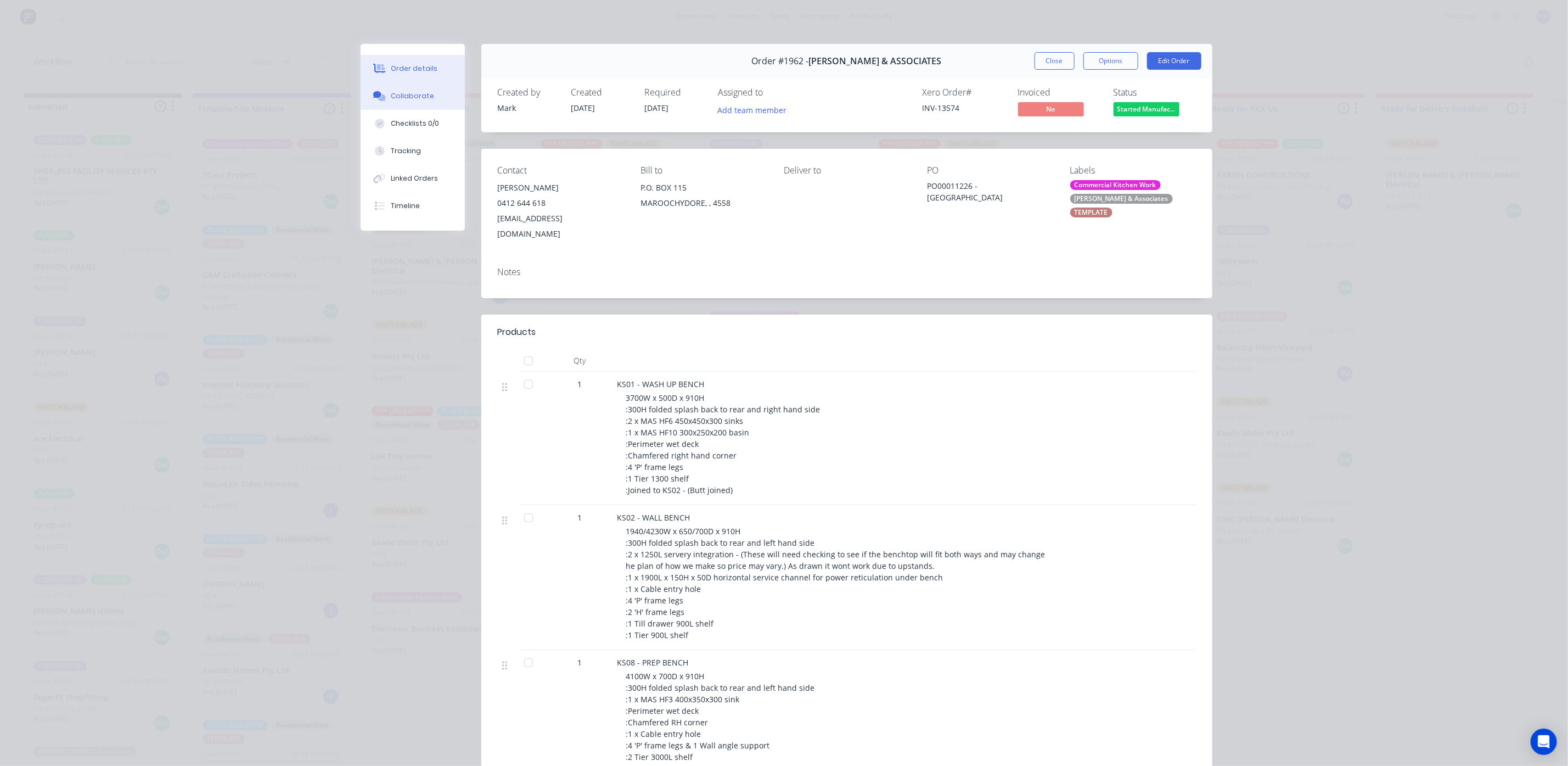
click at [399, 93] on div "Collaborate" at bounding box center [412, 96] width 44 height 10
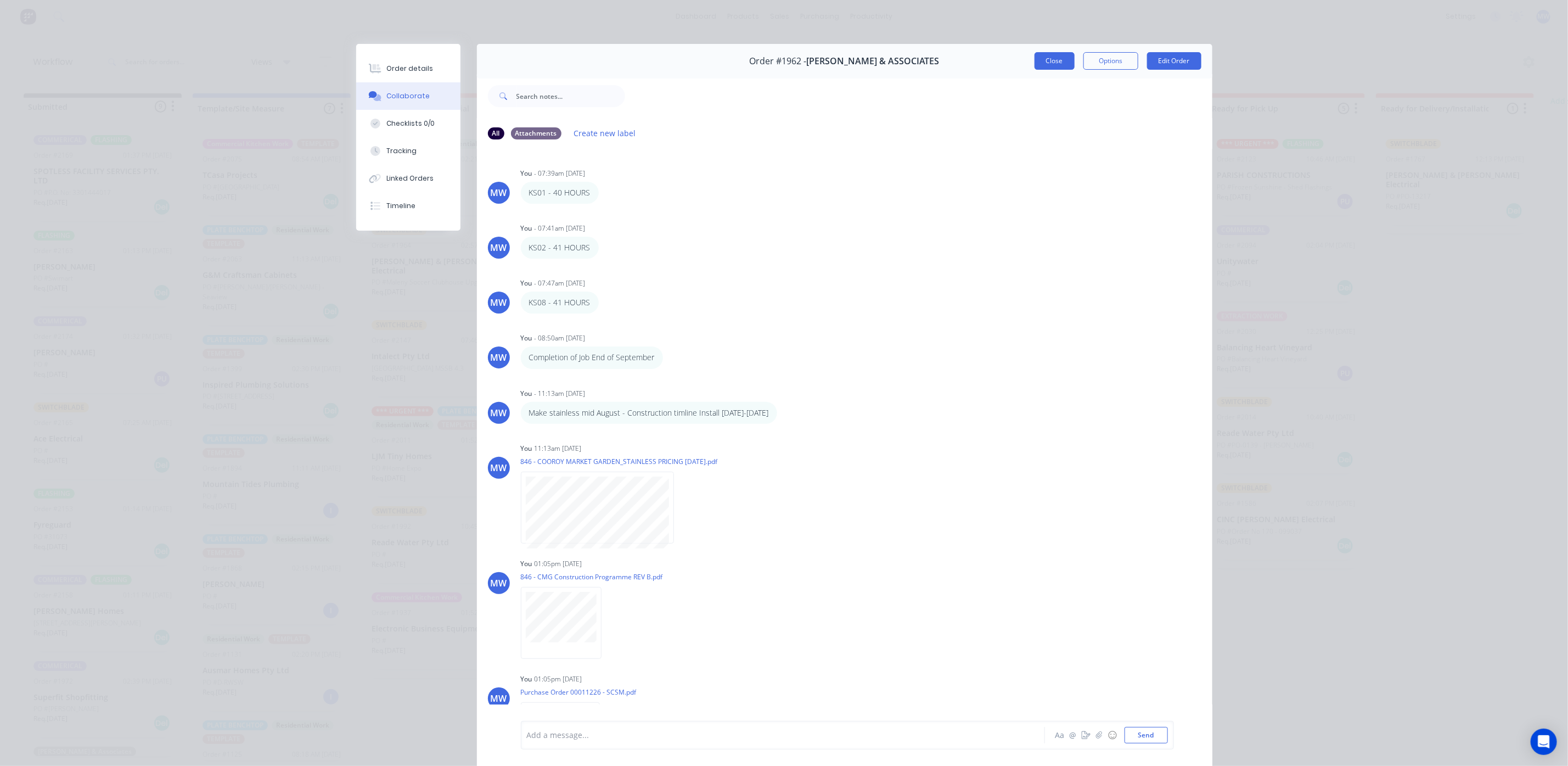
click at [1046, 61] on button "Close" at bounding box center [1054, 61] width 40 height 18
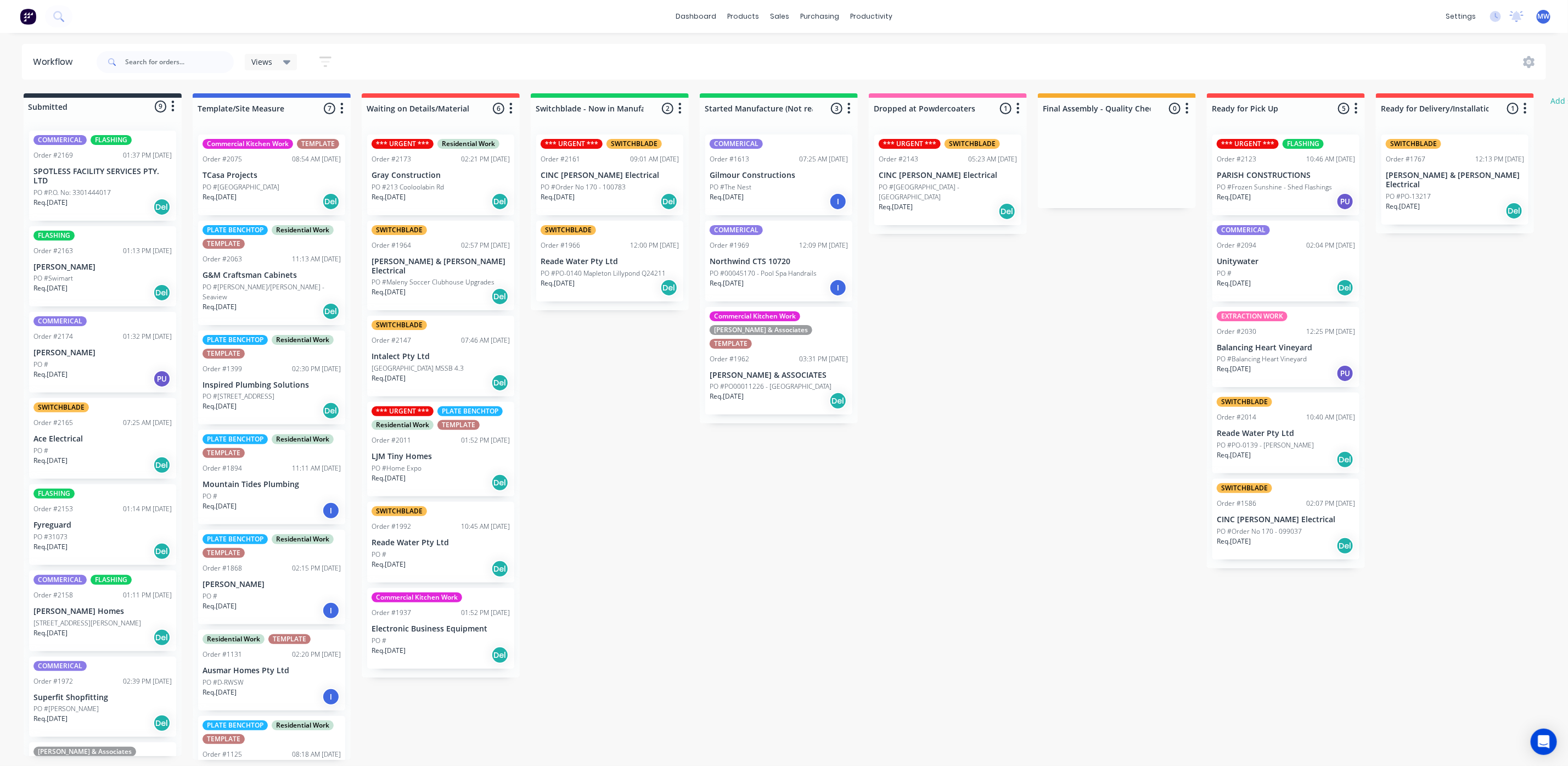
click at [736, 382] on p "PO #PO00011226 - [GEOGRAPHIC_DATA]" at bounding box center [771, 387] width 122 height 10
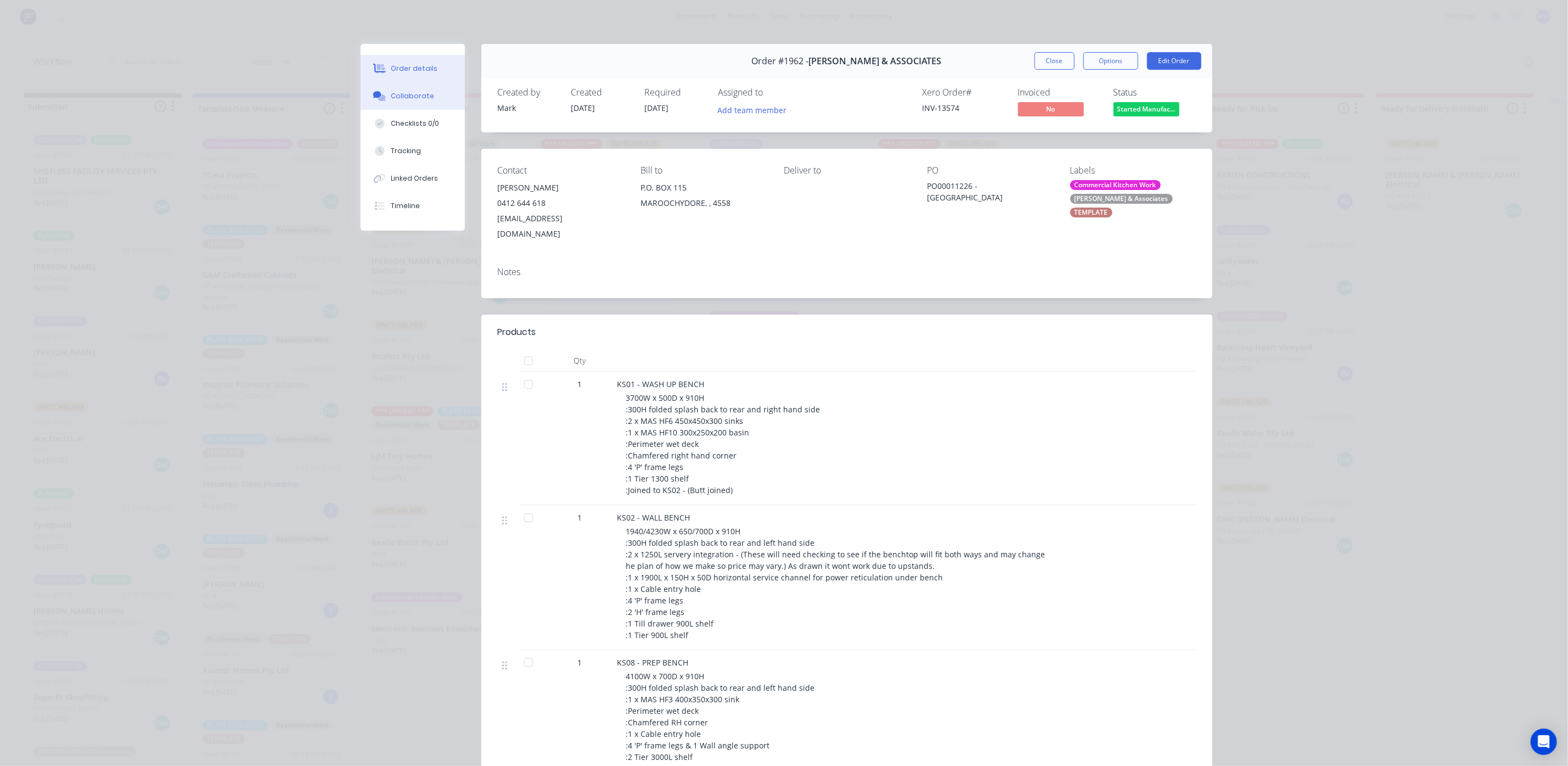
click at [394, 89] on button "Collaborate" at bounding box center [413, 96] width 104 height 28
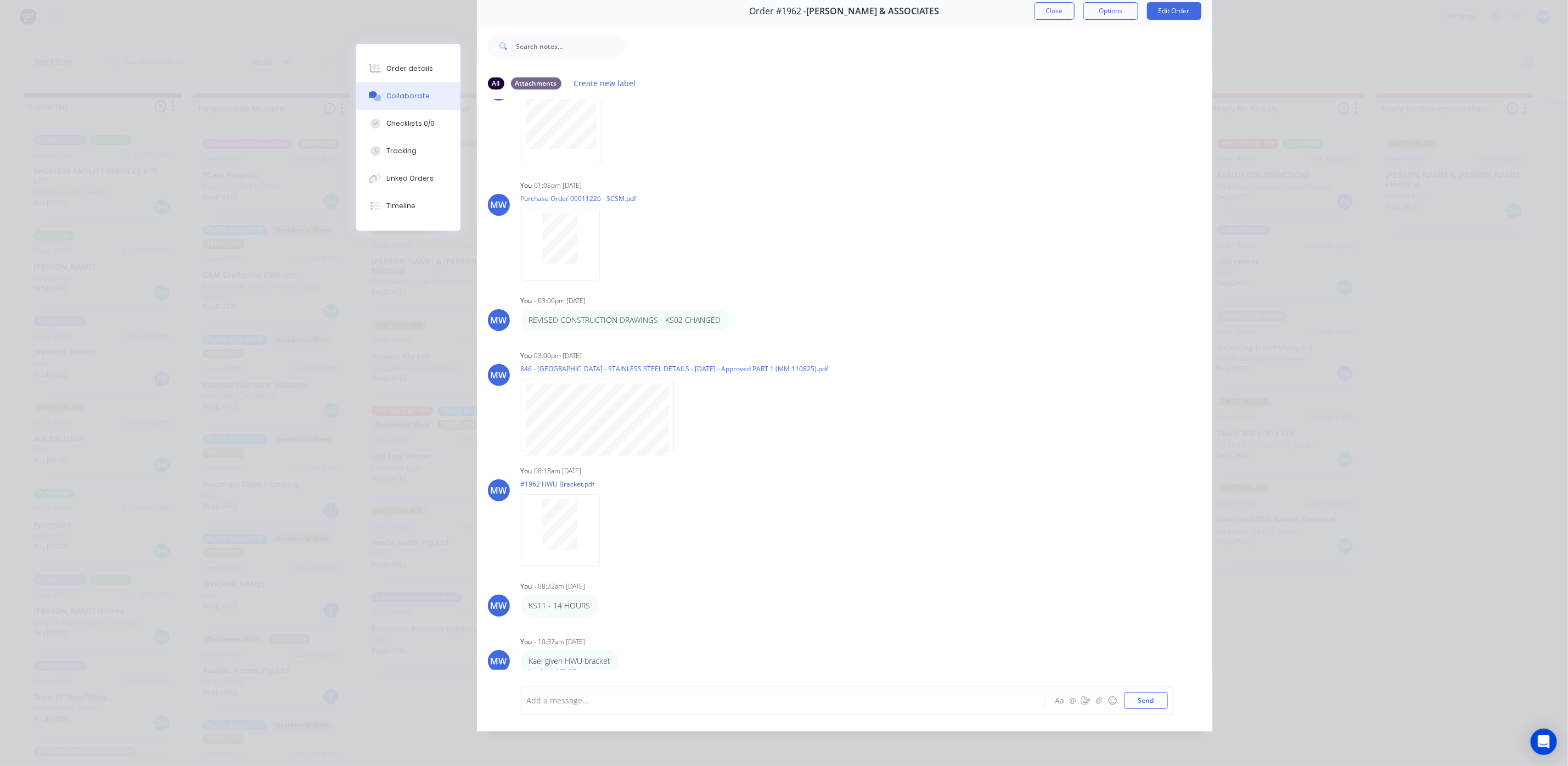
scroll to position [7, 0]
click at [584, 714] on div "Add a message... Aa @ ☺ Send" at bounding box center [848, 700] width 653 height 29
click at [591, 704] on div at bounding box center [768, 700] width 481 height 12
click at [1154, 702] on button "Send" at bounding box center [1146, 700] width 44 height 17
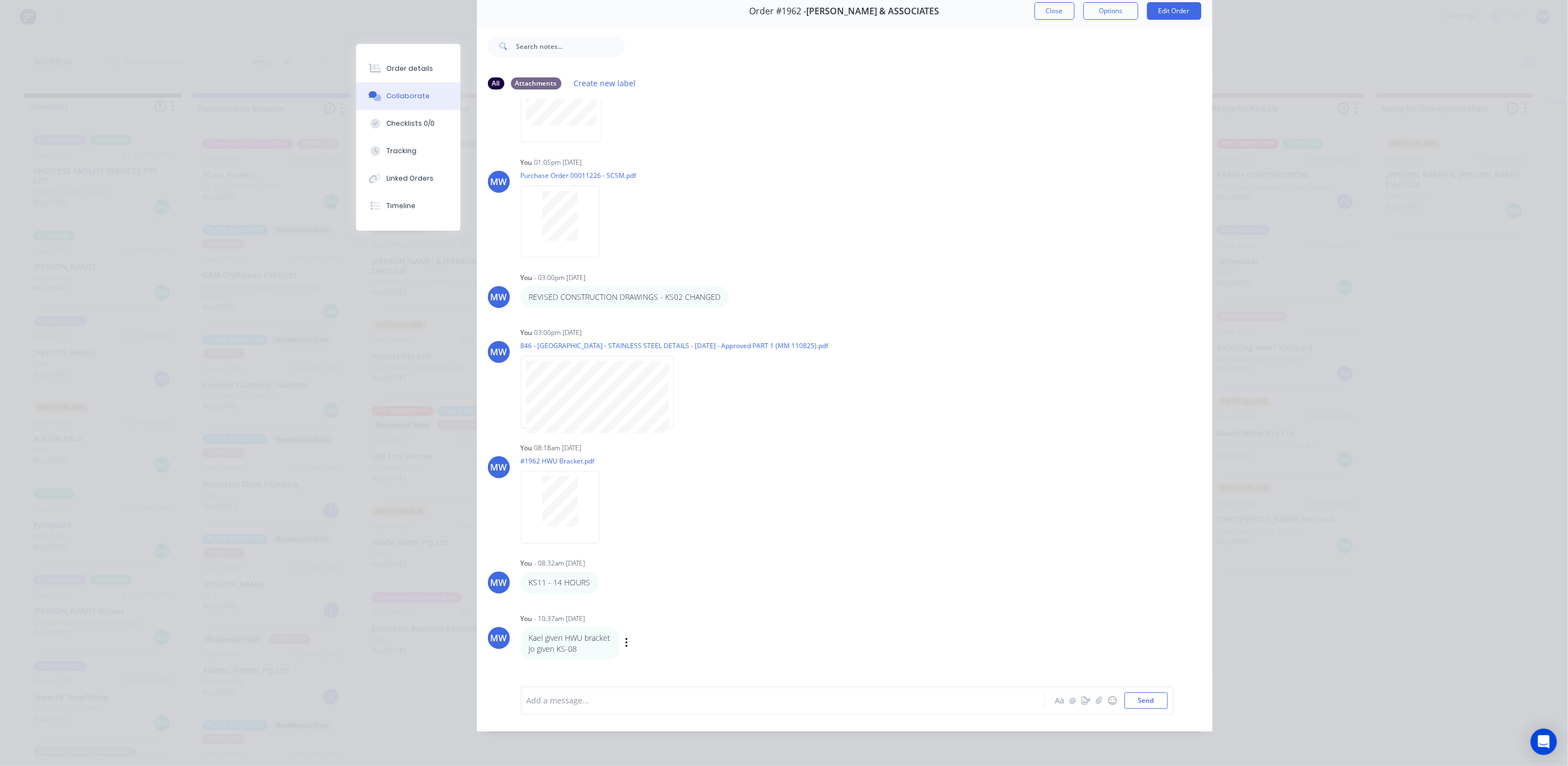
scroll to position [499, 0]
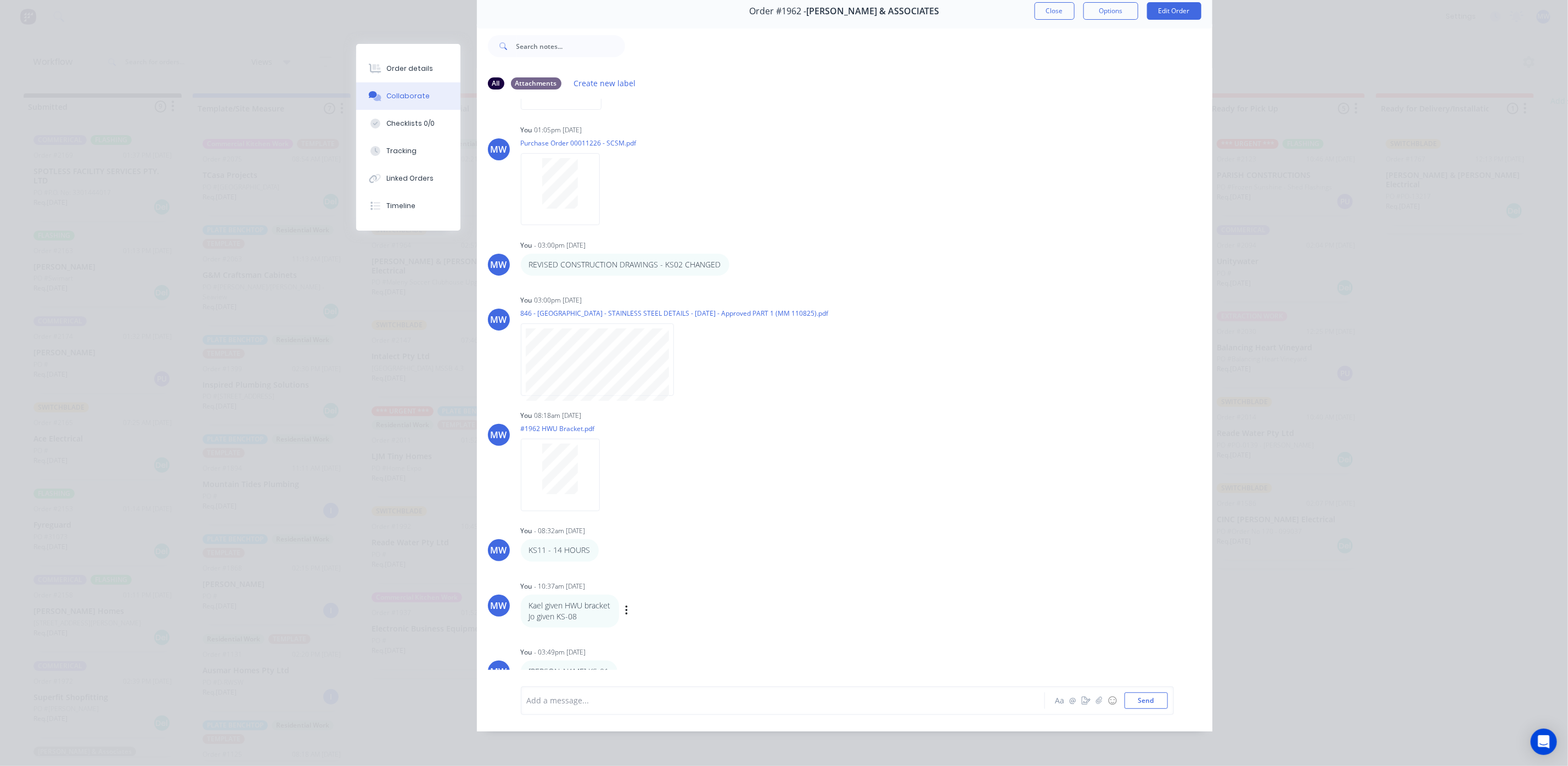
click at [625, 603] on div "Labels Edit Delete" at bounding box center [628, 611] width 7 height 16
click at [625, 606] on icon "button" at bounding box center [627, 611] width 2 height 10
click at [649, 622] on button "Edit" at bounding box center [666, 631] width 69 height 18
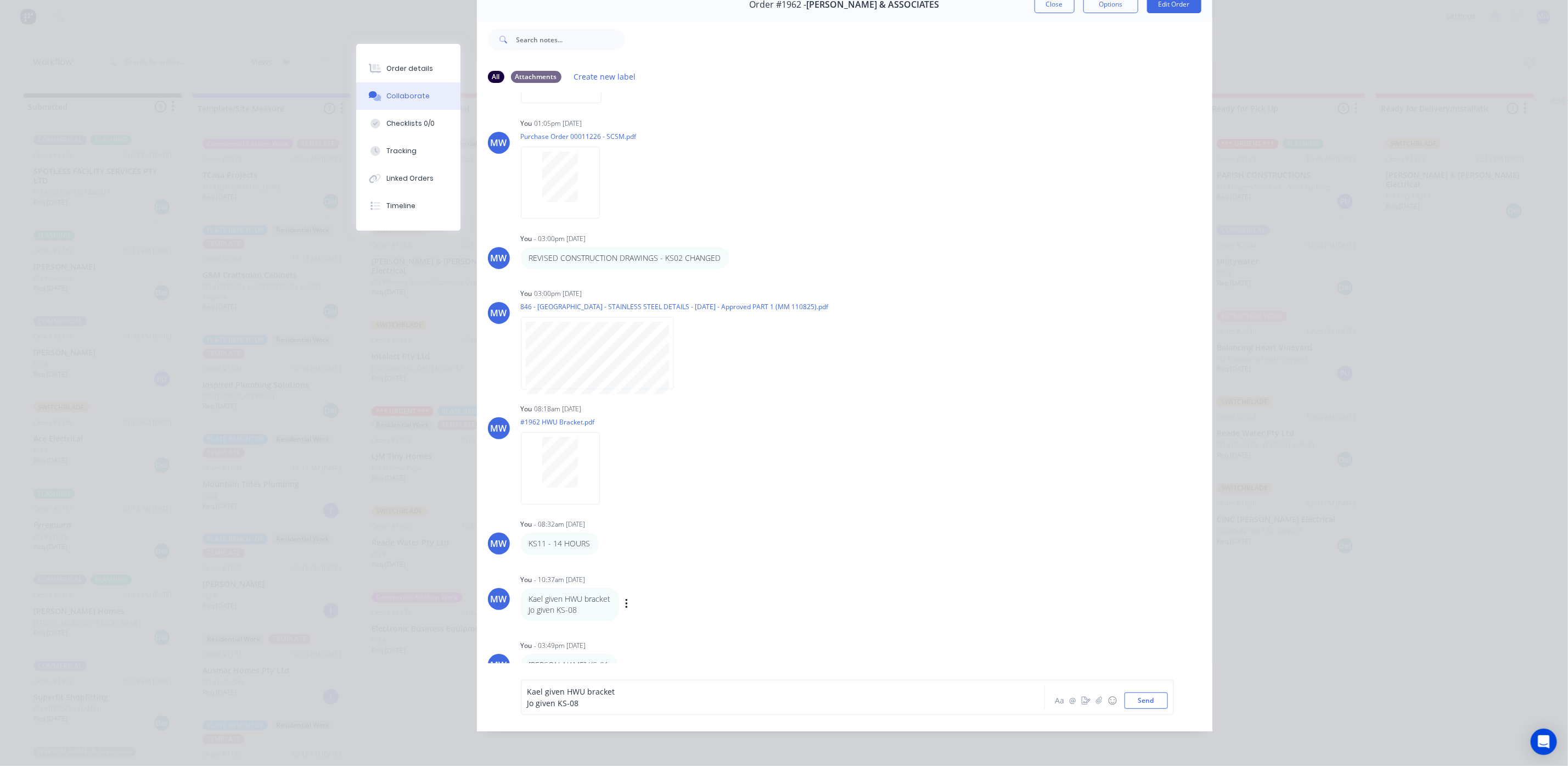
scroll to position [500, 0]
click at [609, 694] on div "Kael given HWU bracket" at bounding box center [768, 691] width 481 height 12
click at [1134, 709] on button "Send" at bounding box center [1146, 700] width 44 height 17
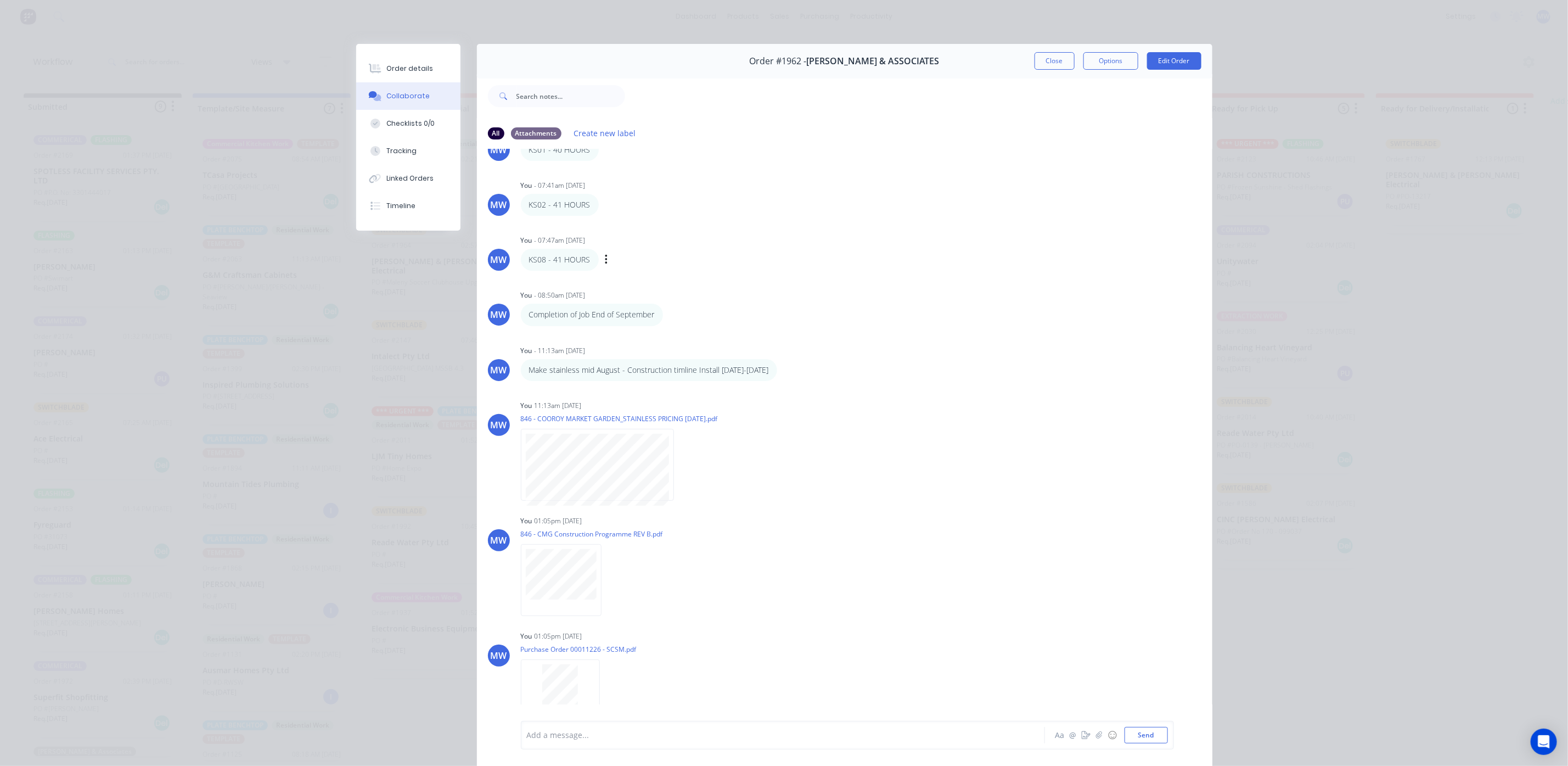
scroll to position [0, 0]
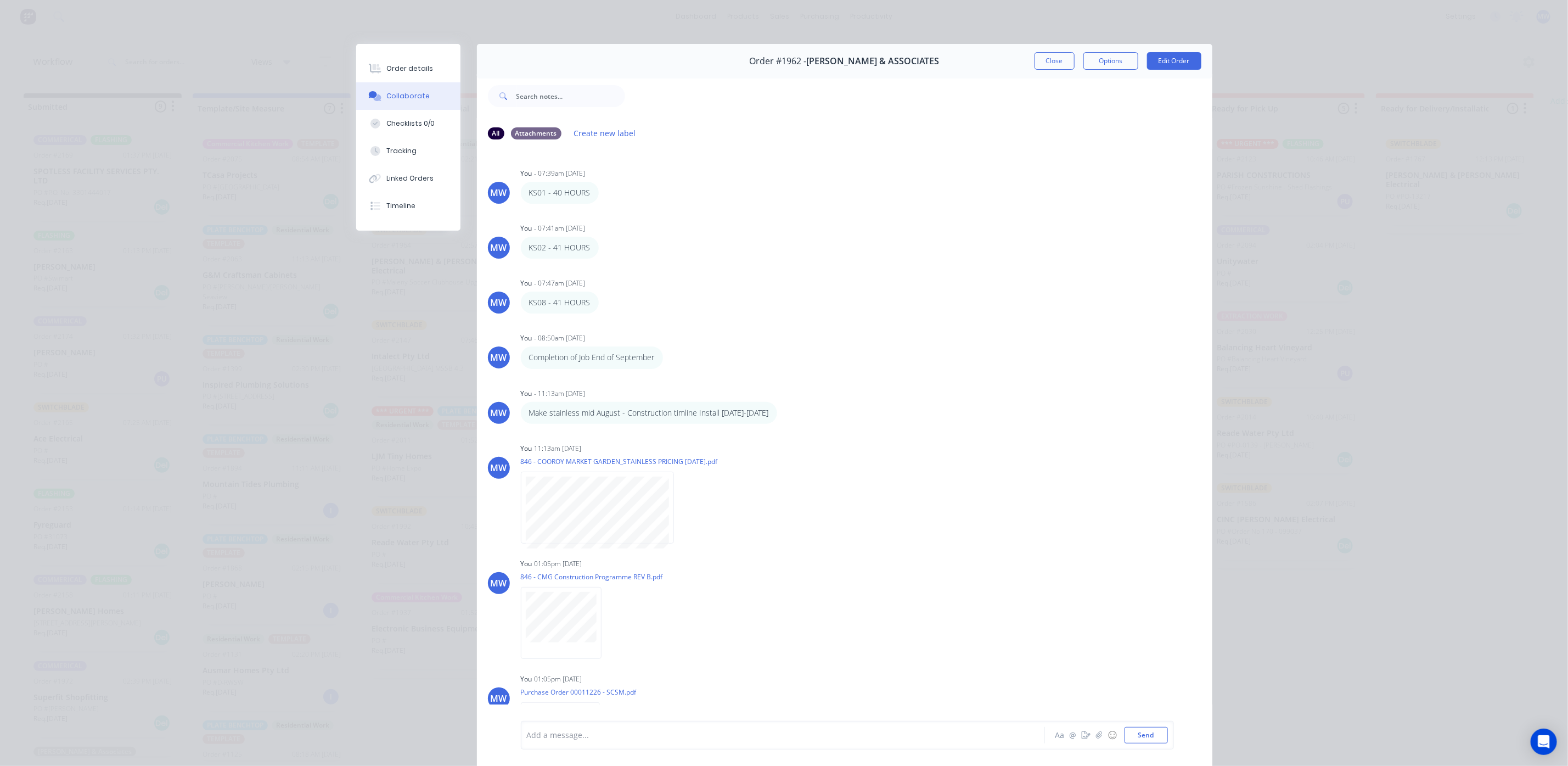
click at [1043, 70] on button "Close" at bounding box center [1054, 61] width 40 height 18
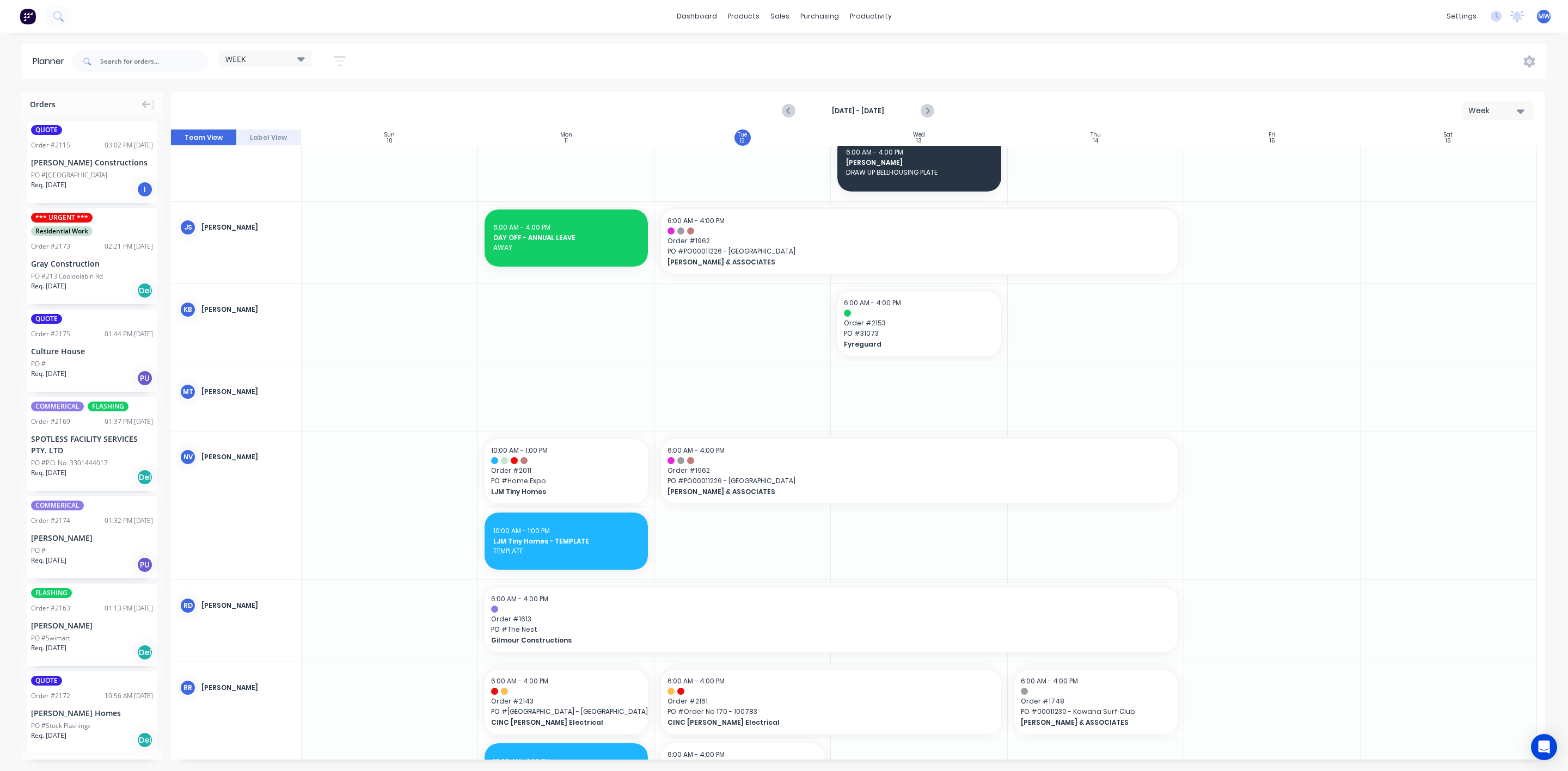
scroll to position [408, 0]
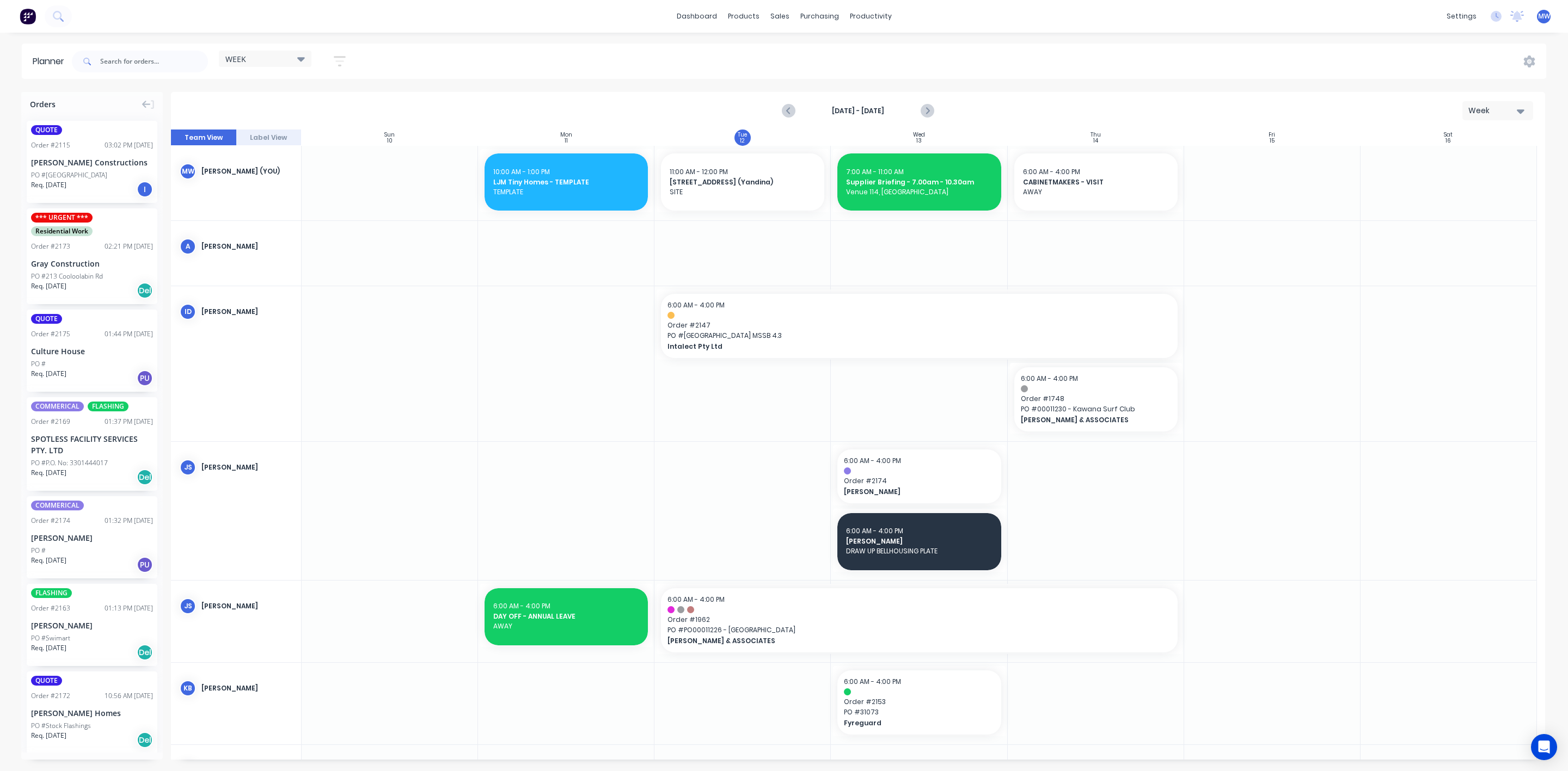
scroll to position [408, 0]
